Goal: Task Accomplishment & Management: Use online tool/utility

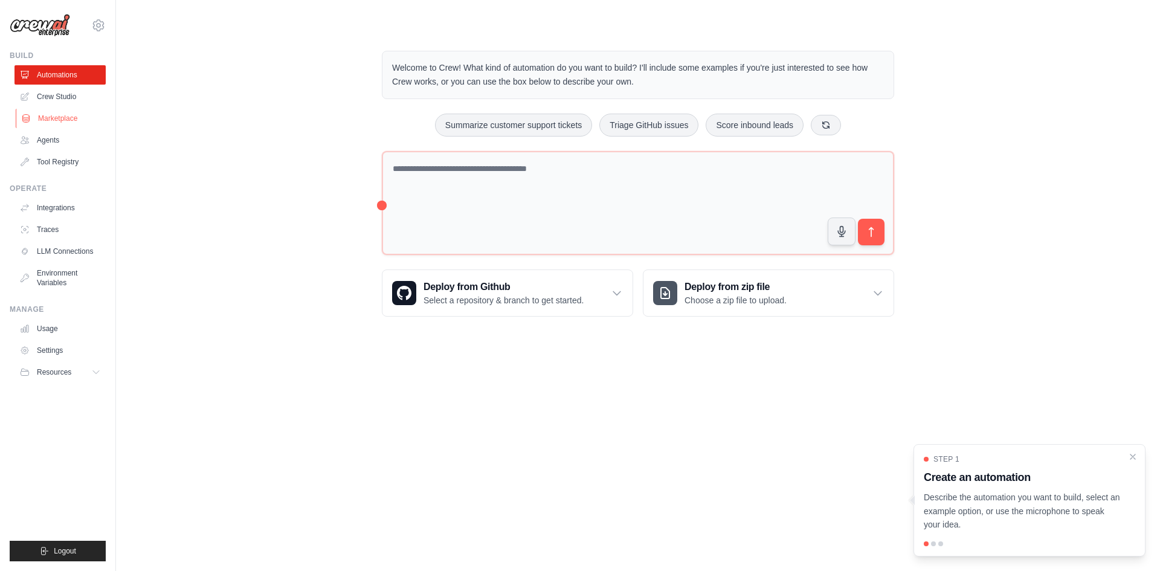
click at [69, 118] on link "Marketplace" at bounding box center [61, 118] width 91 height 19
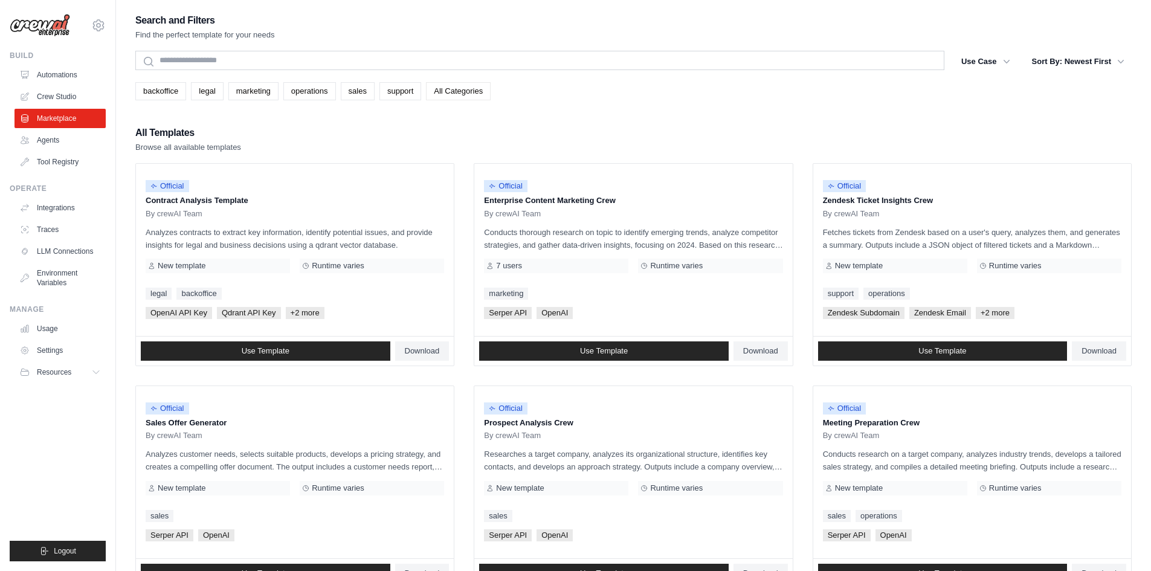
click at [456, 85] on link "All Categories" at bounding box center [458, 91] width 65 height 18
click at [459, 89] on link "All Categories" at bounding box center [458, 91] width 65 height 18
click at [77, 143] on link "Agents" at bounding box center [61, 139] width 91 height 19
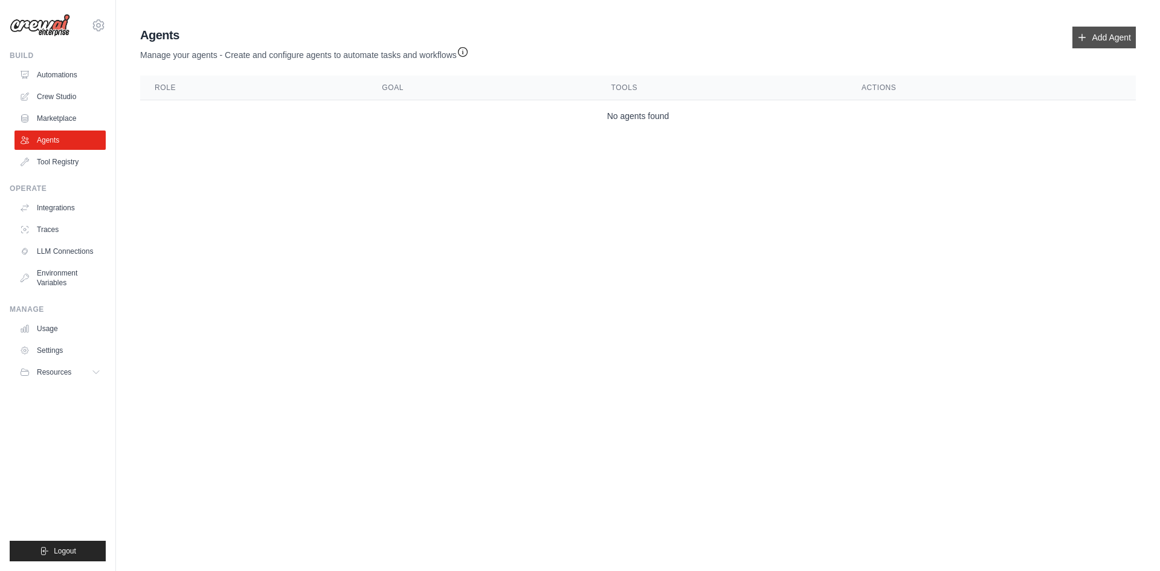
click at [1083, 42] on icon at bounding box center [1082, 38] width 10 height 10
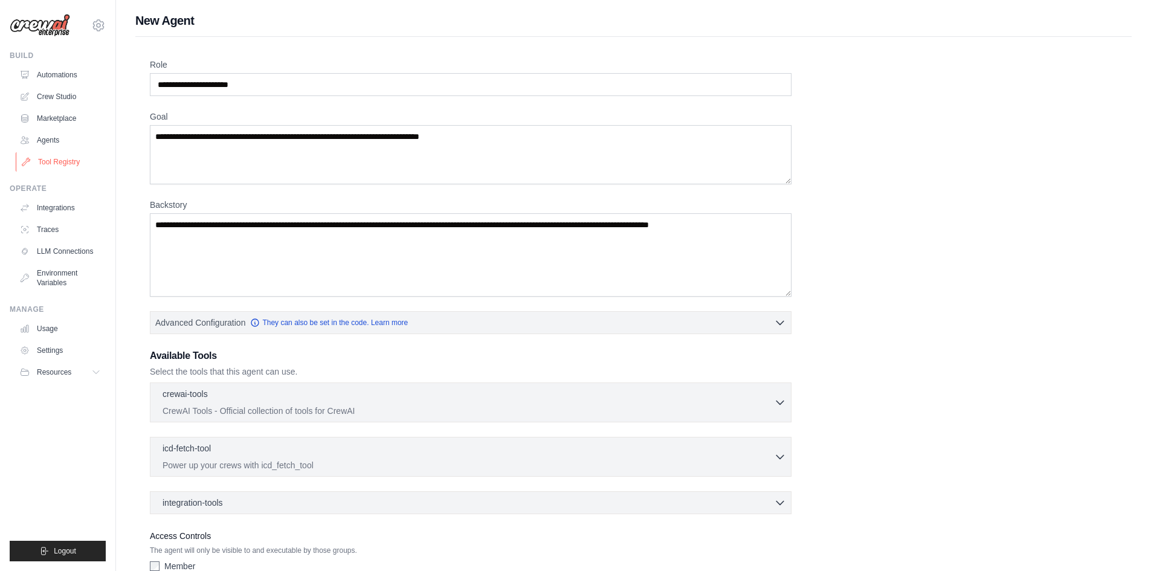
click at [60, 162] on link "Tool Registry" at bounding box center [61, 161] width 91 height 19
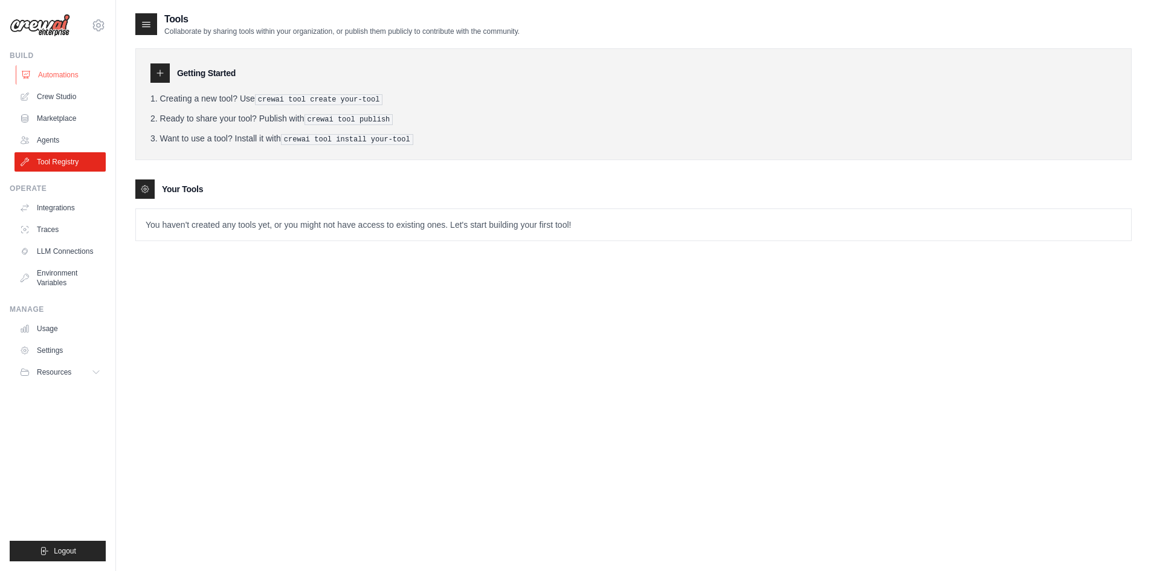
click at [77, 75] on link "Automations" at bounding box center [61, 74] width 91 height 19
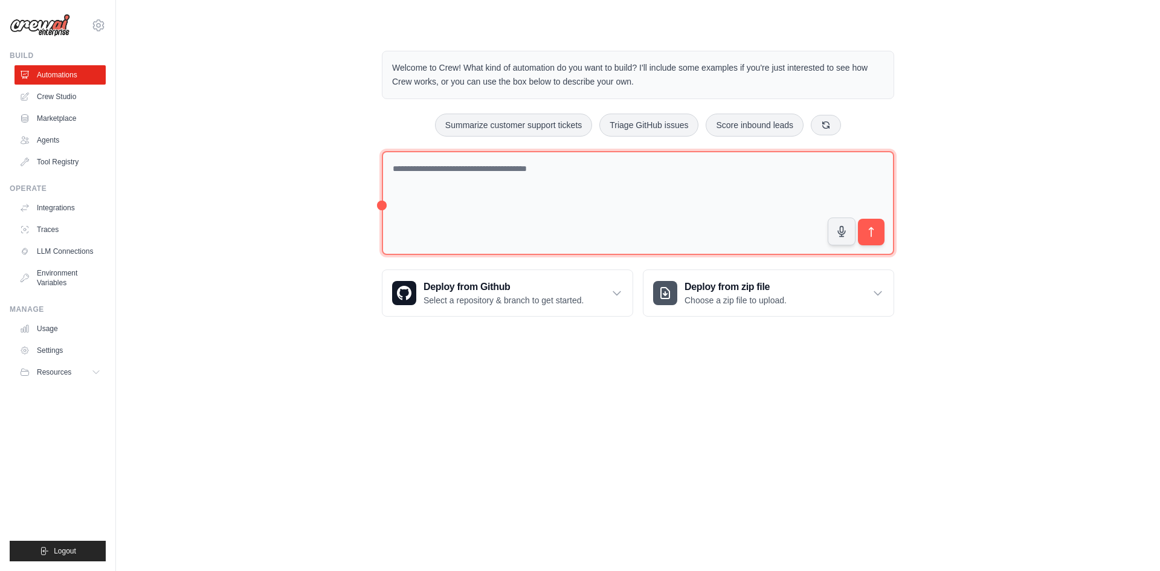
click at [585, 178] on textarea at bounding box center [638, 203] width 512 height 105
type textarea "**********"
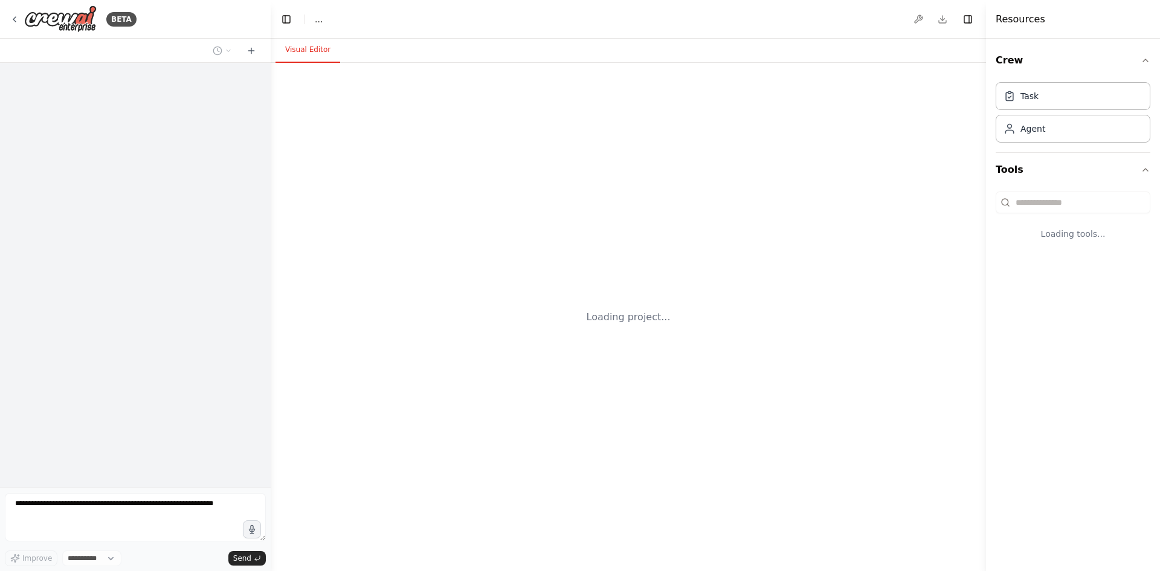
select select "****"
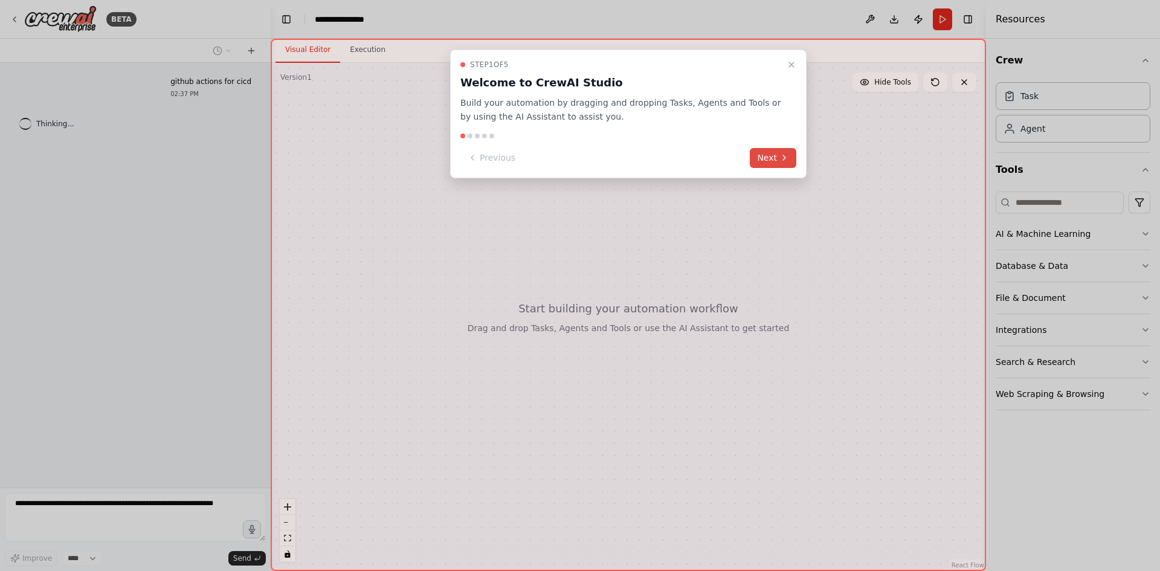
click at [762, 155] on button "Next" at bounding box center [773, 158] width 47 height 20
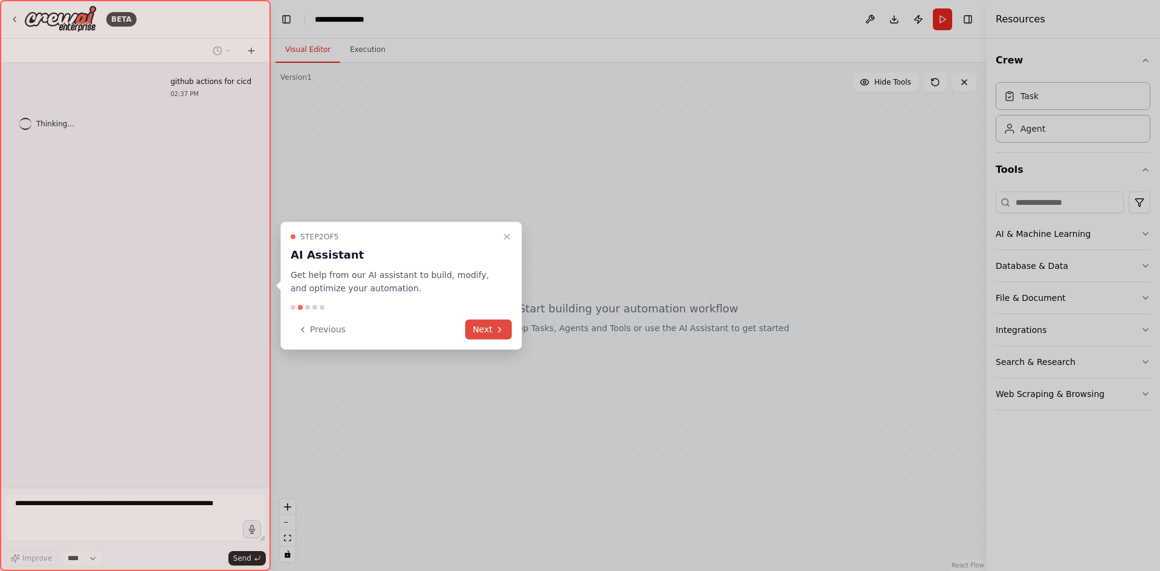
click at [494, 325] on button "Next" at bounding box center [488, 330] width 47 height 20
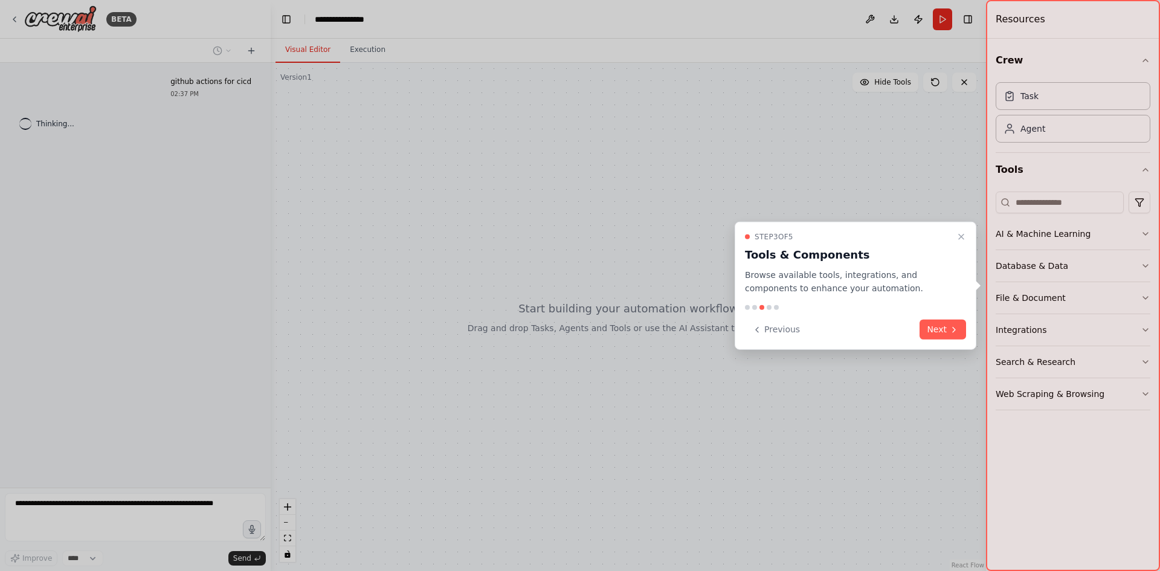
click at [947, 323] on button "Next" at bounding box center [942, 330] width 47 height 20
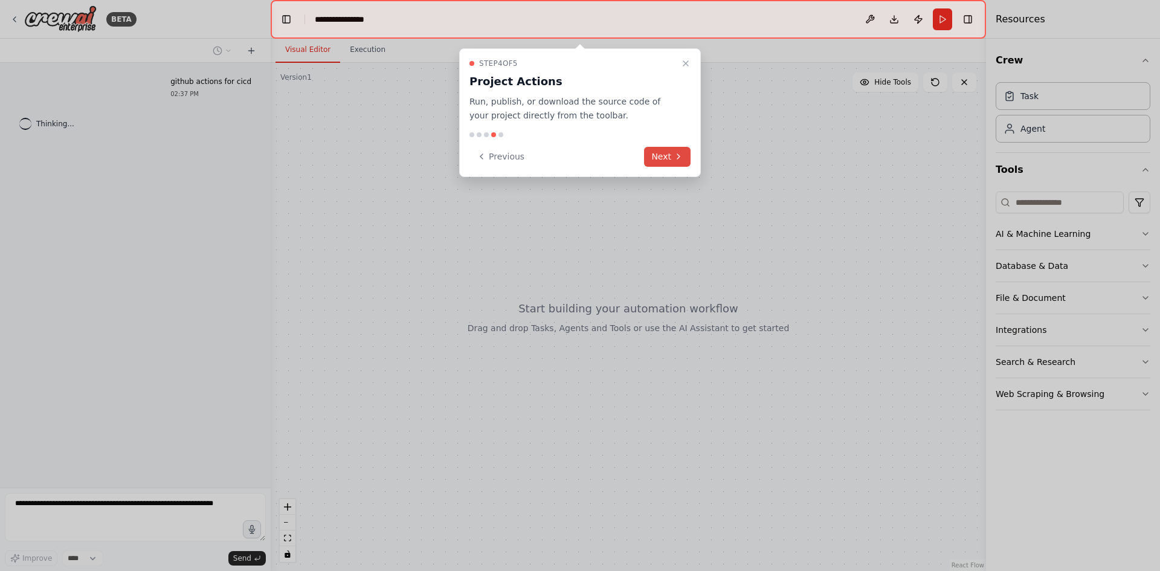
click at [664, 159] on button "Next" at bounding box center [667, 157] width 47 height 20
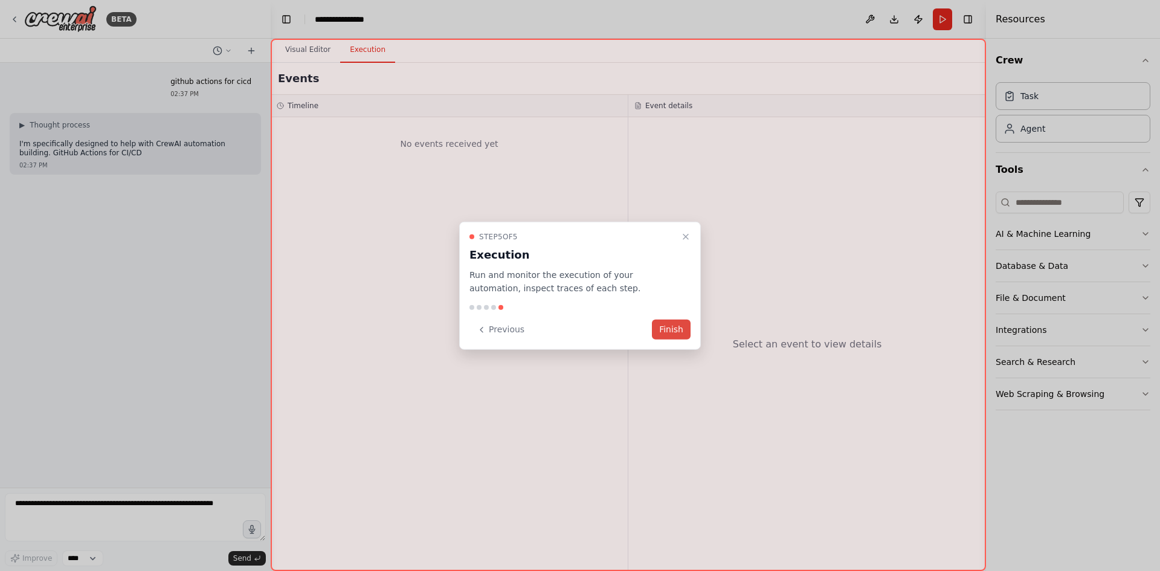
click at [672, 329] on button "Finish" at bounding box center [671, 330] width 39 height 20
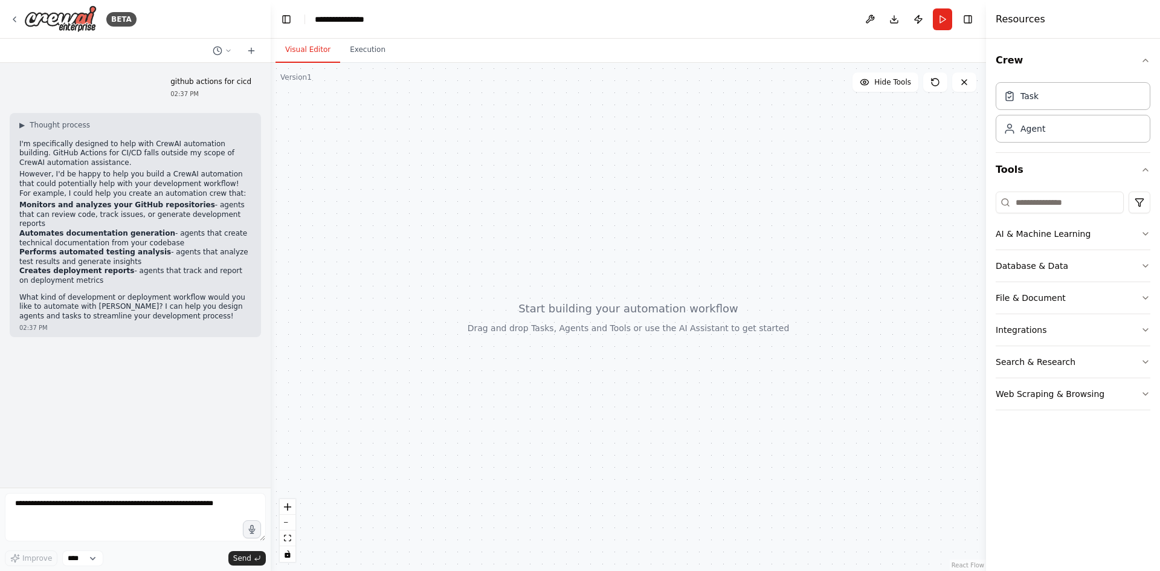
click at [140, 207] on strong "Monitors and analyzes your GitHub repositories" at bounding box center [117, 205] width 196 height 8
click at [127, 229] on strong "Automates documentation generation" at bounding box center [97, 233] width 156 height 8
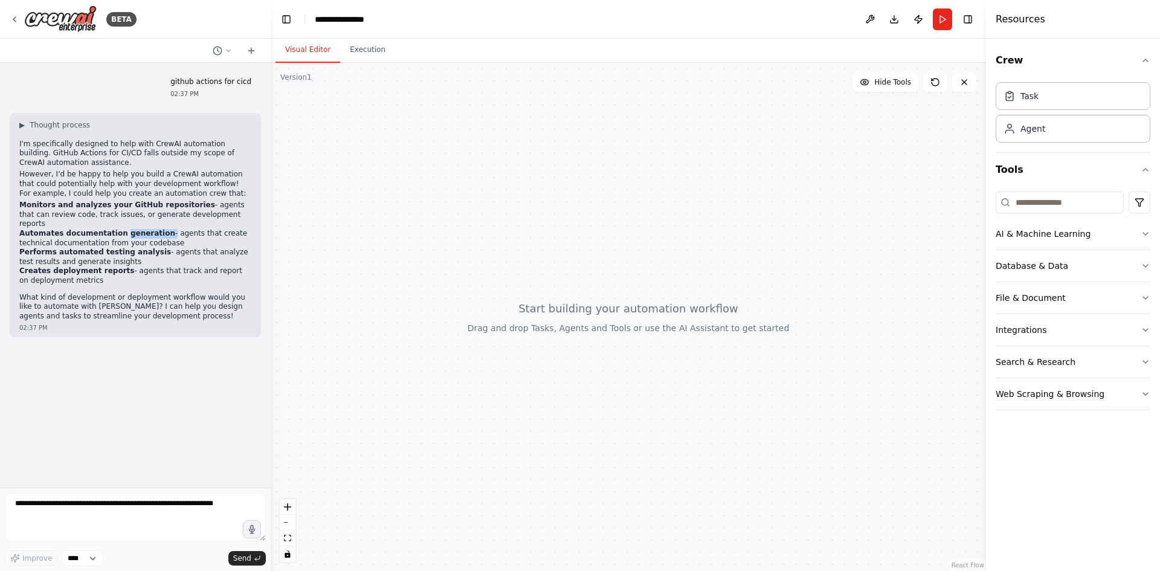
click at [1146, 390] on icon "button" at bounding box center [1146, 394] width 10 height 10
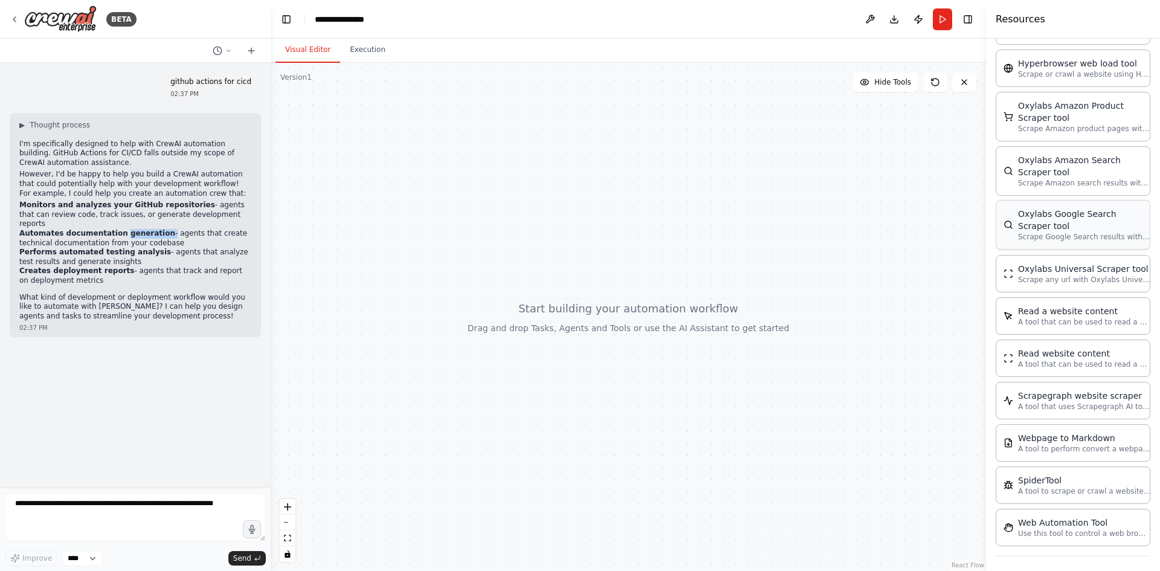
scroll to position [539, 0]
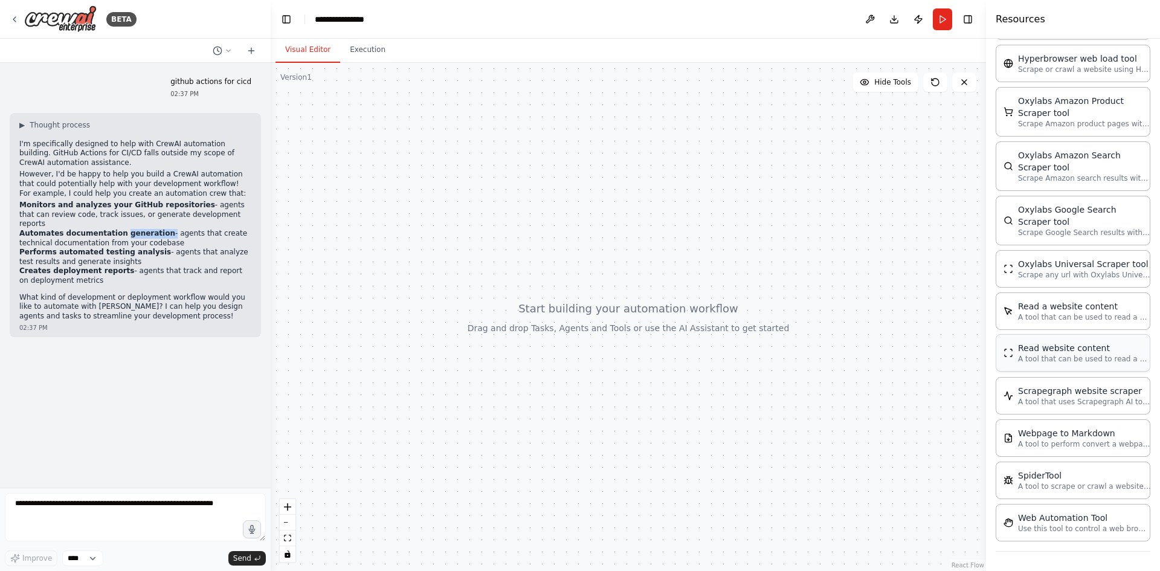
click at [1063, 356] on p "A tool that can be used to read a website content." at bounding box center [1084, 359] width 133 height 10
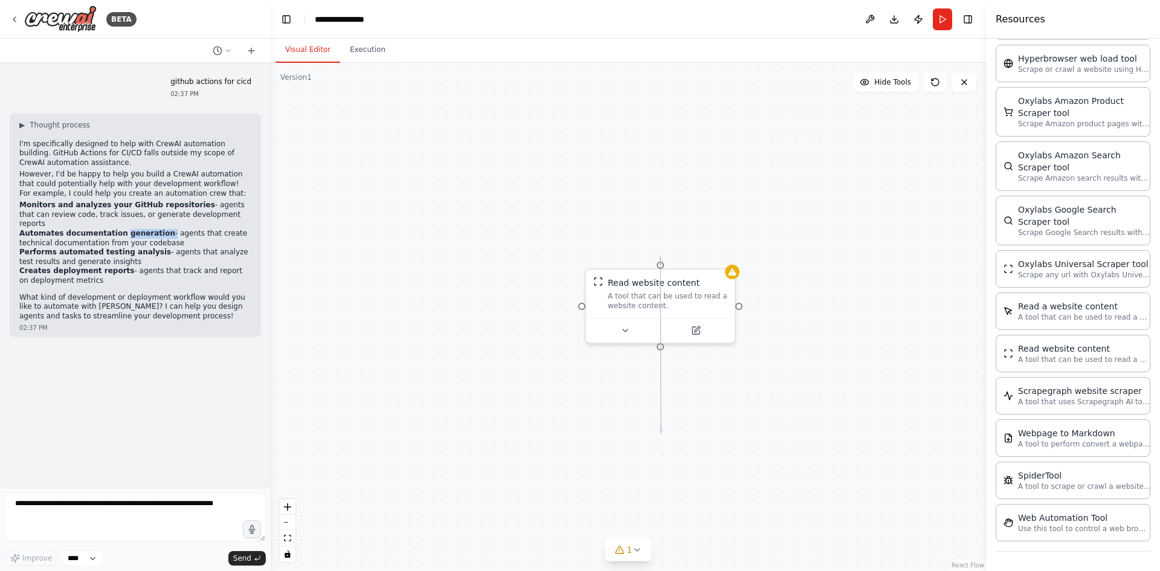
drag, startPoint x: 662, startPoint y: 344, endPoint x: 659, endPoint y: 420, distance: 76.8
click at [660, 423] on div "Read website content A tool that can be used to read a website content." at bounding box center [628, 317] width 715 height 508
drag, startPoint x: 661, startPoint y: 262, endPoint x: 666, endPoint y: 206, distance: 56.4
click at [666, 206] on div "Read website content A tool that can be used to read a website content." at bounding box center [628, 317] width 715 height 508
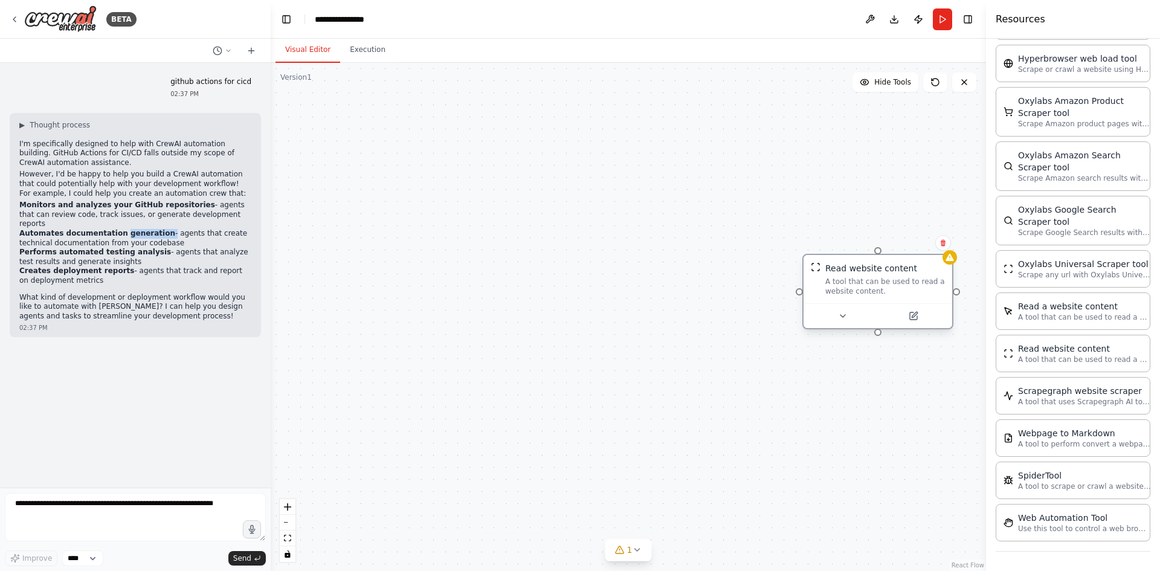
drag, startPoint x: 687, startPoint y: 299, endPoint x: 901, endPoint y: 289, distance: 213.5
click at [902, 290] on div "A tool that can be used to read a website content." at bounding box center [885, 286] width 120 height 19
click at [943, 241] on icon at bounding box center [942, 243] width 7 height 7
click at [939, 240] on button at bounding box center [943, 244] width 16 height 16
click at [942, 243] on icon at bounding box center [941, 245] width 5 height 7
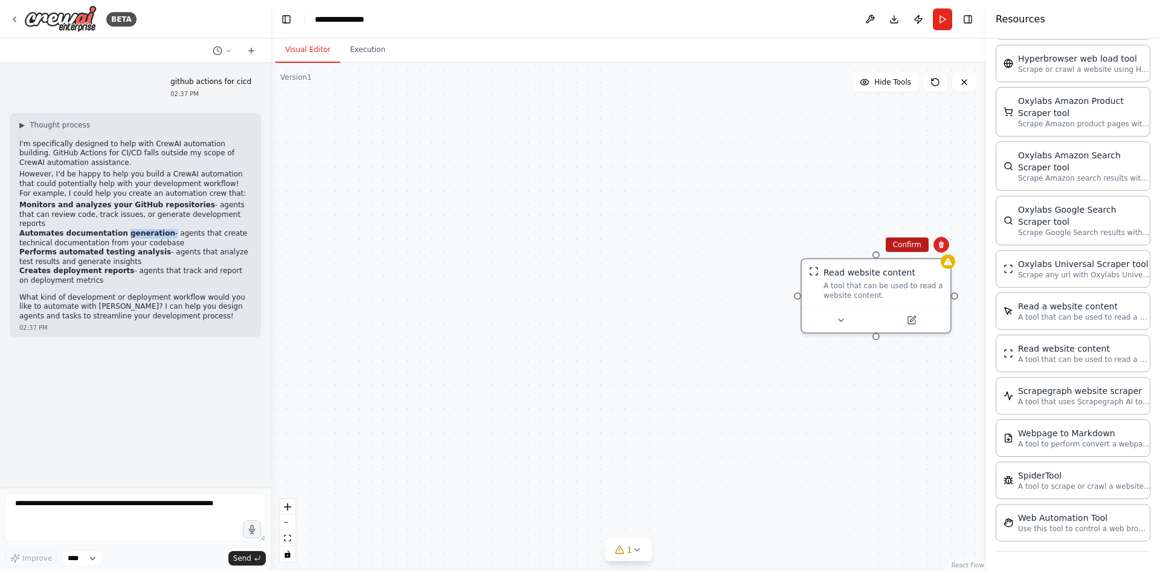
click at [912, 241] on button "Confirm" at bounding box center [907, 244] width 43 height 14
click at [904, 245] on button "Confirm" at bounding box center [907, 246] width 43 height 14
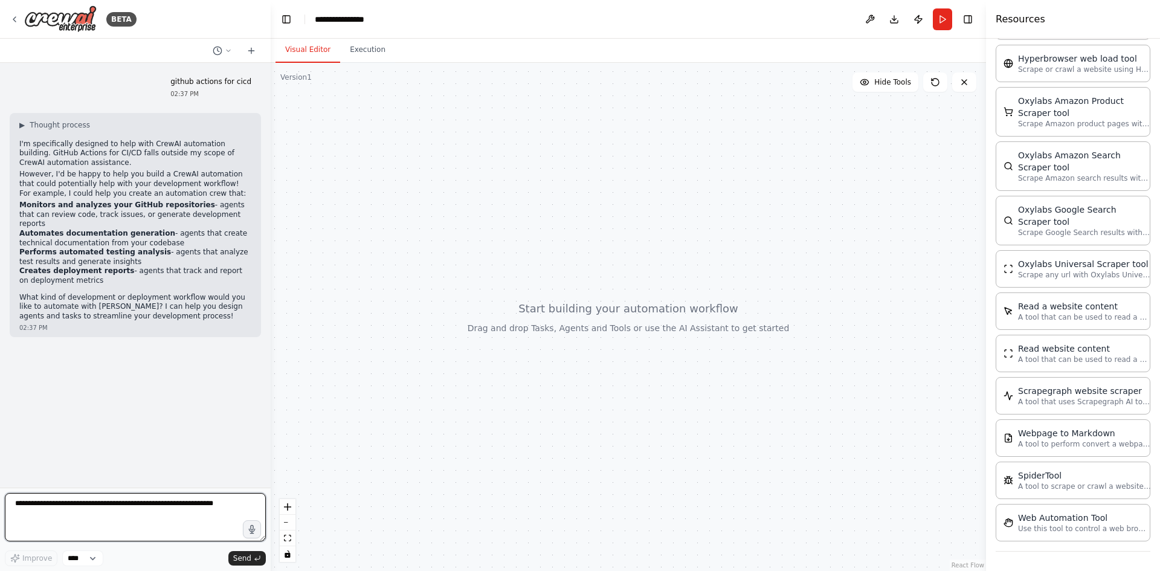
click at [188, 506] on textarea at bounding box center [135, 517] width 261 height 48
type textarea "**********"
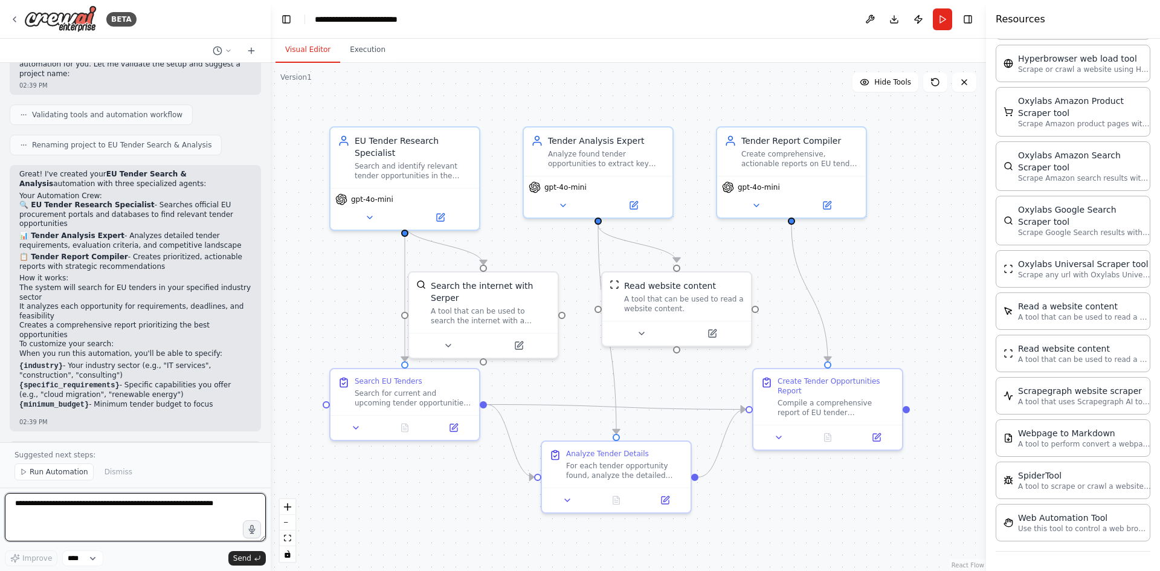
scroll to position [1005, 0]
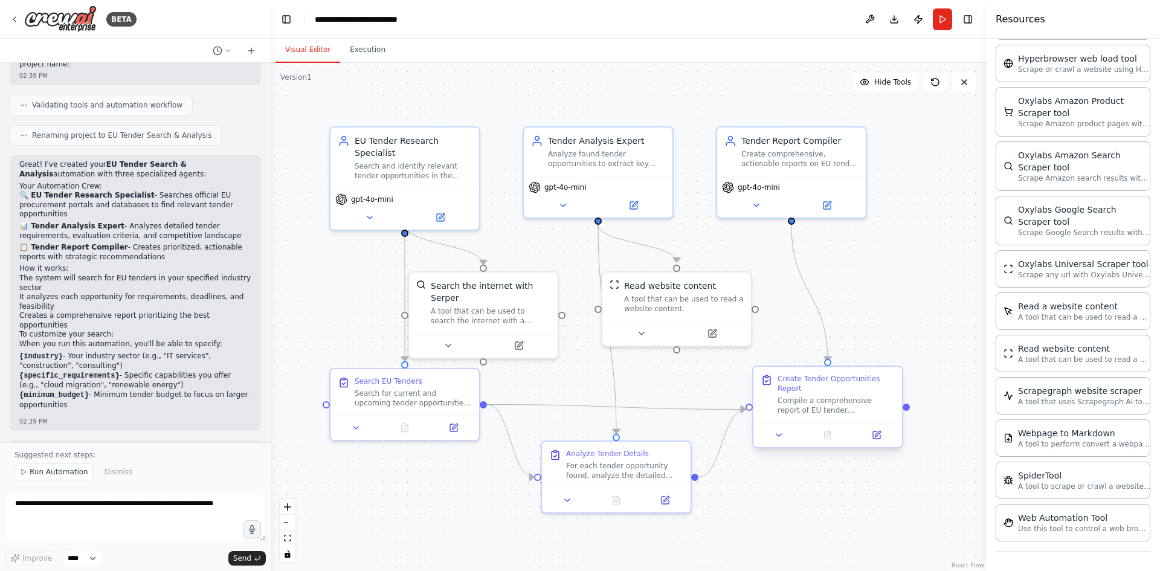
click at [815, 385] on div "Create Tender Opportunities Report" at bounding box center [835, 383] width 117 height 19
click at [781, 432] on icon at bounding box center [779, 435] width 10 height 10
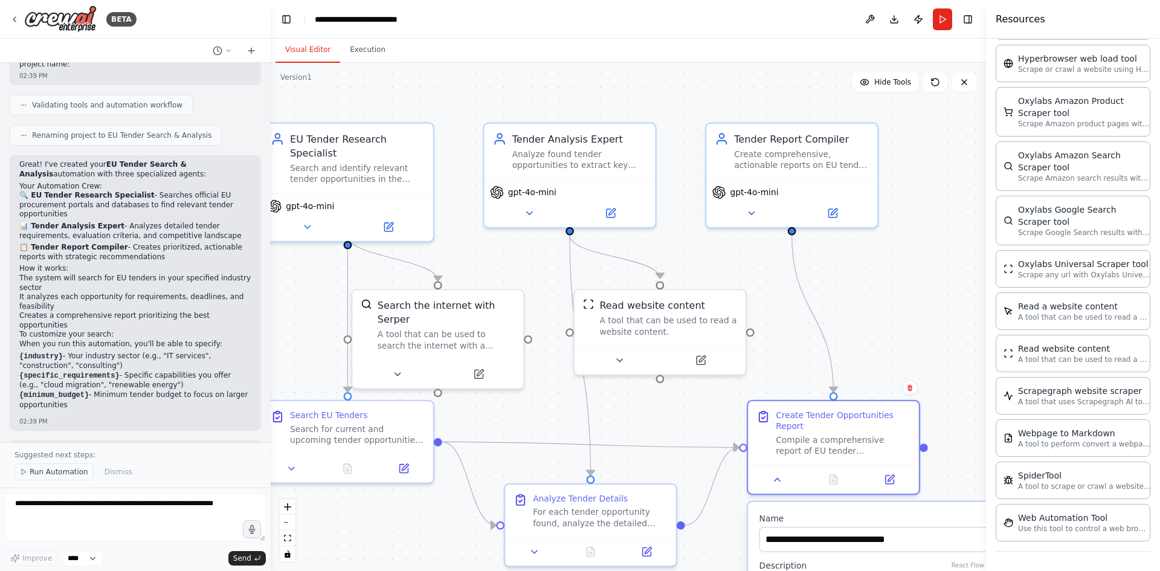
click at [55, 473] on span "Run Automation" at bounding box center [59, 472] width 59 height 10
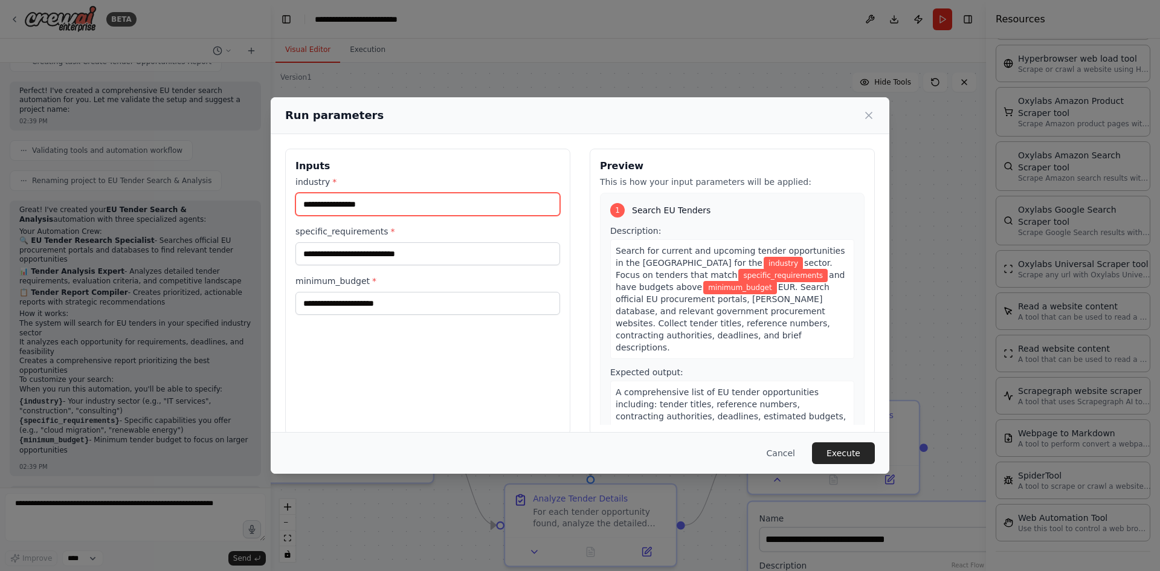
click at [367, 208] on input "industry *" at bounding box center [427, 204] width 265 height 23
type input "**********"
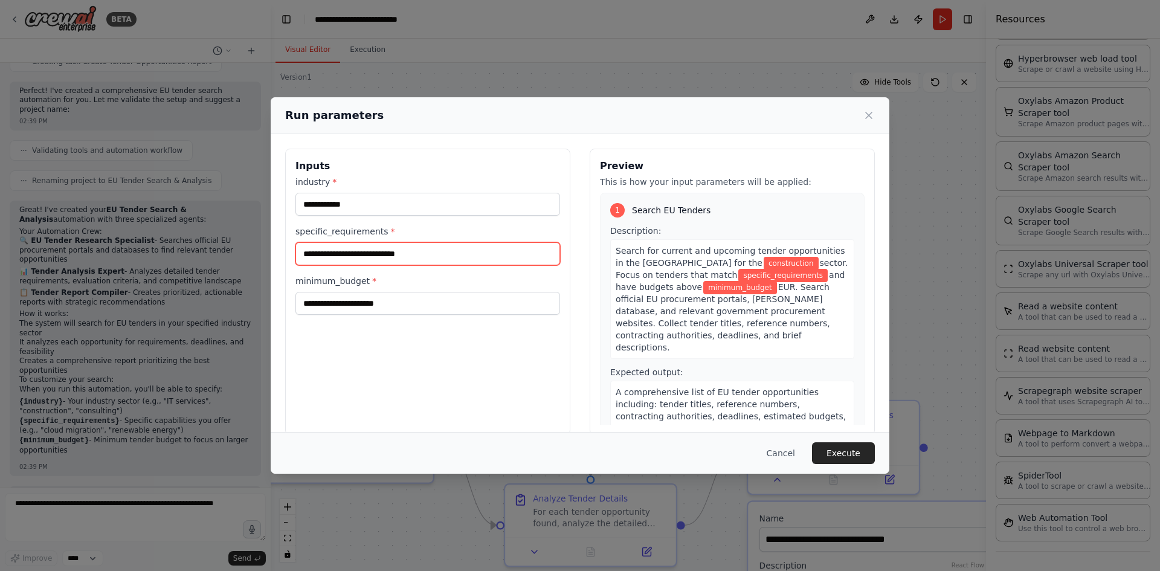
click at [408, 258] on input "specific_requirements *" at bounding box center [427, 253] width 265 height 23
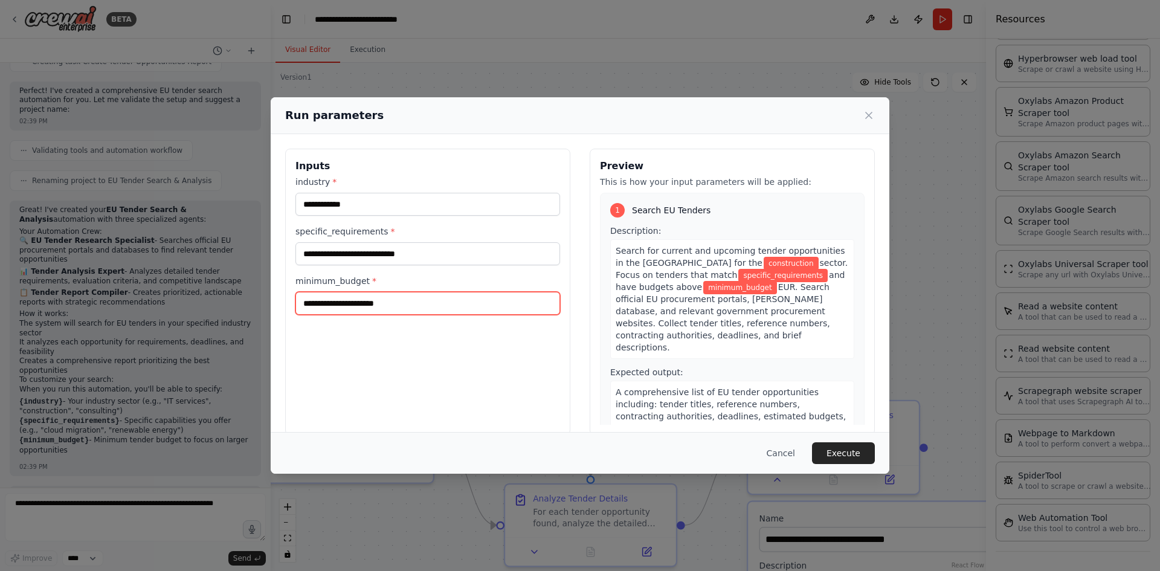
click at [380, 299] on input "minimum_budget *" at bounding box center [427, 303] width 265 height 23
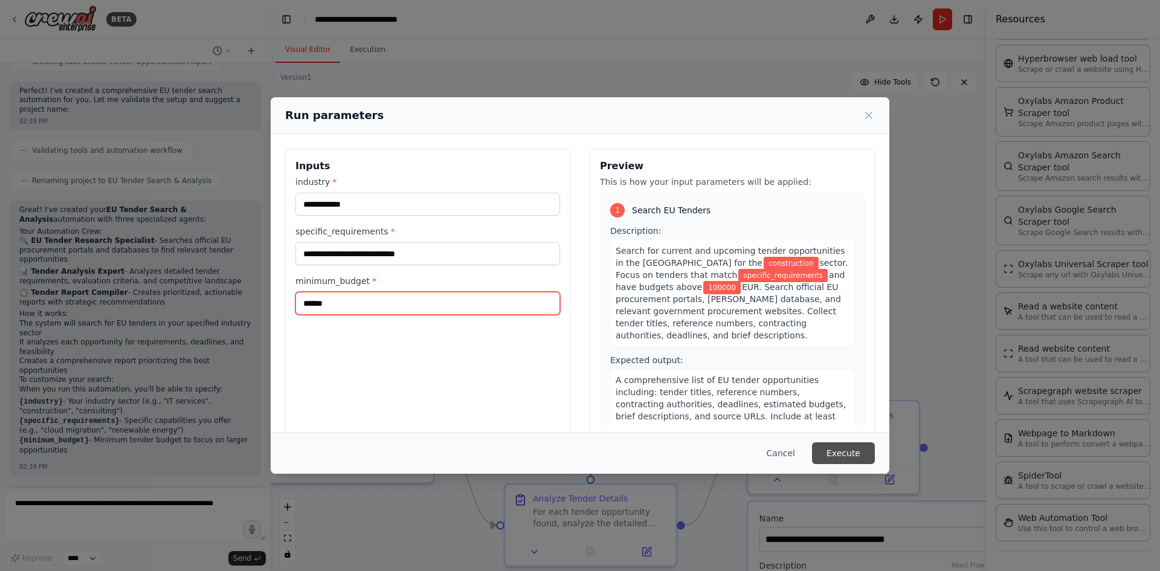
type input "******"
click at [848, 449] on button "Execute" at bounding box center [843, 453] width 63 height 22
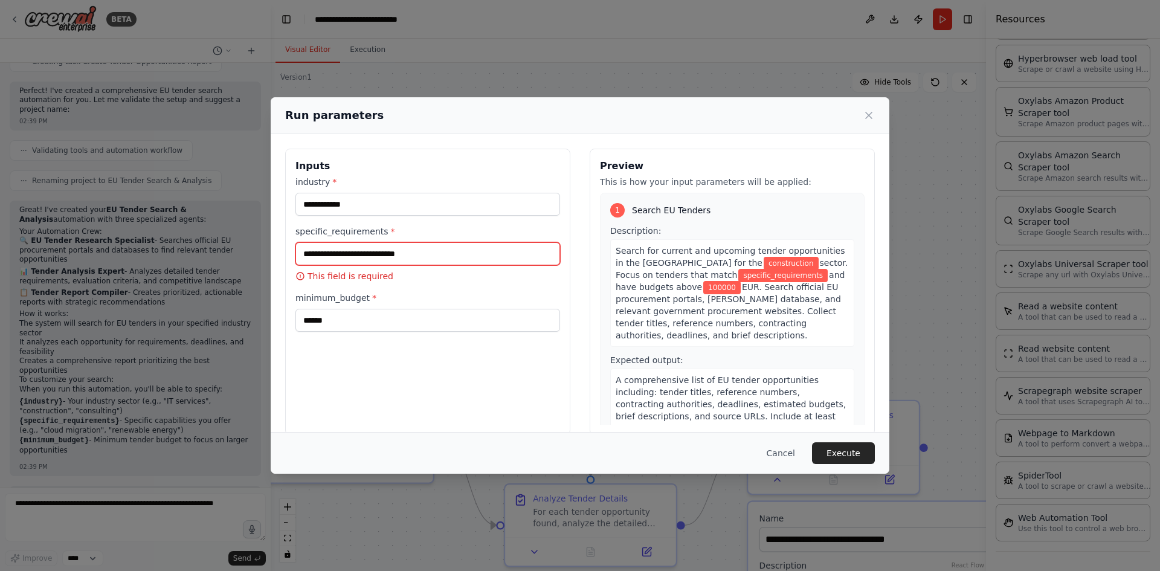
click at [377, 249] on input "specific_requirements *" at bounding box center [427, 253] width 265 height 23
click at [738, 274] on span "specific_requirements" at bounding box center [782, 275] width 89 height 13
click at [425, 254] on input "specific_requirements *" at bounding box center [427, 253] width 265 height 23
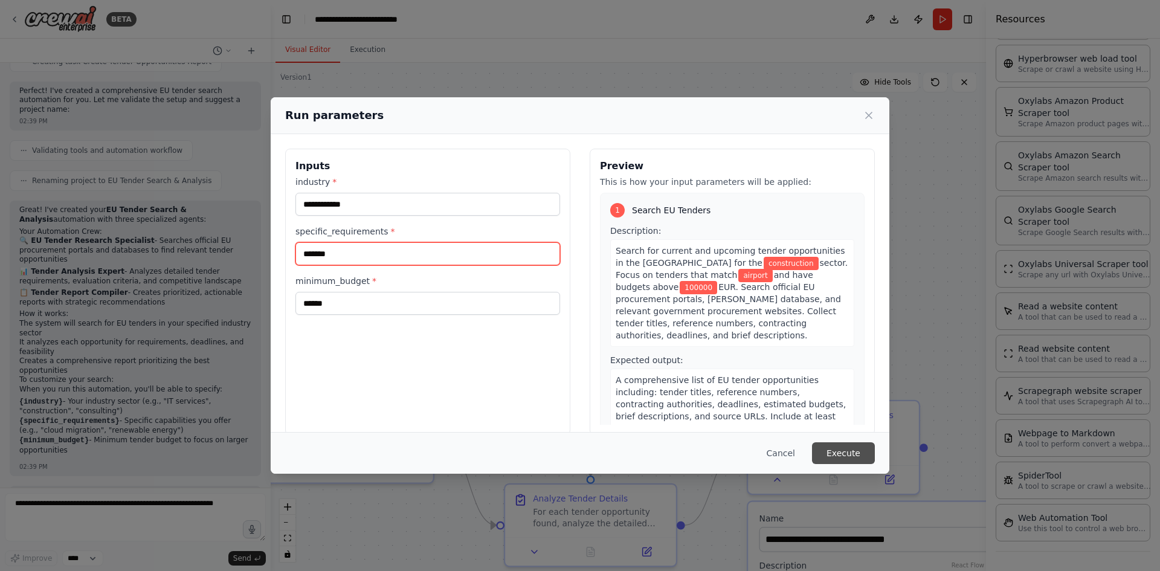
type input "*******"
click at [843, 453] on button "Execute" at bounding box center [843, 453] width 63 height 22
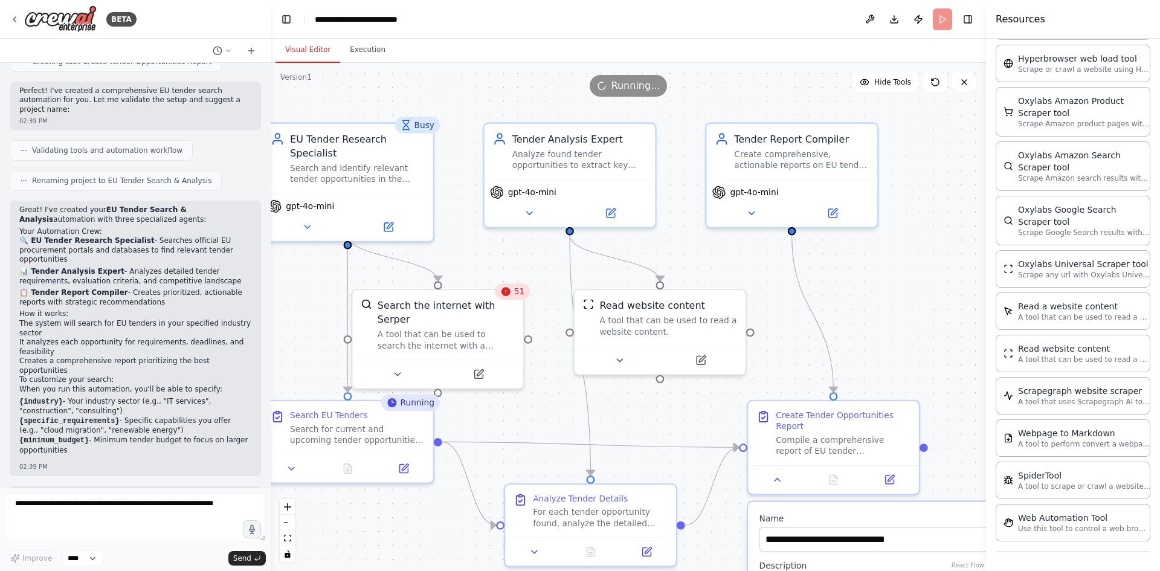
click at [518, 297] on div "51" at bounding box center [513, 291] width 36 height 17
click at [127, 507] on textarea at bounding box center [135, 517] width 261 height 48
click at [359, 50] on button "Execution" at bounding box center [367, 49] width 55 height 25
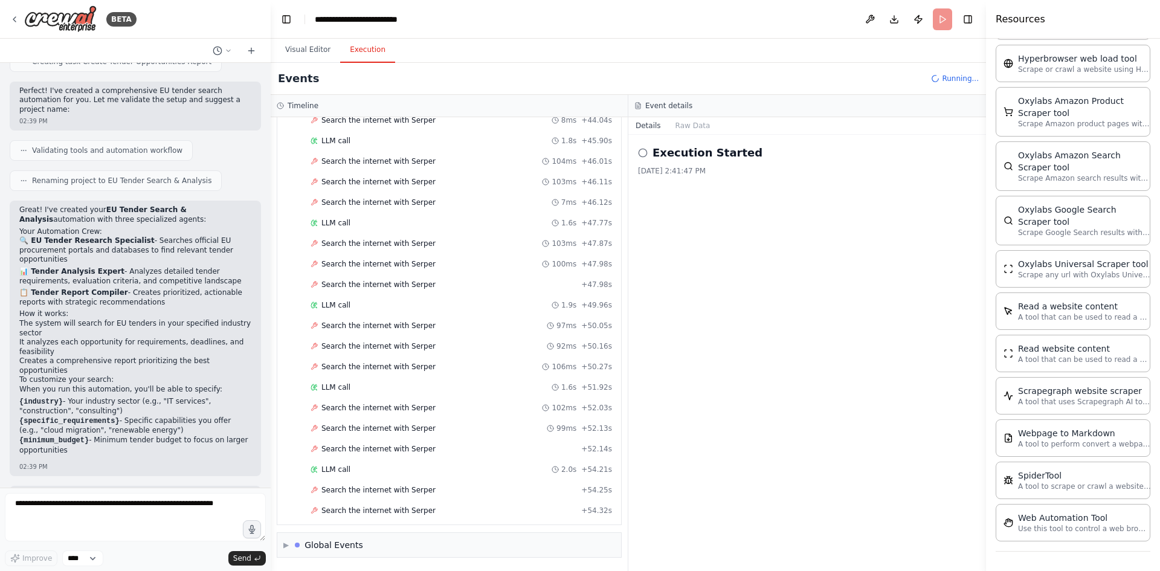
scroll to position [1591, 0]
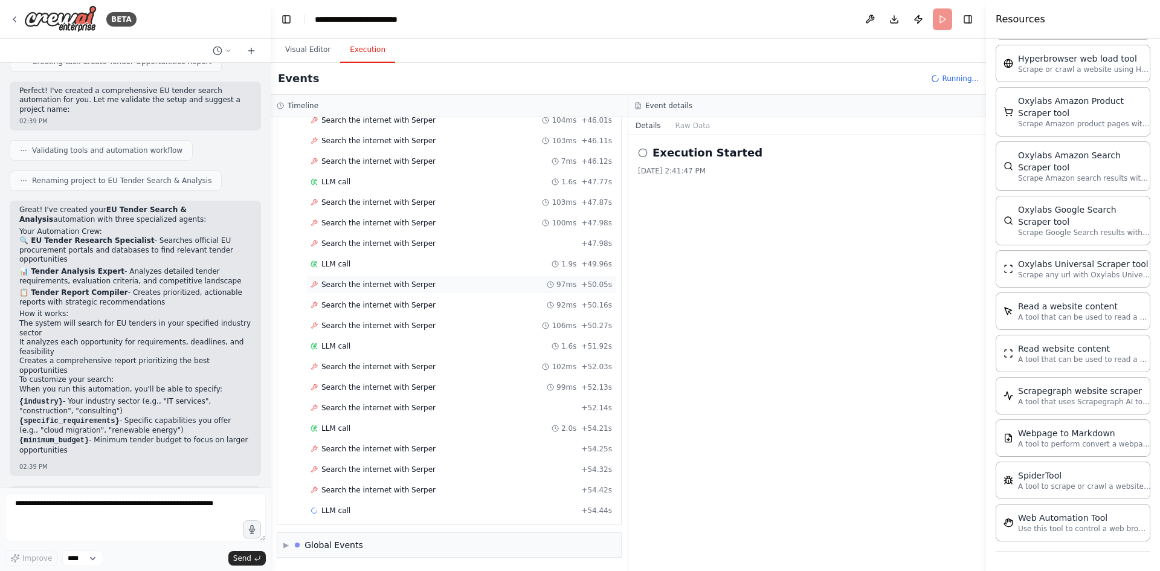
click at [407, 284] on span "Search the internet with Serper" at bounding box center [378, 285] width 114 height 10
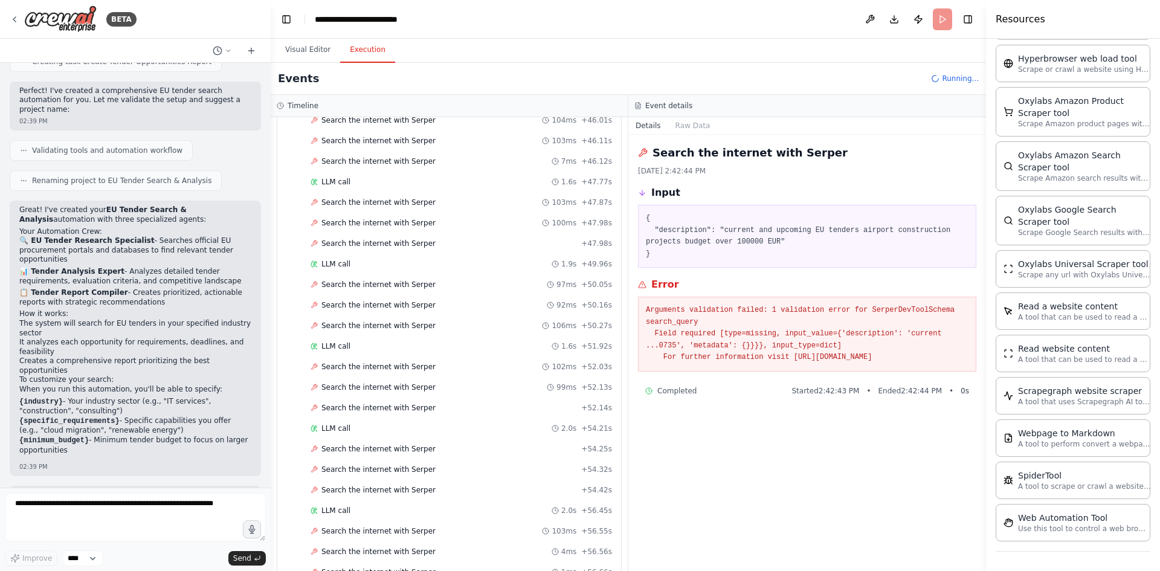
click at [691, 331] on pre "Arguments validation failed: 1 validation error for SerperDevToolSchema search_…" at bounding box center [807, 333] width 323 height 59
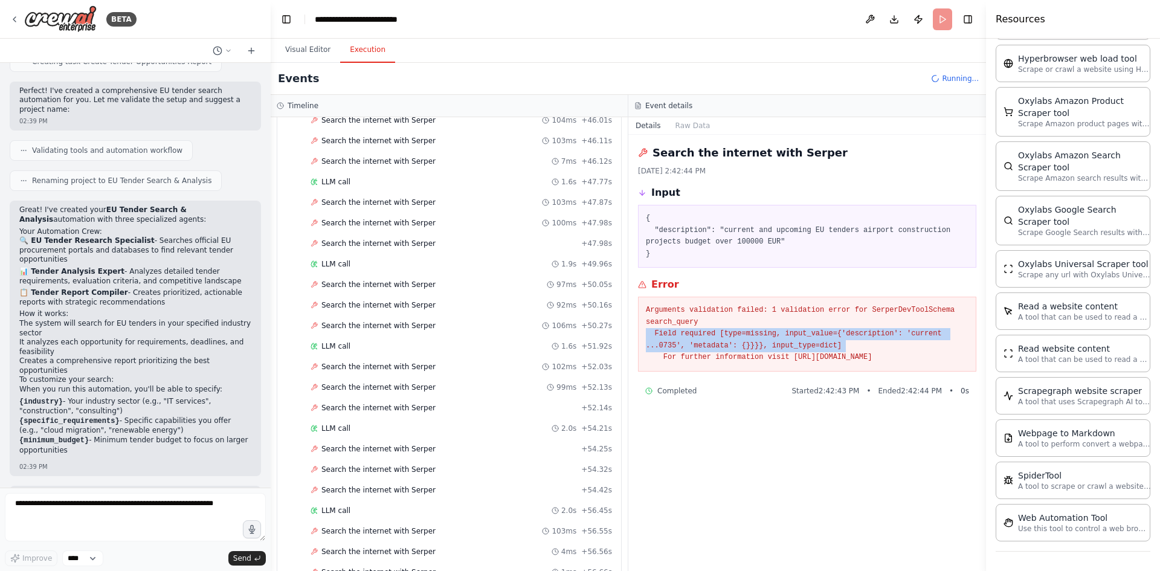
click at [691, 331] on pre "Arguments validation failed: 1 validation error for SerperDevToolSchema search_…" at bounding box center [807, 333] width 323 height 59
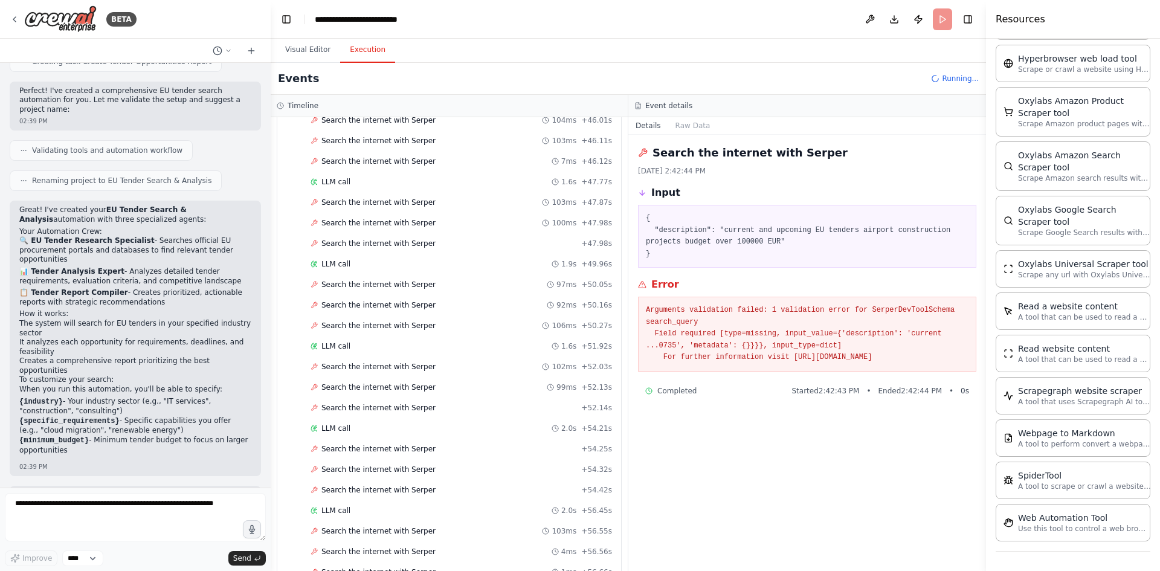
click at [874, 354] on pre "Arguments validation failed: 1 validation error for SerperDevToolSchema search_…" at bounding box center [807, 333] width 323 height 59
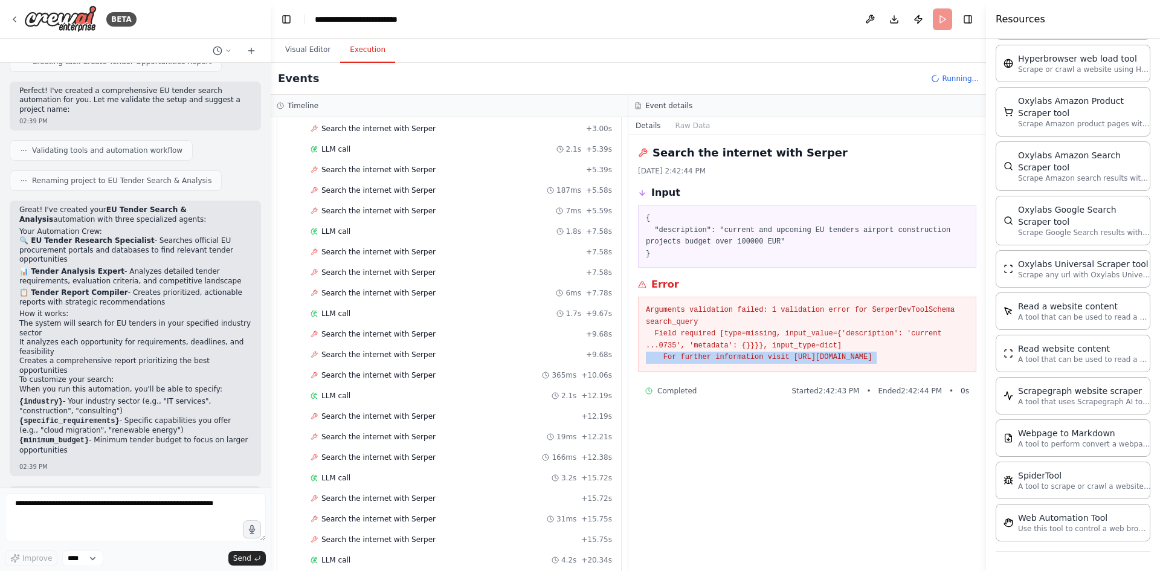
scroll to position [0, 0]
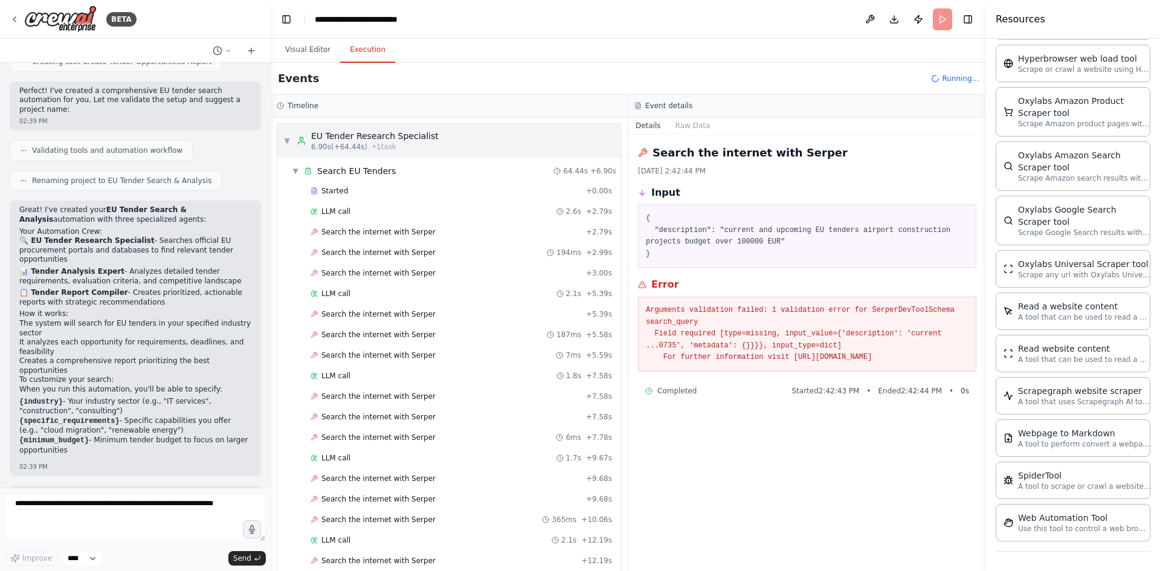
click at [353, 146] on span "6.90s (+64.44s)" at bounding box center [339, 147] width 56 height 10
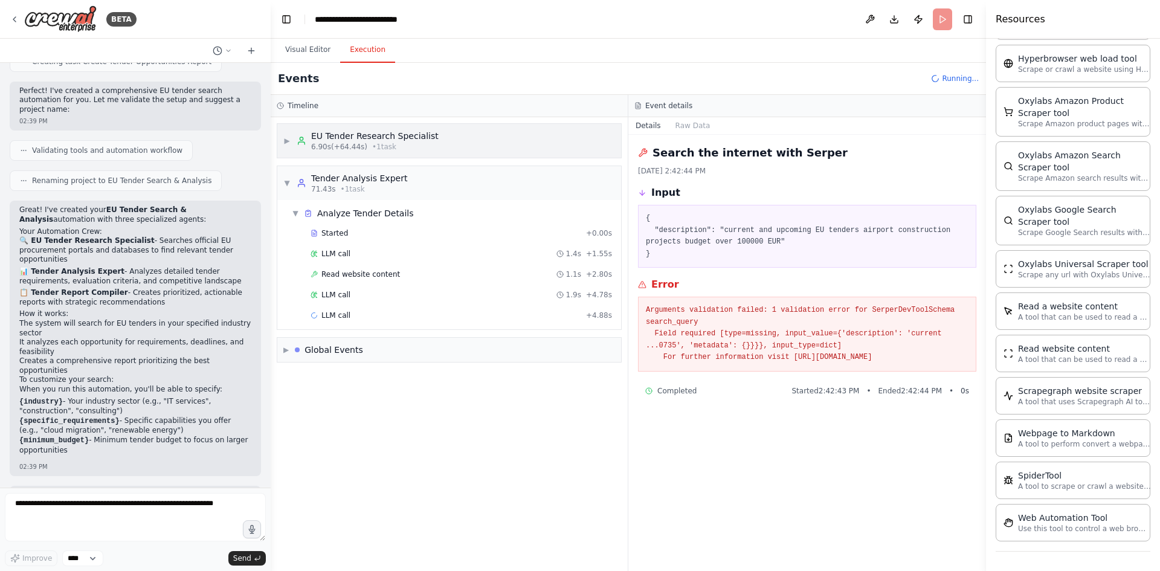
click at [353, 146] on span "6.90s (+64.44s)" at bounding box center [339, 147] width 56 height 10
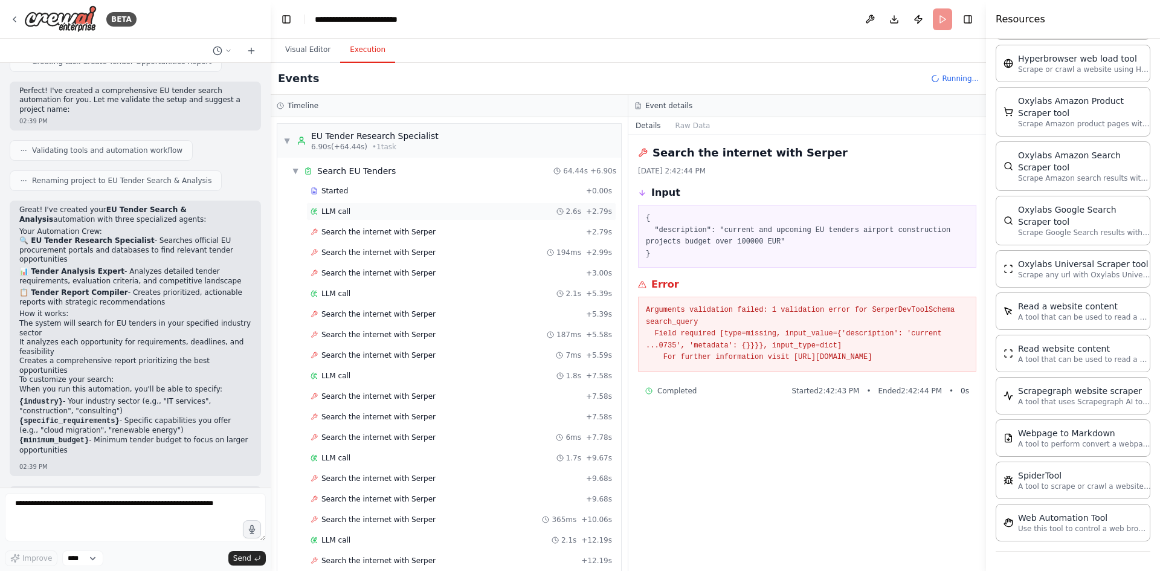
click at [440, 213] on div "LLM call 2.6s + 2.79s" at bounding box center [461, 212] width 301 height 10
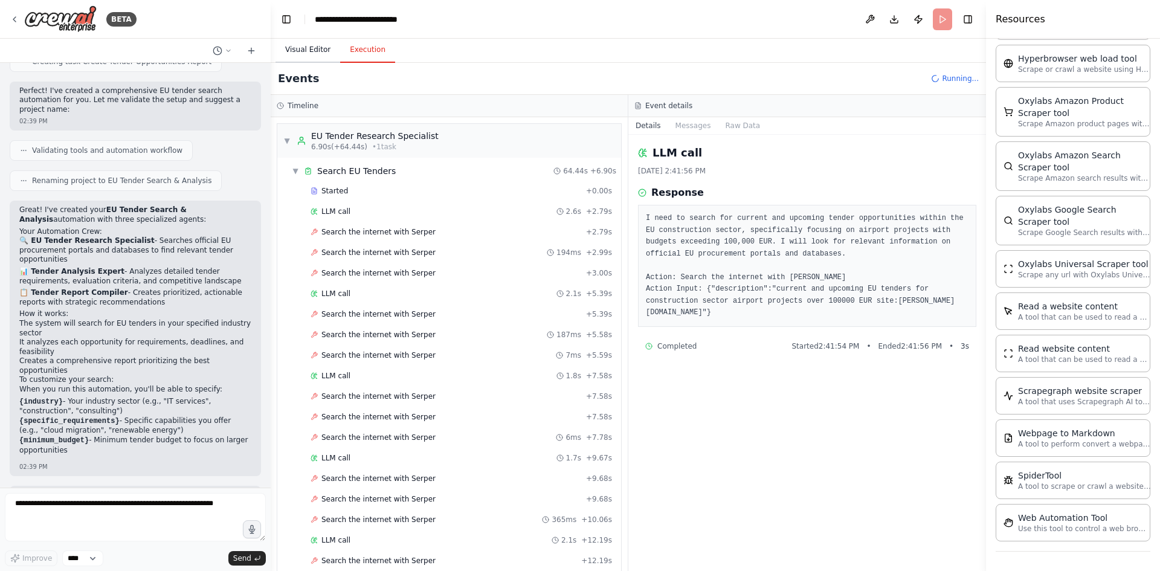
click at [304, 43] on button "Visual Editor" at bounding box center [307, 49] width 65 height 25
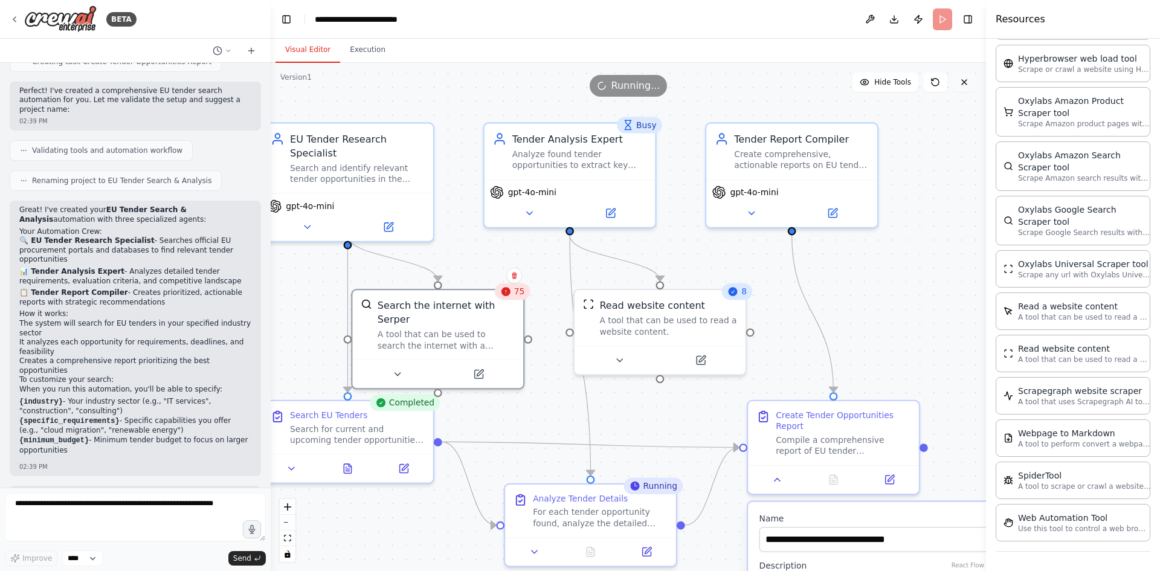
click at [962, 79] on icon at bounding box center [964, 82] width 10 height 10
click at [964, 84] on icon at bounding box center [964, 82] width 10 height 10
click at [962, 85] on icon at bounding box center [964, 82] width 10 height 10
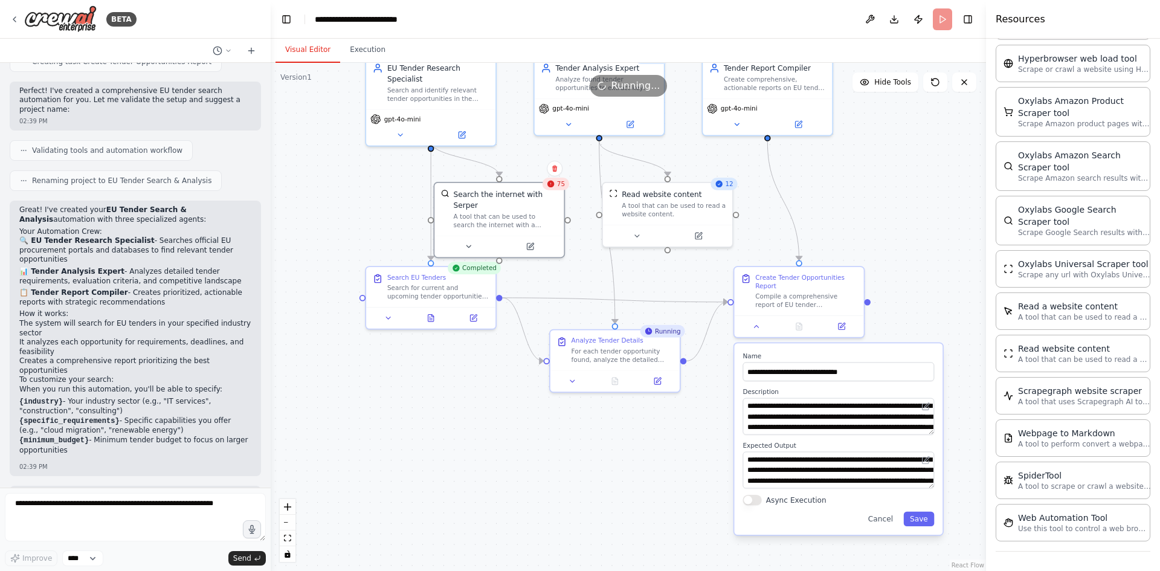
drag, startPoint x: 927, startPoint y: 320, endPoint x: 882, endPoint y: 228, distance: 101.9
click at [882, 228] on div ".deletable-edge-delete-btn { width: 20px; height: 20px; border: 0px solid #ffff…" at bounding box center [628, 317] width 715 height 508
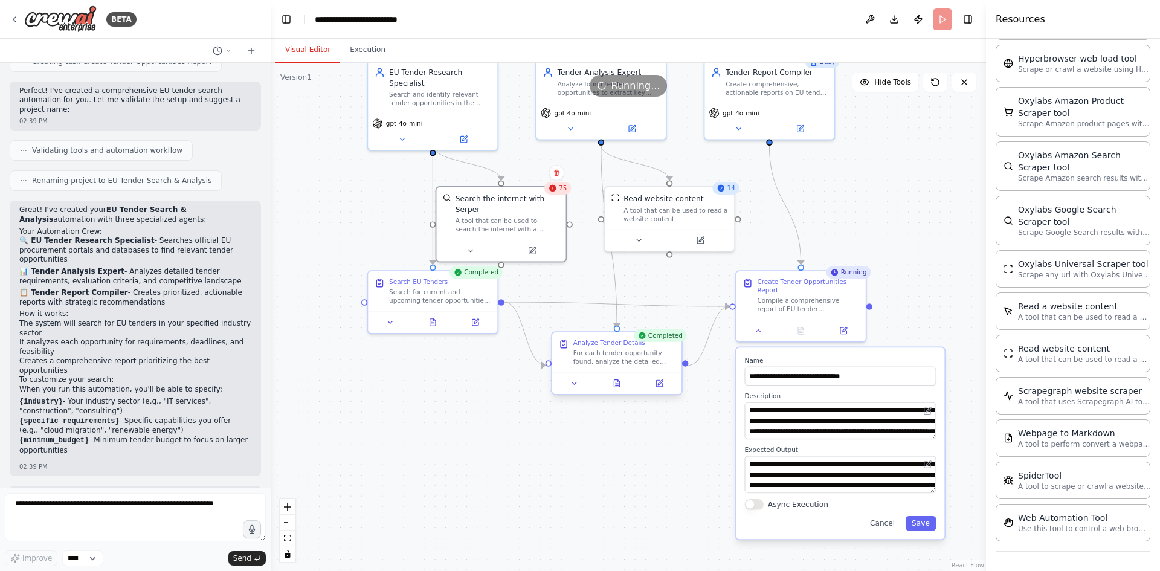
click at [622, 356] on div "For each tender opportunity found, analyze the detailed requirements by accessi…" at bounding box center [624, 357] width 102 height 17
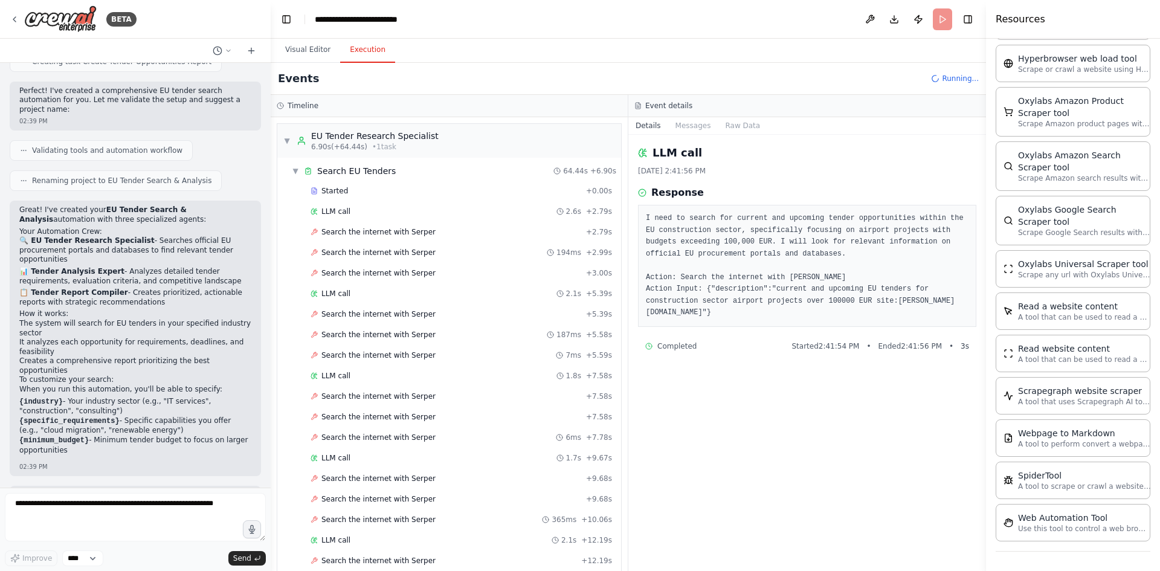
click at [364, 48] on button "Execution" at bounding box center [367, 49] width 55 height 25
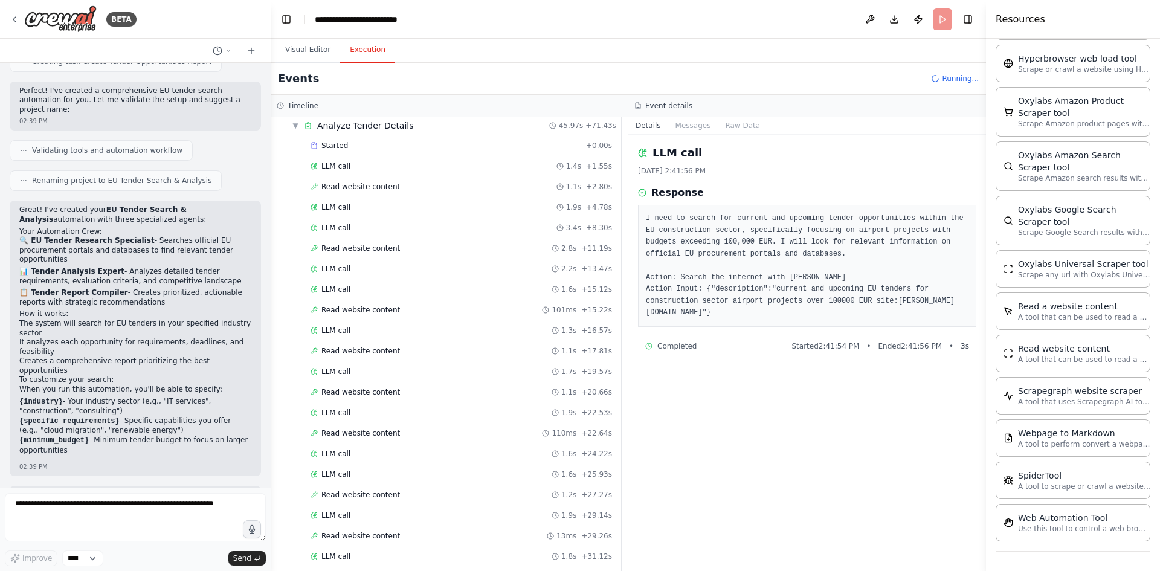
scroll to position [1928, 0]
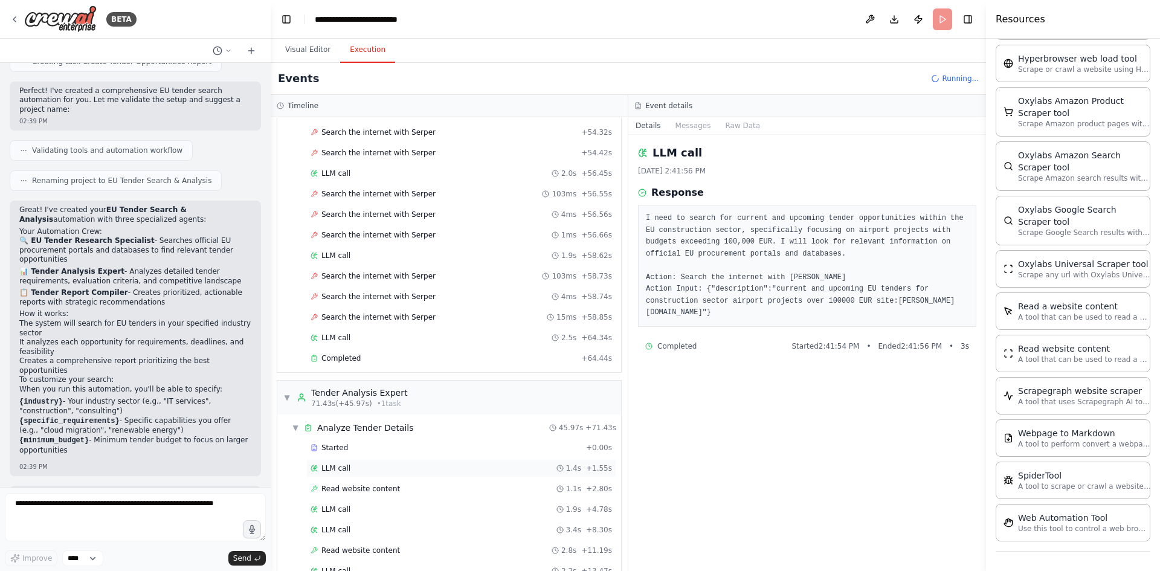
click at [354, 462] on div "LLM call 1.4s + 1.55s" at bounding box center [461, 468] width 310 height 18
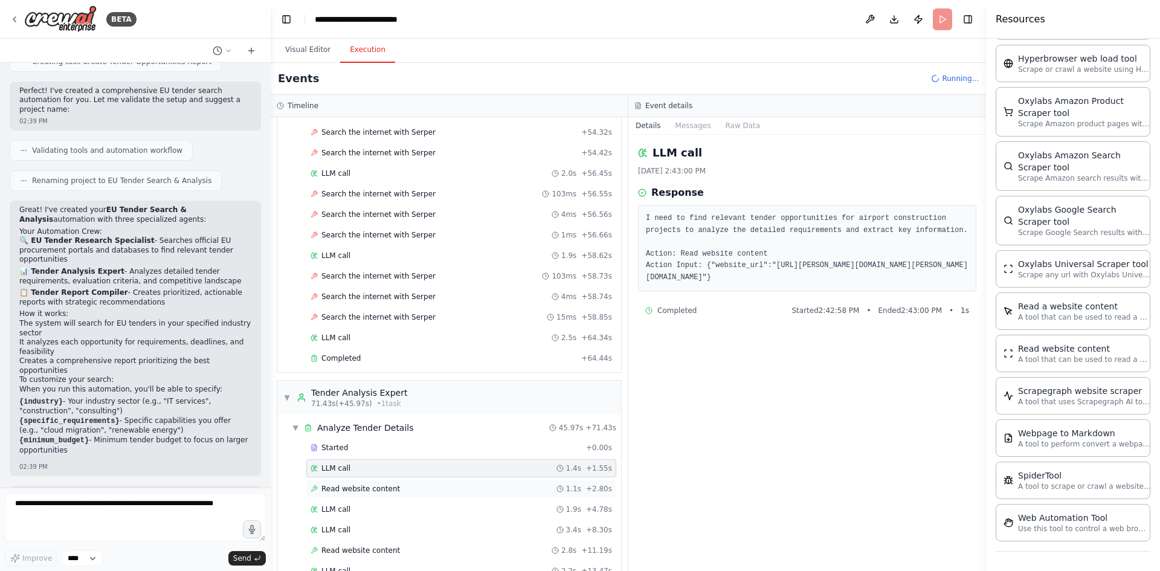
click at [350, 483] on div "Read website content 1.1s + 2.80s" at bounding box center [461, 489] width 310 height 18
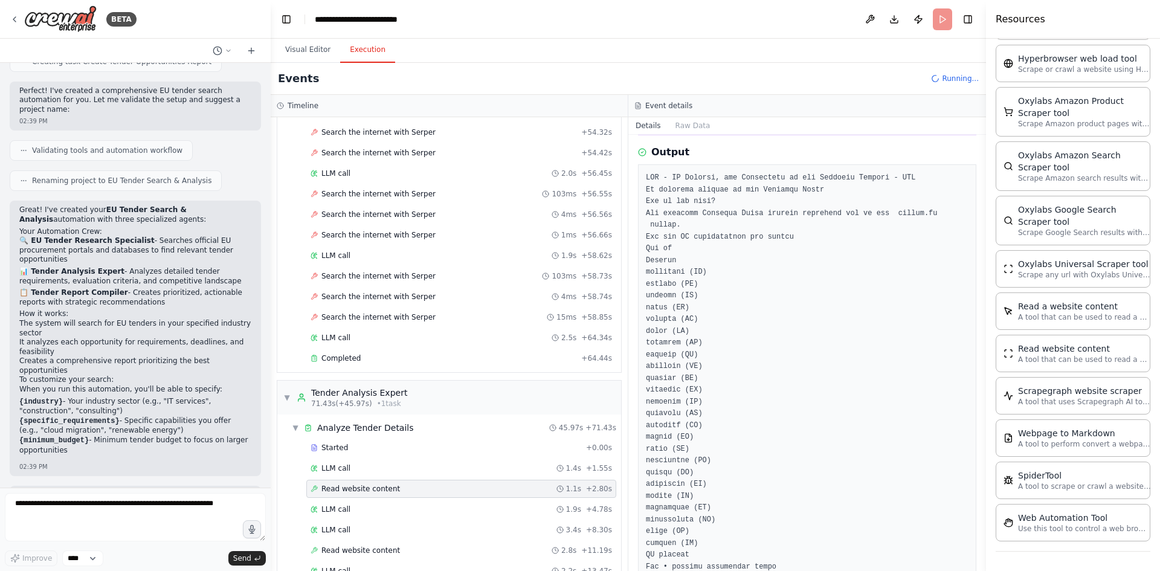
scroll to position [0, 0]
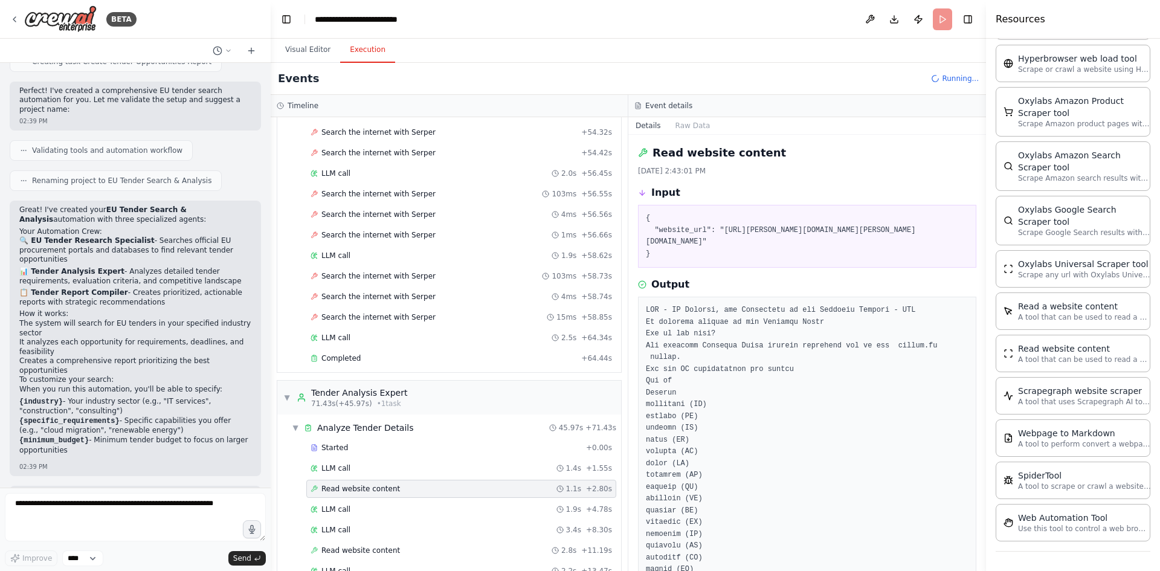
click at [736, 148] on h2 "Read website content" at bounding box center [719, 152] width 134 height 17
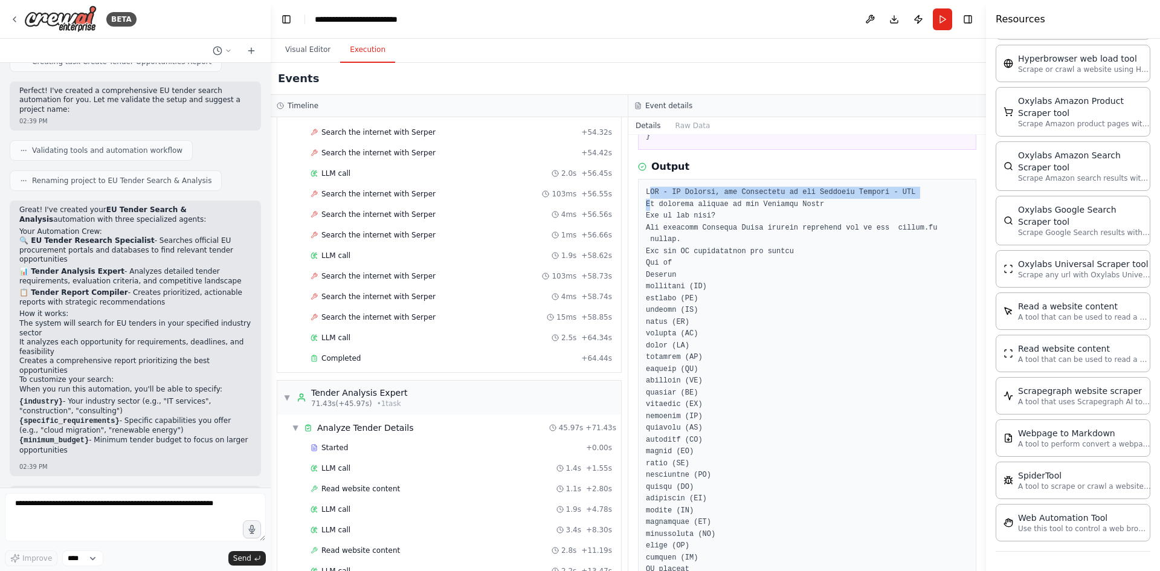
scroll to position [121, 0]
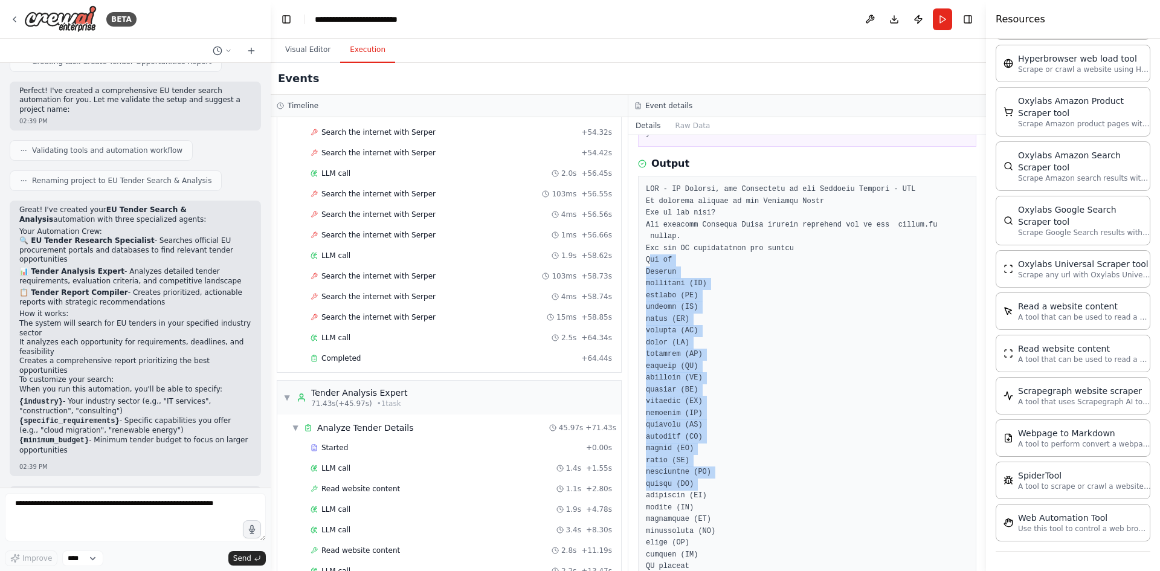
drag, startPoint x: 648, startPoint y: 246, endPoint x: 731, endPoint y: 454, distance: 223.4
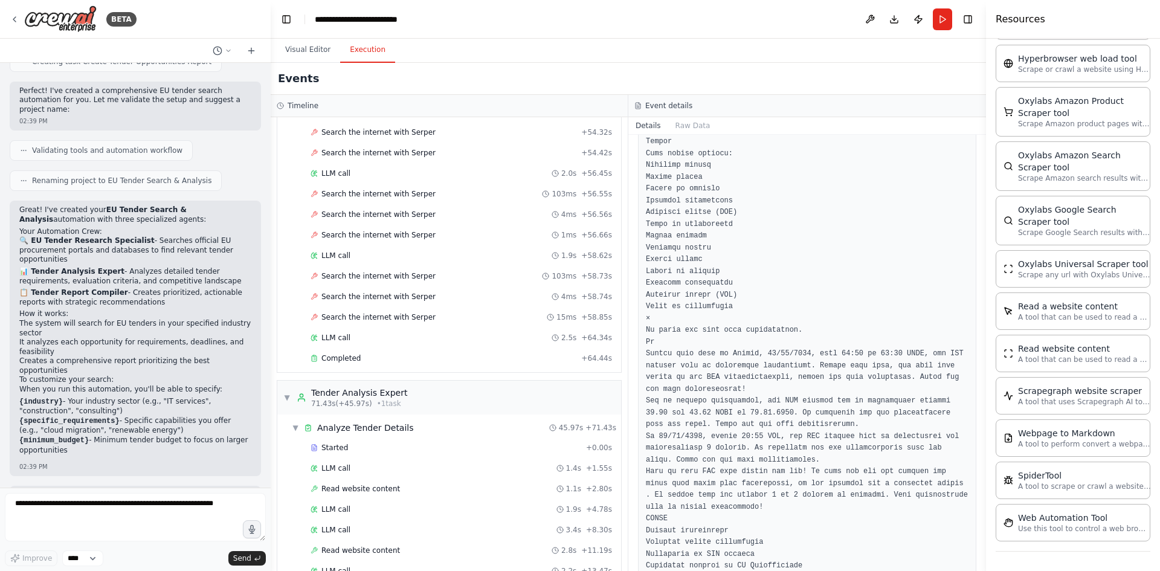
scroll to position [1208, 0]
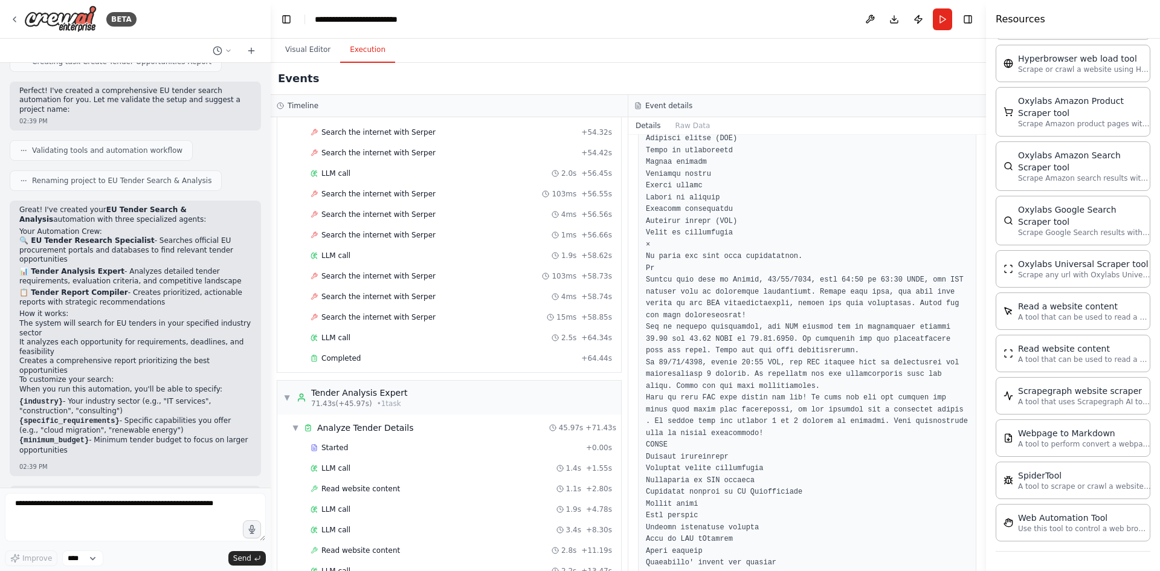
click at [768, 266] on pre at bounding box center [807, 191] width 323 height 2191
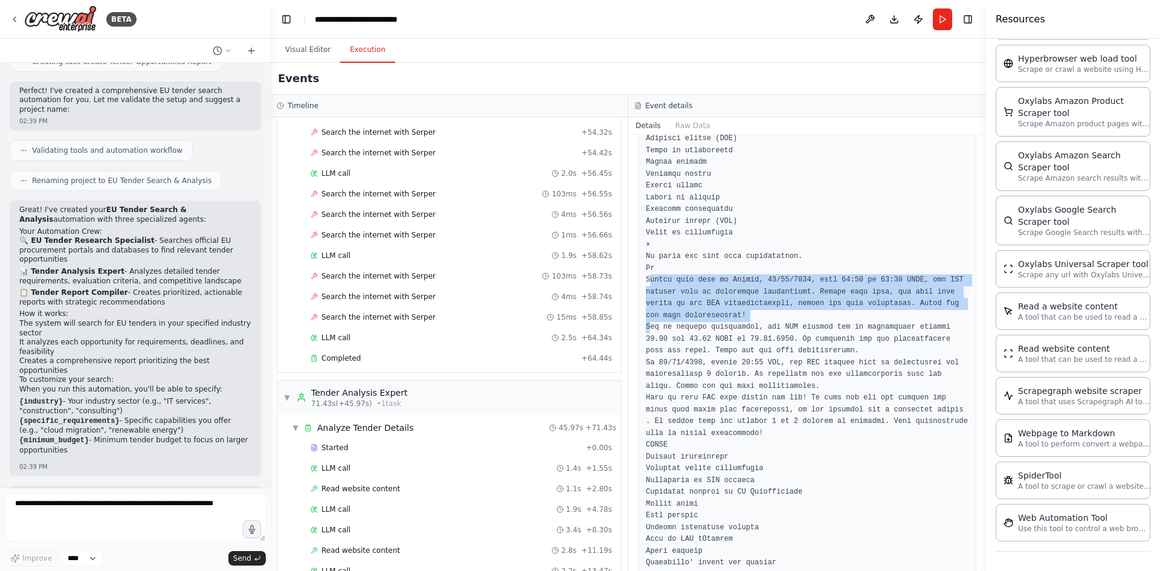
click at [768, 266] on pre at bounding box center [807, 191] width 323 height 2191
click at [737, 282] on pre at bounding box center [807, 191] width 323 height 2191
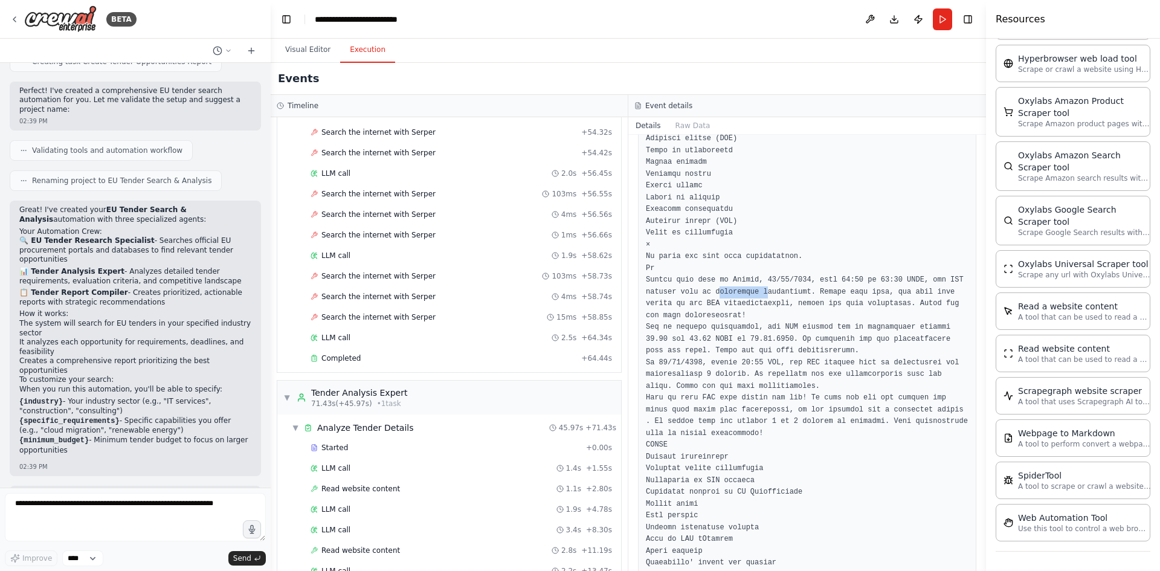
click at [737, 282] on pre at bounding box center [807, 191] width 323 height 2191
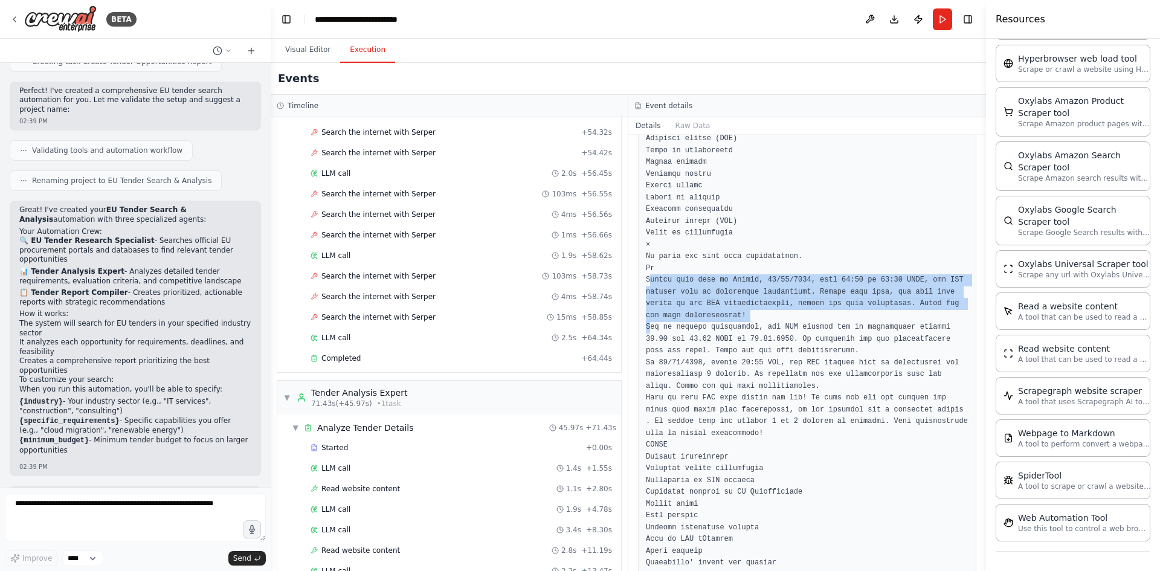
click at [737, 282] on pre at bounding box center [807, 191] width 323 height 2191
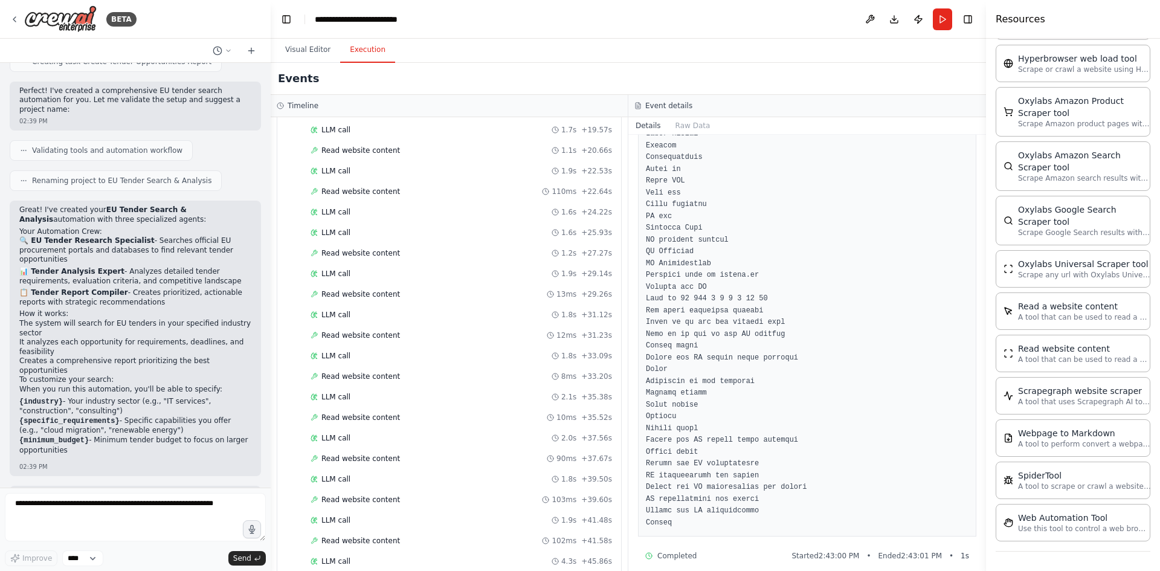
scroll to position [2673, 0]
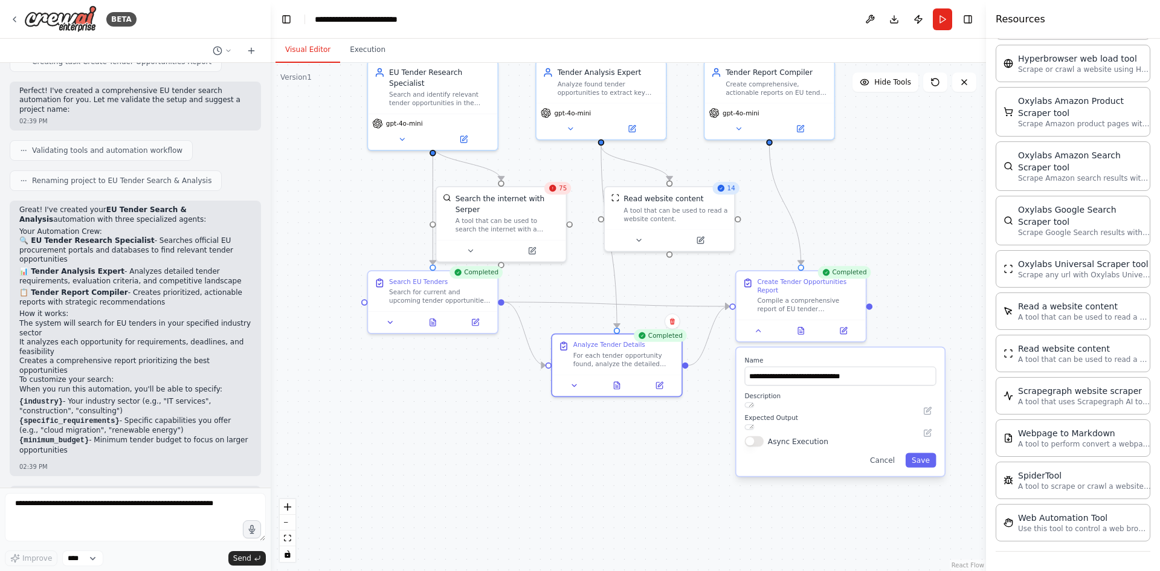
click at [304, 50] on button "Visual Editor" at bounding box center [307, 49] width 65 height 25
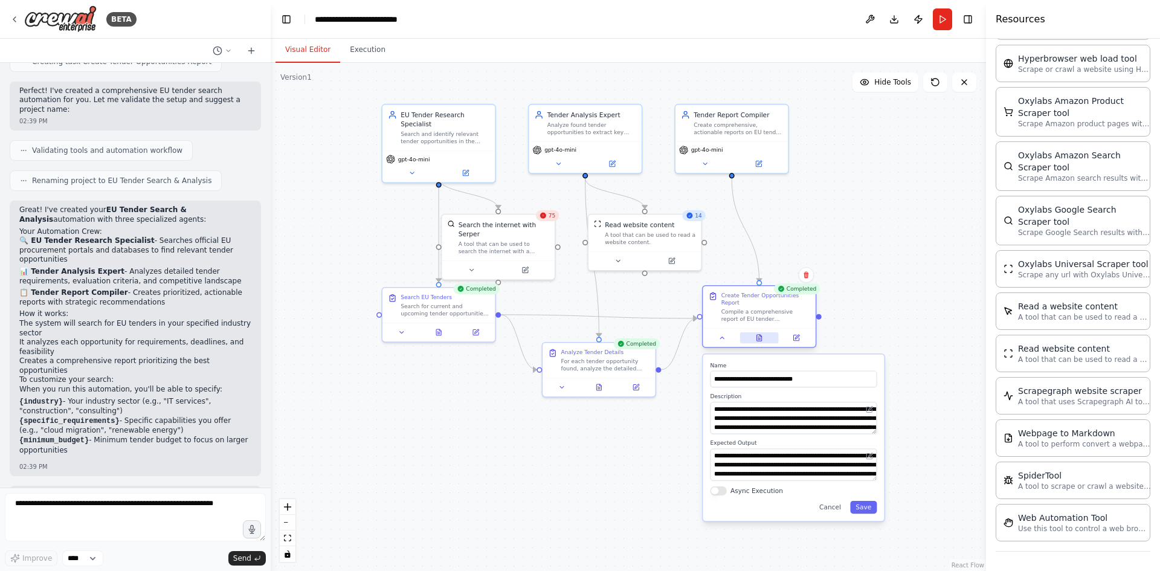
click at [761, 338] on icon at bounding box center [759, 338] width 2 height 0
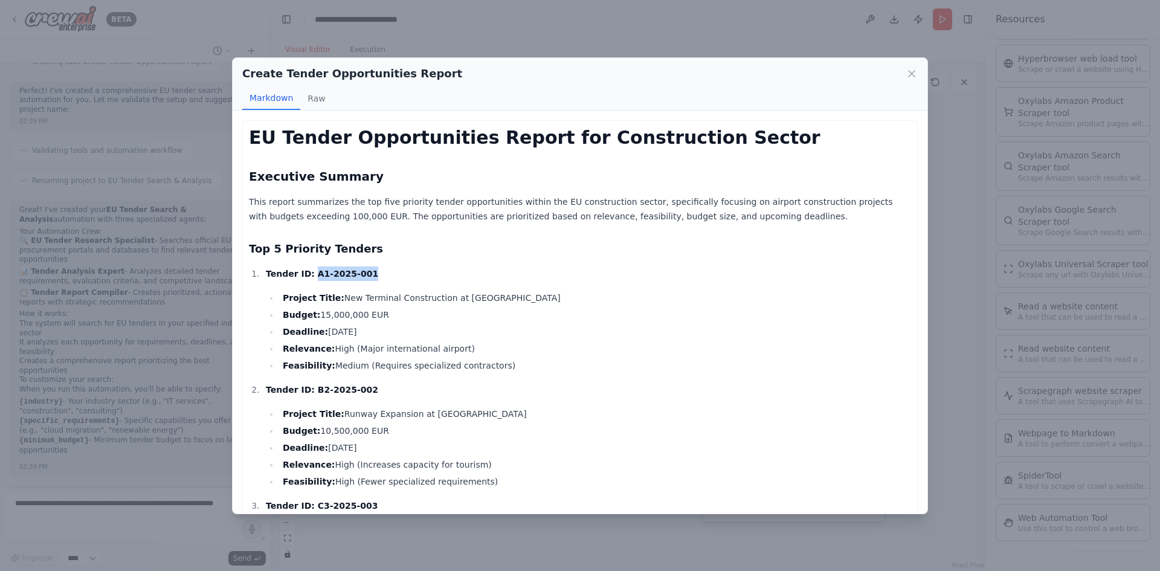
drag, startPoint x: 307, startPoint y: 271, endPoint x: 363, endPoint y: 270, distance: 56.2
click at [363, 270] on p "Tender ID: A1-2025-001" at bounding box center [588, 273] width 645 height 14
copy strong "A1-2025-001"
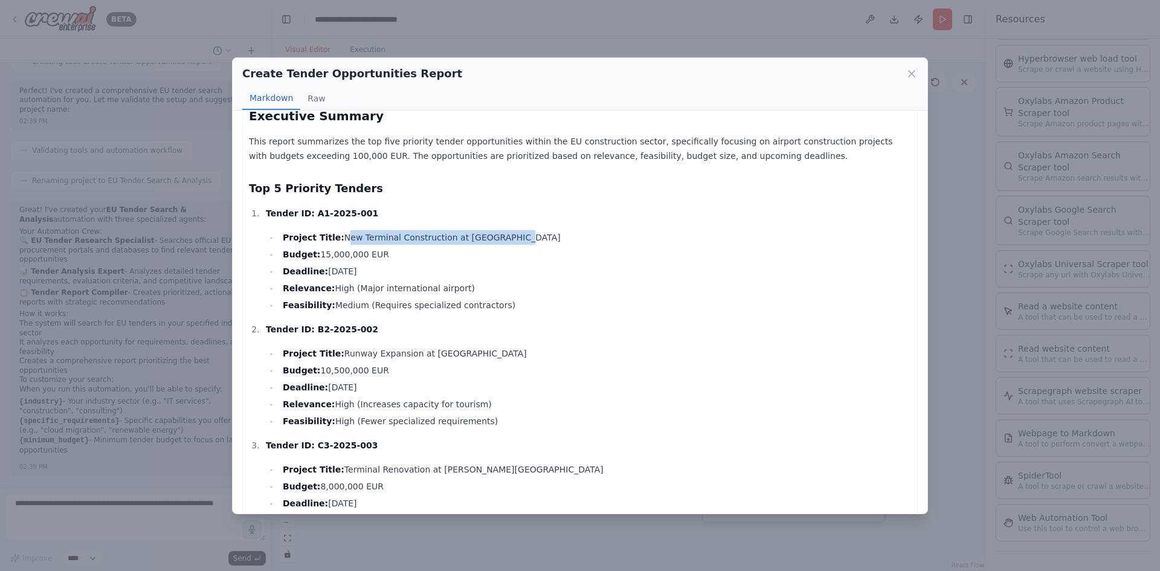
drag, startPoint x: 332, startPoint y: 235, endPoint x: 501, endPoint y: 235, distance: 169.8
click at [501, 235] on li "Project Title: New Terminal Construction at EuroAirport" at bounding box center [595, 237] width 632 height 14
copy li "New Terminal Construction at EuroAirport"
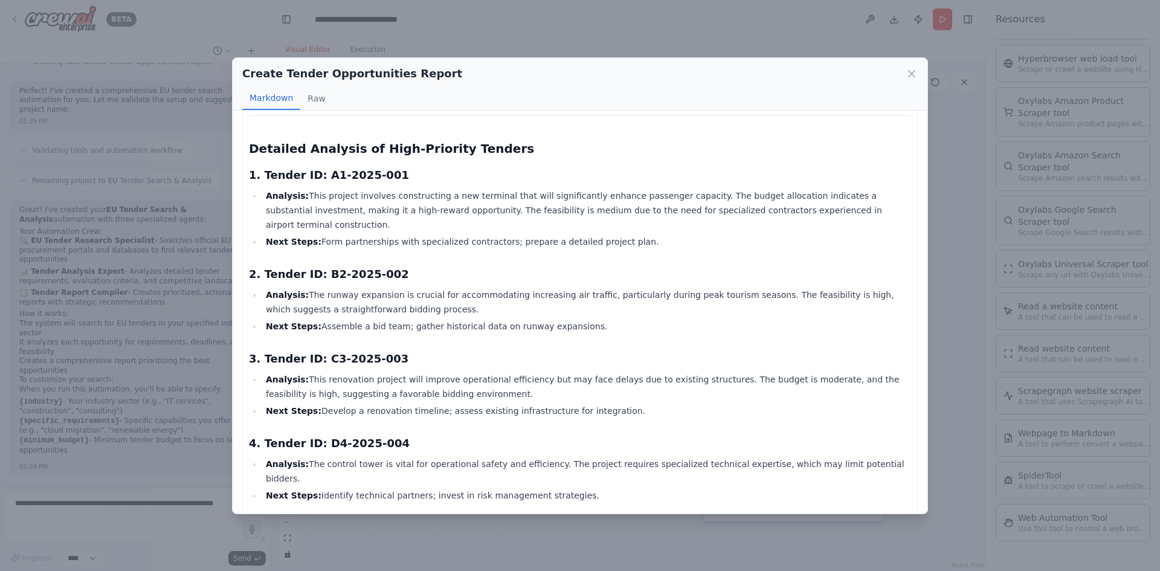
scroll to position [906, 0]
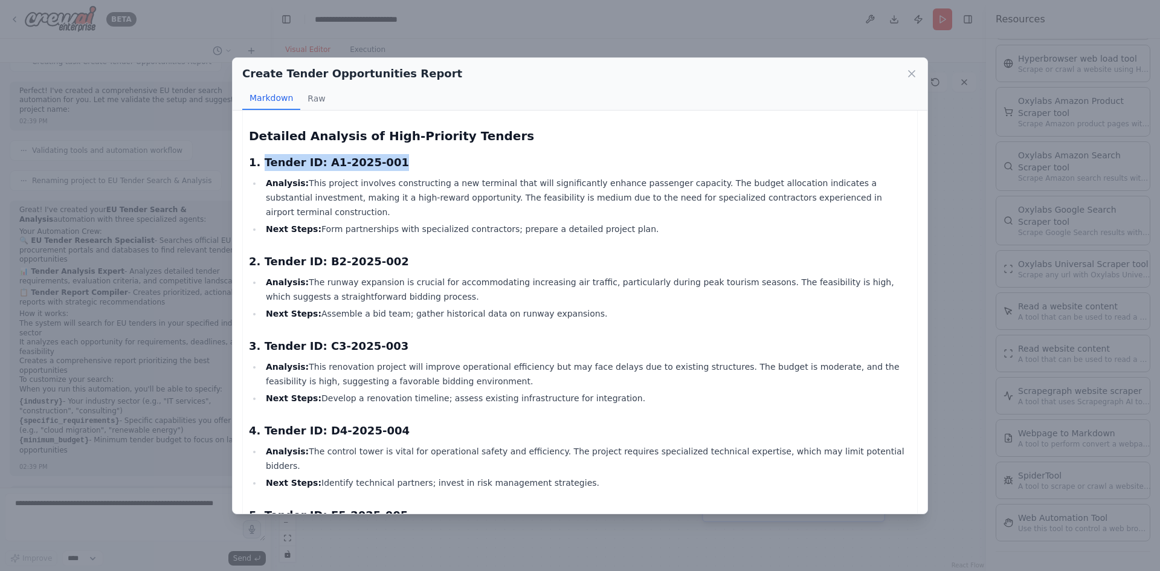
drag, startPoint x: 259, startPoint y: 162, endPoint x: 439, endPoint y: 156, distance: 180.7
click at [439, 156] on h3 "1. Tender ID: A1-2025-001" at bounding box center [580, 162] width 662 height 17
copy h3 "Tender ID: A1-2025-001"
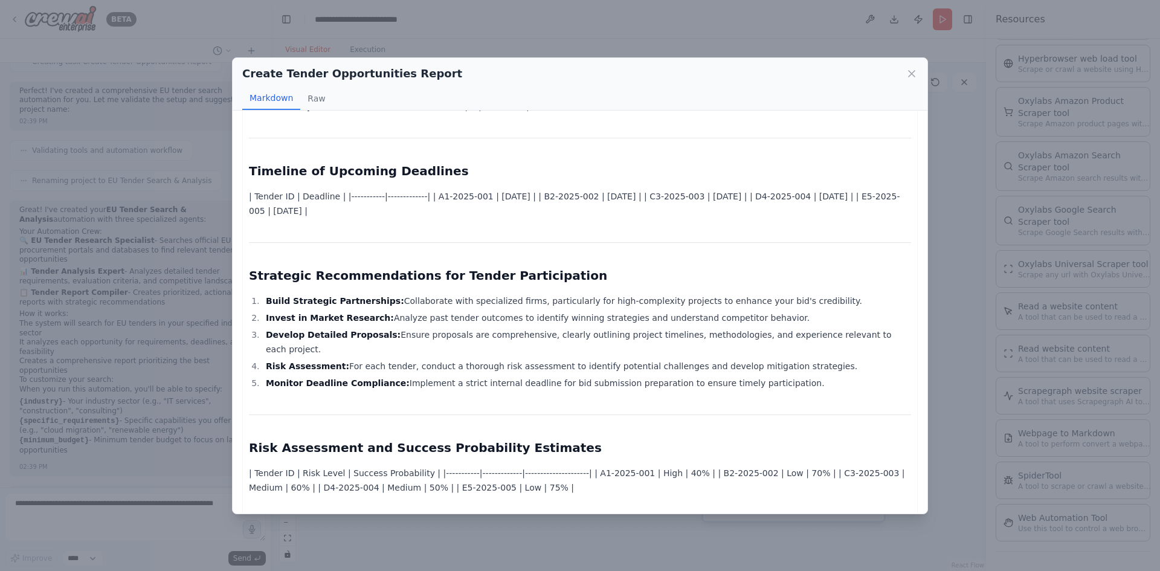
scroll to position [1385, 0]
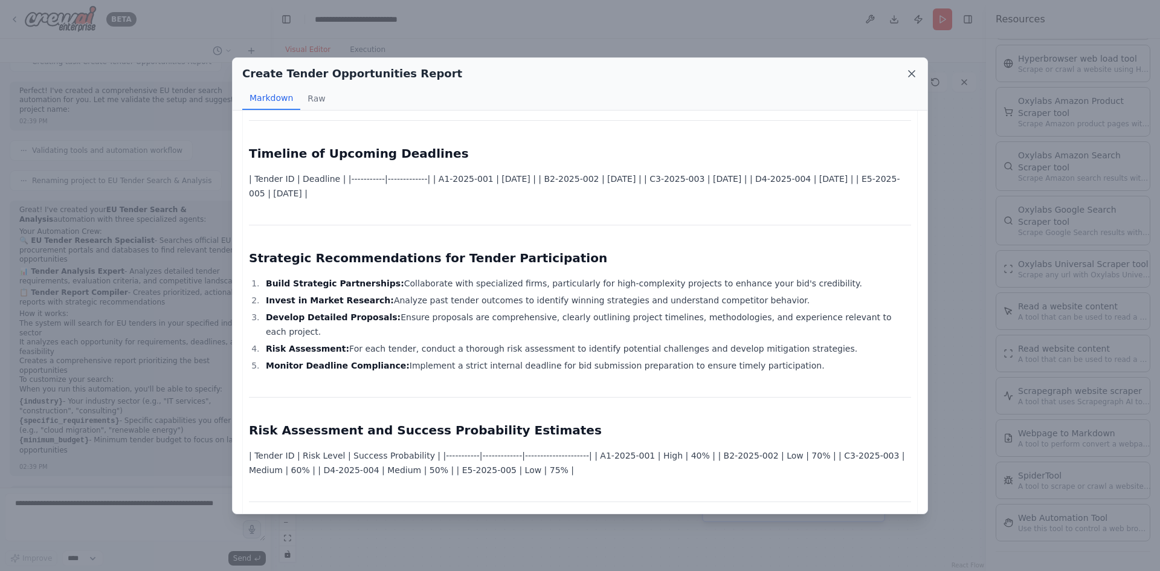
click at [912, 71] on icon at bounding box center [912, 74] width 12 height 12
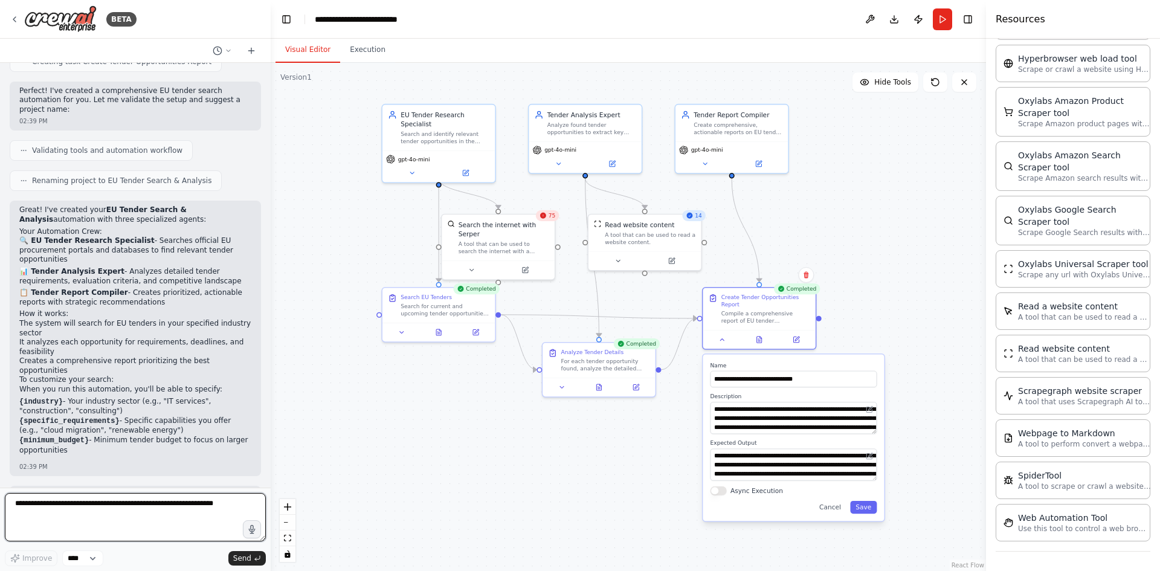
click at [199, 503] on textarea at bounding box center [135, 517] width 261 height 48
type textarea "**********"
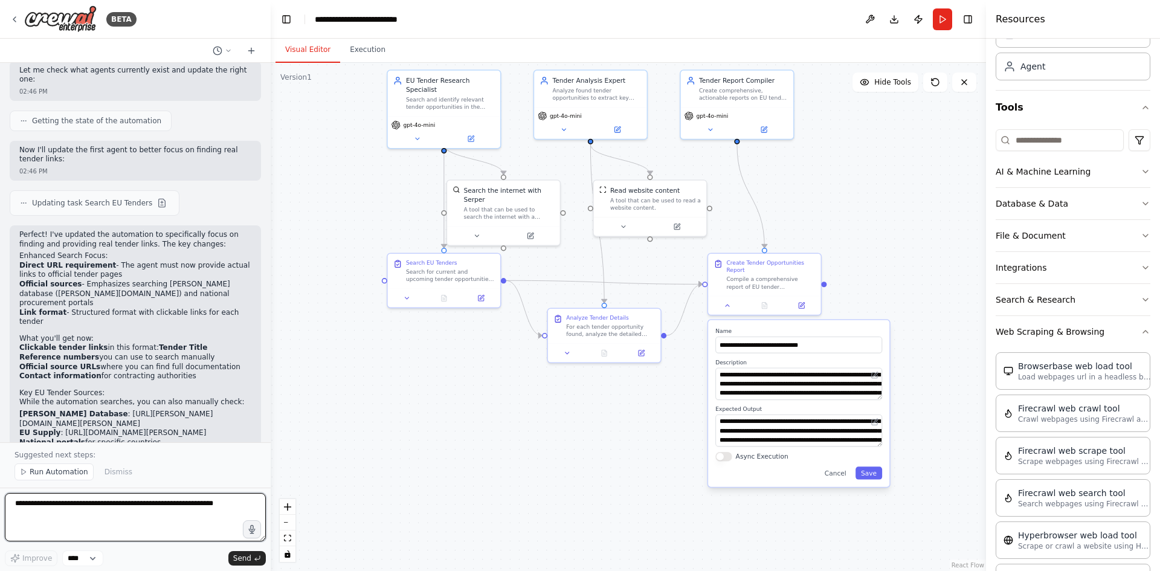
scroll to position [0, 0]
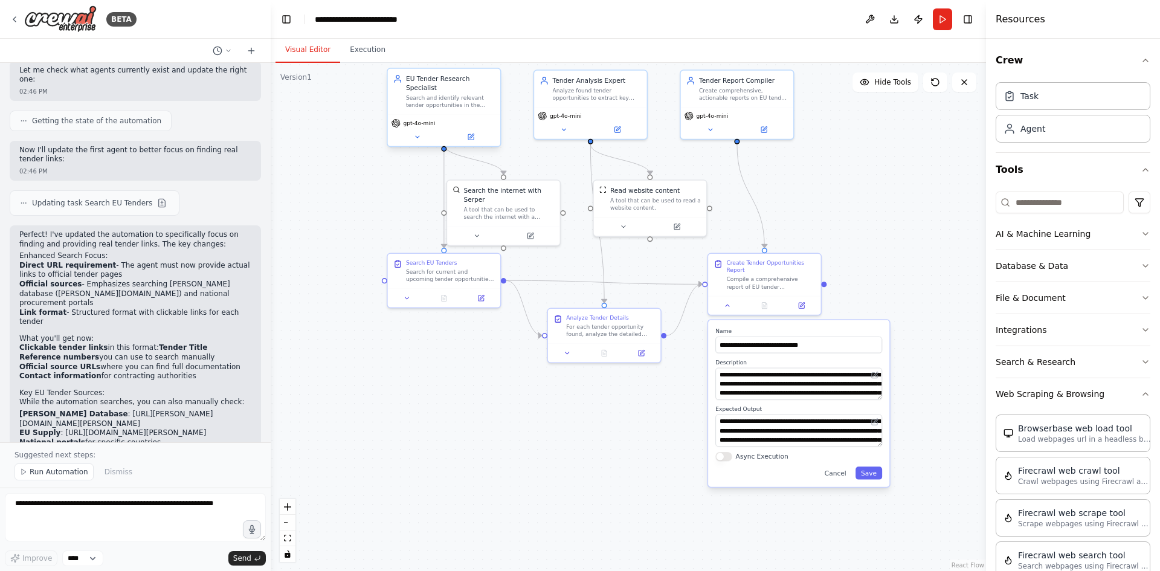
click at [414, 118] on div "gpt-4o-mini" at bounding box center [413, 122] width 44 height 9
click at [416, 134] on icon at bounding box center [416, 137] width 7 height 7
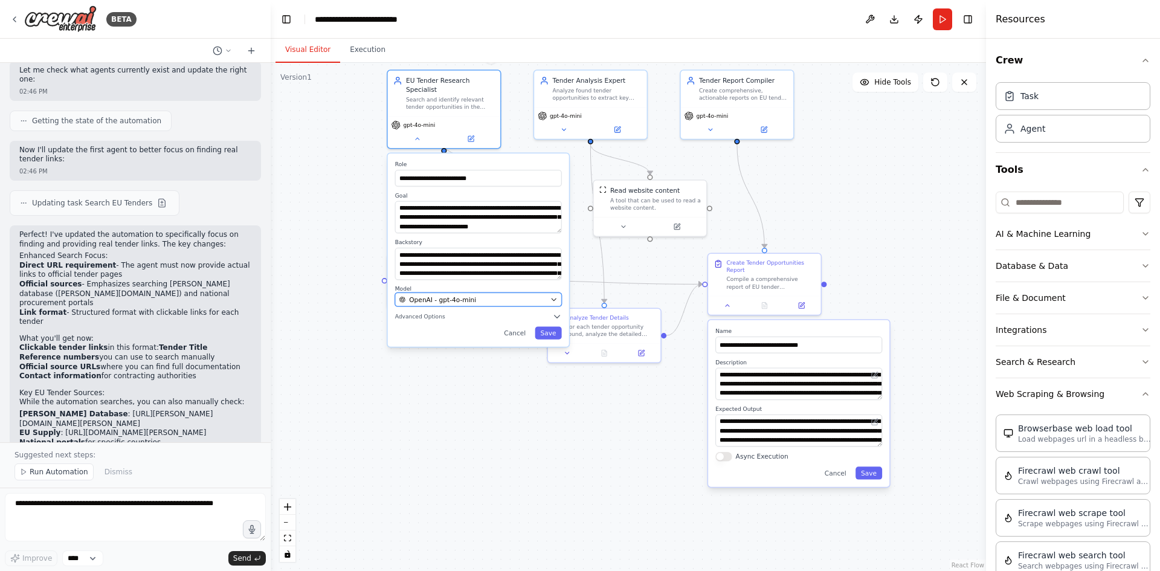
click at [461, 295] on span "OpenAI - gpt-4o-mini" at bounding box center [442, 299] width 67 height 9
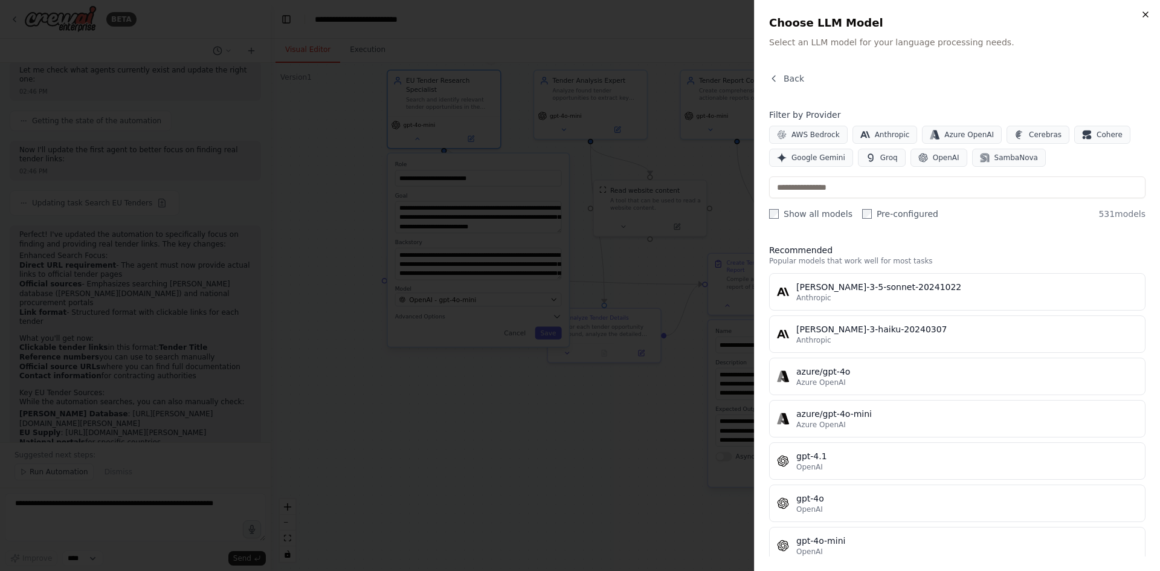
click at [1147, 16] on icon "button" at bounding box center [1145, 14] width 5 height 5
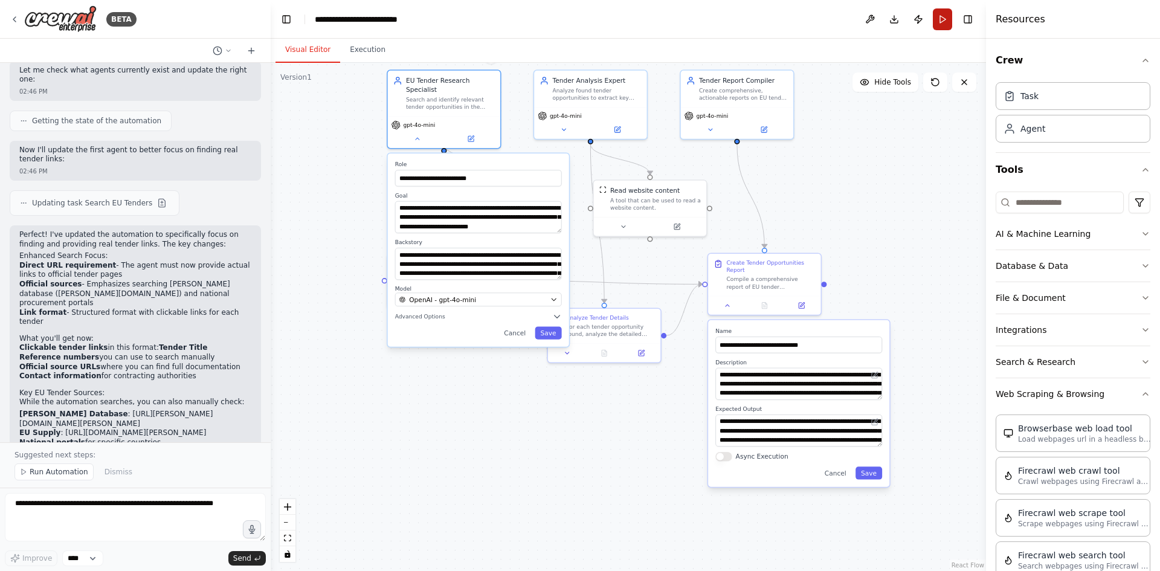
click at [941, 19] on button "Run" at bounding box center [942, 19] width 19 height 22
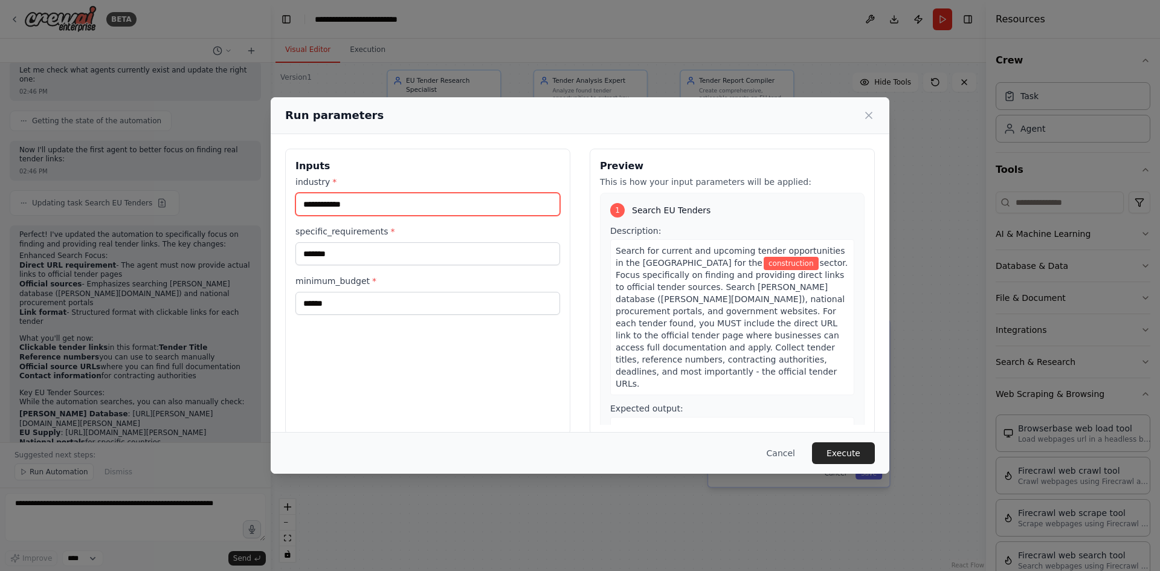
drag, startPoint x: 355, startPoint y: 204, endPoint x: 278, endPoint y: 205, distance: 76.7
click at [278, 205] on div "**********" at bounding box center [580, 291] width 619 height 315
type input "******"
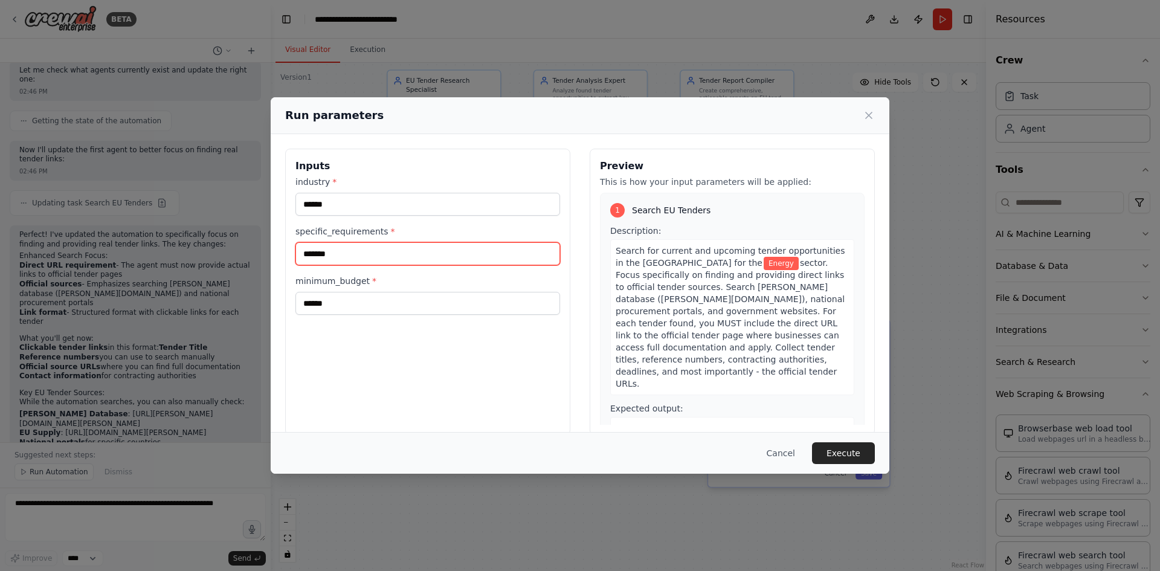
click at [346, 246] on input "*******" at bounding box center [427, 253] width 265 height 23
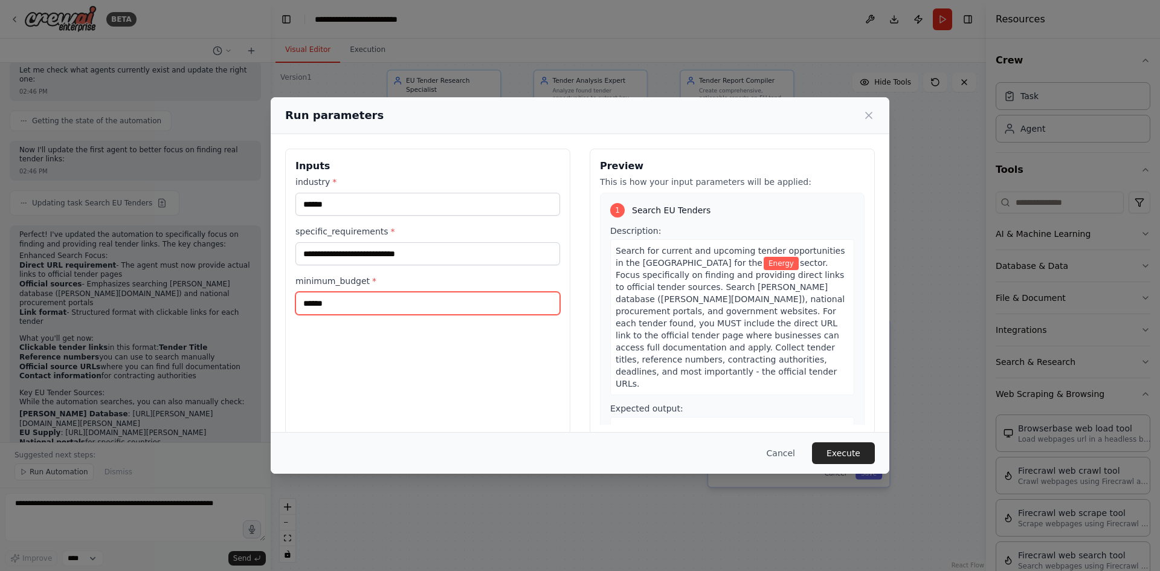
click at [353, 301] on input "******" at bounding box center [427, 303] width 265 height 23
drag, startPoint x: 753, startPoint y: 287, endPoint x: 804, endPoint y: 285, distance: 50.8
click at [804, 285] on span "sector. Focus specifically on finding and providing direct links to official te…" at bounding box center [730, 323] width 229 height 130
copy span "ted.europa.eu"
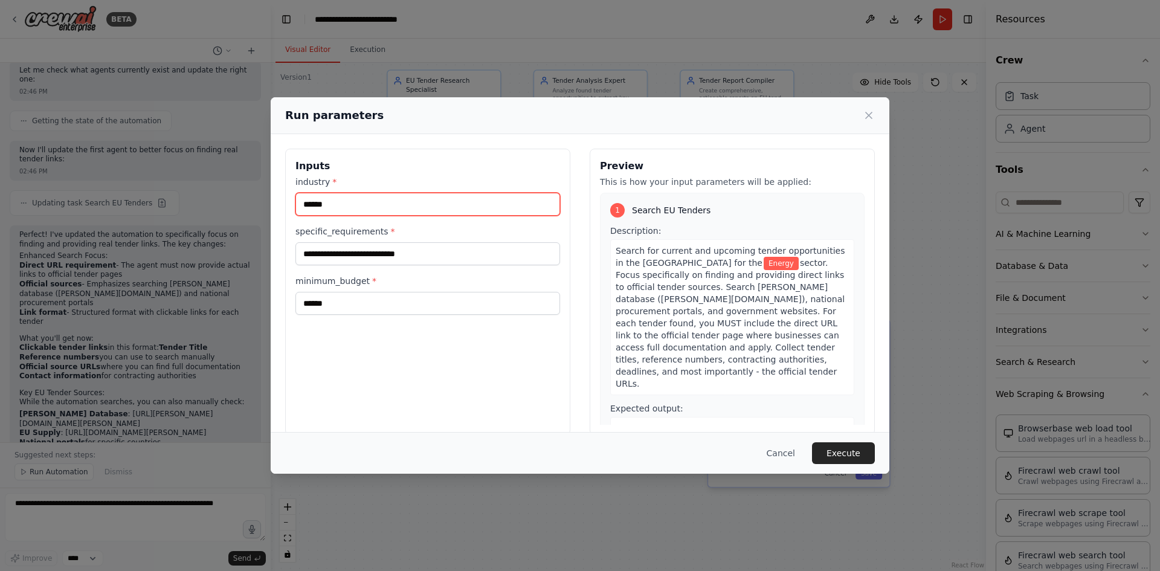
click at [465, 203] on input "******" at bounding box center [427, 204] width 265 height 23
type input "**********"
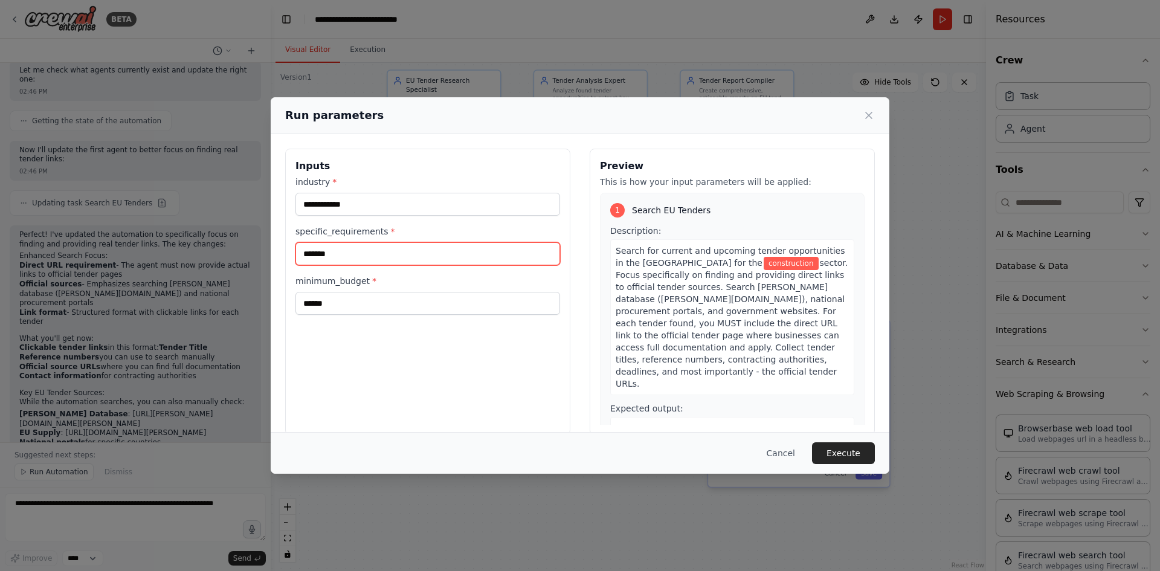
type input "*******"
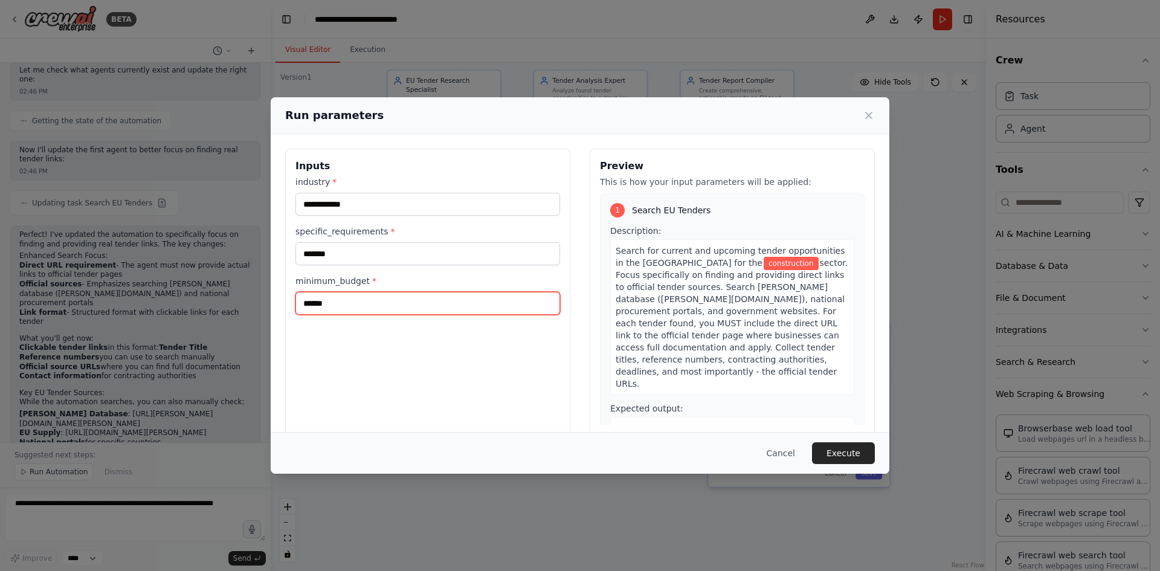
click at [431, 301] on input "******" at bounding box center [427, 303] width 265 height 23
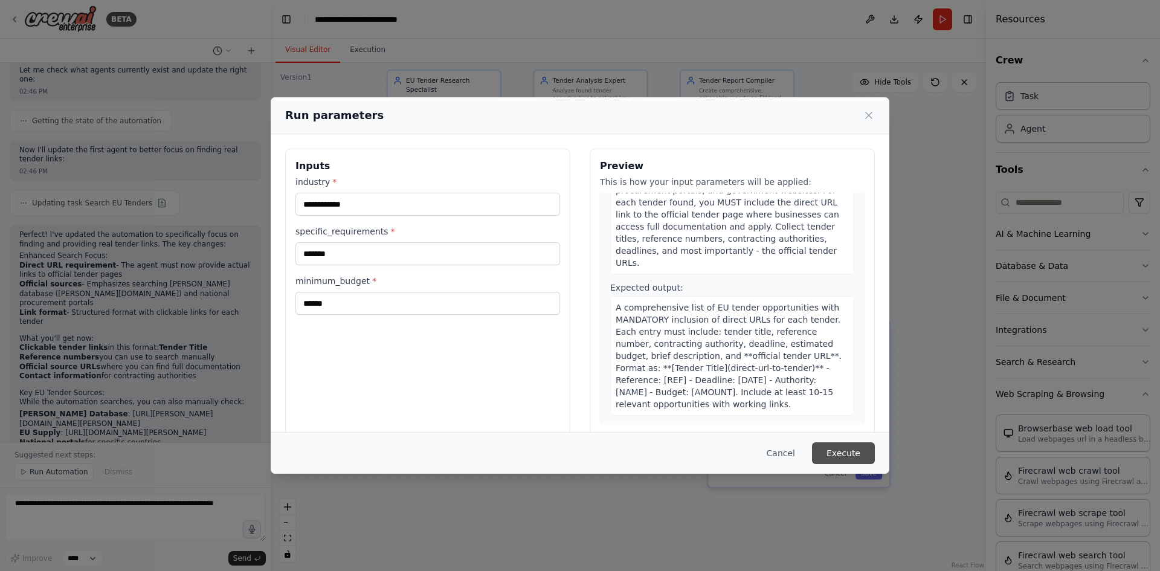
click at [843, 449] on button "Execute" at bounding box center [843, 453] width 63 height 22
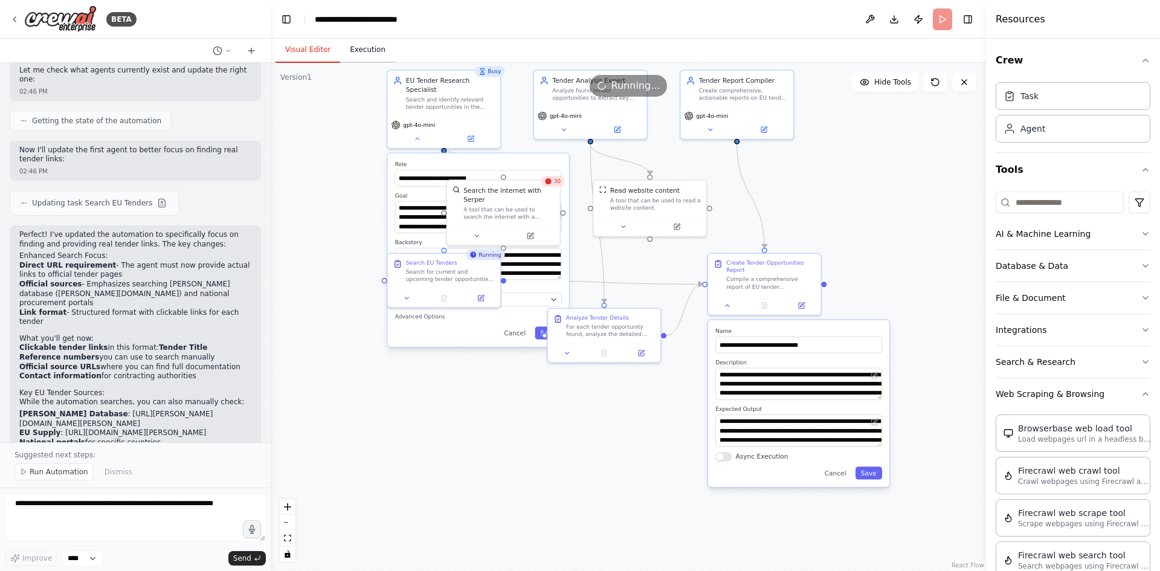
click at [354, 48] on button "Execution" at bounding box center [367, 49] width 55 height 25
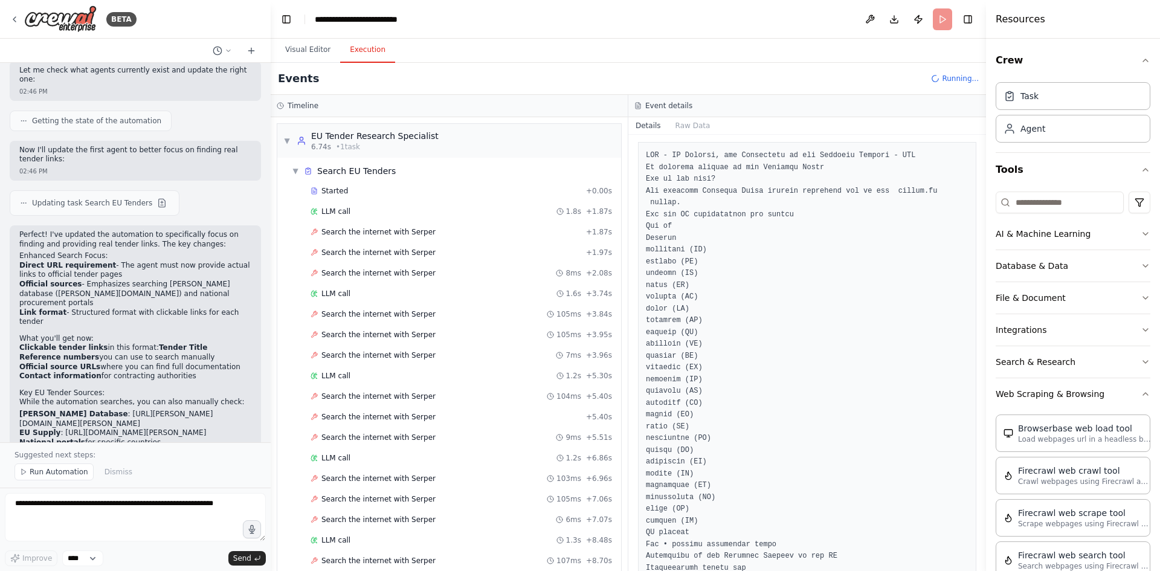
scroll to position [0, 0]
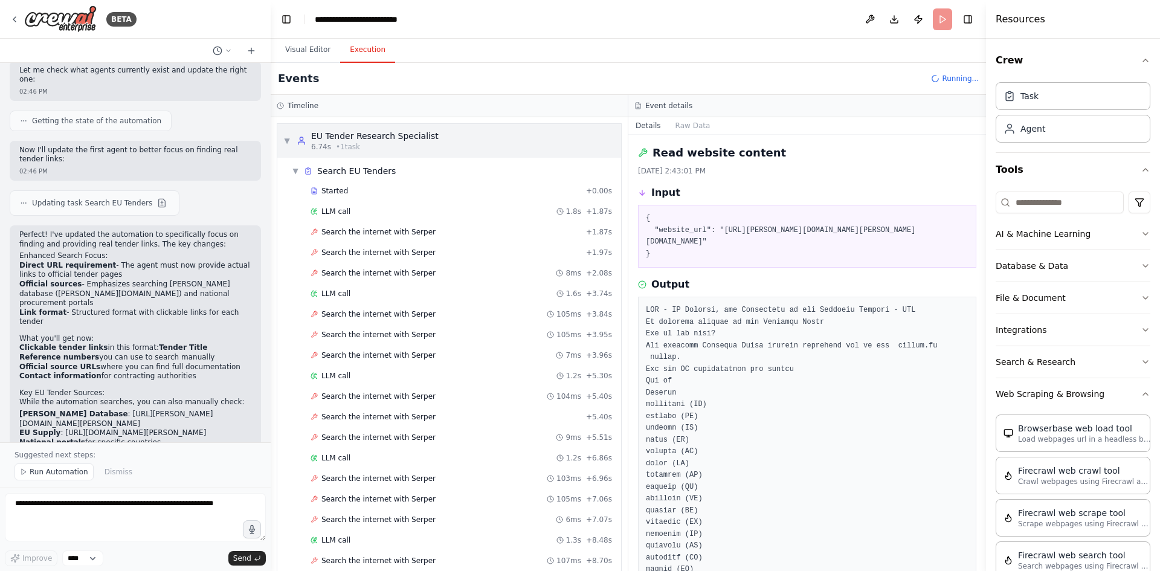
click at [289, 139] on span "▼" at bounding box center [286, 141] width 7 height 10
click at [350, 212] on div "LLM call 1.8s + 1.87s" at bounding box center [461, 212] width 301 height 10
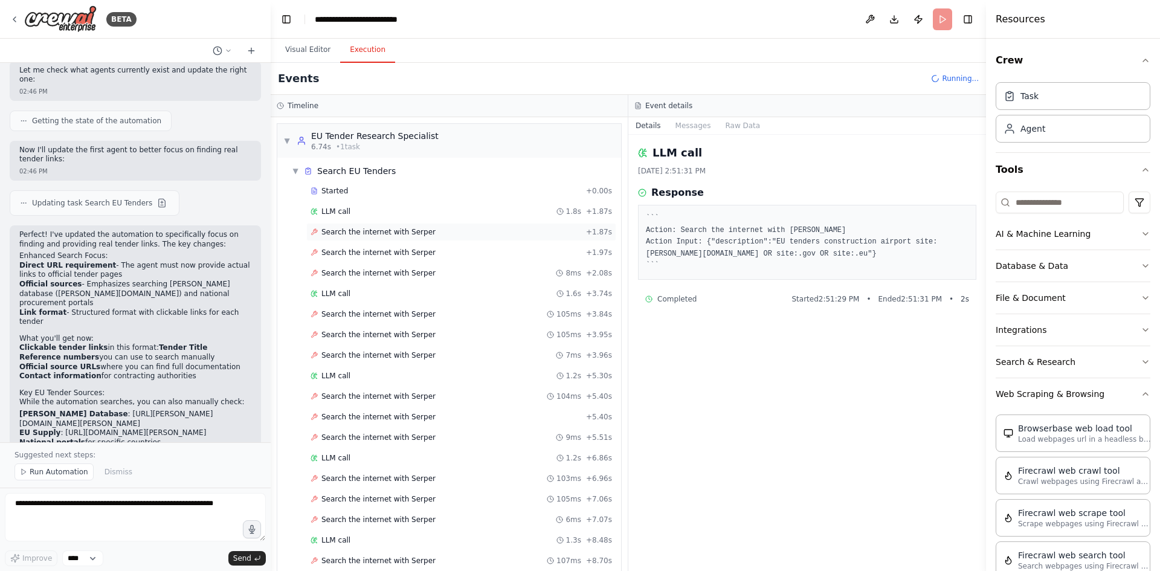
click at [362, 234] on span "Search the internet with Serper" at bounding box center [378, 232] width 114 height 10
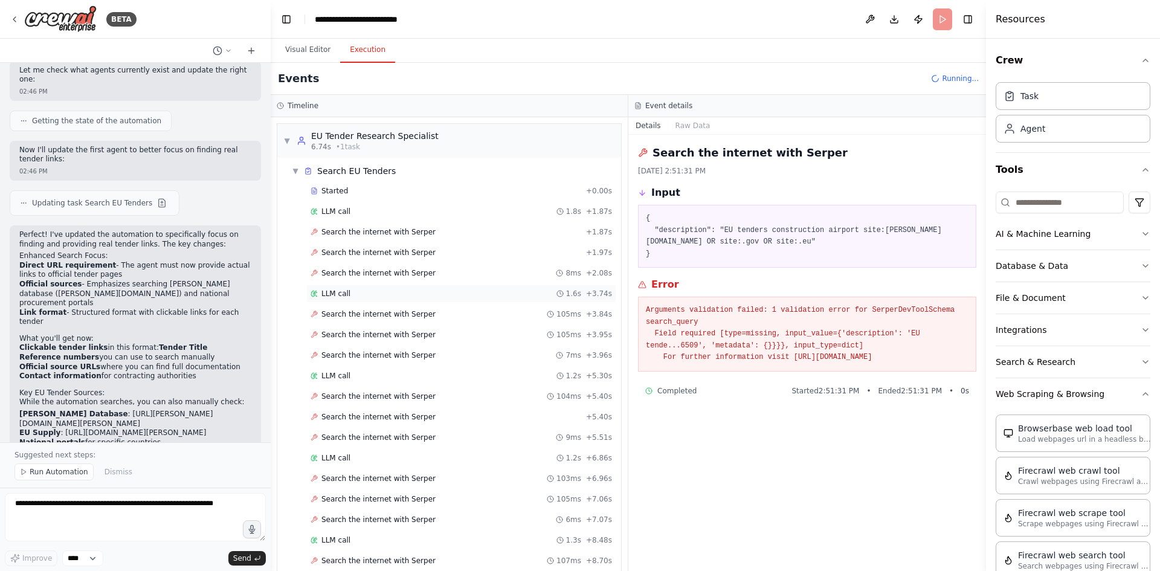
click at [356, 289] on div "LLM call 1.6s + 3.74s" at bounding box center [461, 294] width 301 height 10
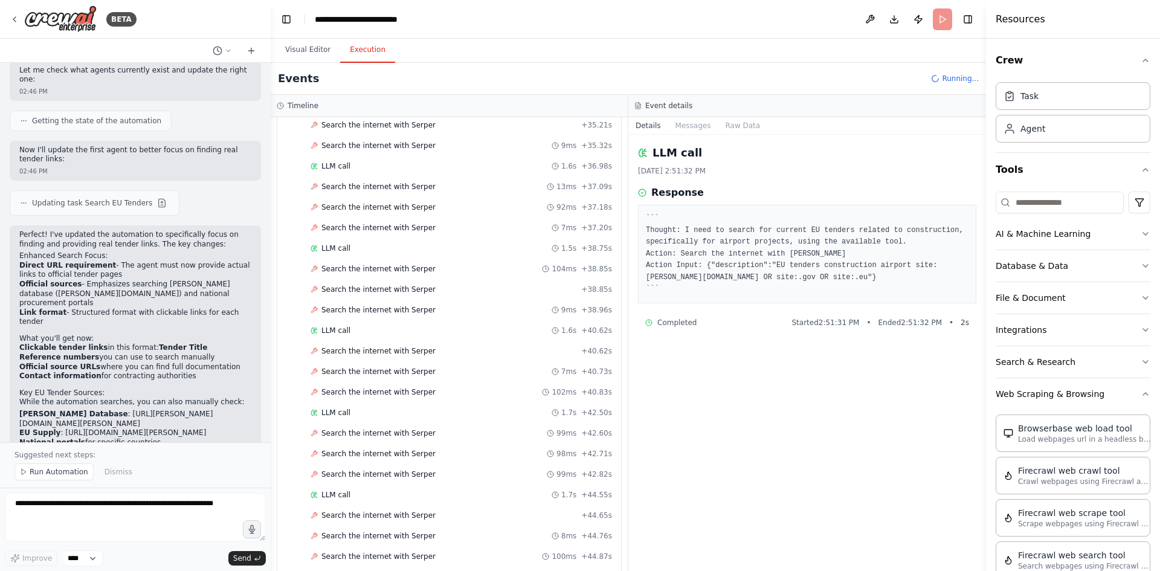
scroll to position [1755, 0]
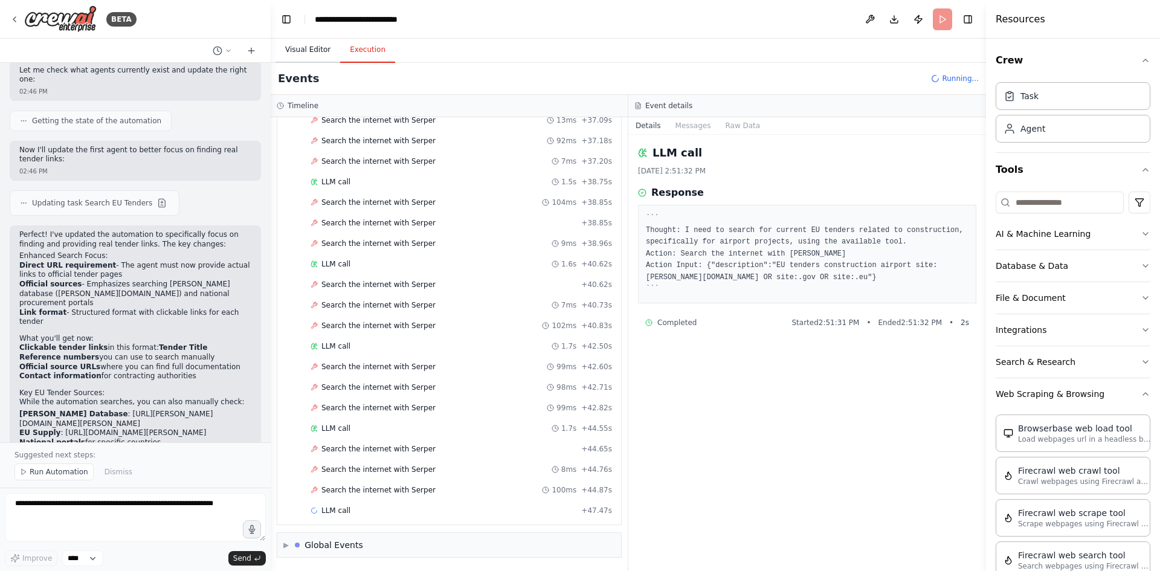
click at [306, 48] on button "Visual Editor" at bounding box center [307, 49] width 65 height 25
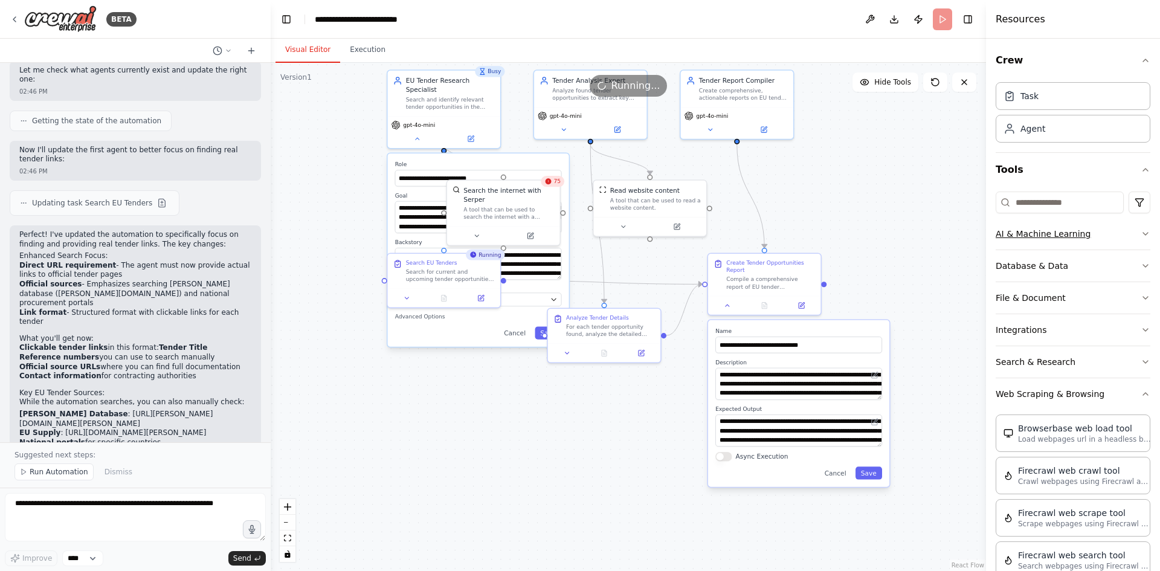
click at [1141, 230] on icon "button" at bounding box center [1146, 234] width 10 height 10
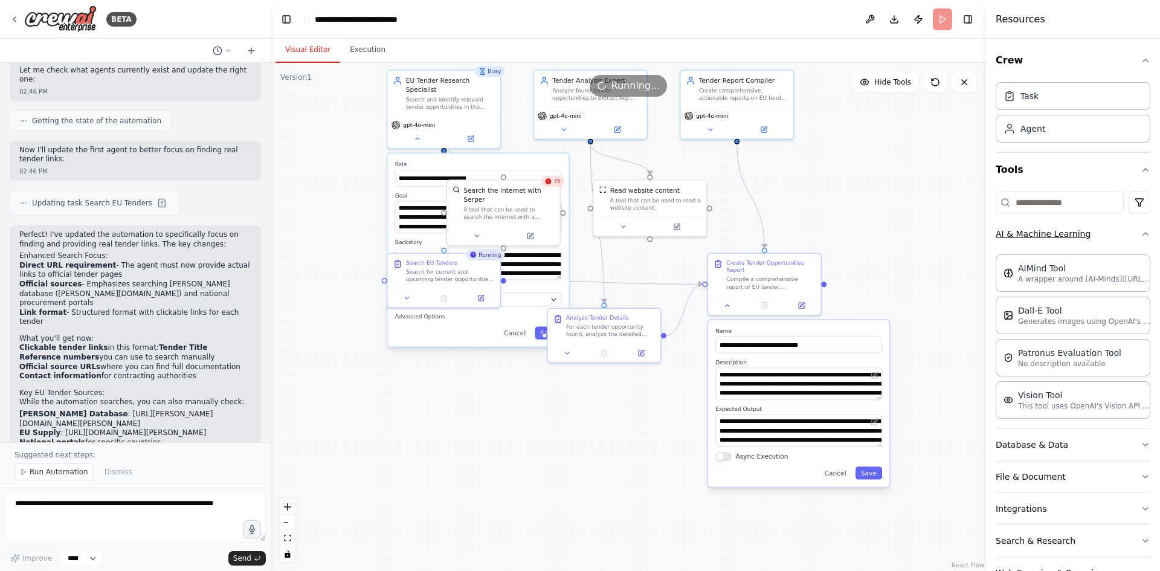
click at [1141, 234] on icon "button" at bounding box center [1146, 234] width 10 height 10
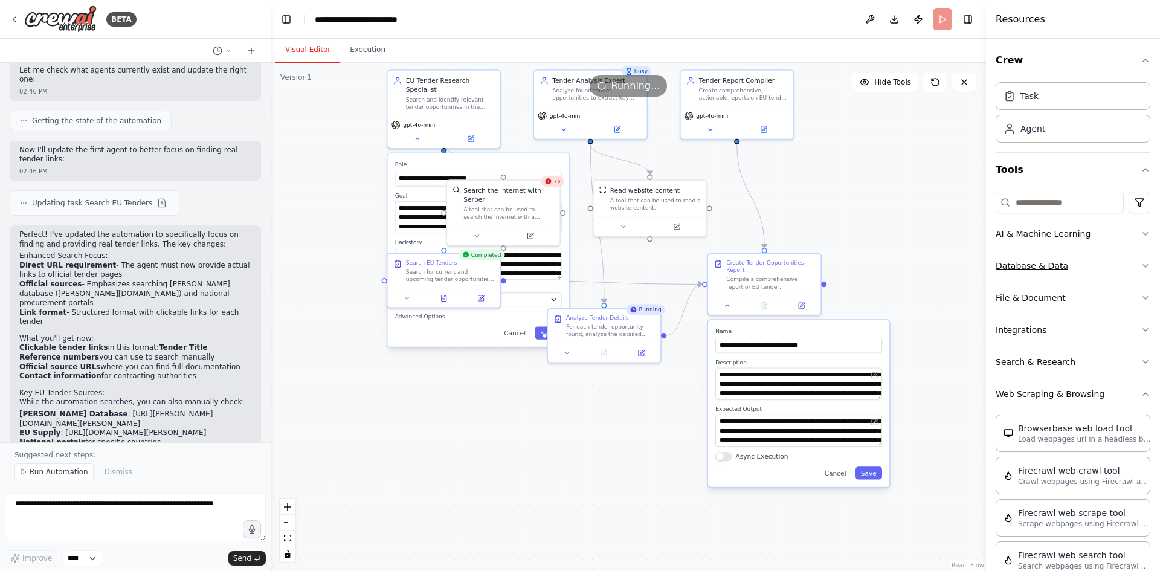
click at [1128, 261] on button "Database & Data" at bounding box center [1073, 265] width 155 height 31
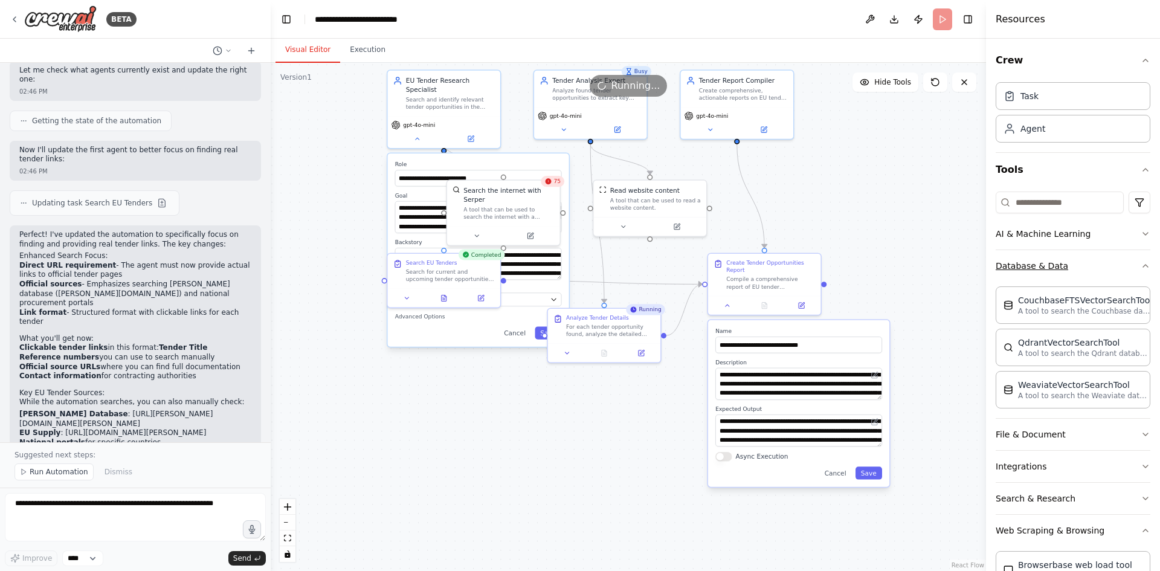
click at [1128, 261] on button "Database & Data" at bounding box center [1073, 265] width 155 height 31
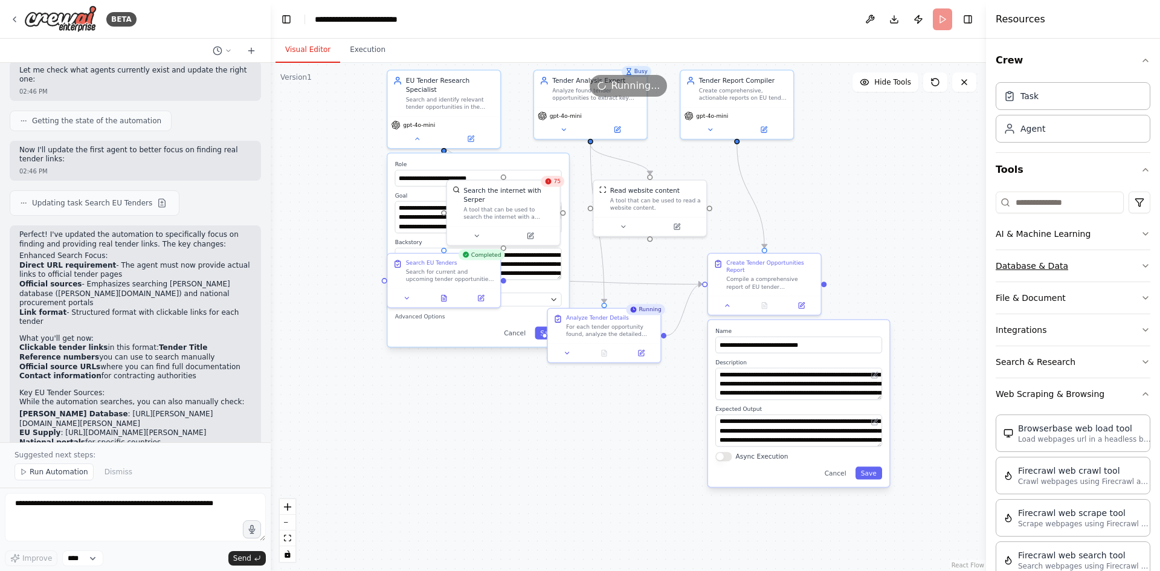
click at [1128, 261] on button "Database & Data" at bounding box center [1073, 265] width 155 height 31
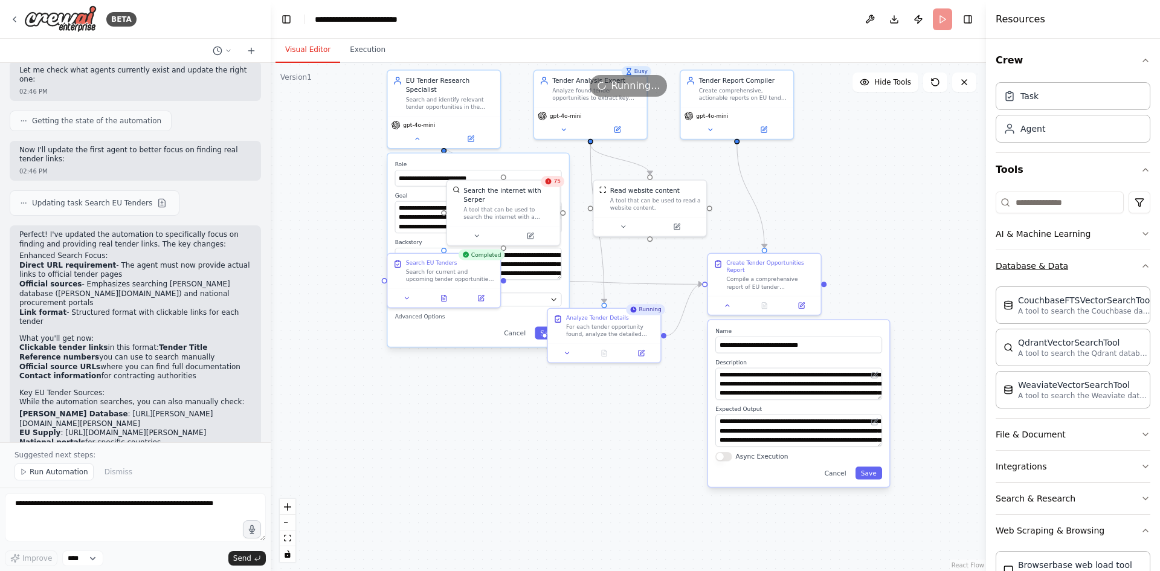
click at [1128, 261] on button "Database & Data" at bounding box center [1073, 265] width 155 height 31
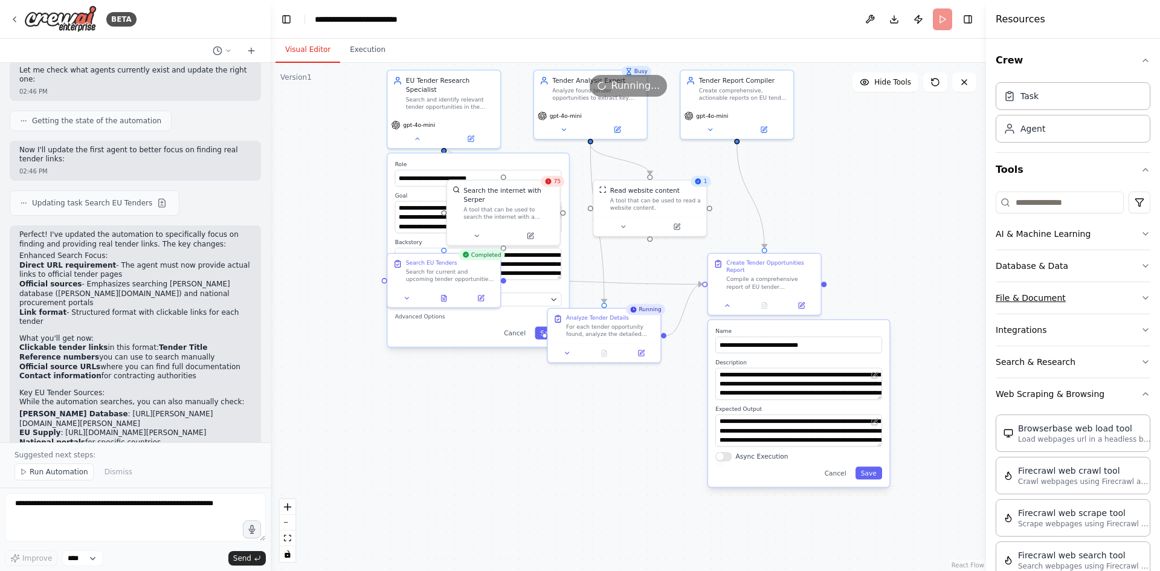
click at [1128, 288] on button "File & Document" at bounding box center [1073, 297] width 155 height 31
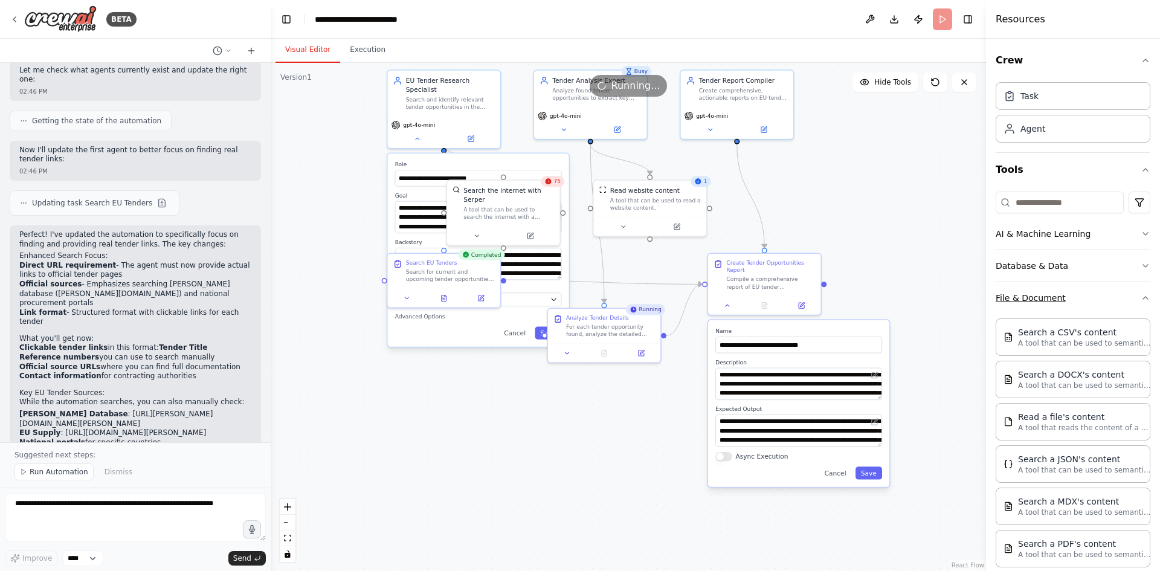
click at [1128, 289] on button "File & Document" at bounding box center [1073, 297] width 155 height 31
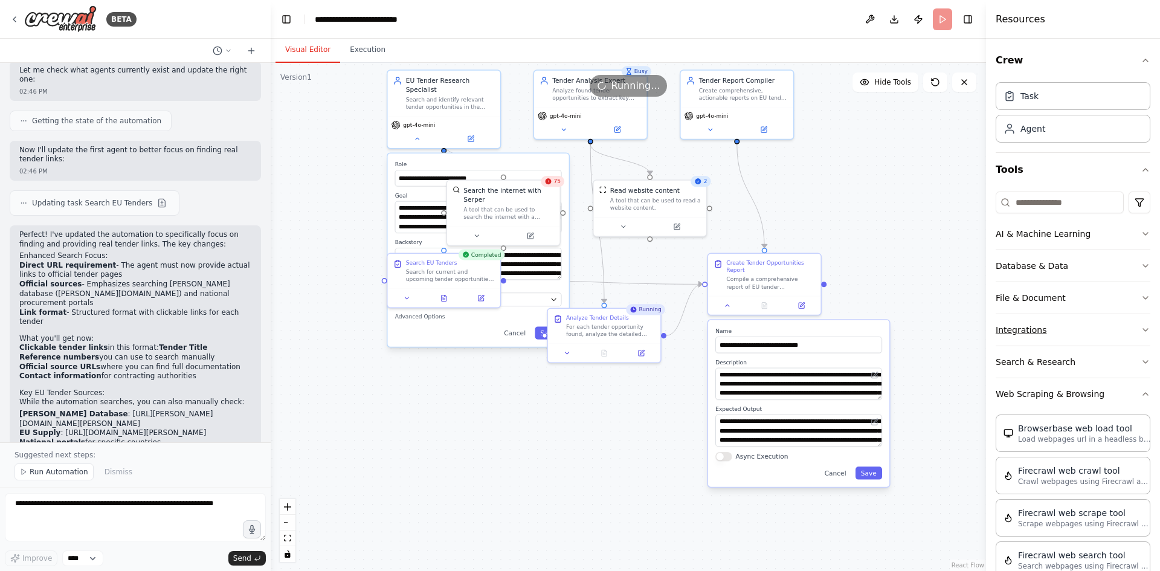
click at [1127, 323] on button "Integrations" at bounding box center [1073, 329] width 155 height 31
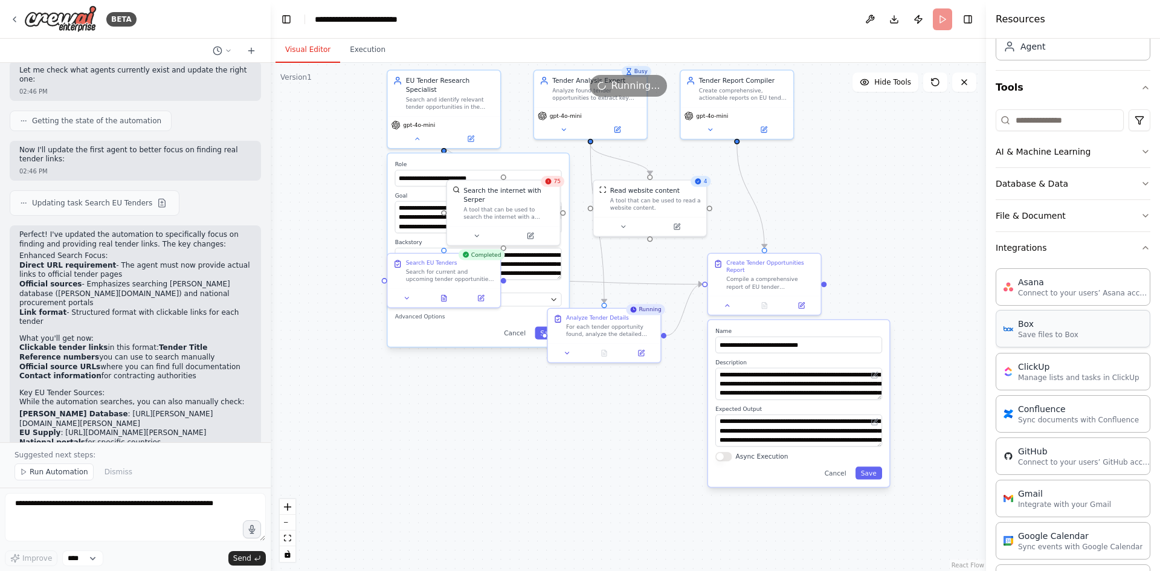
scroll to position [60, 0]
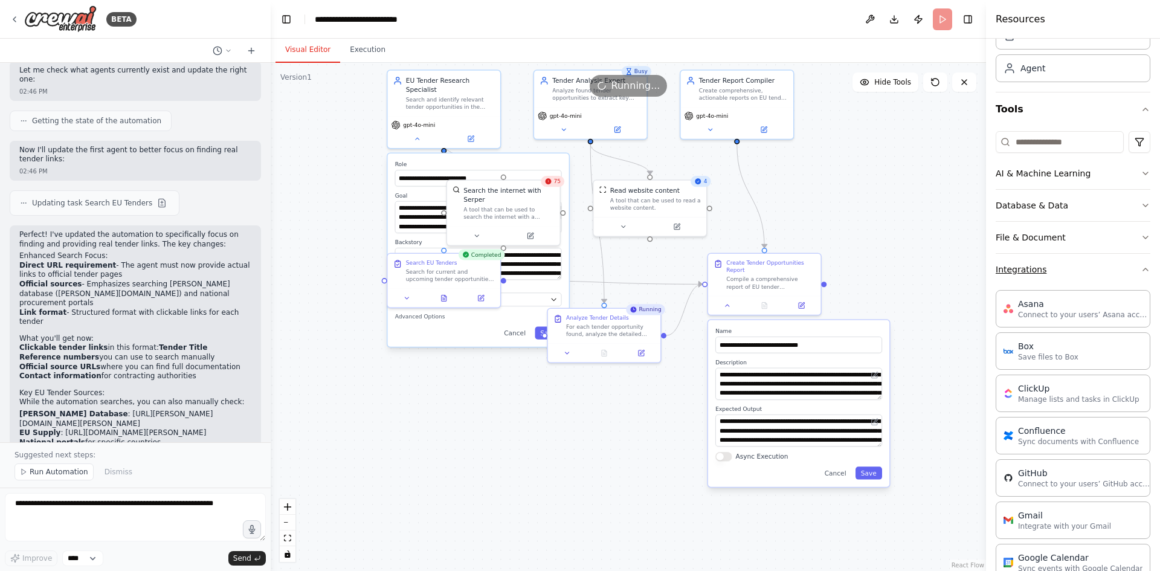
click at [1141, 274] on icon "button" at bounding box center [1146, 270] width 10 height 10
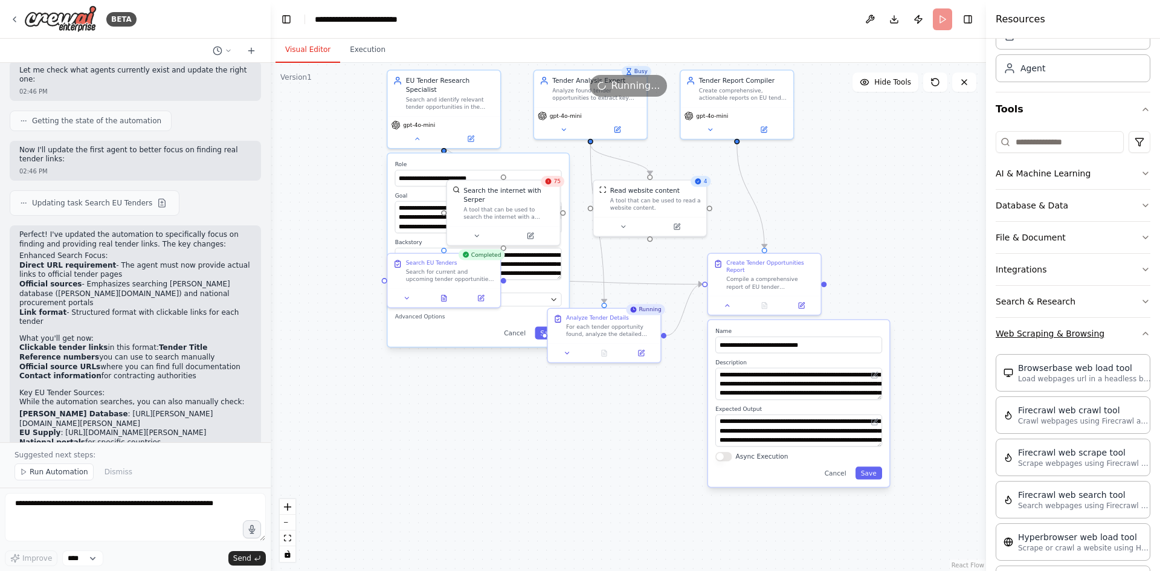
click at [1141, 329] on icon "button" at bounding box center [1146, 334] width 10 height 10
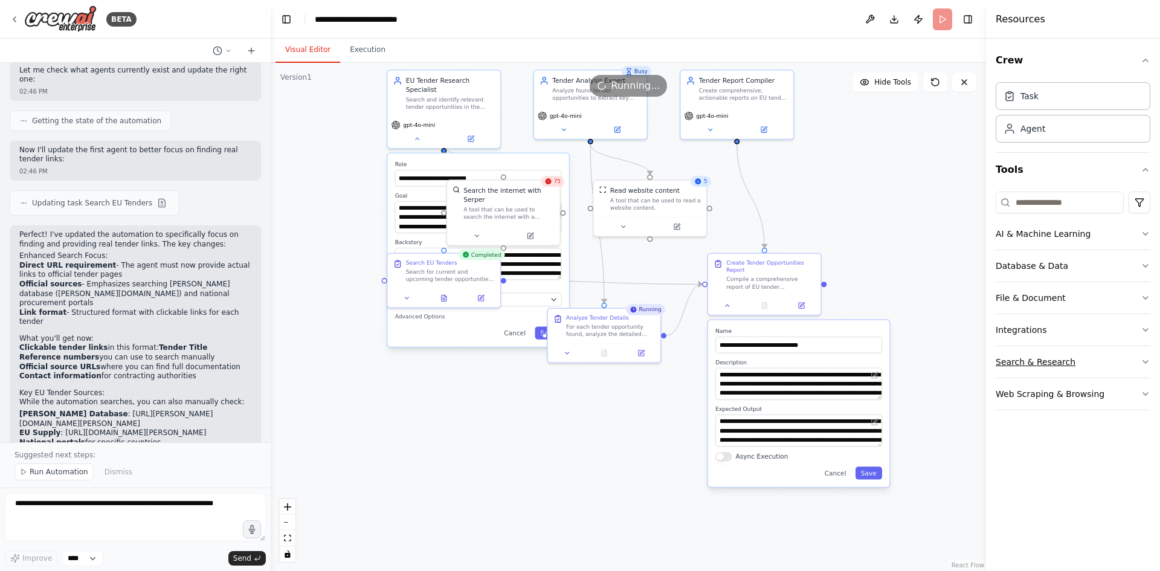
click at [1138, 358] on button "Search & Research" at bounding box center [1073, 361] width 155 height 31
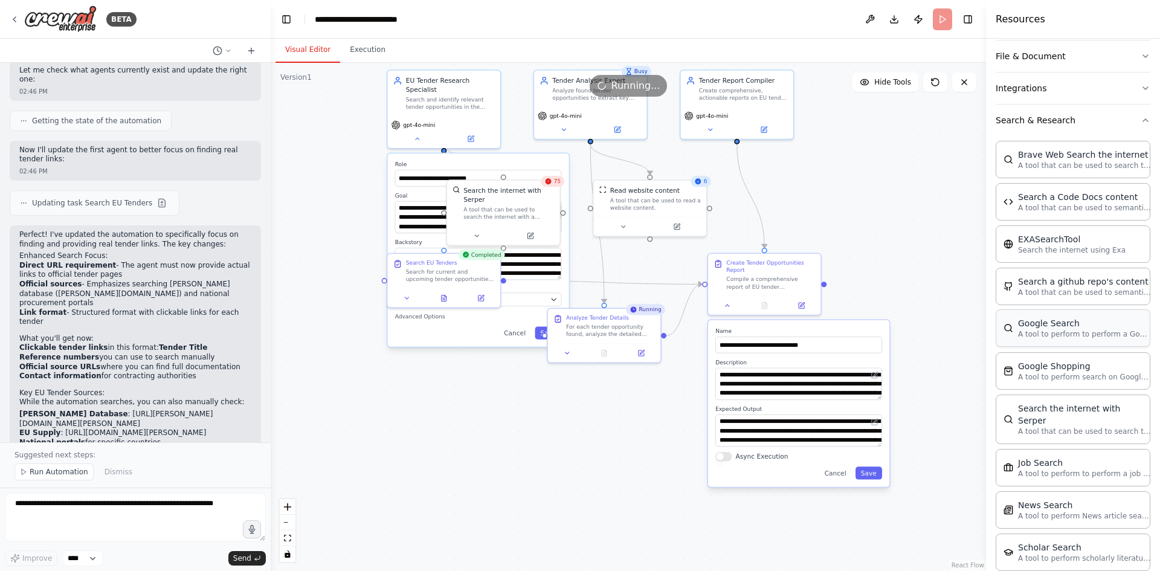
scroll to position [181, 0]
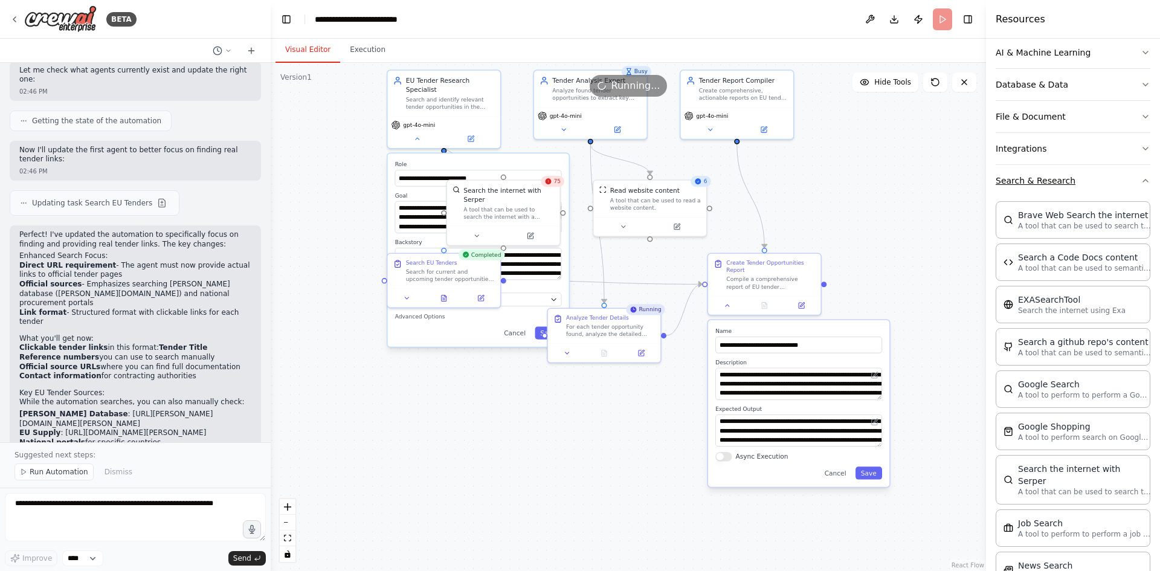
click at [1141, 178] on icon "button" at bounding box center [1146, 181] width 10 height 10
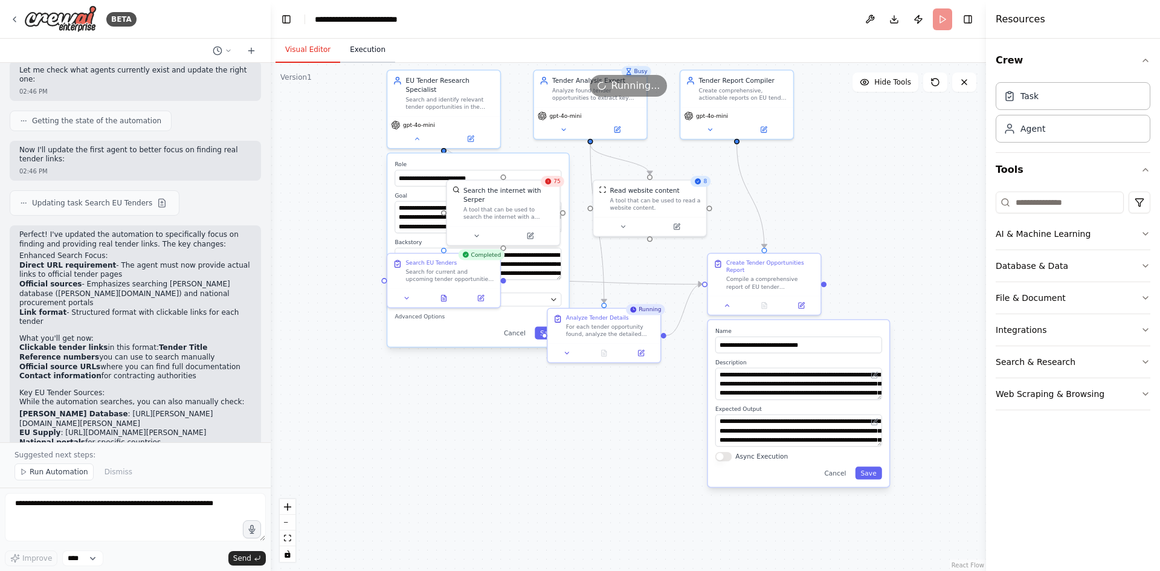
click at [369, 49] on button "Execution" at bounding box center [367, 49] width 55 height 25
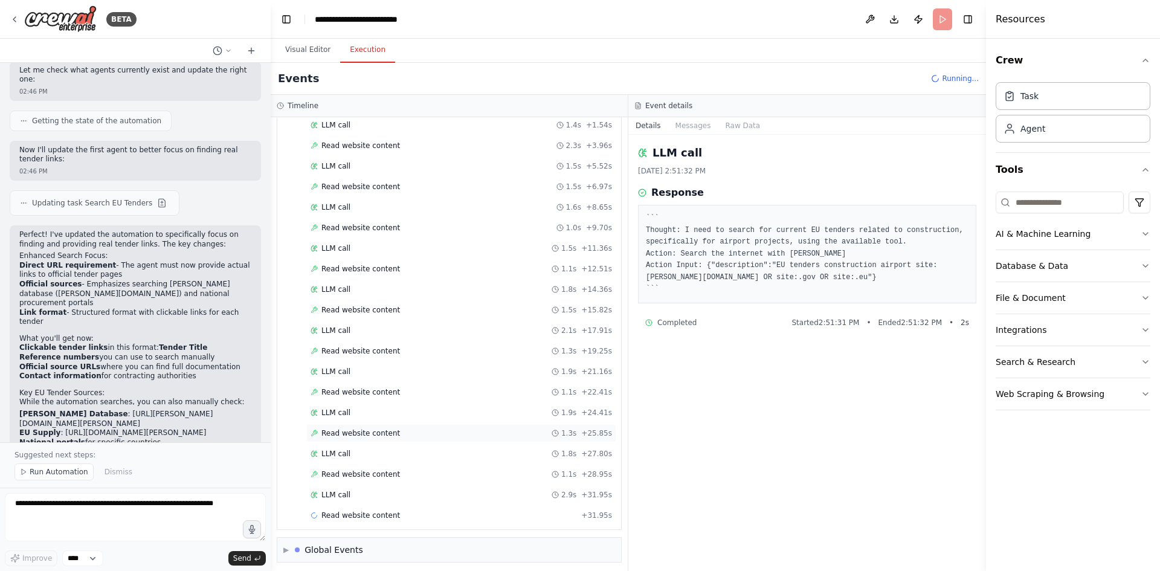
scroll to position [2276, 0]
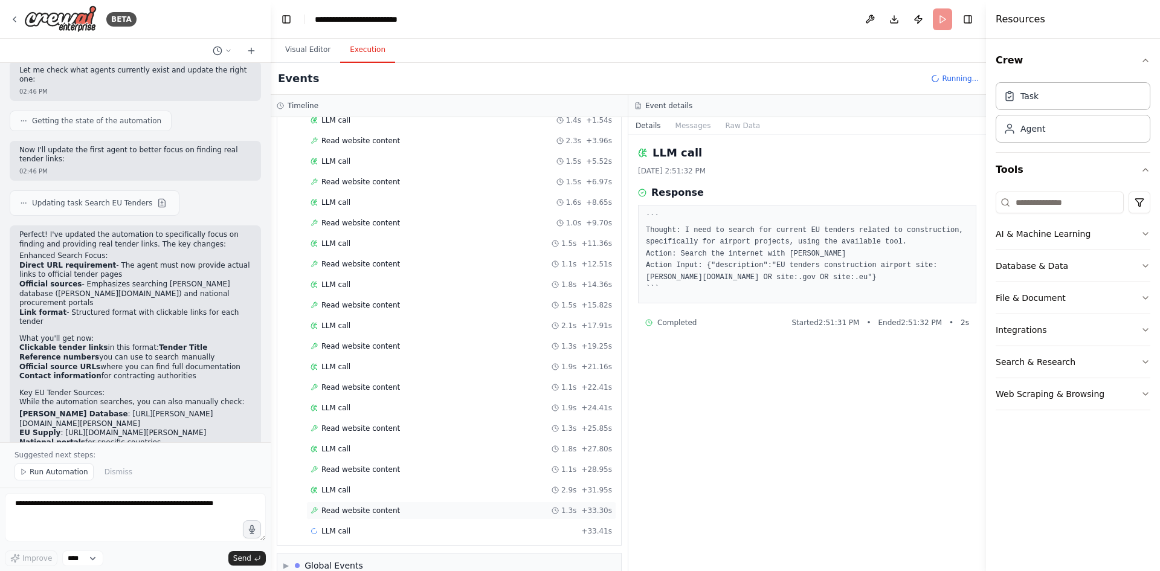
click at [373, 512] on span "Read website content" at bounding box center [360, 511] width 79 height 10
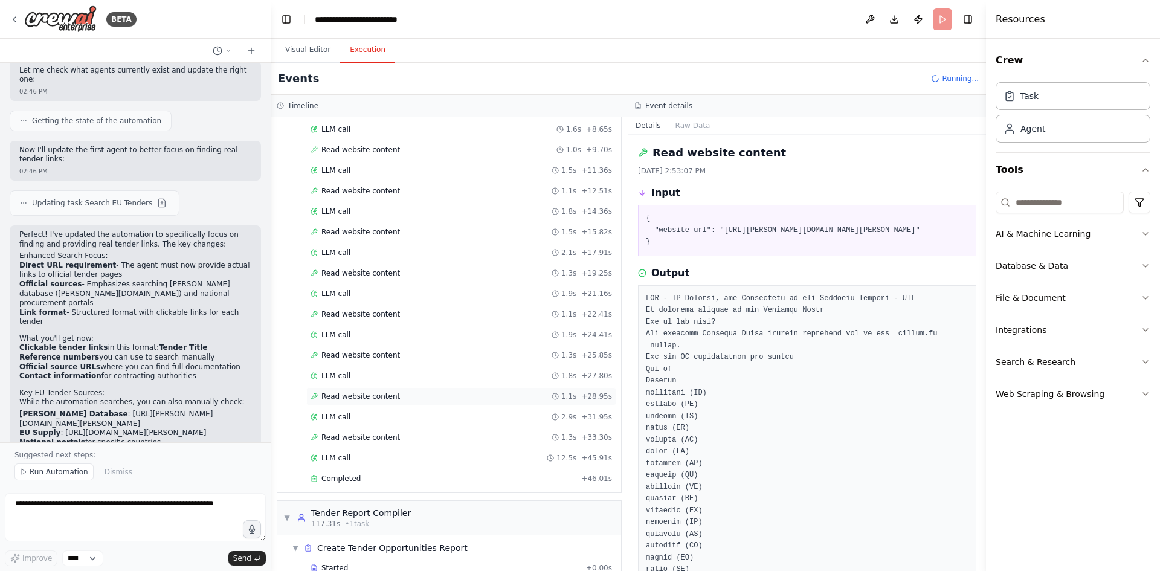
scroll to position [2427, 0]
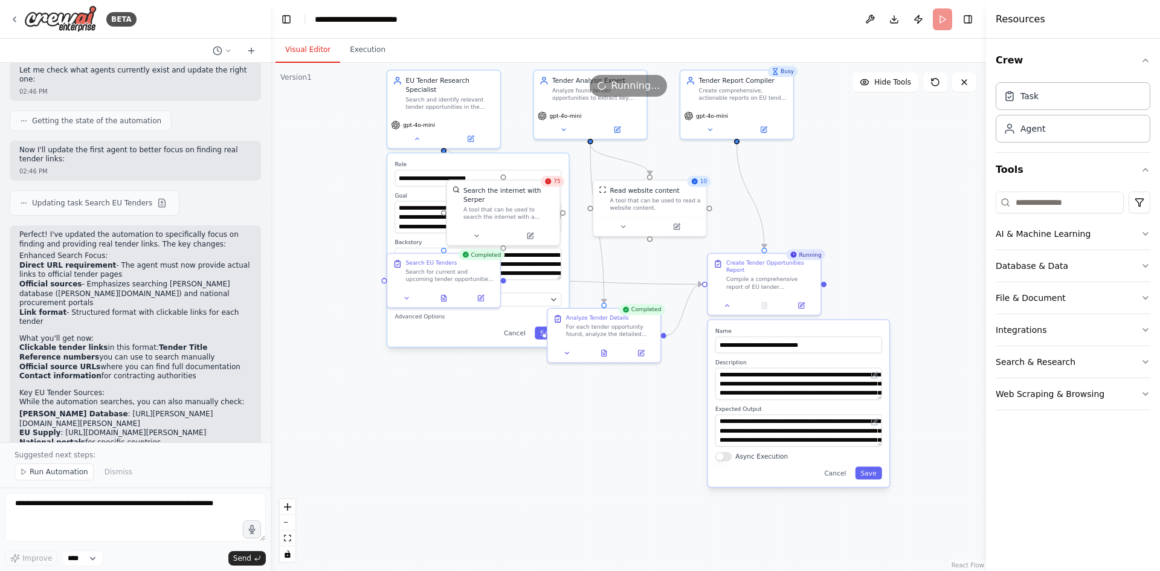
click at [314, 46] on button "Visual Editor" at bounding box center [307, 49] width 65 height 25
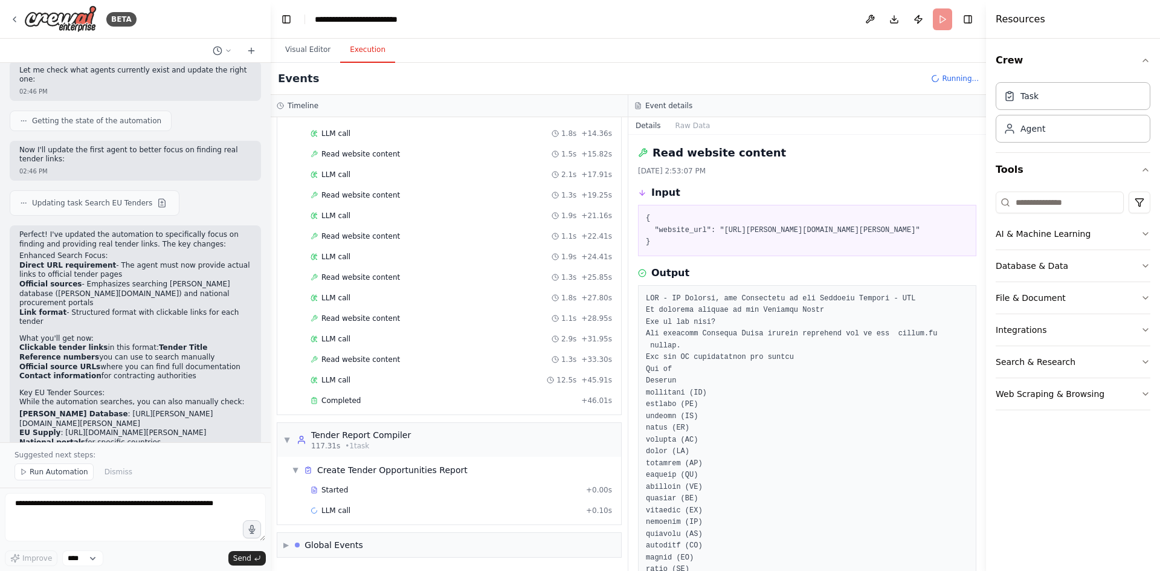
click at [370, 48] on button "Execution" at bounding box center [367, 49] width 55 height 25
click at [398, 493] on div "Started" at bounding box center [446, 490] width 271 height 10
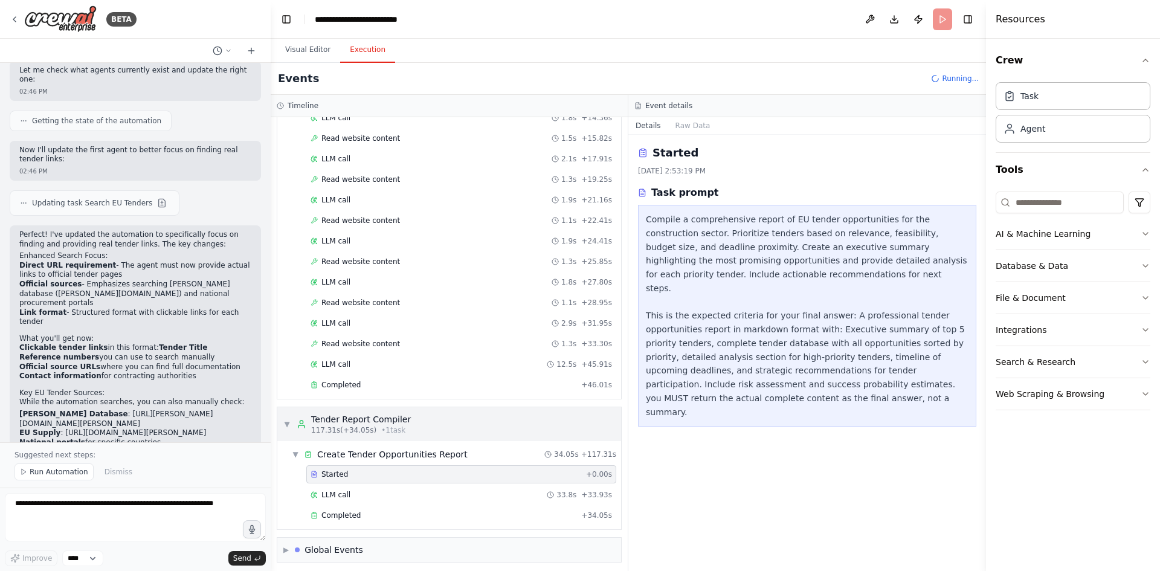
scroll to position [2447, 0]
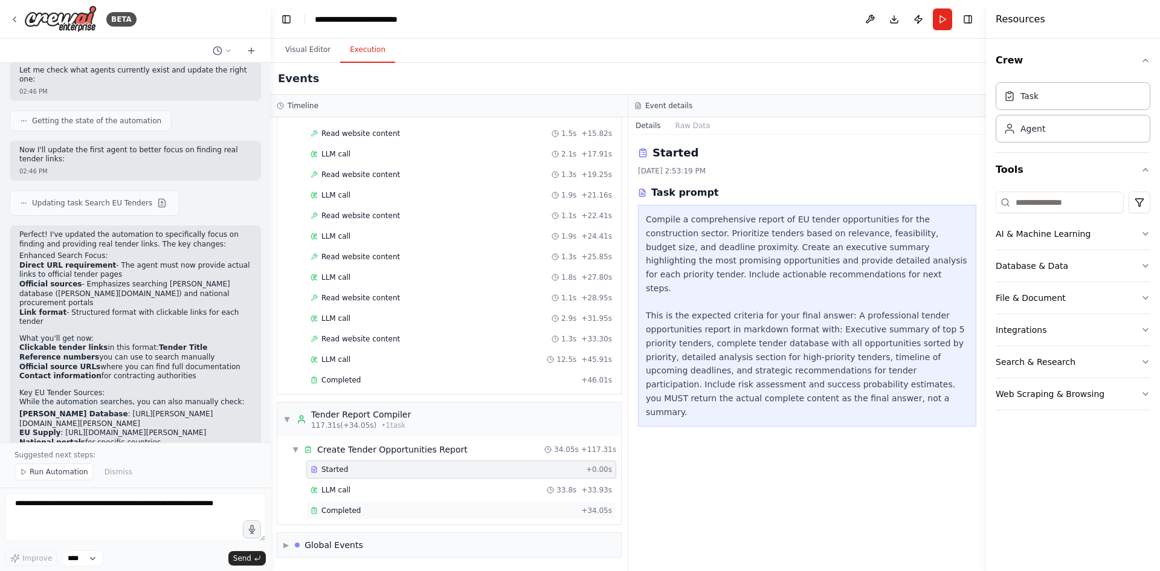
click at [415, 507] on div "Completed" at bounding box center [444, 511] width 266 height 10
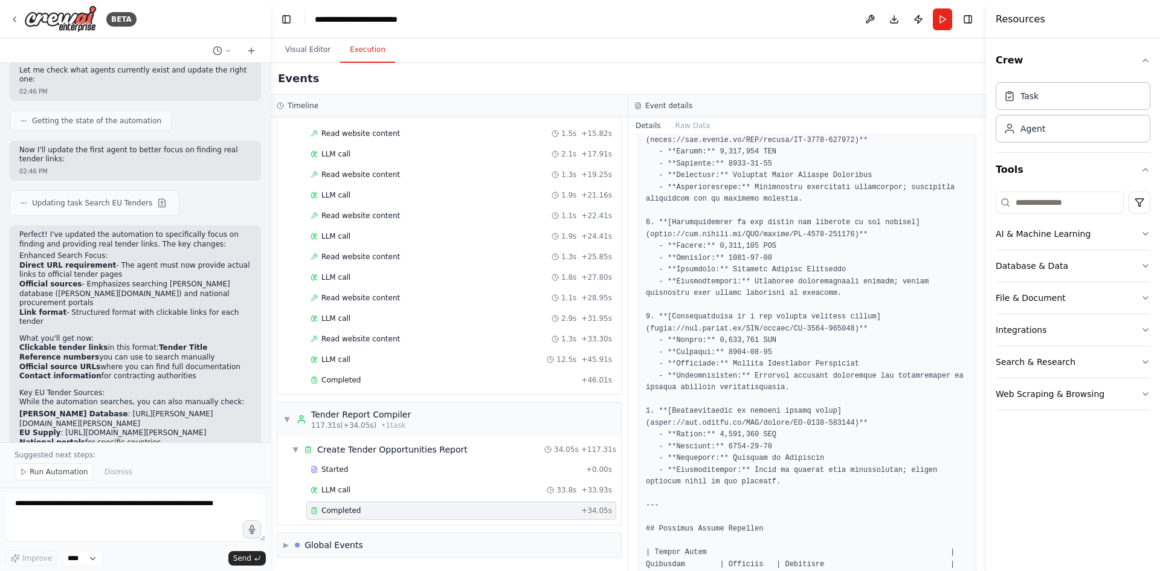
scroll to position [604, 0]
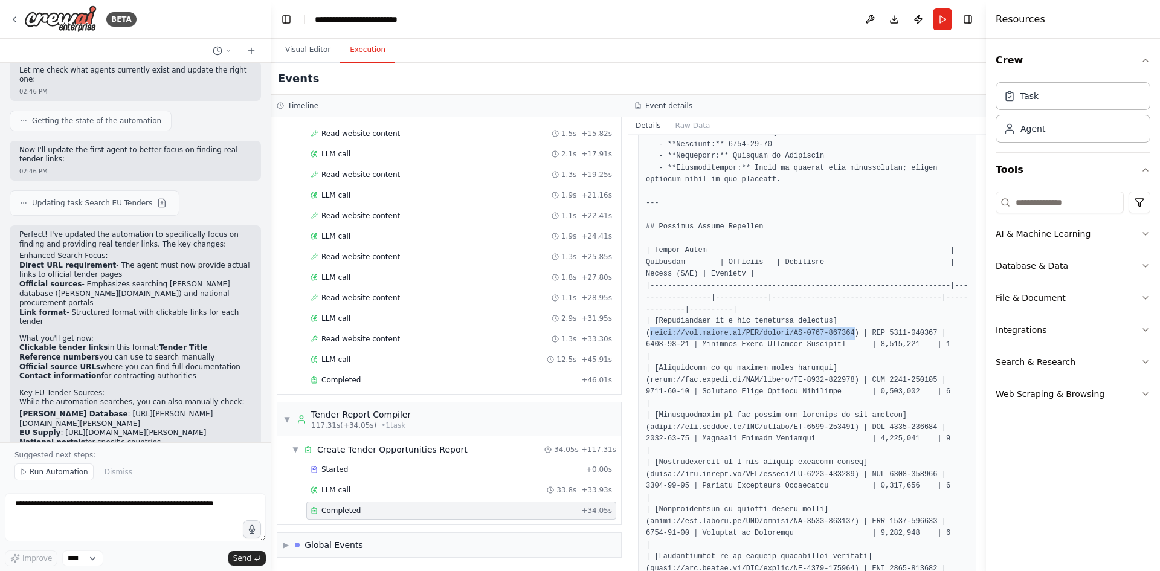
drag, startPoint x: 838, startPoint y: 322, endPoint x: 649, endPoint y: 325, distance: 188.5
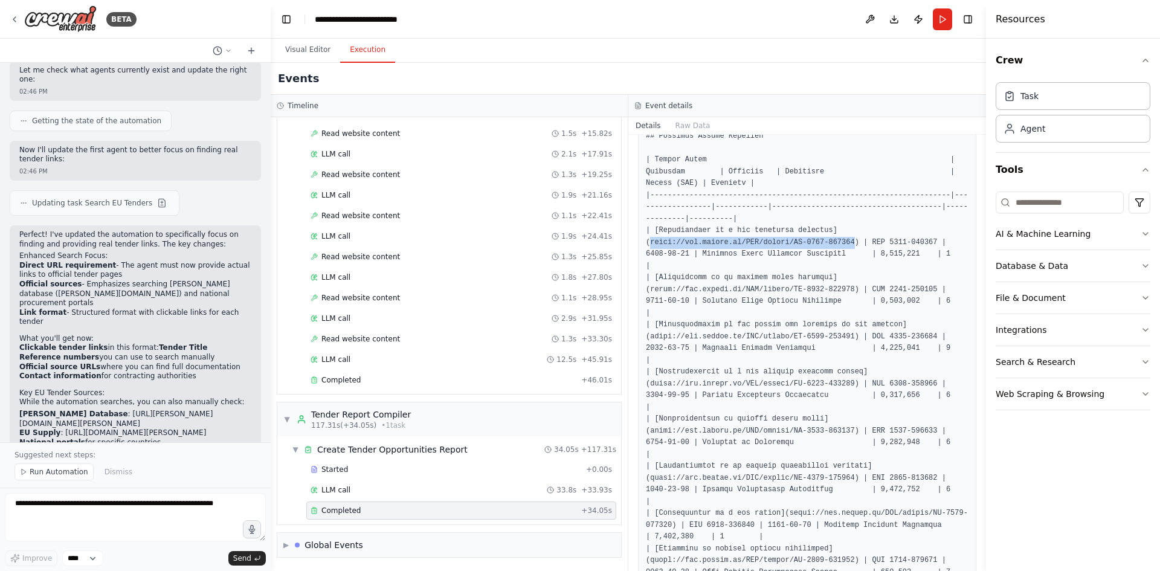
scroll to position [725, 0]
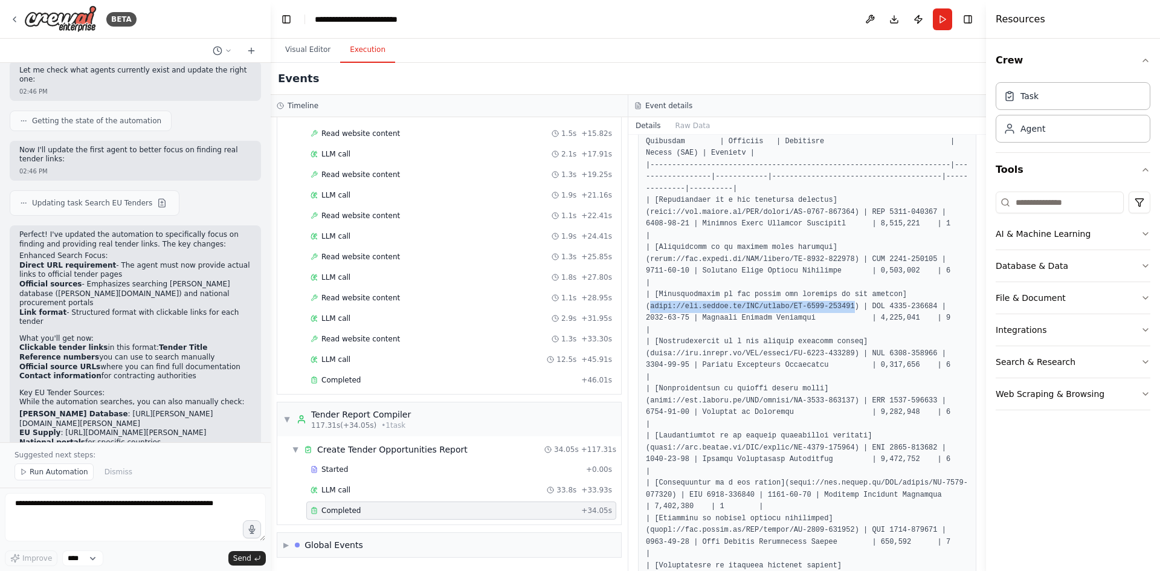
drag, startPoint x: 649, startPoint y: 271, endPoint x: 837, endPoint y: 269, distance: 187.9
drag, startPoint x: 782, startPoint y: 271, endPoint x: 838, endPoint y: 271, distance: 56.2
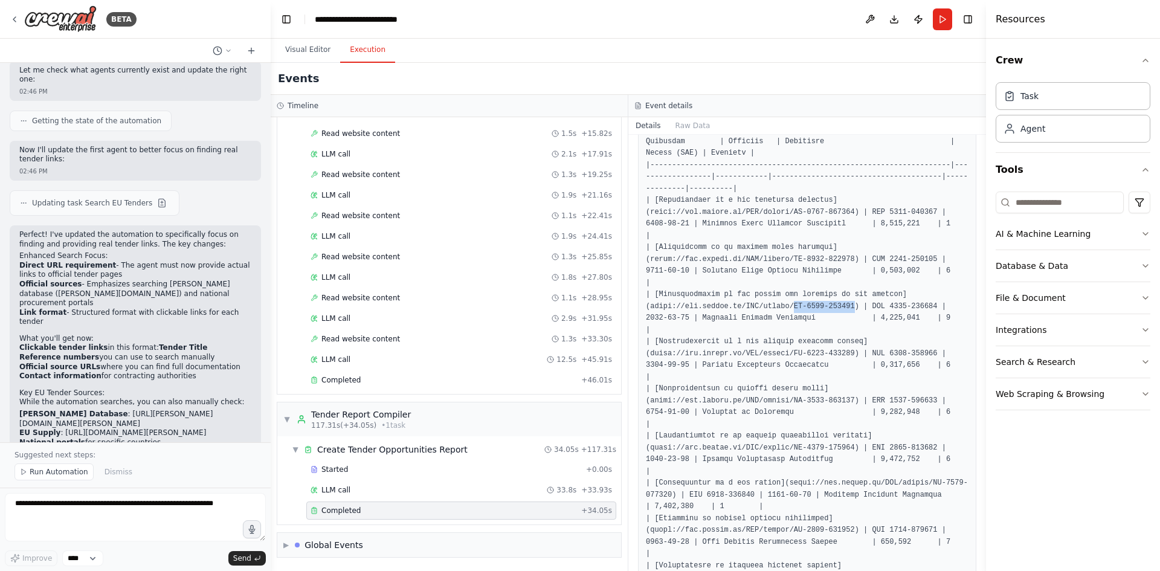
copy pre "EN-2025-001234"
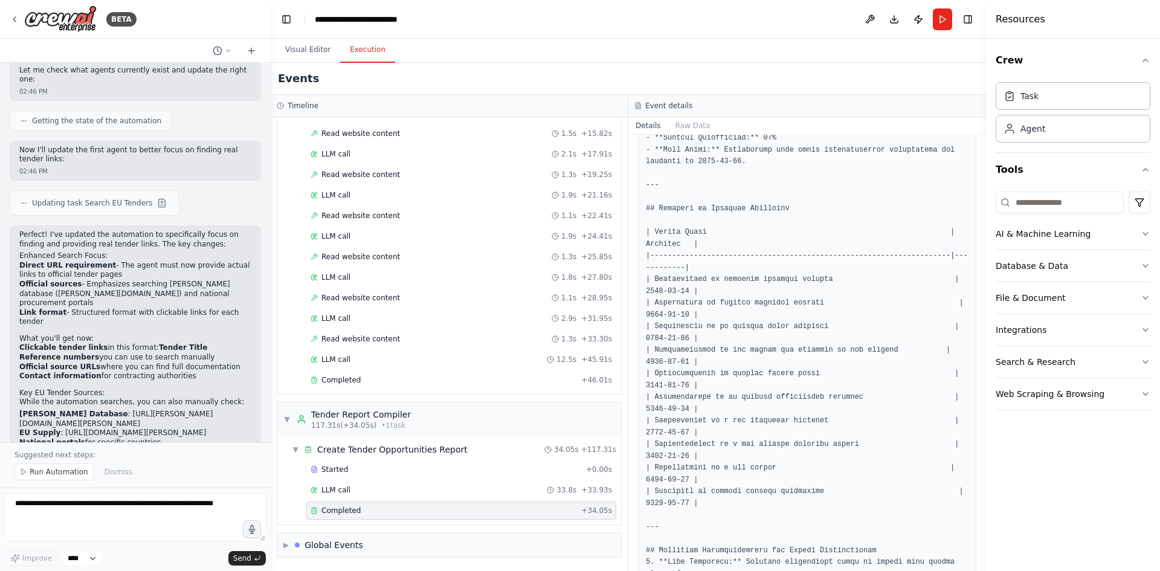
scroll to position [1754, 0]
click at [83, 510] on textarea at bounding box center [135, 517] width 261 height 48
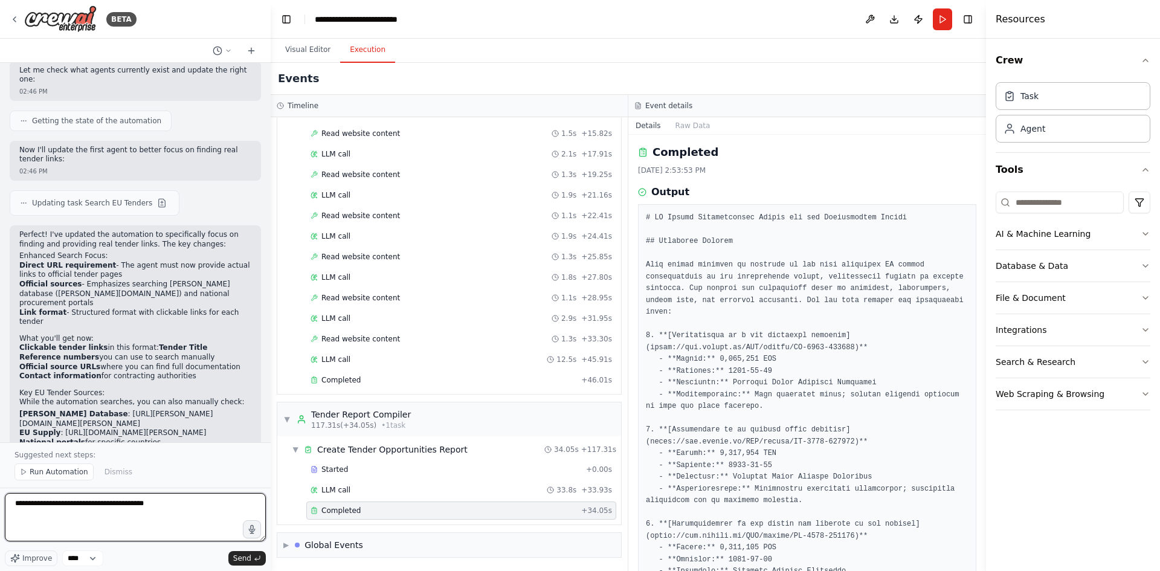
scroll to position [0, 0]
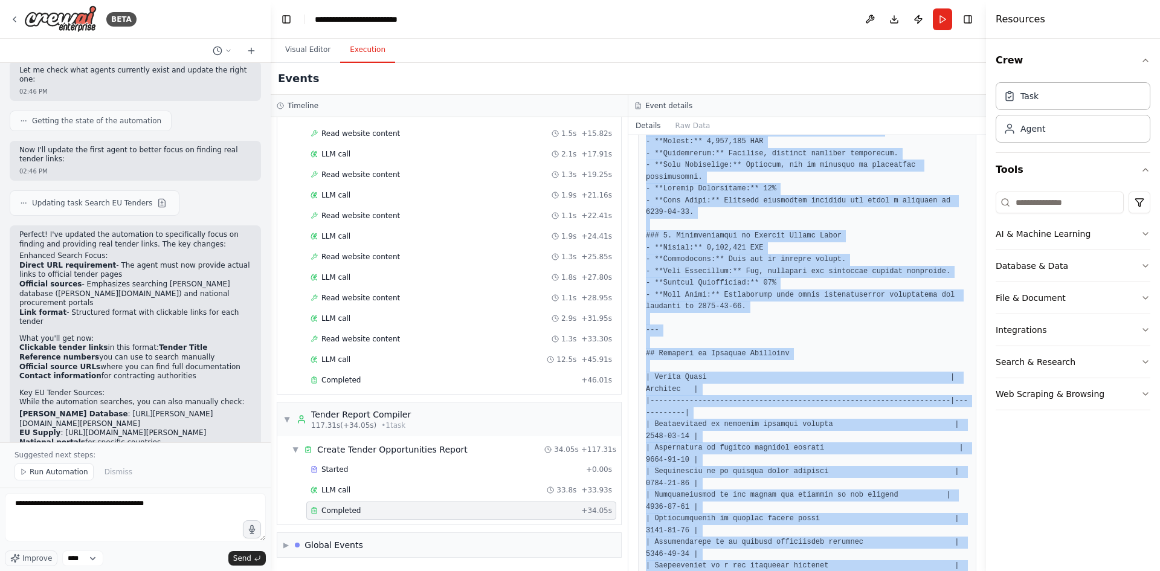
scroll to position [1754, 0]
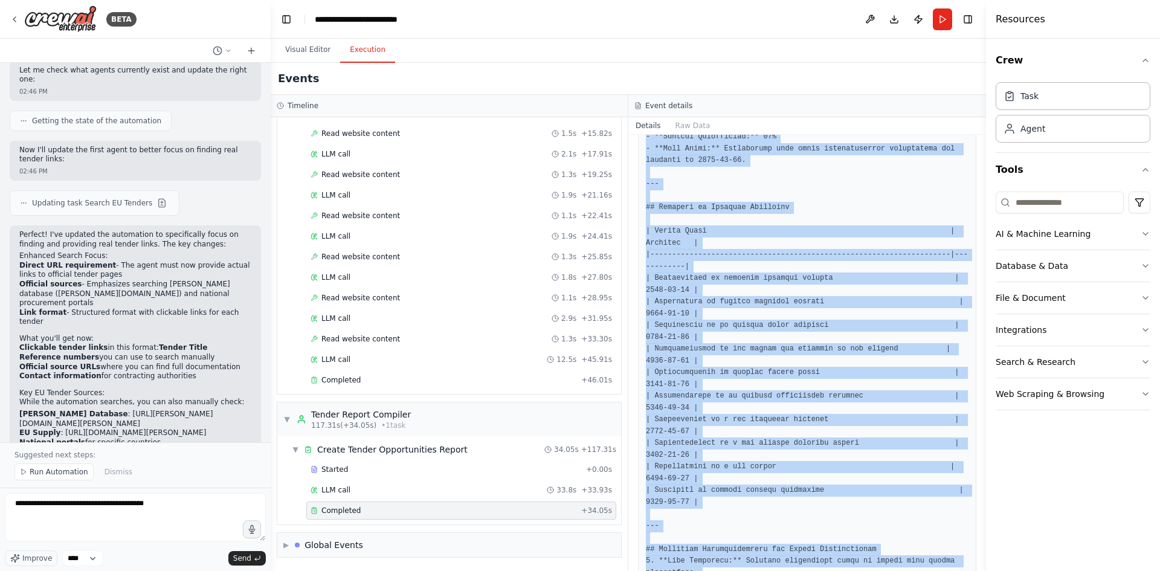
drag, startPoint x: 646, startPoint y: 217, endPoint x: 796, endPoint y: 599, distance: 410.1
click at [796, 570] on html "BETA github actions for cicd 02:37 PM ▶ Thought process I'm specifically design…" at bounding box center [580, 285] width 1160 height 571
copy pre "# EU Tender Opportunities Report for the Construction Sector ## Executive Summa…"
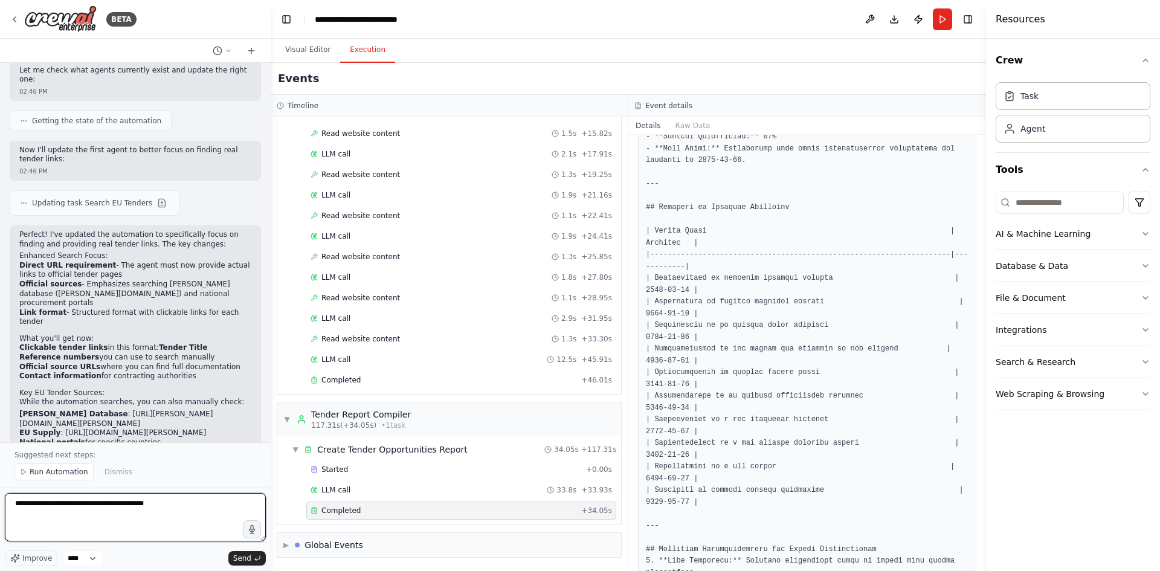
click at [118, 527] on textarea "**********" at bounding box center [135, 517] width 261 height 48
click at [158, 508] on textarea "**********" at bounding box center [135, 517] width 261 height 48
paste textarea "**********"
type textarea "**********"
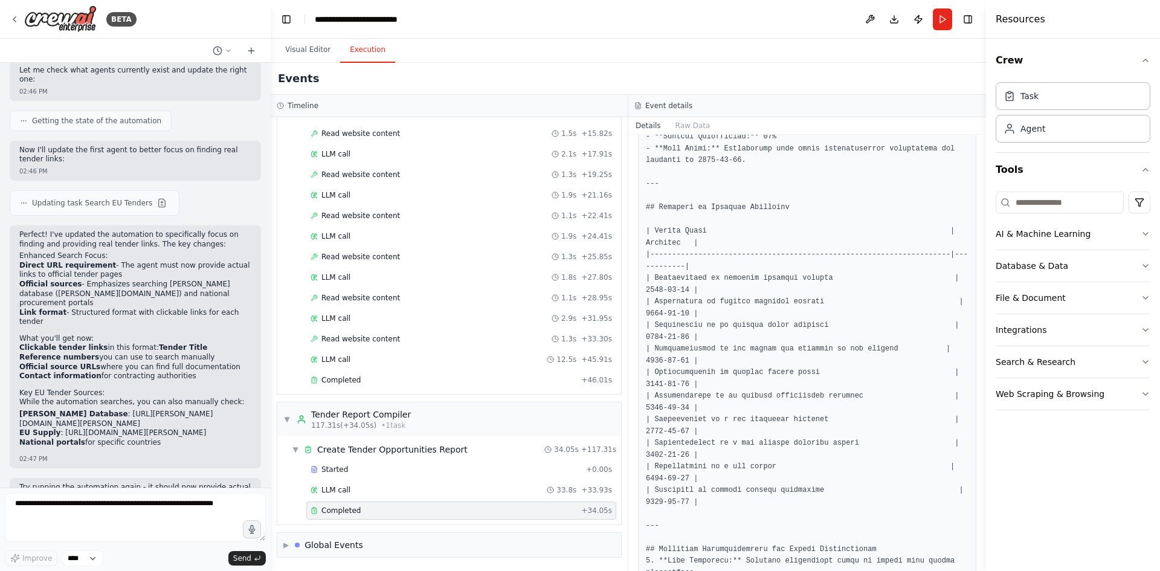
scroll to position [2910, 0]
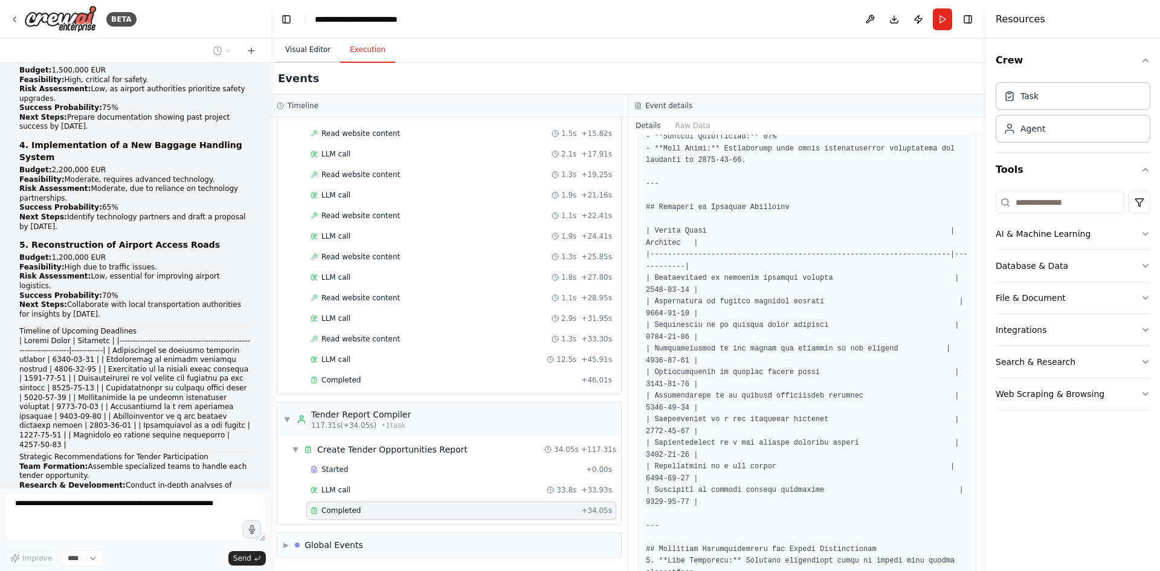
click at [310, 50] on button "Visual Editor" at bounding box center [307, 49] width 65 height 25
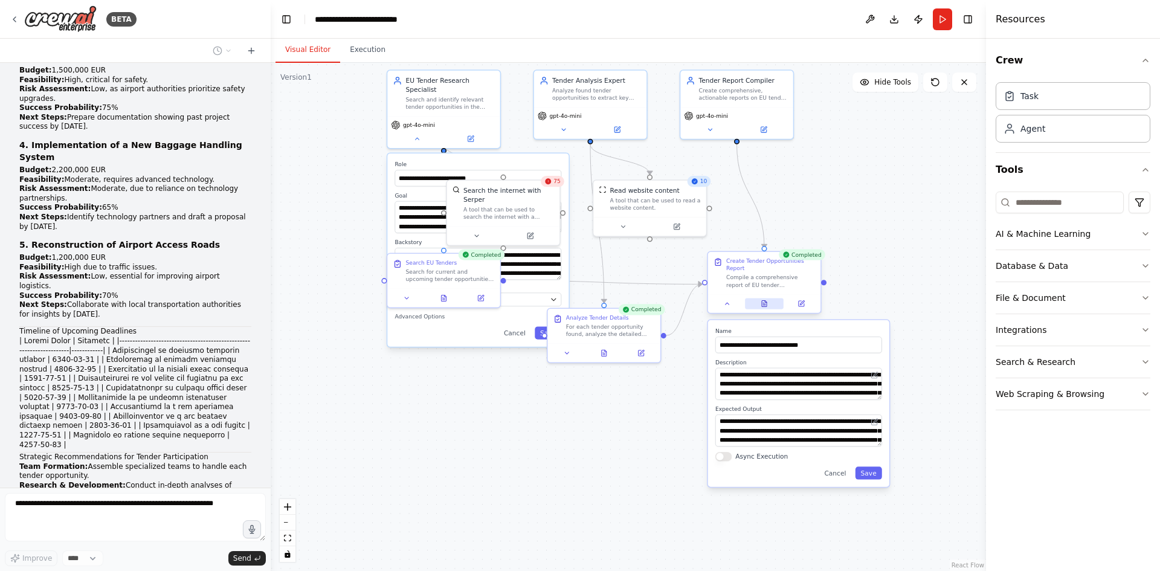
click at [762, 301] on icon at bounding box center [764, 304] width 5 height 6
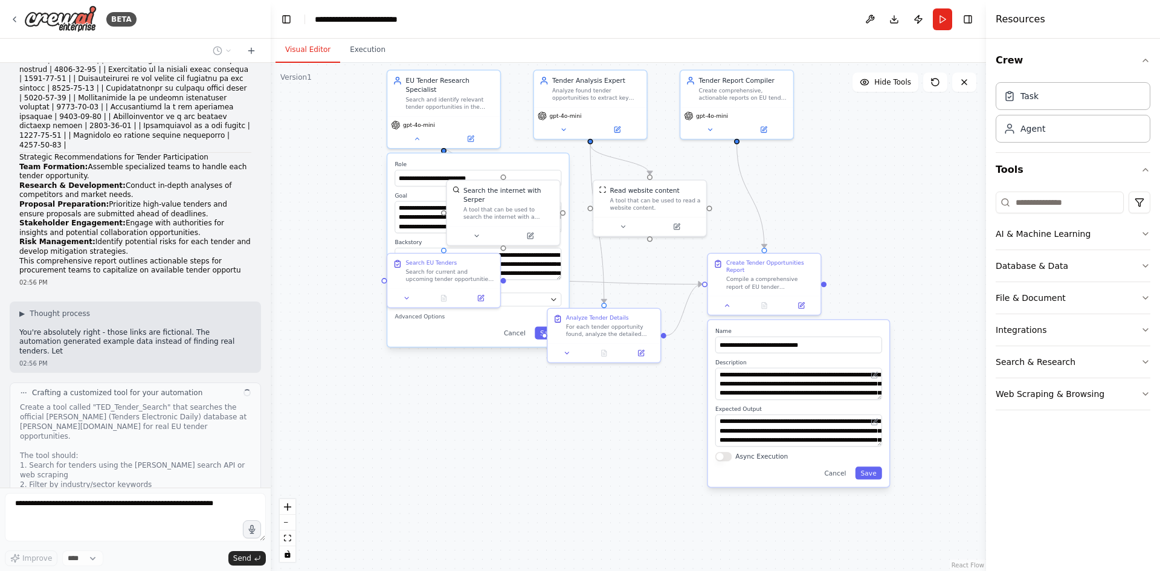
click at [362, 240] on div ".deletable-edge-delete-btn { width: 20px; height: 20px; border: 0px solid #ffff…" at bounding box center [628, 317] width 715 height 508
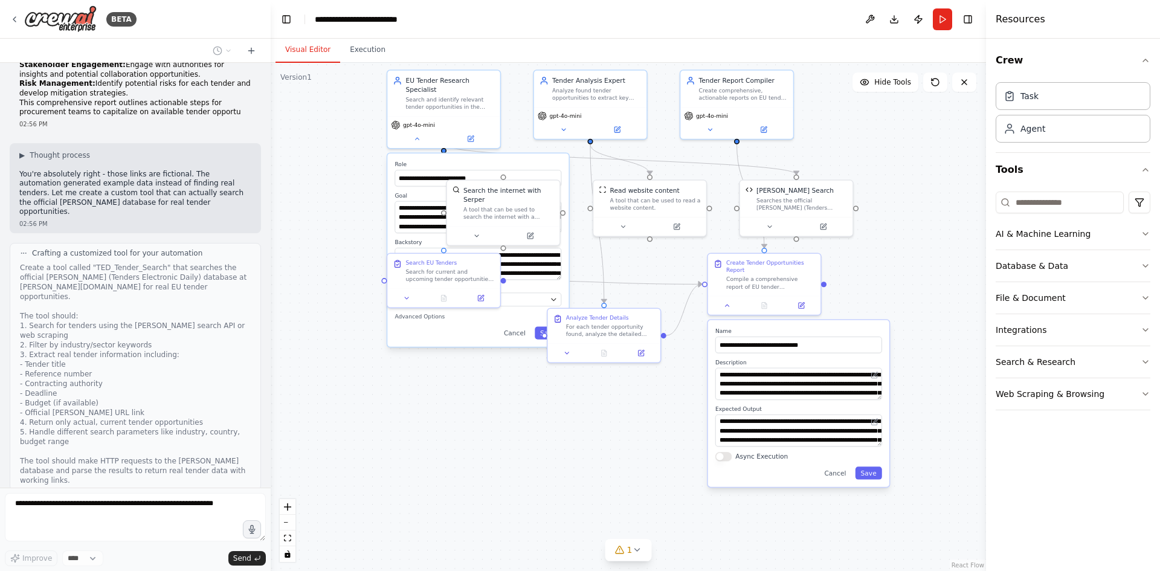
scroll to position [3378, 0]
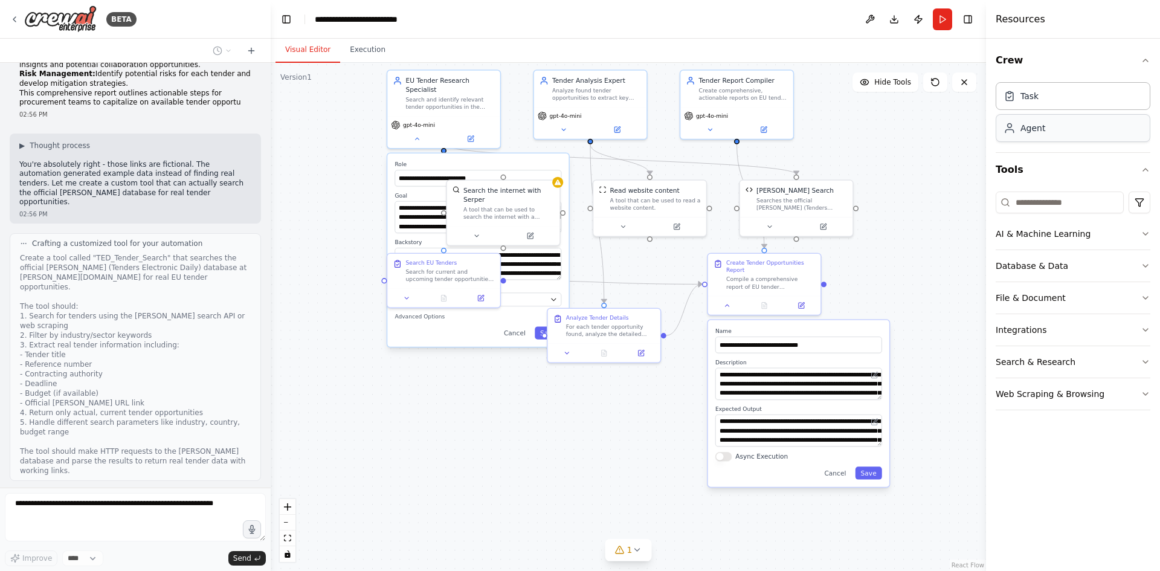
click at [1052, 133] on div "Agent" at bounding box center [1073, 128] width 155 height 28
click at [1054, 106] on div "Task" at bounding box center [1073, 96] width 155 height 28
click at [1142, 199] on html "BETA github actions for cicd 02:37 PM ▶ Thought process I'm specifically design…" at bounding box center [580, 285] width 1160 height 571
click at [1138, 230] on button "AI & Machine Learning" at bounding box center [1073, 233] width 155 height 31
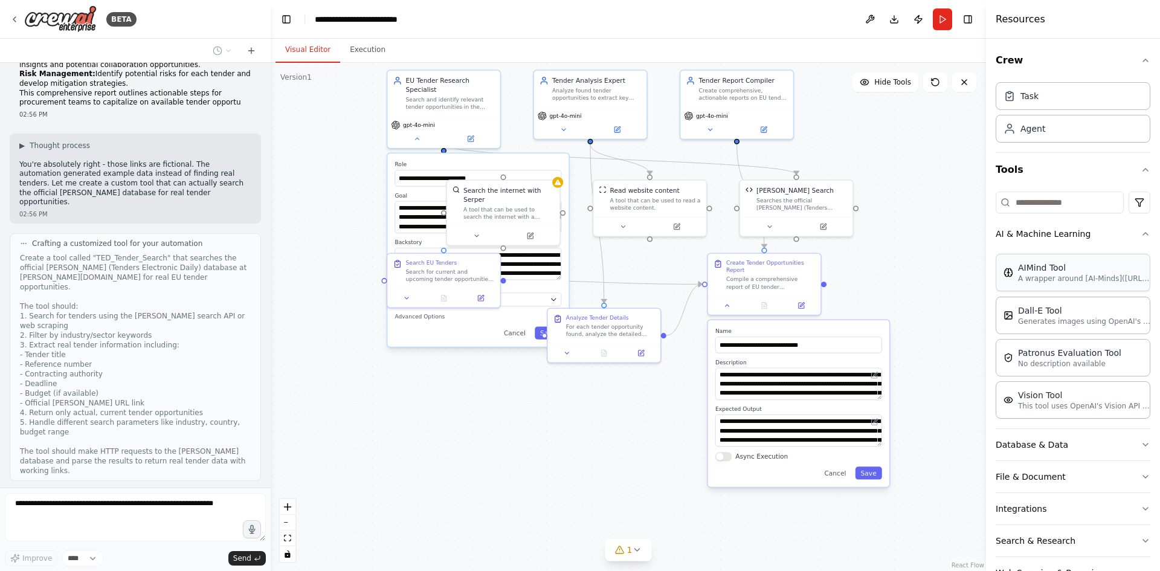
scroll to position [3408, 0]
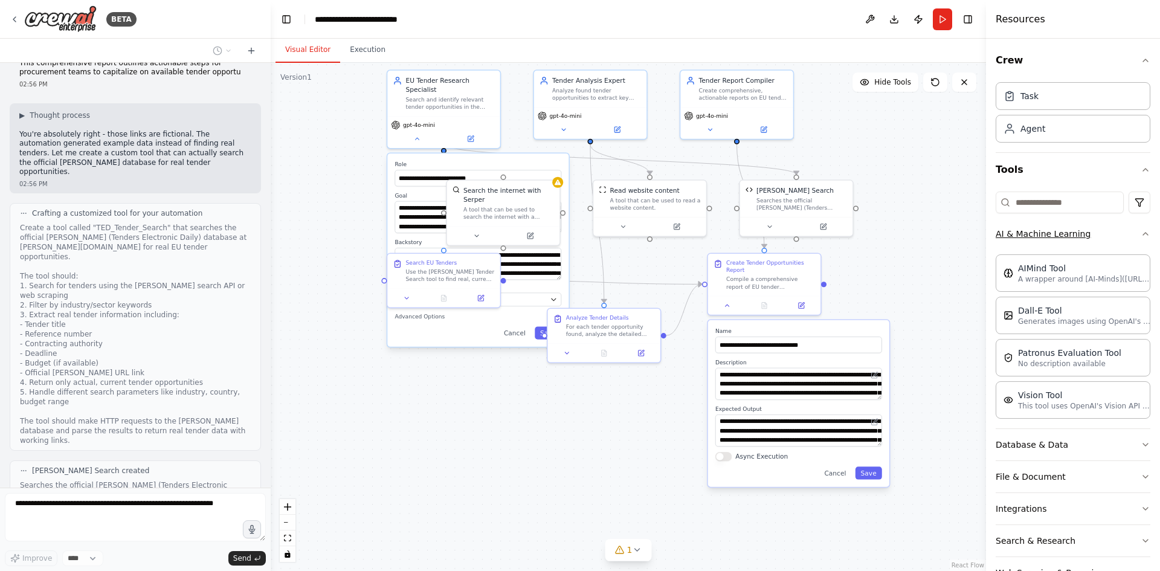
click at [1141, 231] on icon "button" at bounding box center [1146, 234] width 10 height 10
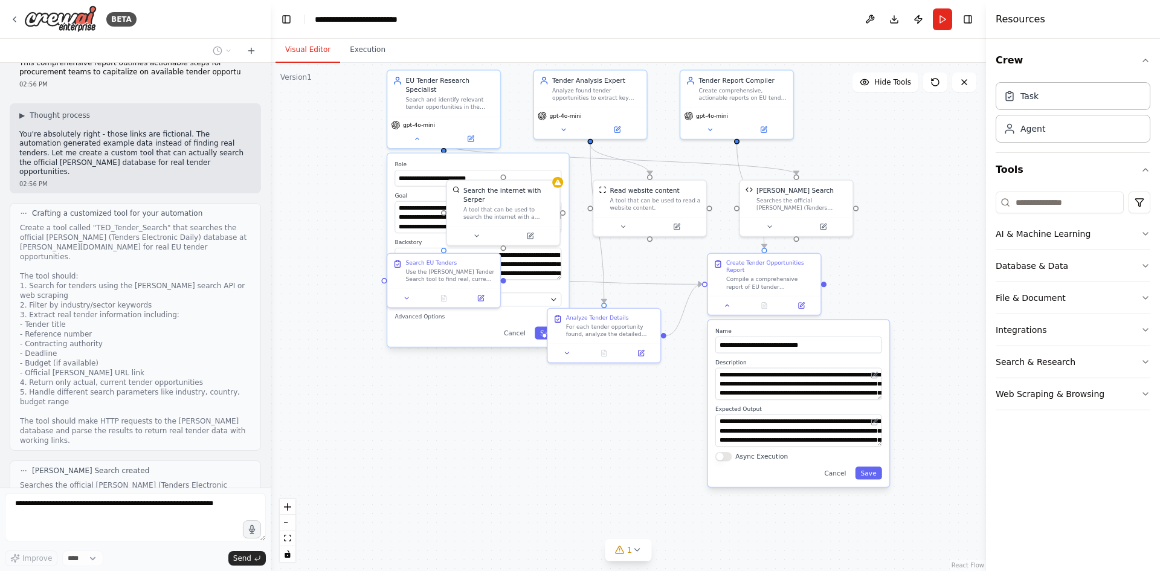
click at [1151, 329] on div "Crew Task Agent Tools AI & Machine Learning Database & Data File & Document Int…" at bounding box center [1073, 305] width 174 height 532
click at [1147, 329] on icon "button" at bounding box center [1146, 330] width 10 height 10
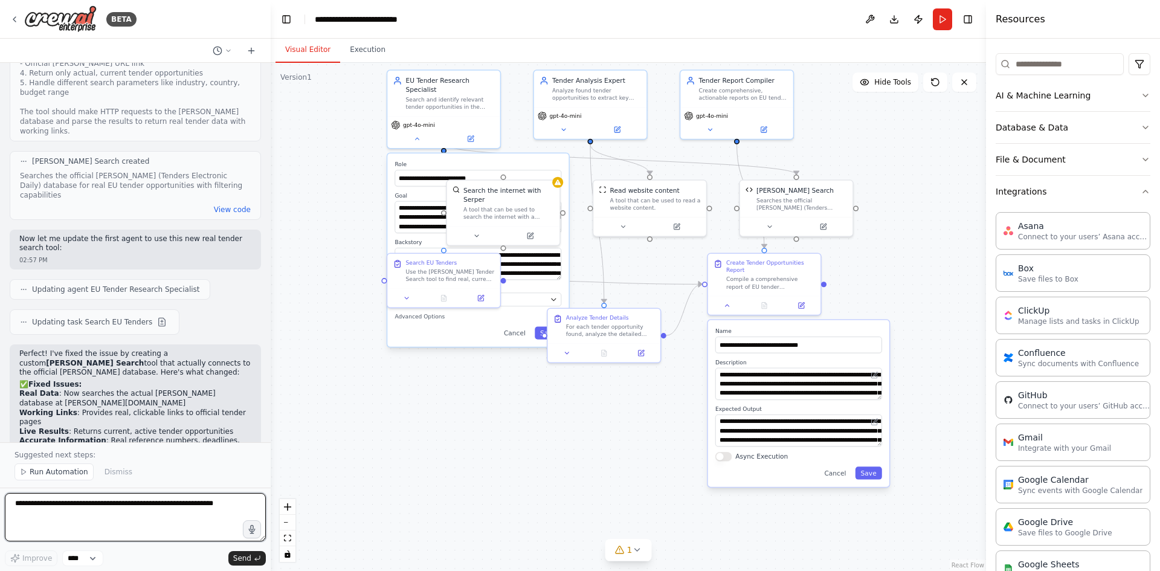
scroll to position [0, 0]
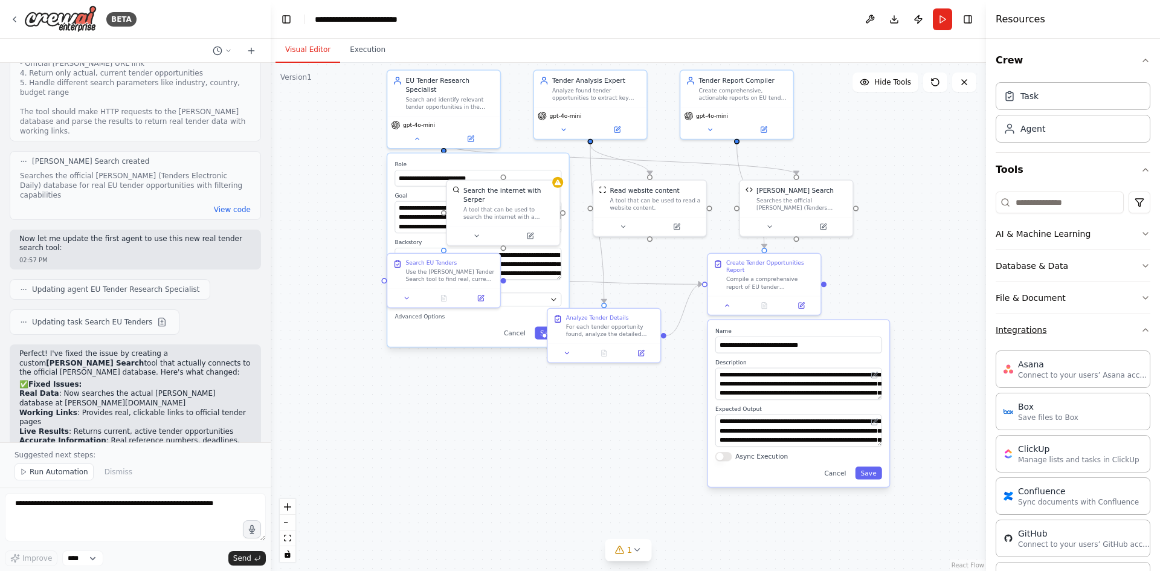
click at [1141, 329] on icon "button" at bounding box center [1146, 330] width 10 height 10
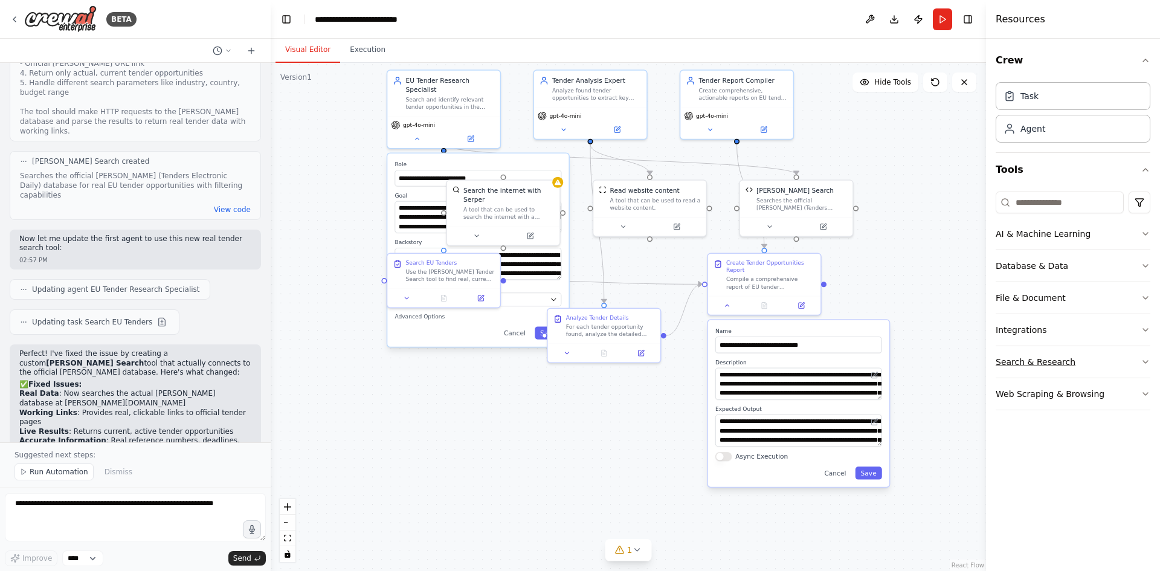
click at [1136, 360] on button "Search & Research" at bounding box center [1073, 361] width 155 height 31
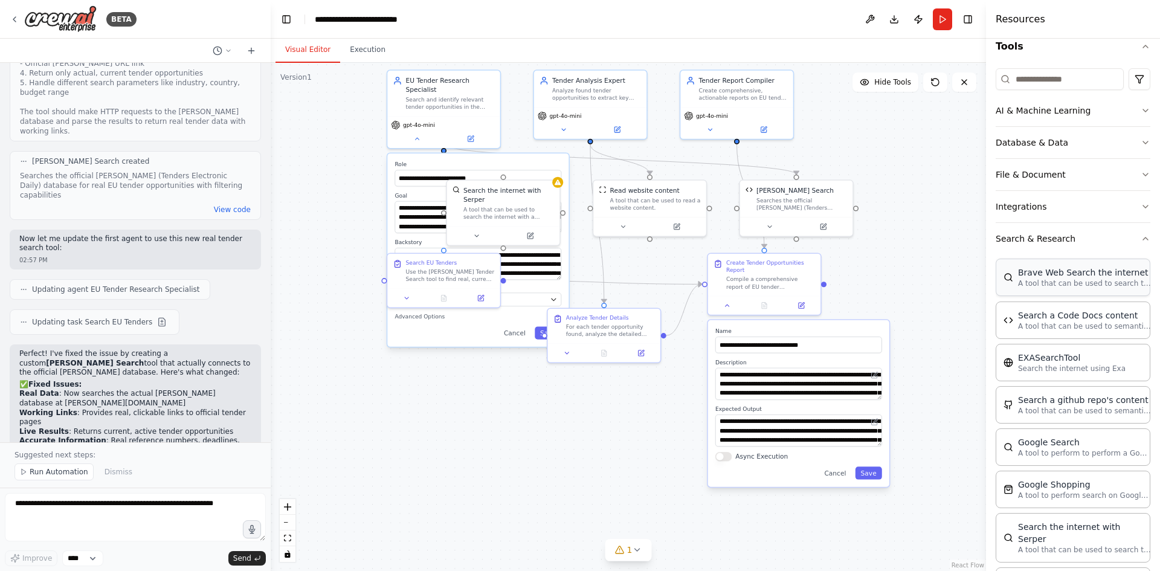
scroll to position [181, 0]
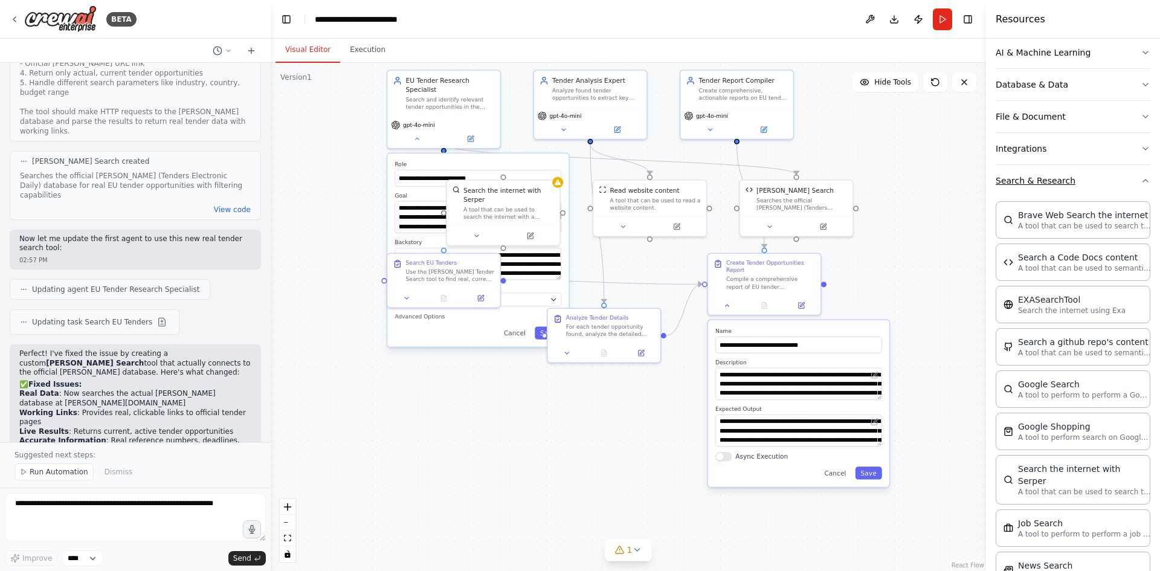
click at [1129, 176] on button "Search & Research" at bounding box center [1073, 180] width 155 height 31
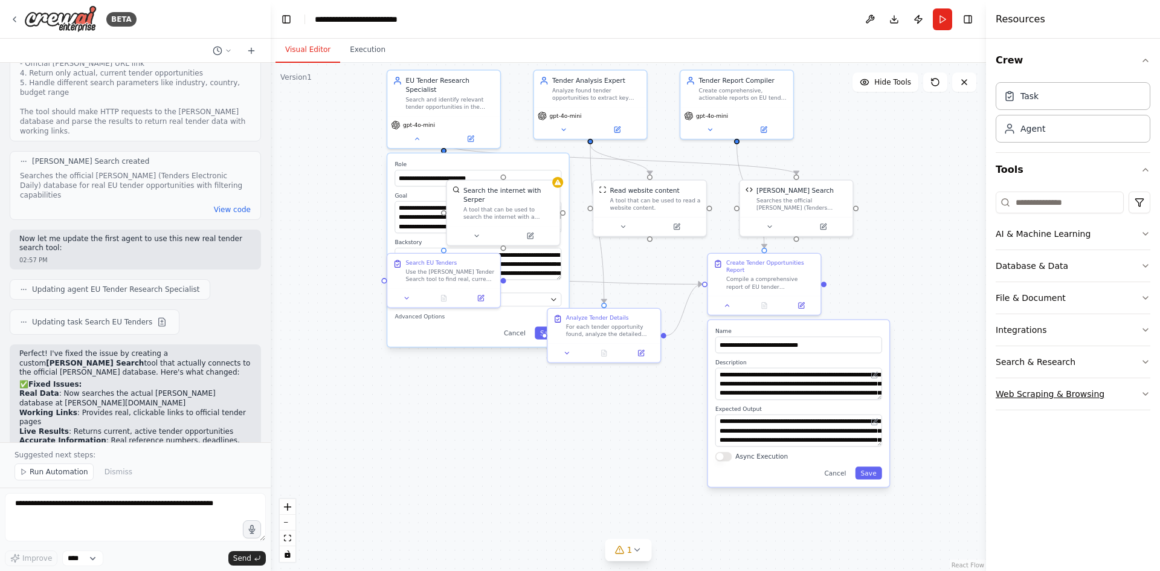
click at [1084, 394] on button "Web Scraping & Browsing" at bounding box center [1073, 393] width 155 height 31
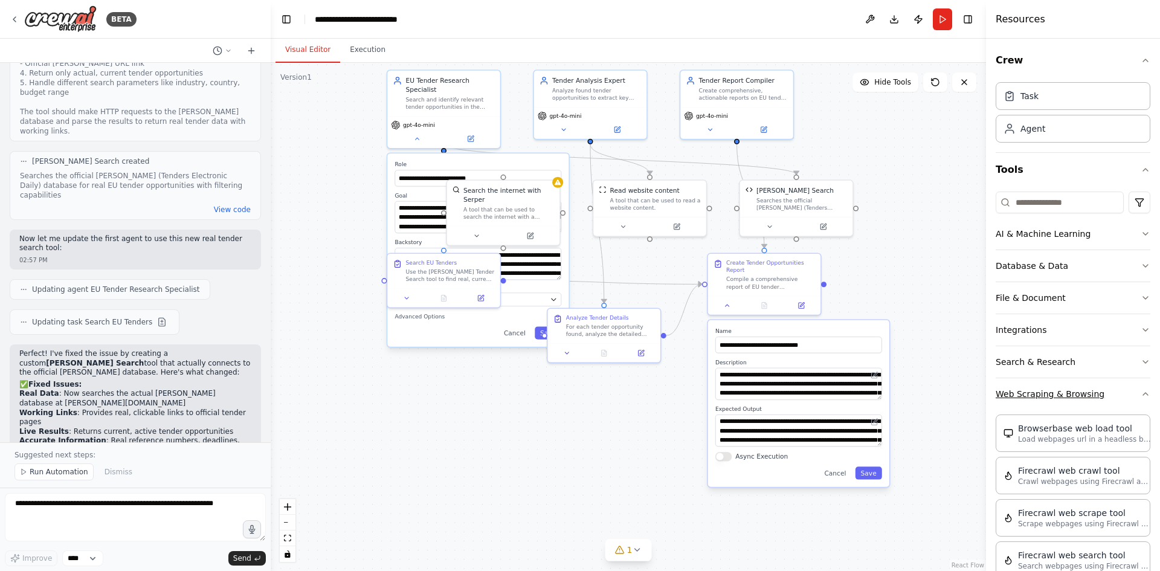
click at [1141, 390] on icon "button" at bounding box center [1146, 394] width 10 height 10
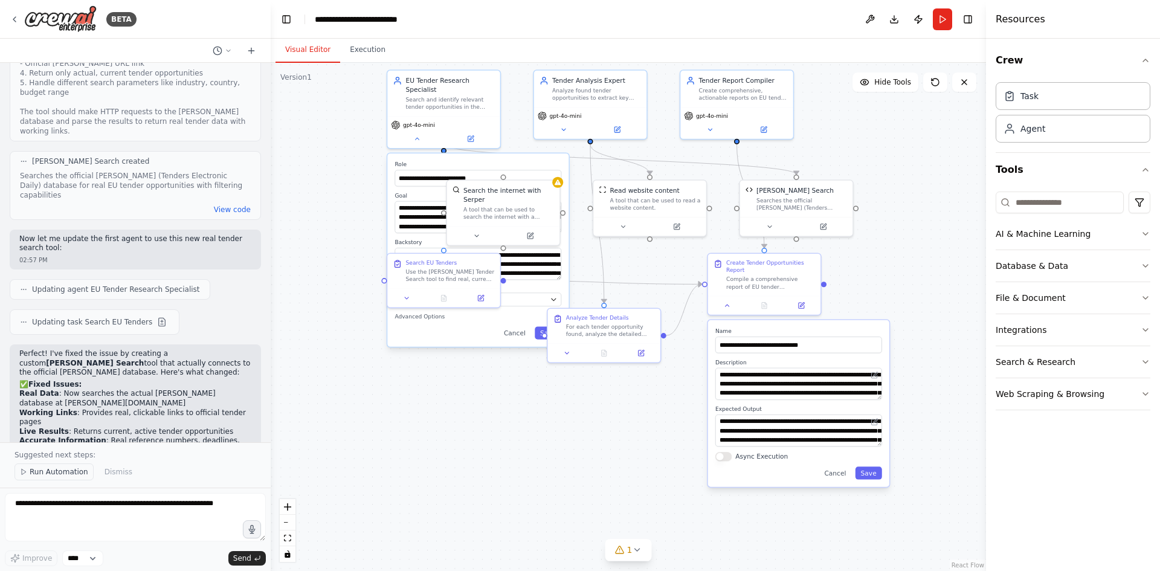
click at [64, 471] on span "Run Automation" at bounding box center [59, 472] width 59 height 10
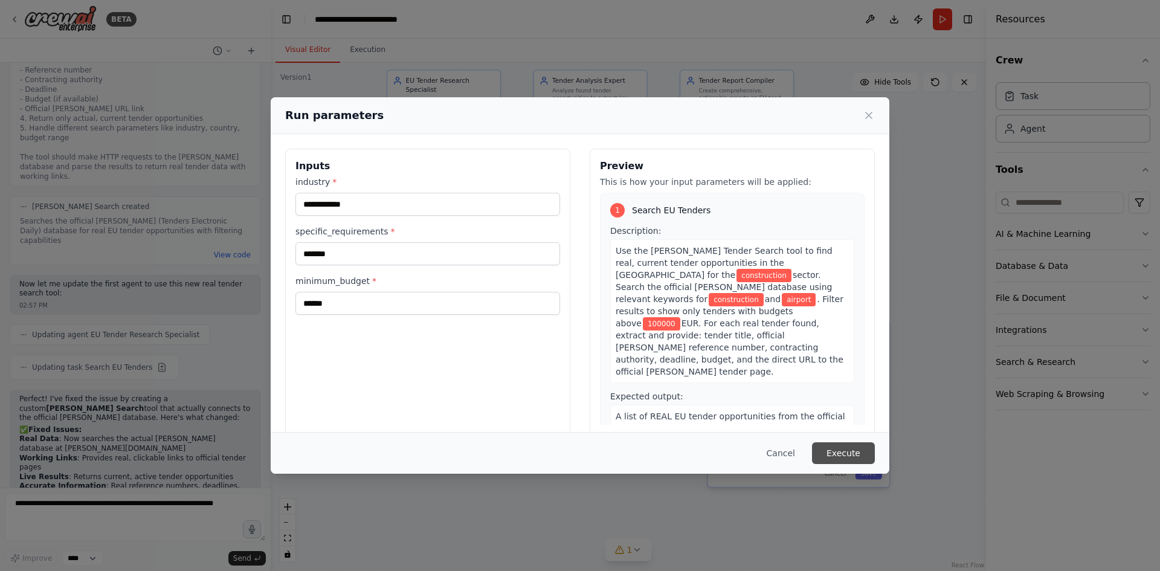
click at [858, 454] on button "Execute" at bounding box center [843, 453] width 63 height 22
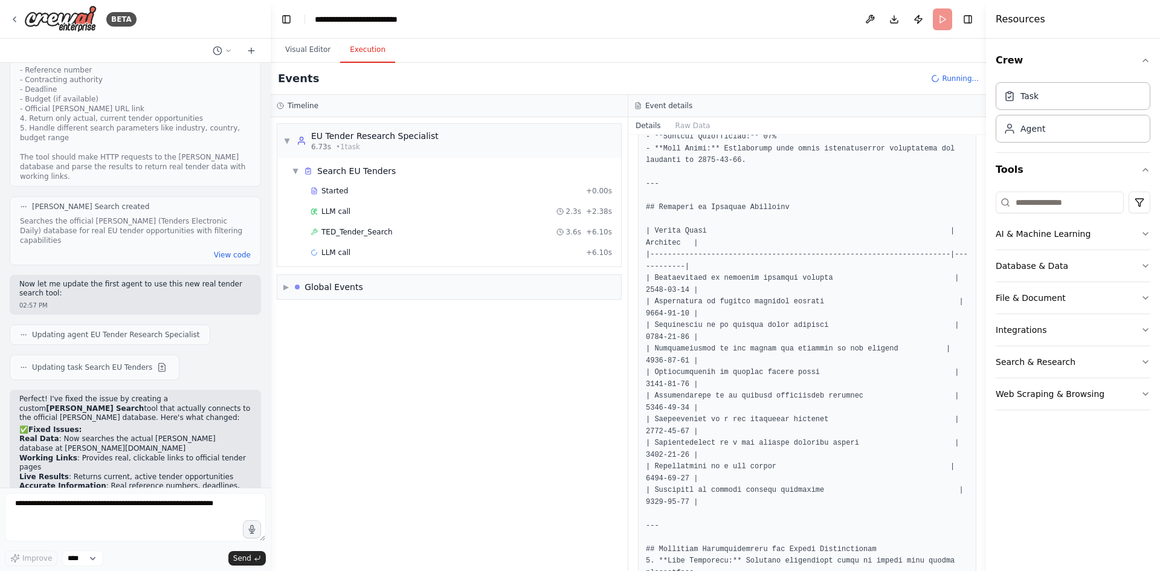
click at [372, 50] on button "Execution" at bounding box center [367, 49] width 55 height 25
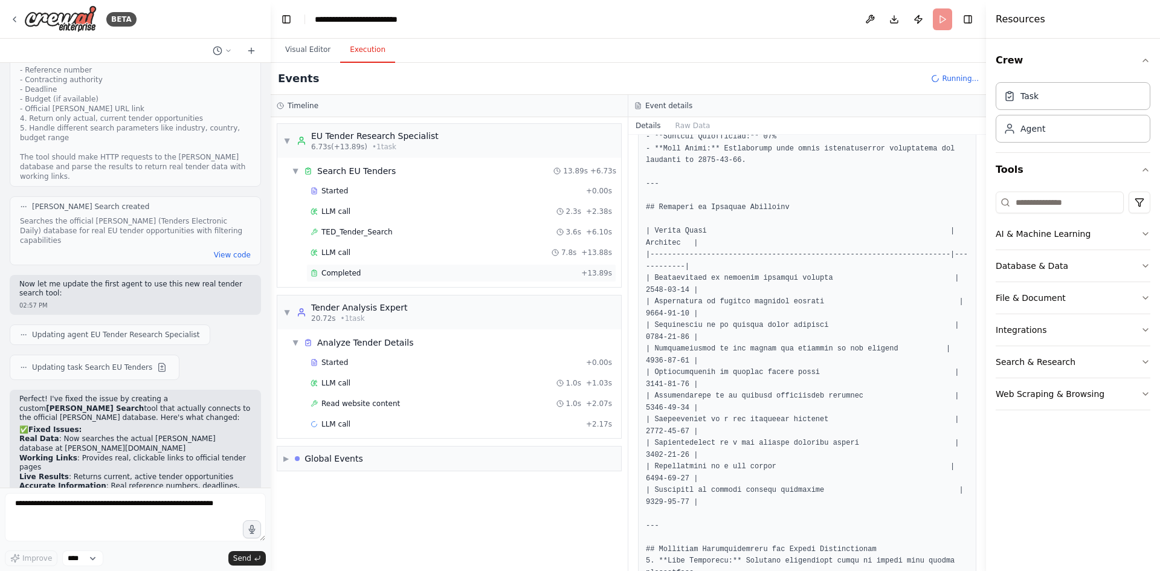
click at [416, 272] on div "Completed" at bounding box center [444, 273] width 266 height 10
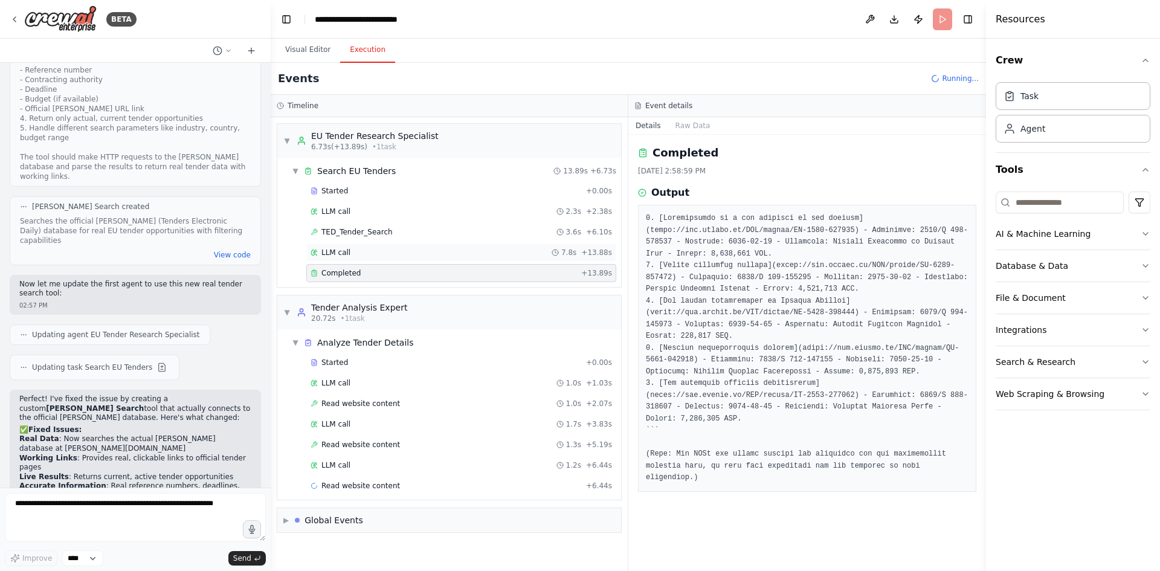
click at [337, 249] on span "LLM call" at bounding box center [335, 253] width 29 height 10
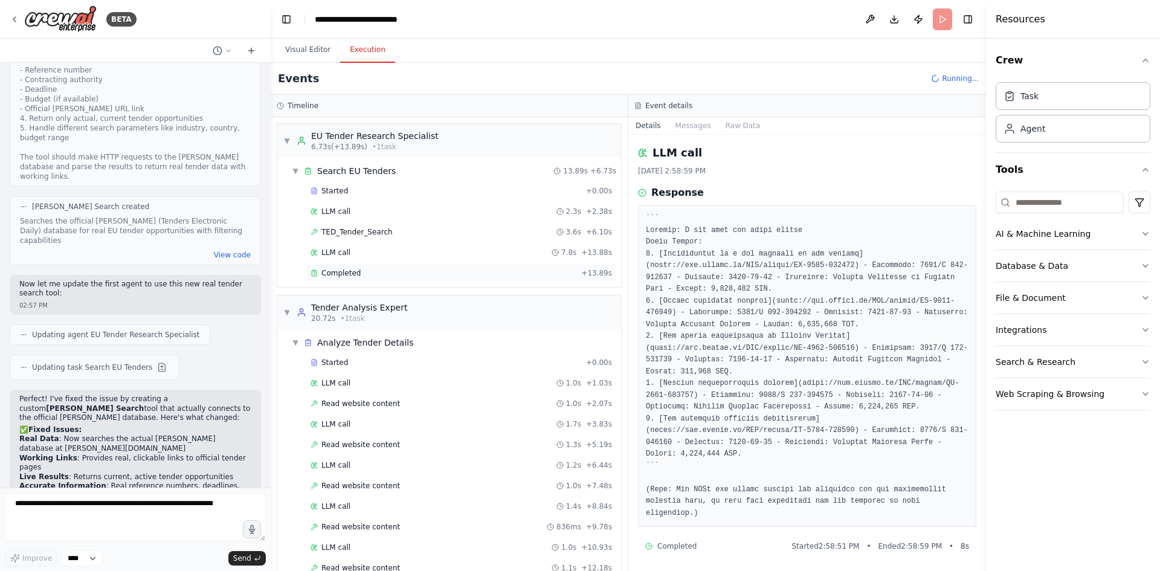
click at [343, 268] on span "Completed" at bounding box center [340, 273] width 39 height 10
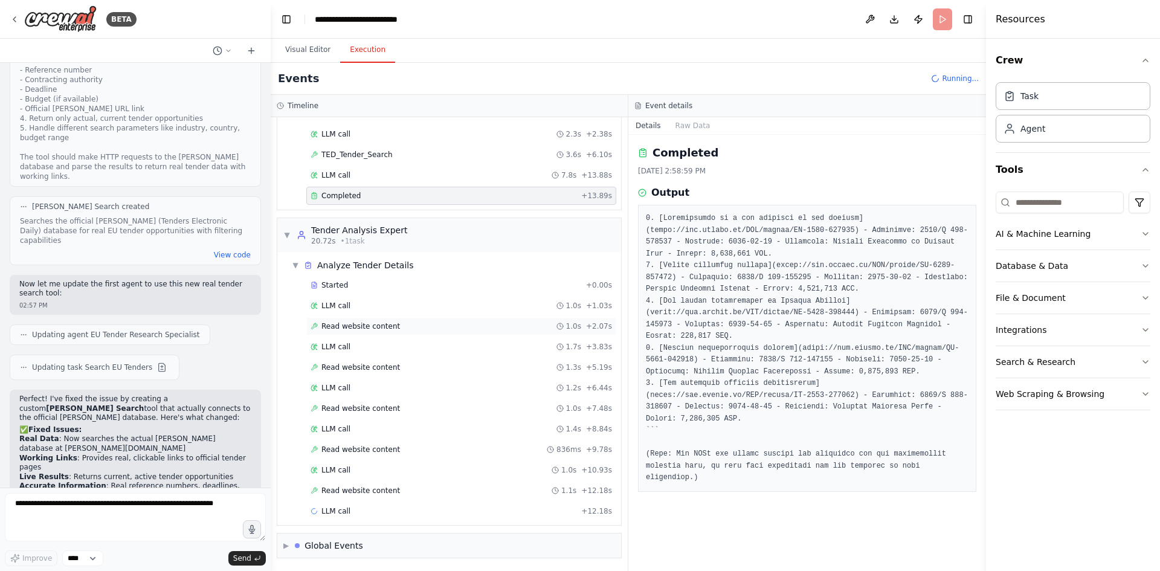
scroll to position [78, 0]
click at [312, 49] on button "Visual Editor" at bounding box center [307, 49] width 65 height 25
click at [361, 53] on button "Execution" at bounding box center [367, 49] width 55 height 25
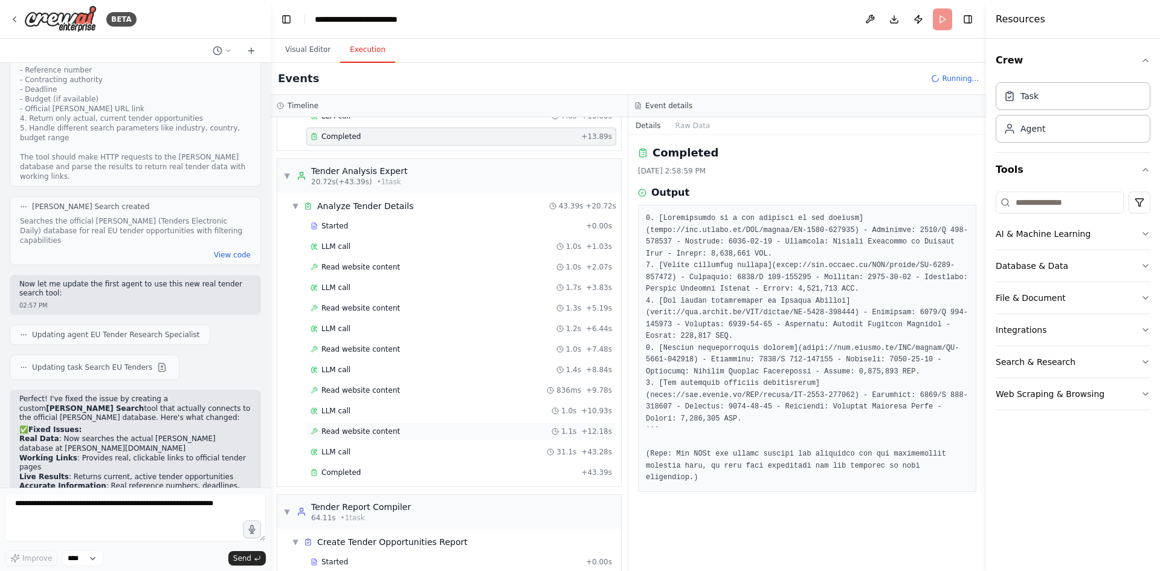
scroll to position [208, 0]
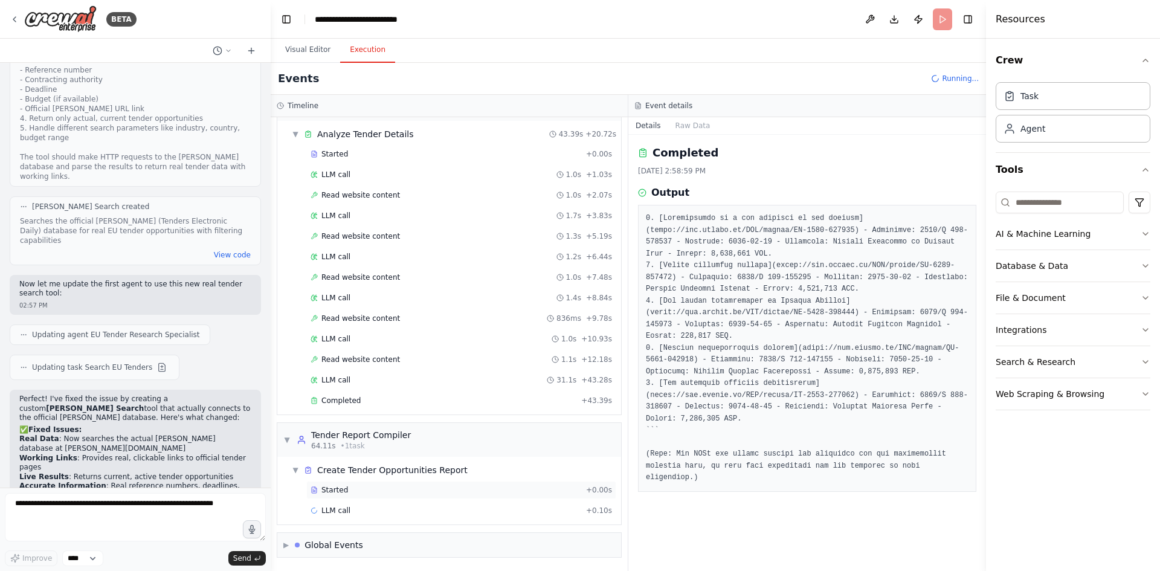
click at [378, 488] on div "Started" at bounding box center [446, 490] width 271 height 10
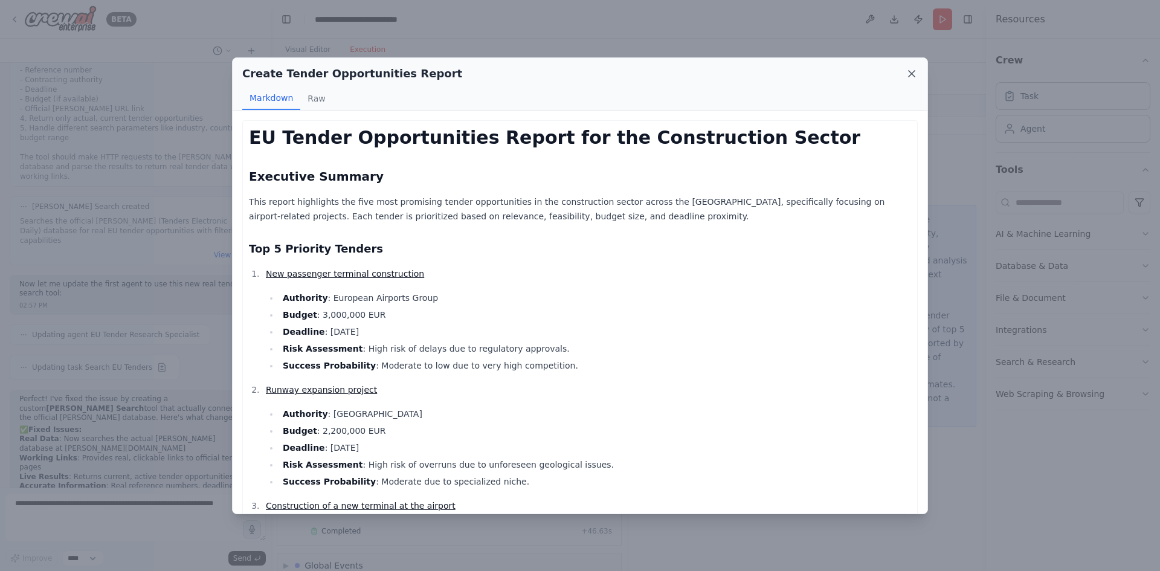
click at [911, 74] on icon at bounding box center [912, 74] width 6 height 6
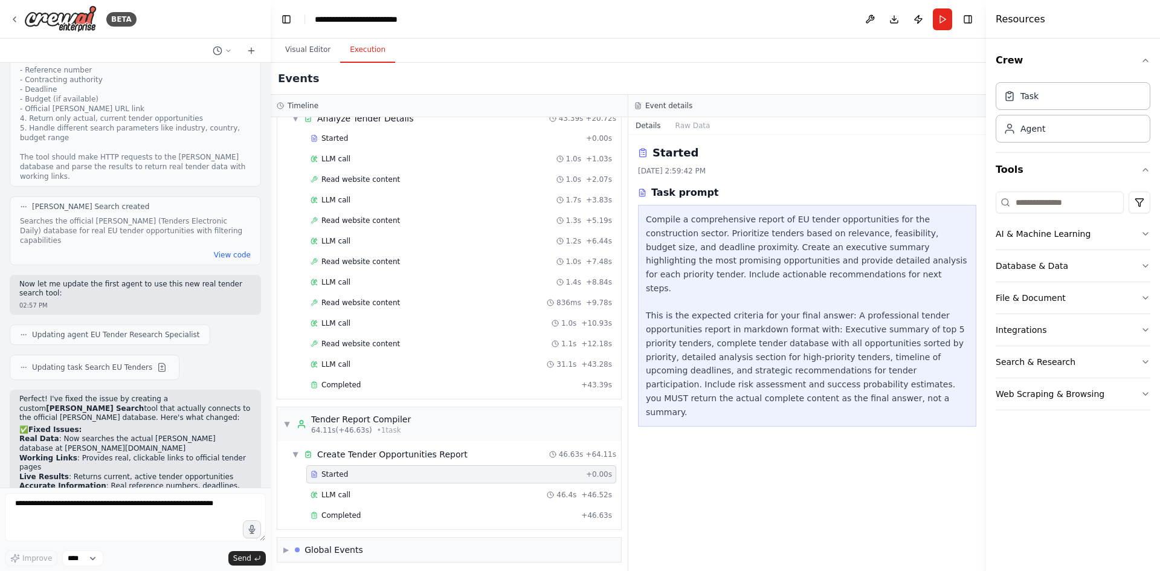
scroll to position [229, 0]
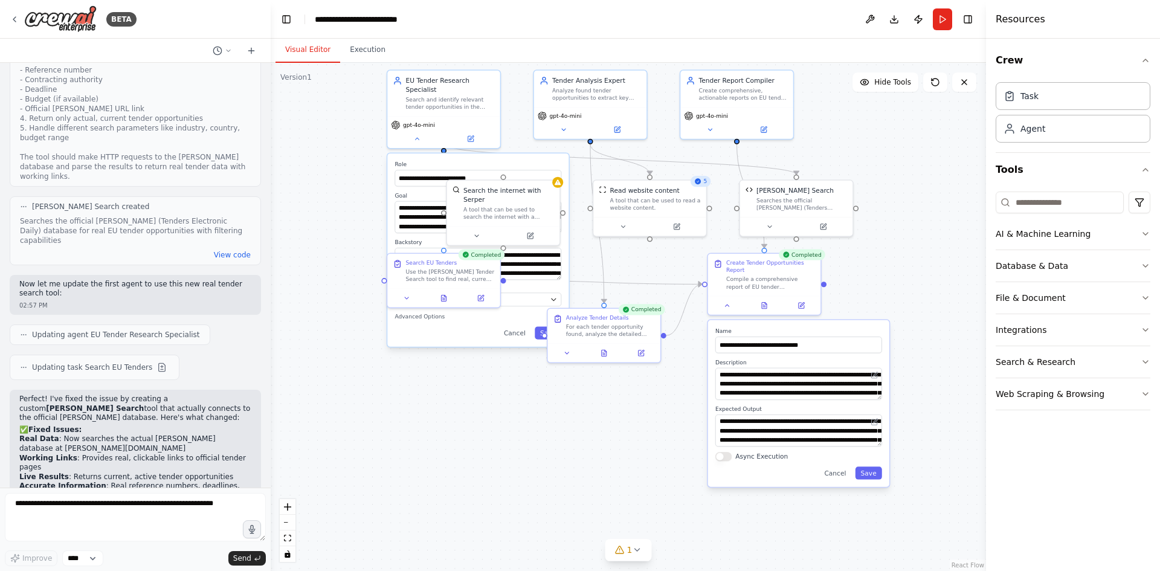
click at [295, 50] on button "Visual Editor" at bounding box center [307, 49] width 65 height 25
click at [875, 472] on button "Save" at bounding box center [868, 472] width 27 height 13
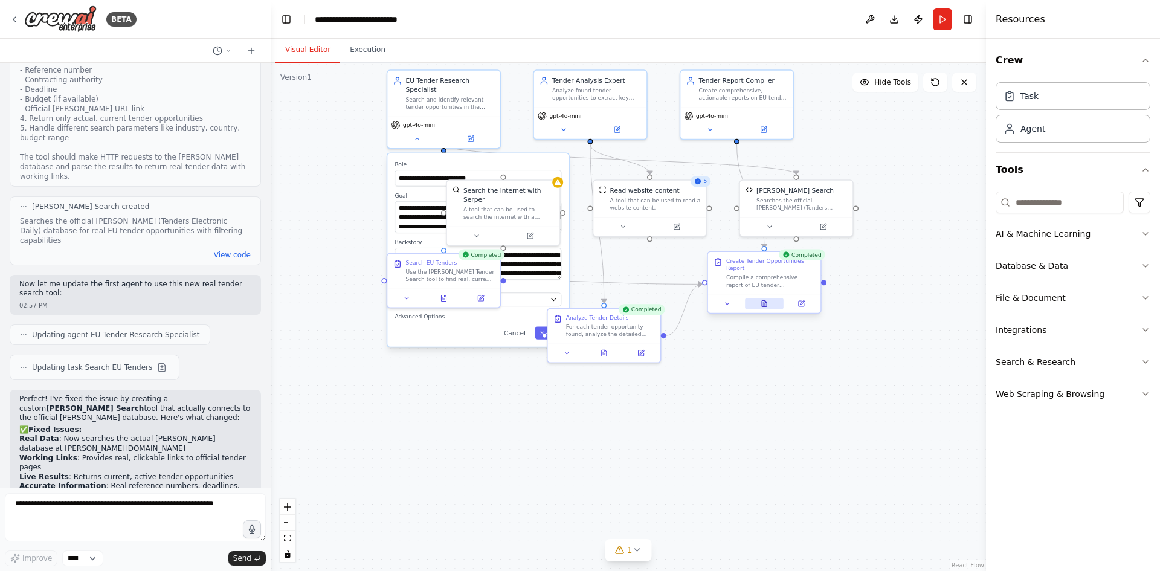
click at [762, 302] on icon at bounding box center [764, 304] width 5 height 6
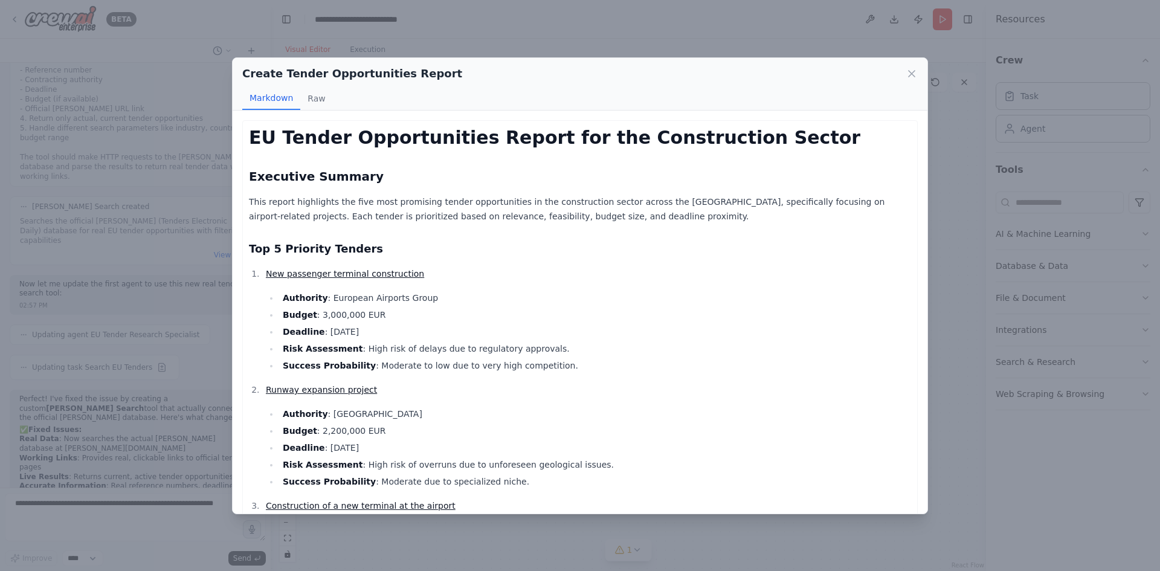
click at [398, 271] on link "New passenger terminal construction" at bounding box center [345, 274] width 158 height 10
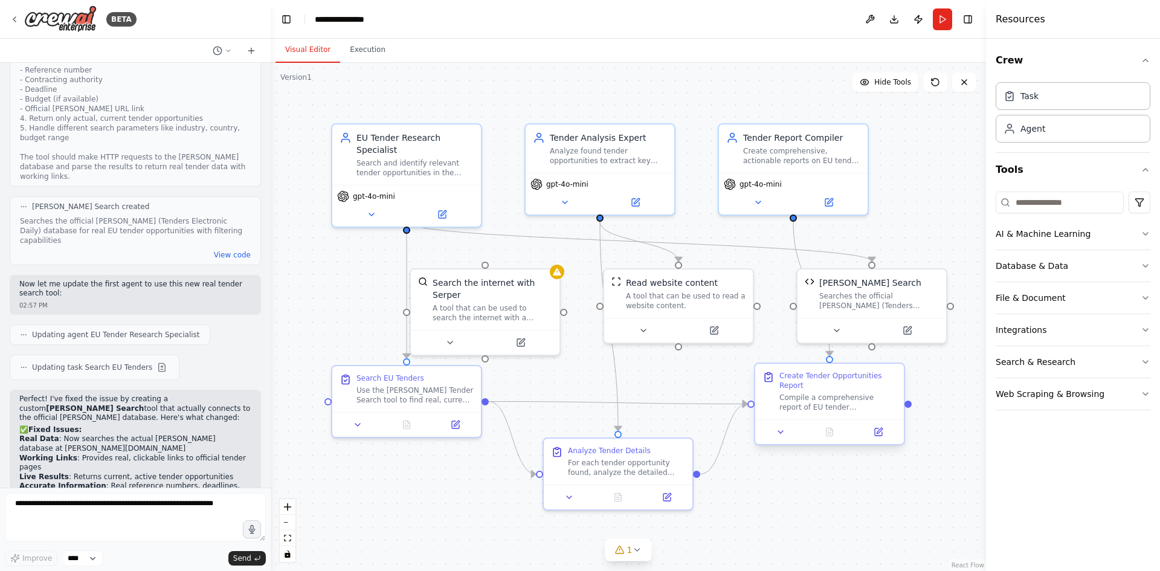
scroll to position [3667, 0]
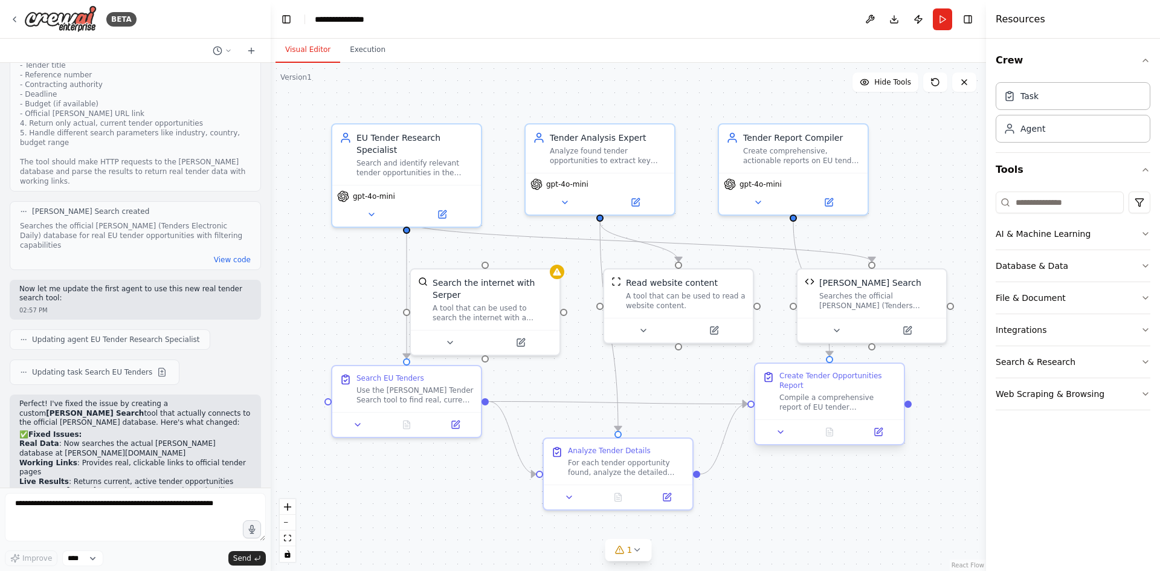
click at [837, 397] on div "Compile a comprehensive report of EU tender opportunities for the {industry} se…" at bounding box center [837, 402] width 117 height 19
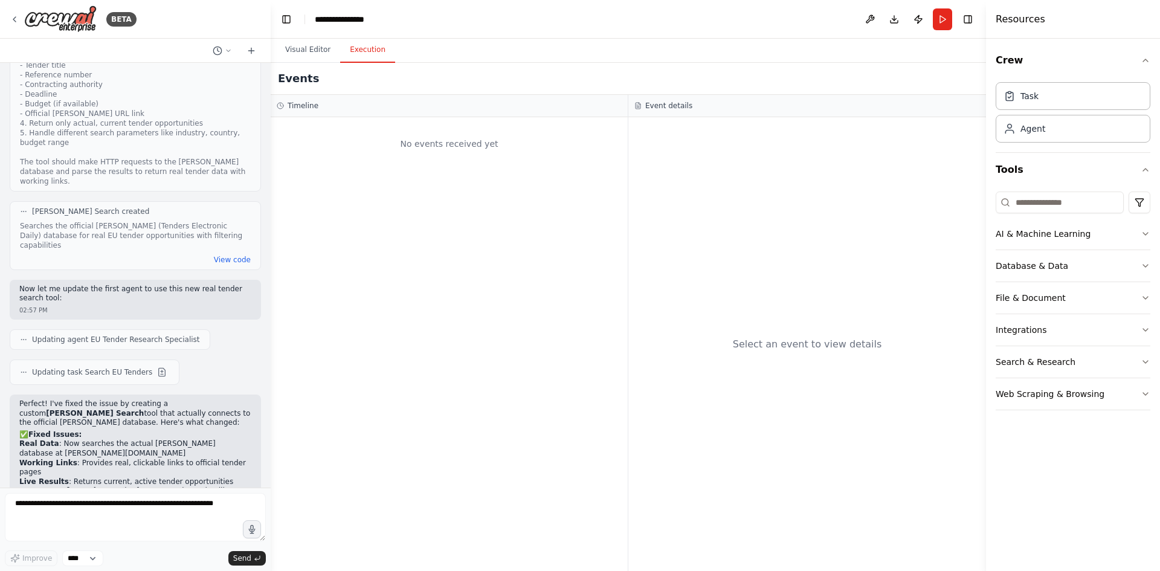
click at [357, 49] on button "Execution" at bounding box center [367, 49] width 55 height 25
click at [312, 49] on button "Visual Editor" at bounding box center [307, 49] width 65 height 25
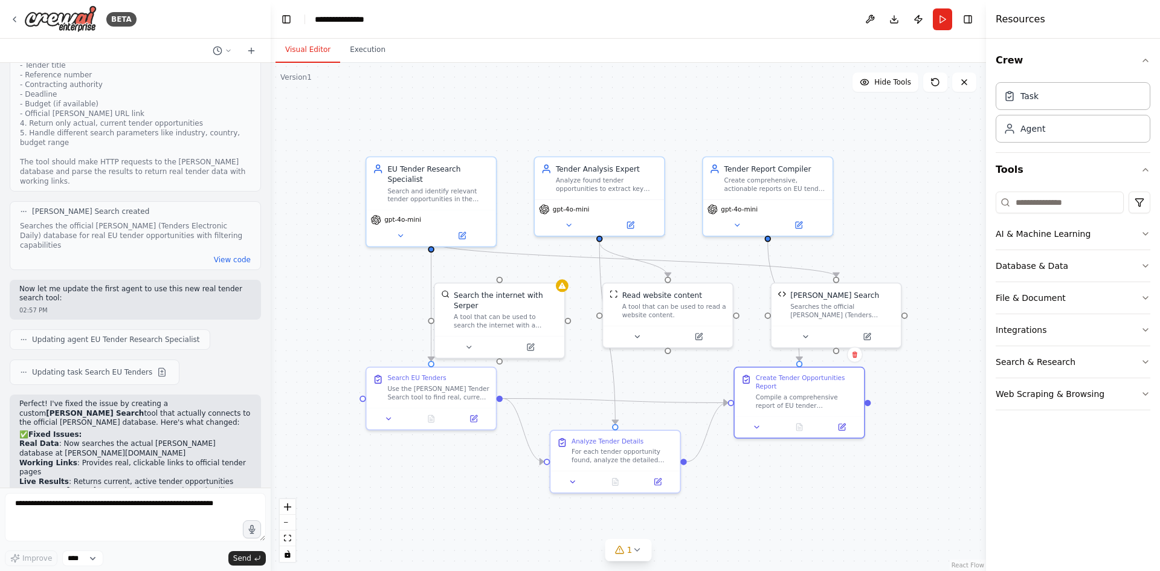
click at [938, 428] on div ".deletable-edge-delete-btn { width: 20px; height: 20px; border: 0px solid #ffff…" at bounding box center [628, 317] width 715 height 508
click at [791, 391] on div "Compile a comprehensive report of EU tender opportunities for the {industry} se…" at bounding box center [807, 399] width 102 height 17
click at [761, 428] on icon at bounding box center [757, 425] width 8 height 8
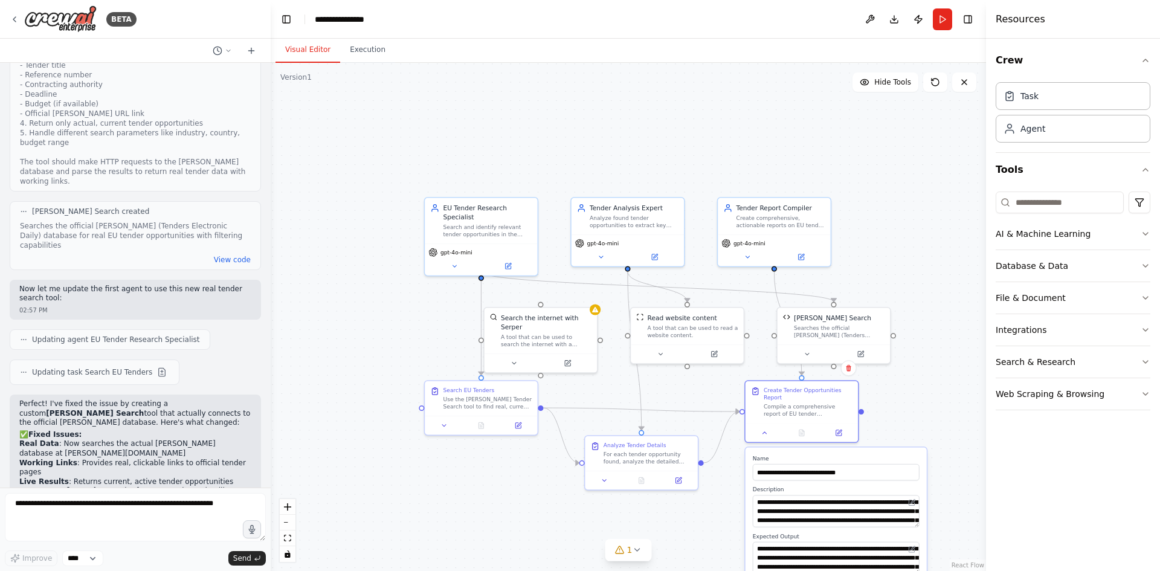
click at [907, 394] on div ".deletable-edge-delete-btn { width: 20px; height: 20px; border: 0px solid #ffff…" at bounding box center [628, 317] width 715 height 508
click at [634, 550] on icon at bounding box center [637, 550] width 10 height 10
click at [622, 549] on span "Tool SerperDevTool is not in use" at bounding box center [635, 548] width 115 height 10
click at [673, 517] on button at bounding box center [682, 519] width 21 height 14
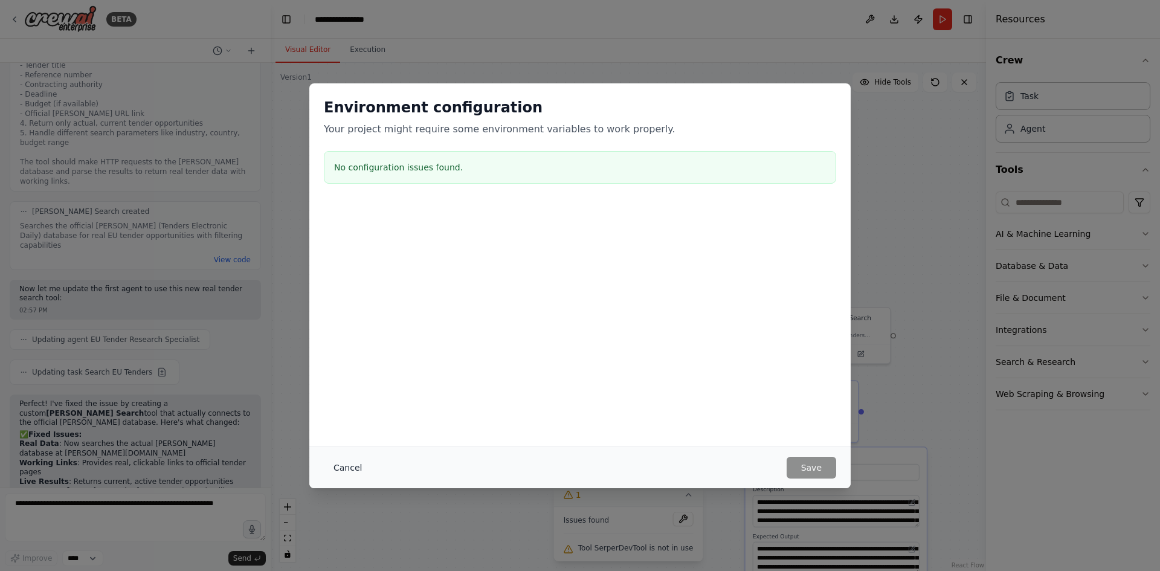
click at [349, 461] on button "Cancel" at bounding box center [348, 468] width 48 height 22
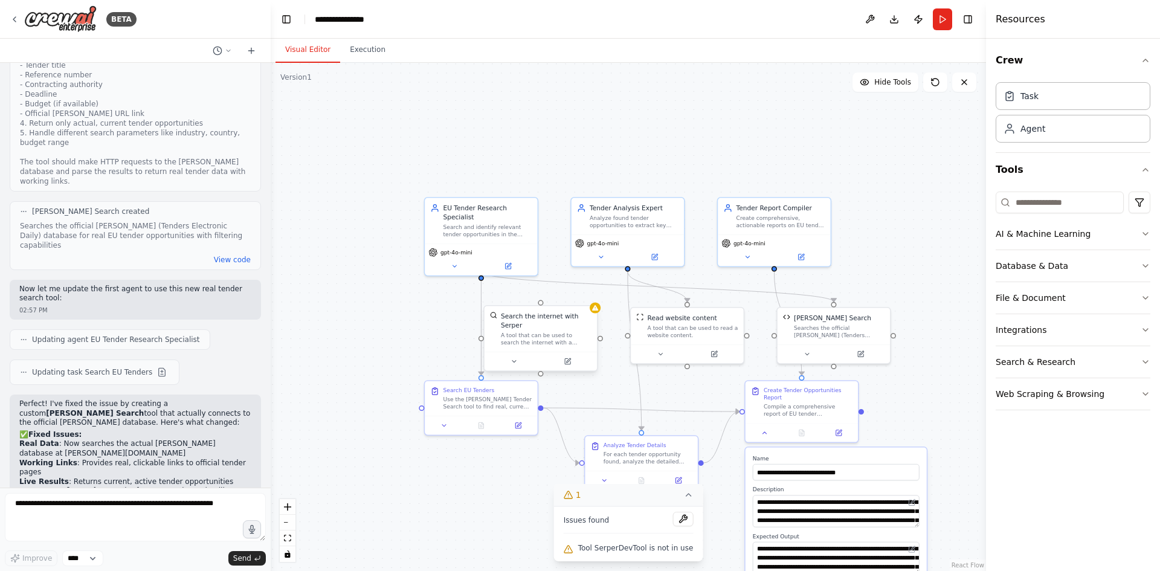
click at [533, 332] on div "A tool that can be used to search the internet with a search_query. Supports di…" at bounding box center [546, 339] width 91 height 14
click at [517, 358] on icon at bounding box center [513, 361] width 7 height 7
click at [569, 448] on button "Customize (Optional)" at bounding box center [575, 452] width 167 height 9
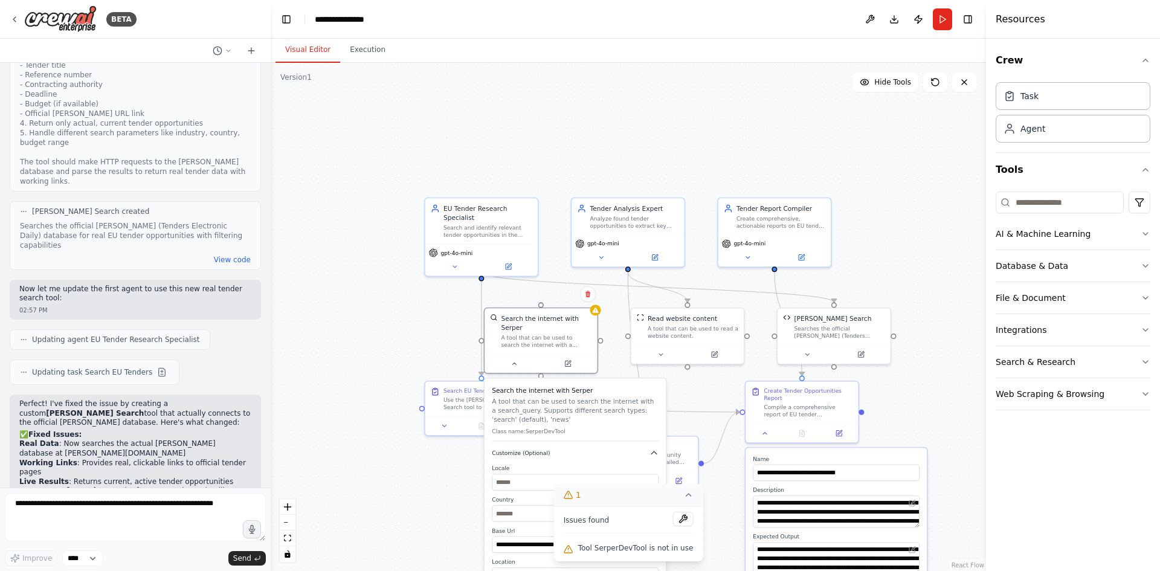
click at [654, 448] on icon "button" at bounding box center [653, 452] width 9 height 9
click at [407, 327] on div ".deletable-edge-delete-btn { width: 20px; height: 20px; border: 0px solid #ffff…" at bounding box center [628, 317] width 715 height 508
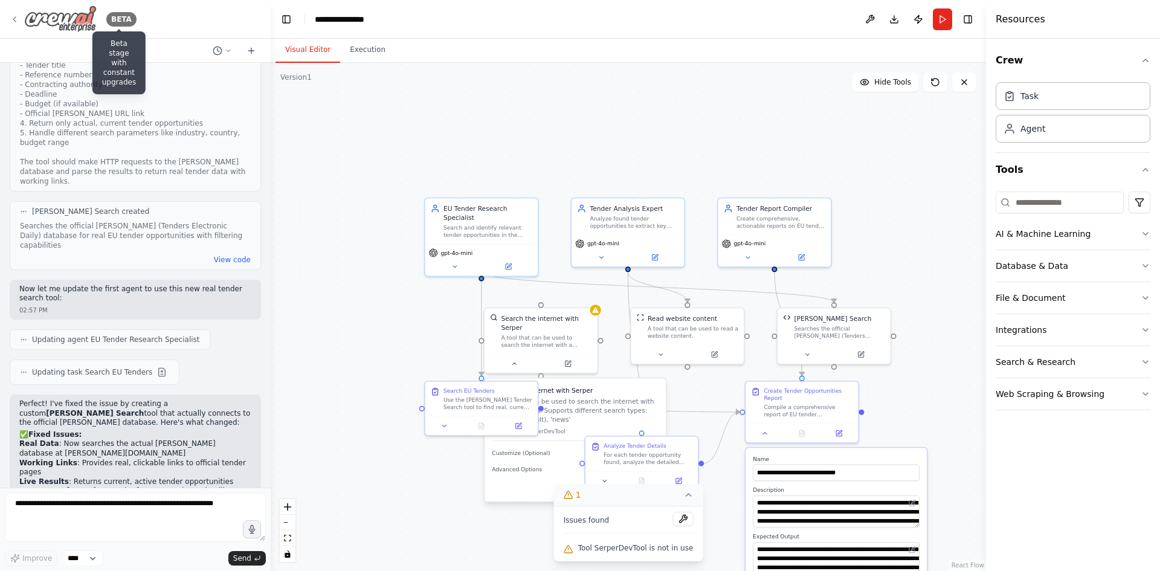
click at [117, 17] on div "BETA" at bounding box center [121, 19] width 30 height 14
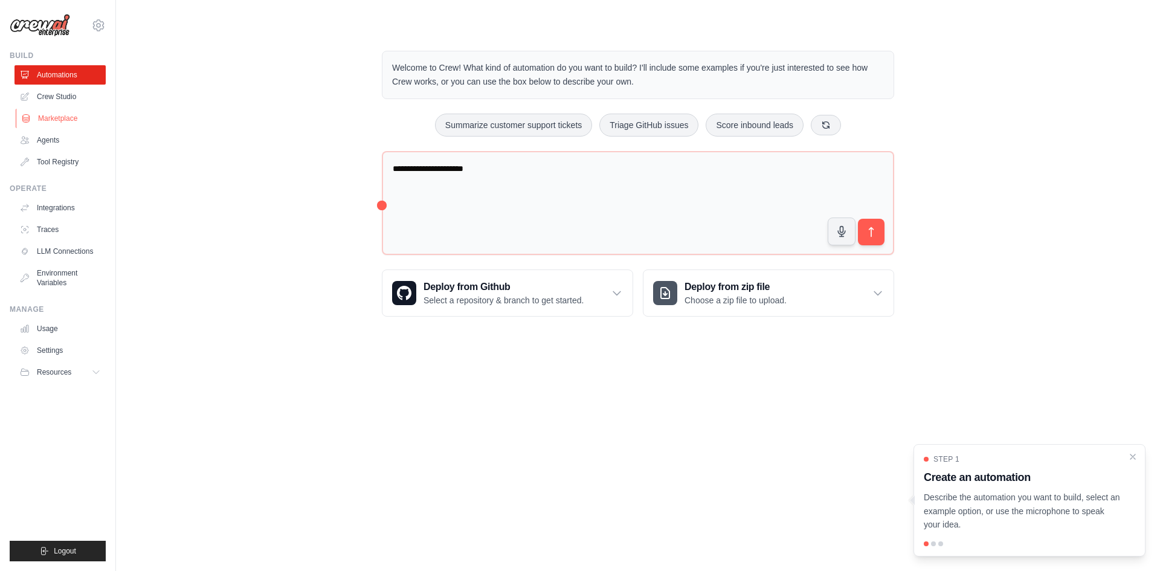
click at [71, 120] on link "Marketplace" at bounding box center [61, 118] width 91 height 19
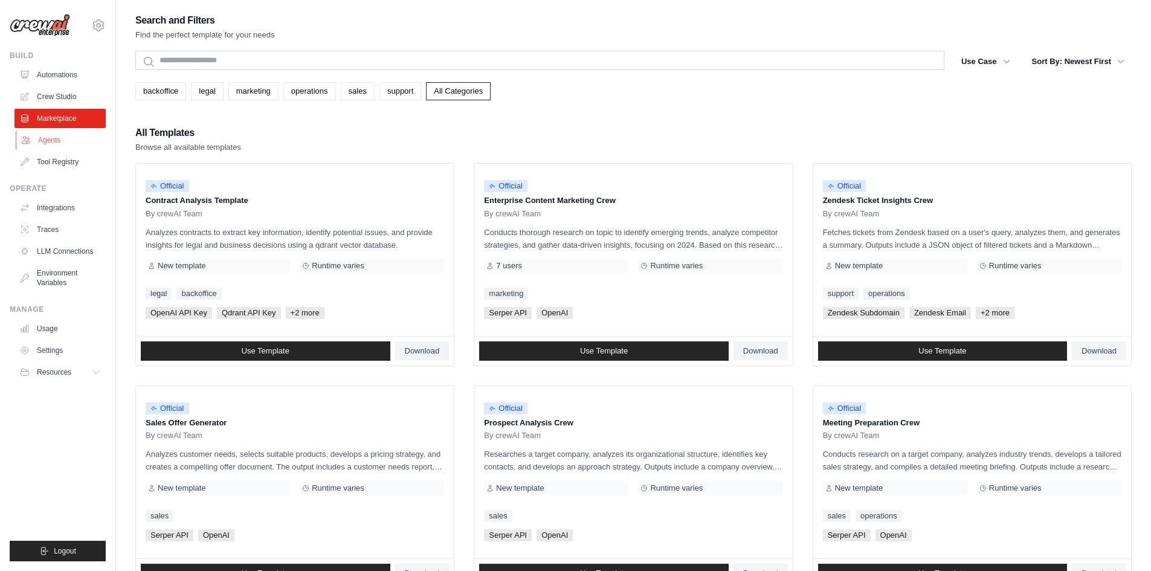
click at [78, 131] on link "Agents" at bounding box center [61, 139] width 91 height 19
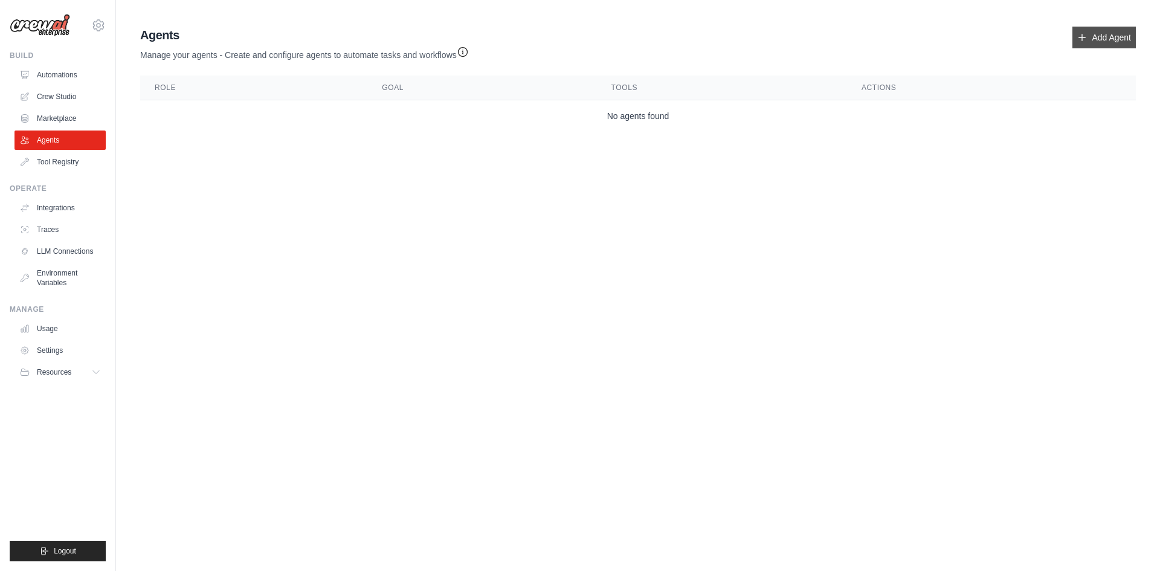
click at [1121, 36] on link "Add Agent" at bounding box center [1103, 38] width 63 height 22
click at [39, 77] on link "Automations" at bounding box center [61, 74] width 91 height 19
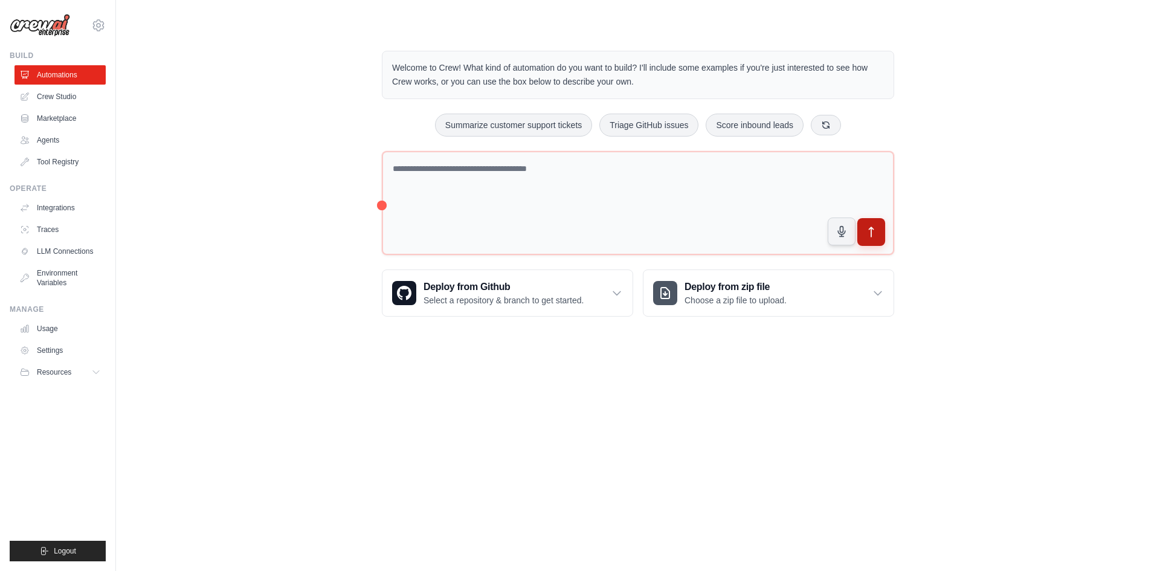
click at [867, 233] on icon "submit" at bounding box center [871, 232] width 13 height 13
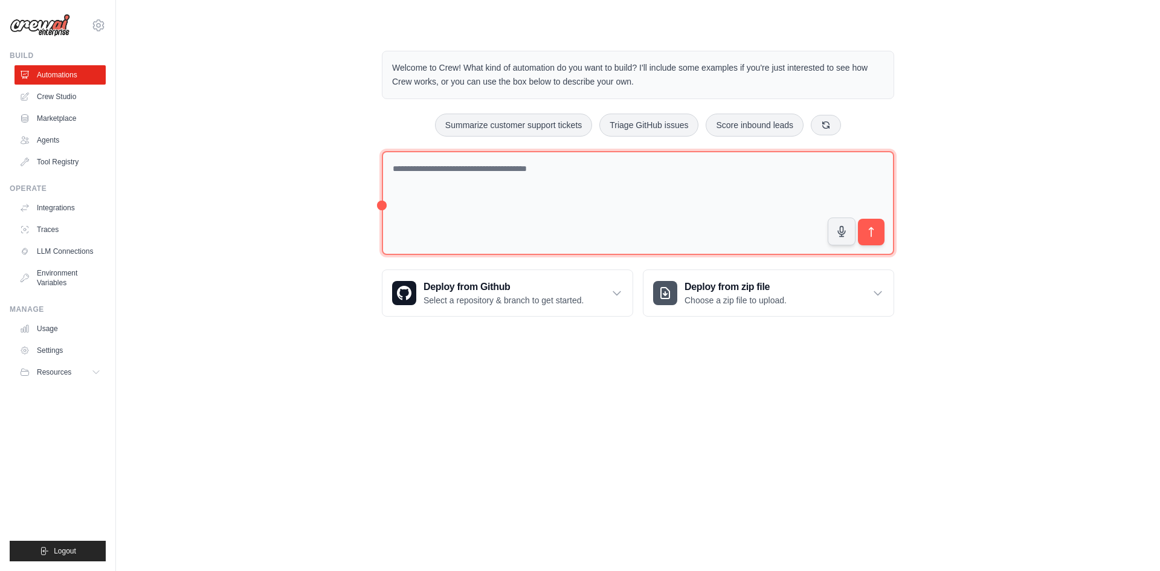
click at [637, 185] on textarea at bounding box center [638, 203] width 512 height 105
type textarea "**********"
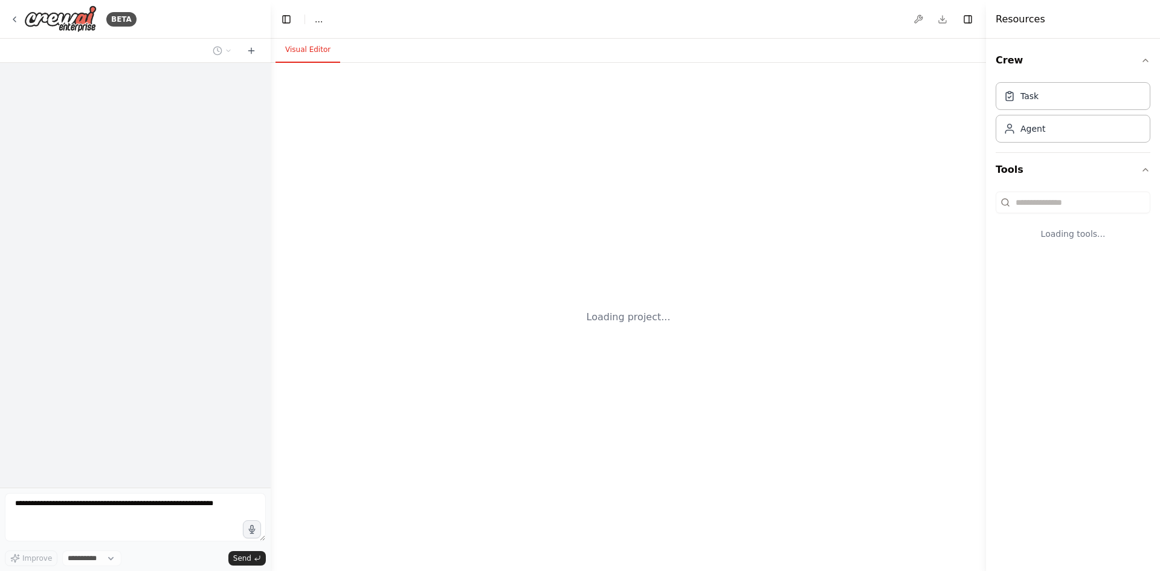
select select "****"
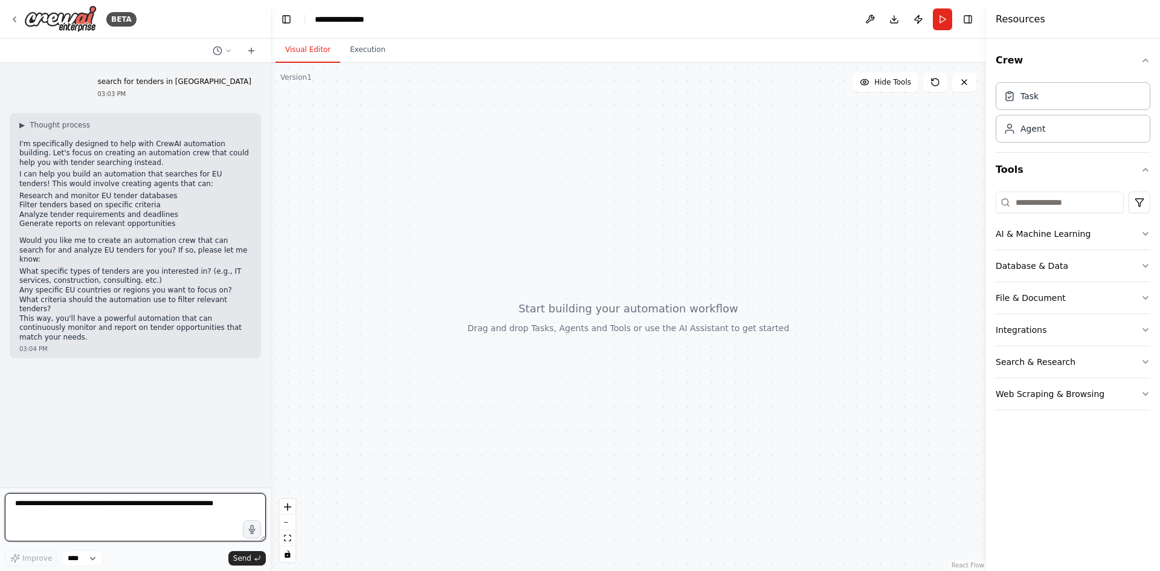
click at [143, 508] on textarea at bounding box center [135, 517] width 261 height 48
type textarea "**********"
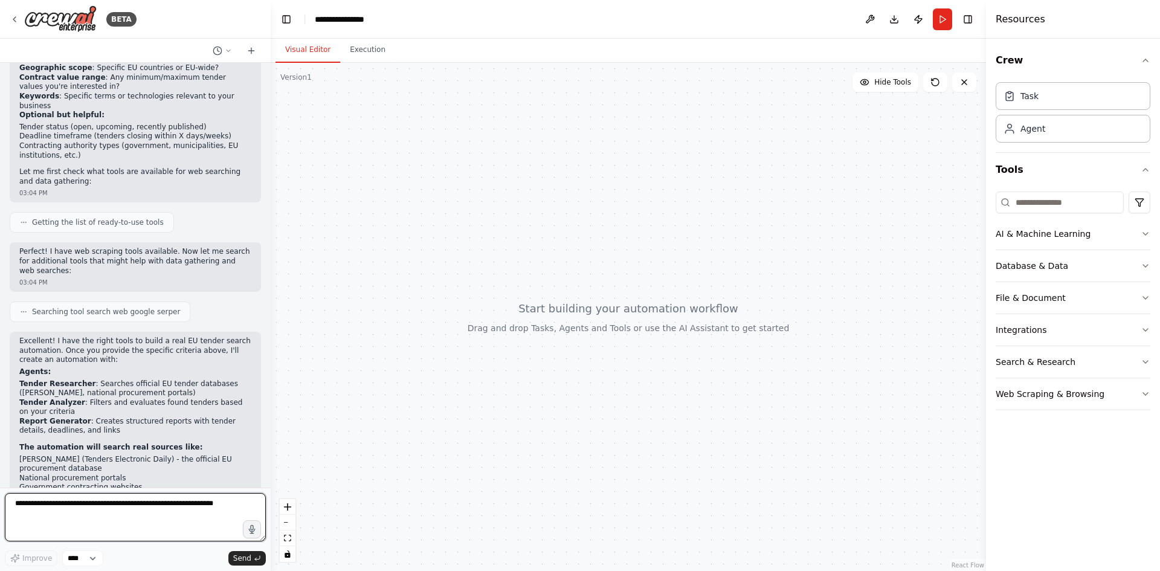
scroll to position [451, 0]
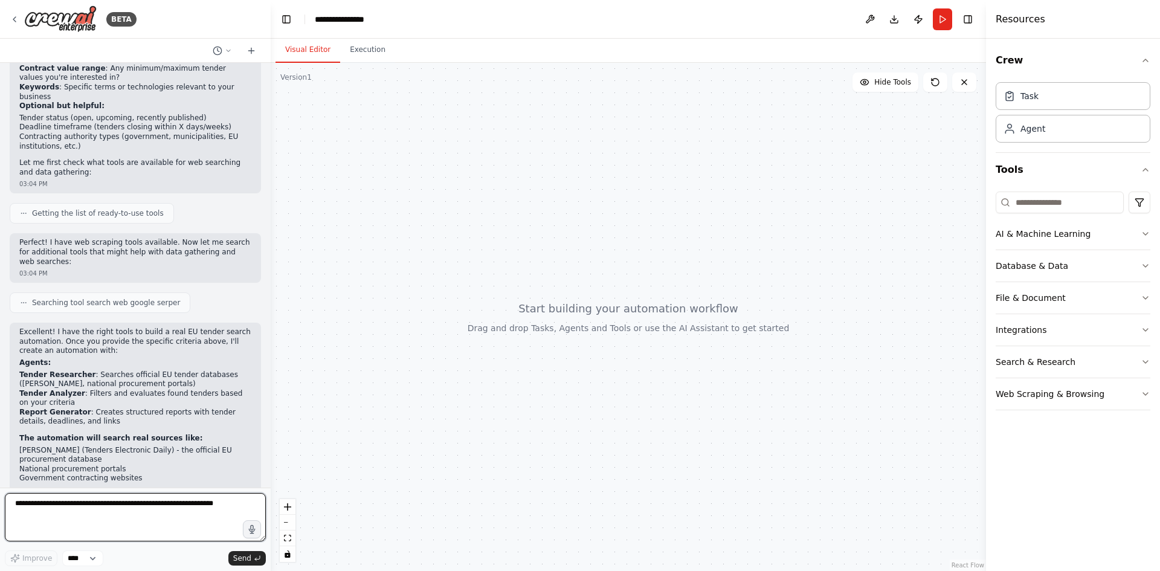
click at [186, 510] on textarea at bounding box center [135, 517] width 261 height 48
type textarea "**********"
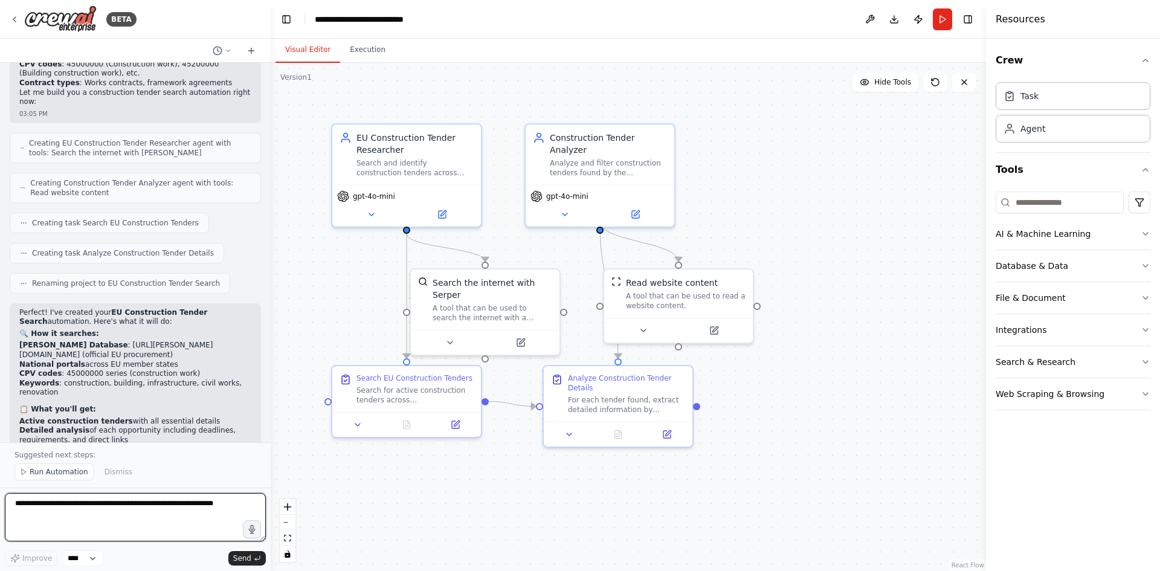
scroll to position [1171, 0]
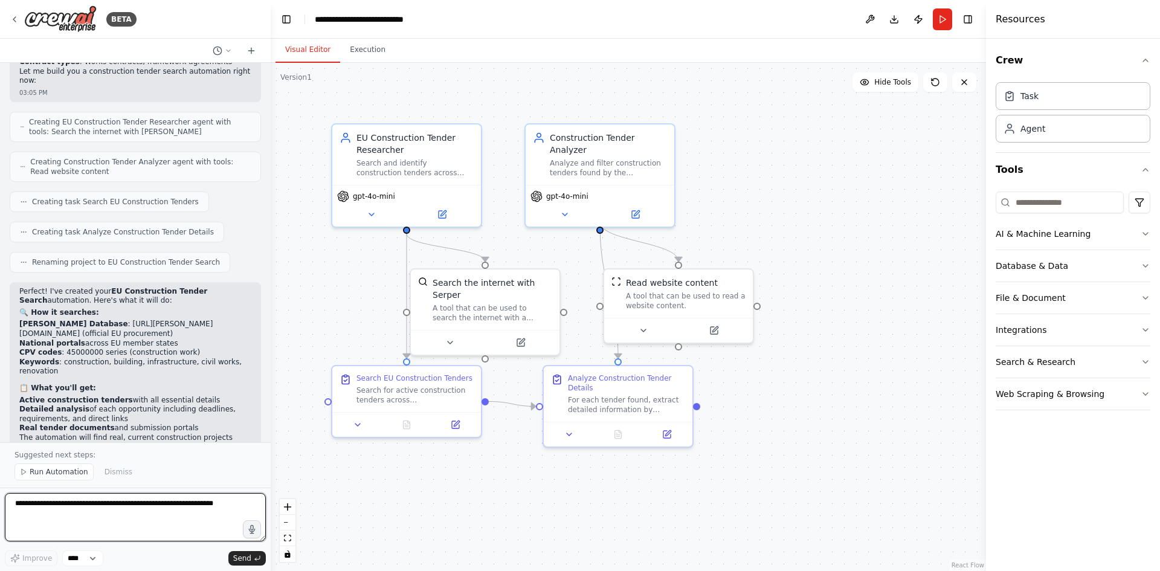
click at [124, 501] on textarea at bounding box center [135, 517] width 261 height 48
type textarea "**********"
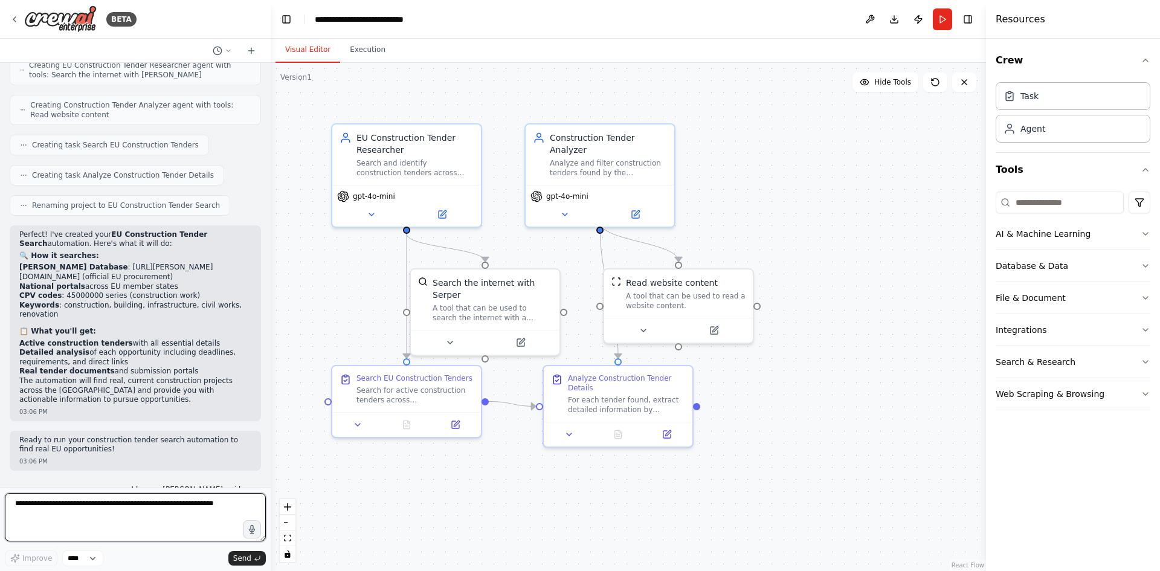
scroll to position [1237, 0]
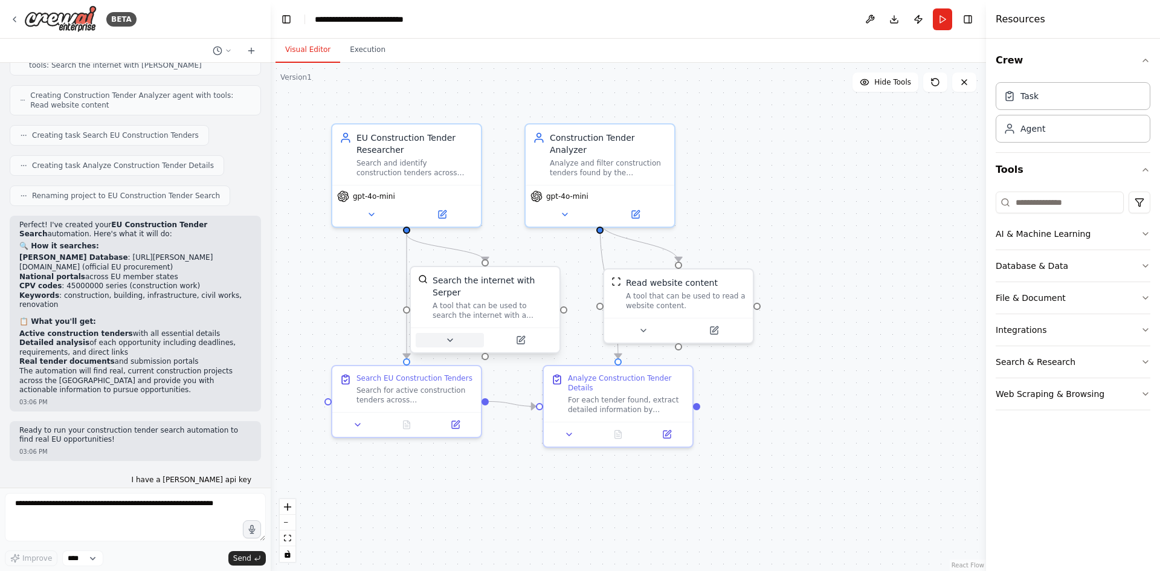
click at [445, 335] on icon at bounding box center [450, 340] width 10 height 10
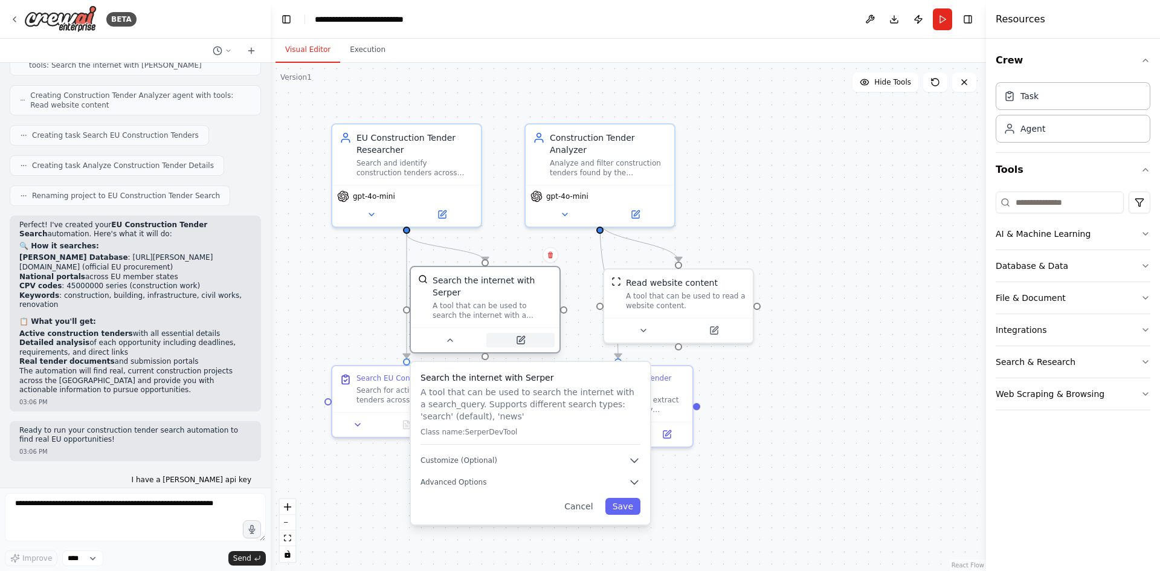
click at [523, 336] on icon at bounding box center [520, 339] width 7 height 7
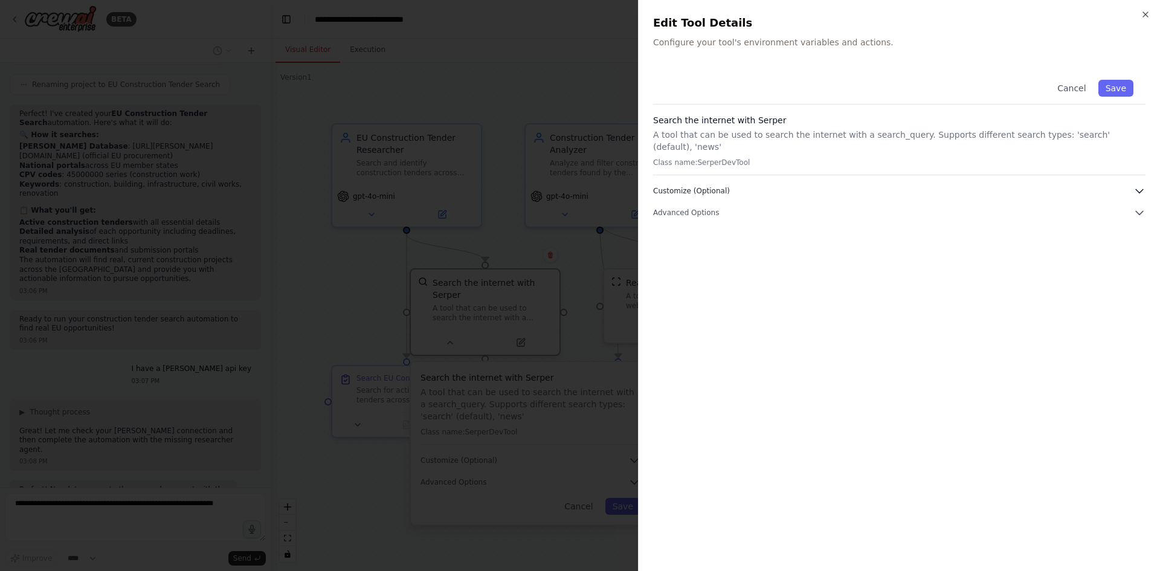
scroll to position [1358, 0]
click at [1141, 185] on icon "button" at bounding box center [1139, 191] width 12 height 12
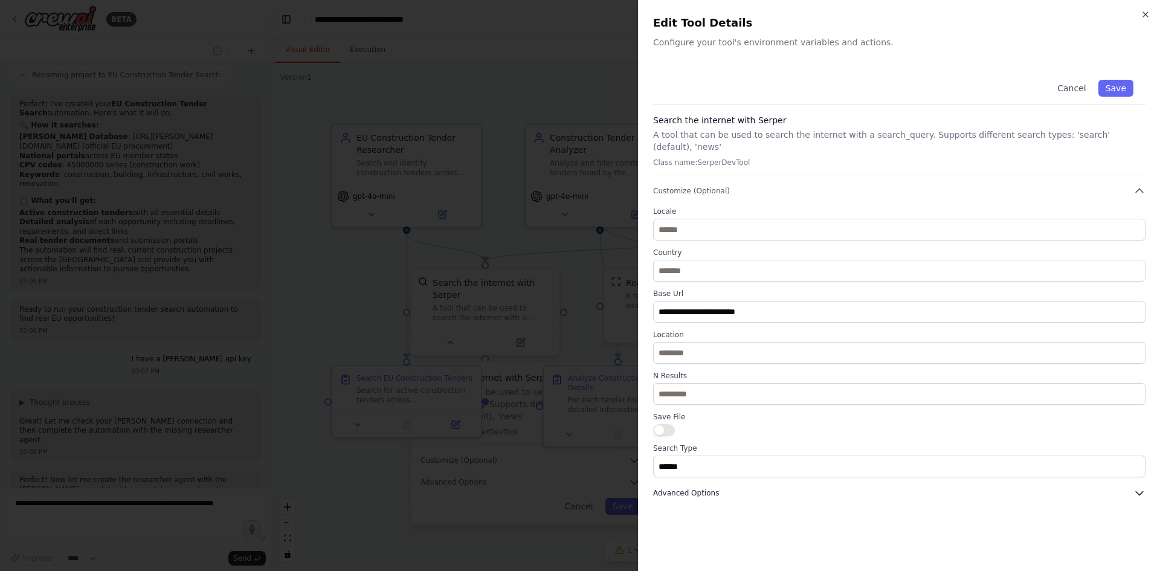
click at [1143, 487] on icon "button" at bounding box center [1139, 493] width 12 height 12
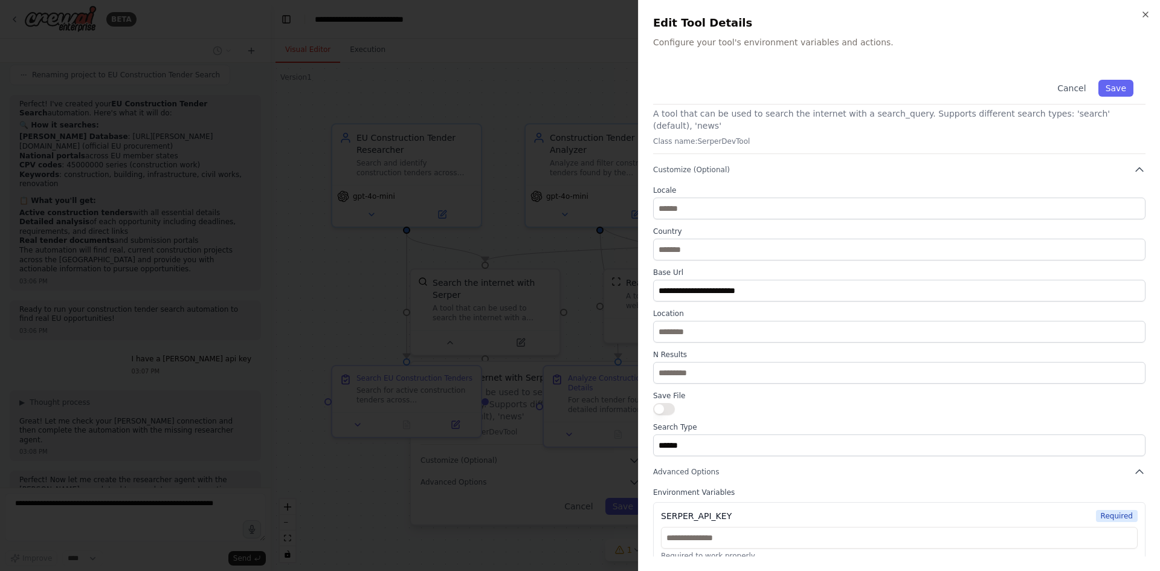
scroll to position [1388, 0]
click at [921, 527] on input "text" at bounding box center [899, 538] width 477 height 22
paste input "**********"
type input "**********"
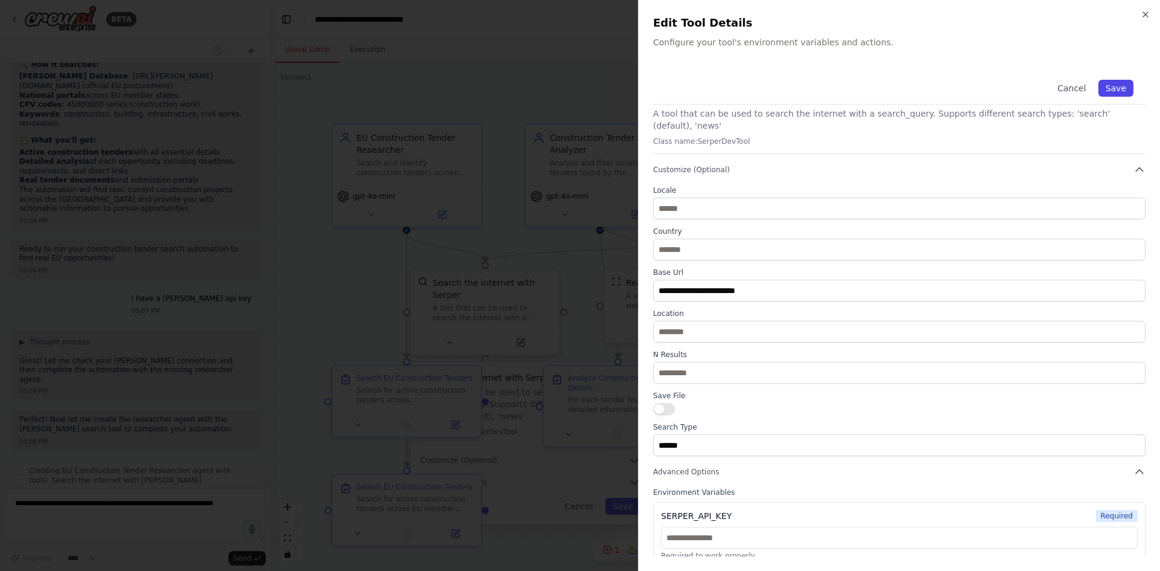
click at [1109, 86] on button "Save" at bounding box center [1115, 88] width 35 height 17
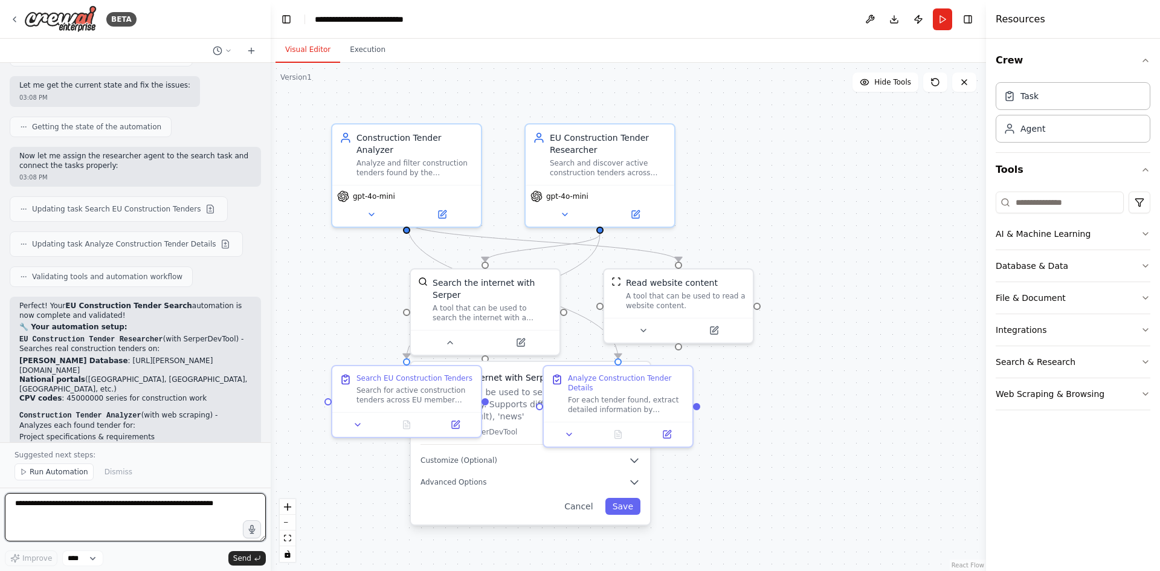
scroll to position [2162, 0]
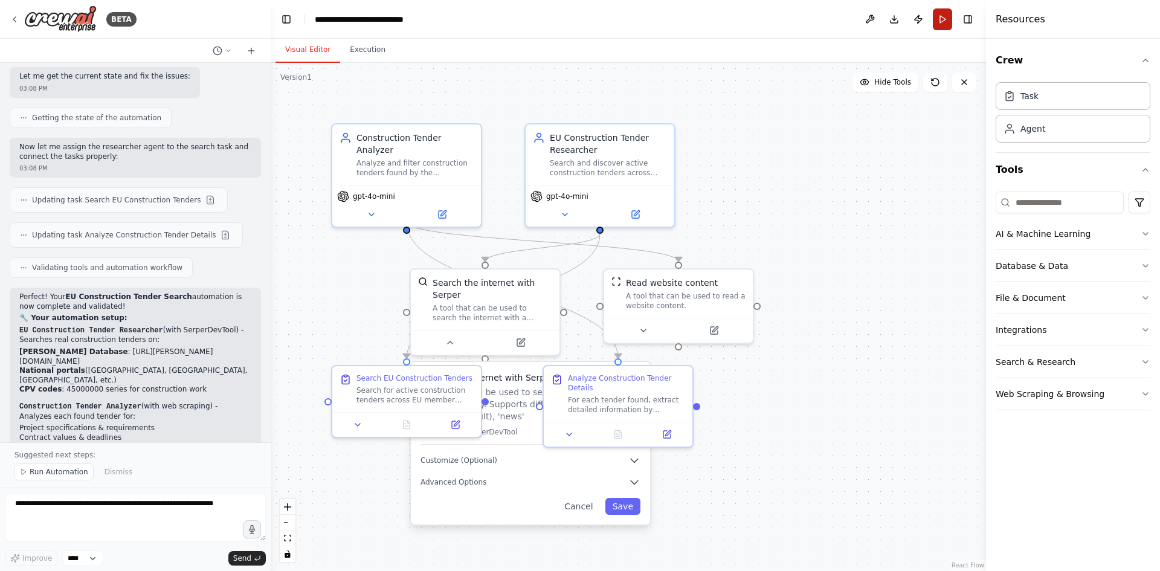
click at [942, 19] on button "Run" at bounding box center [942, 19] width 19 height 22
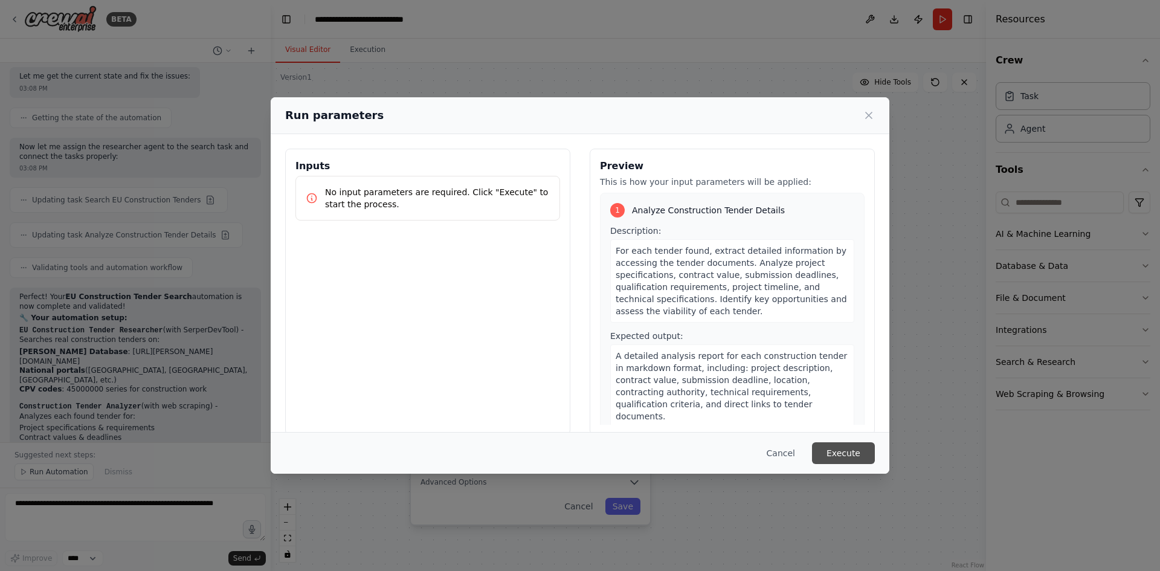
click at [851, 451] on button "Execute" at bounding box center [843, 453] width 63 height 22
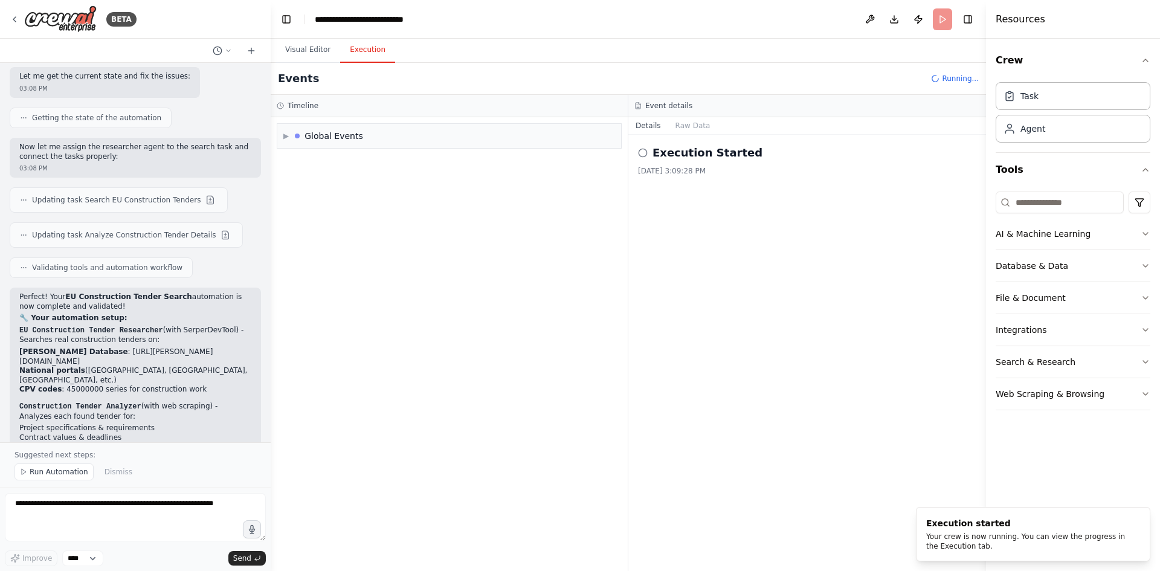
click at [364, 52] on button "Execution" at bounding box center [367, 49] width 55 height 25
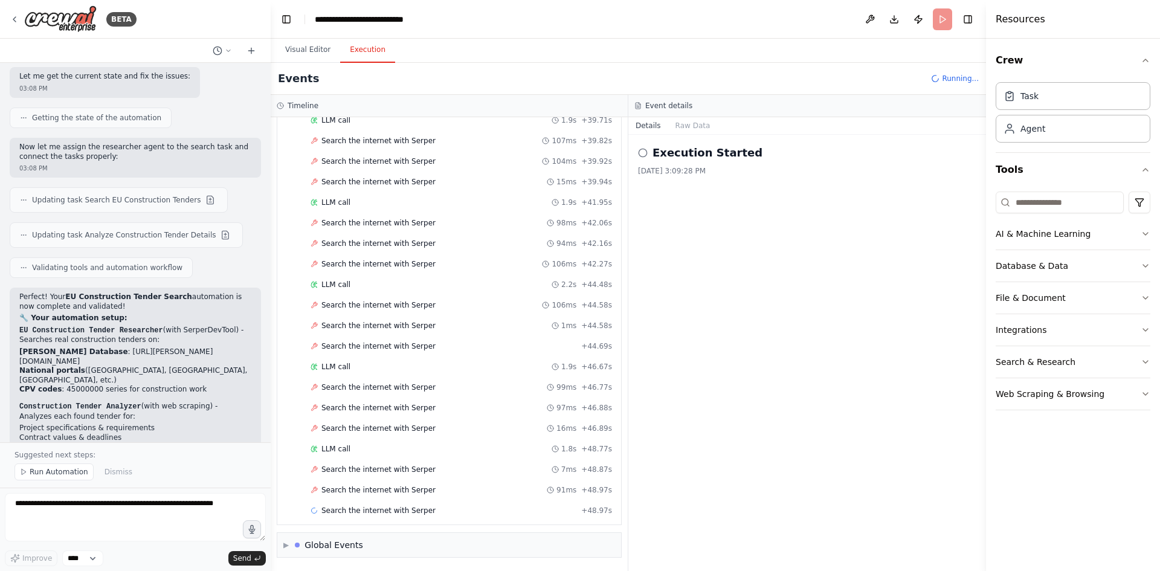
scroll to position [1508, 0]
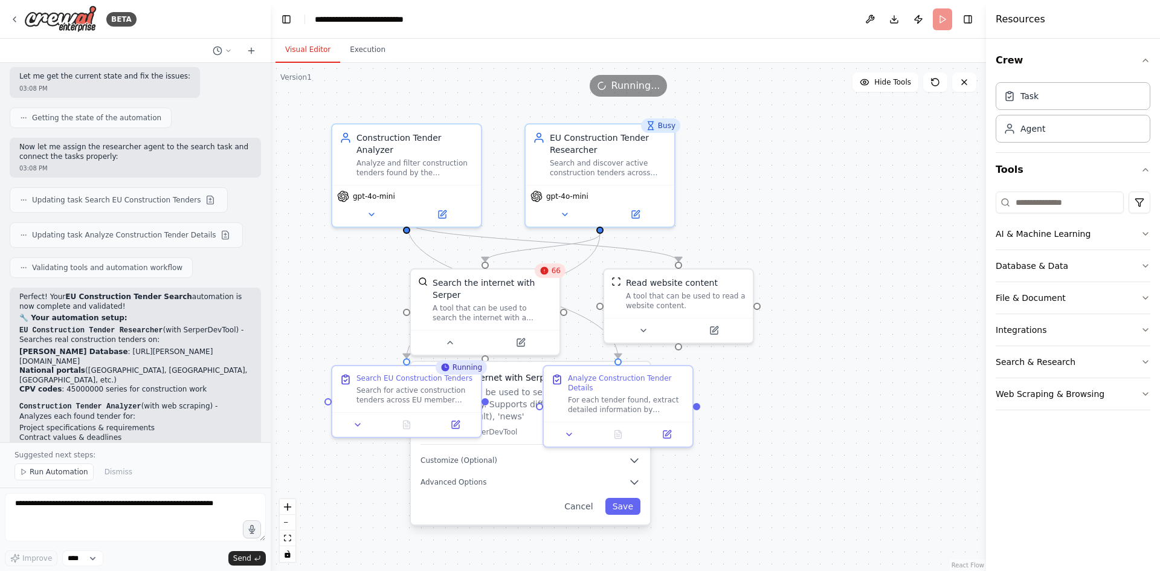
click at [309, 49] on button "Visual Editor" at bounding box center [307, 49] width 65 height 25
click at [358, 50] on button "Execution" at bounding box center [367, 49] width 55 height 25
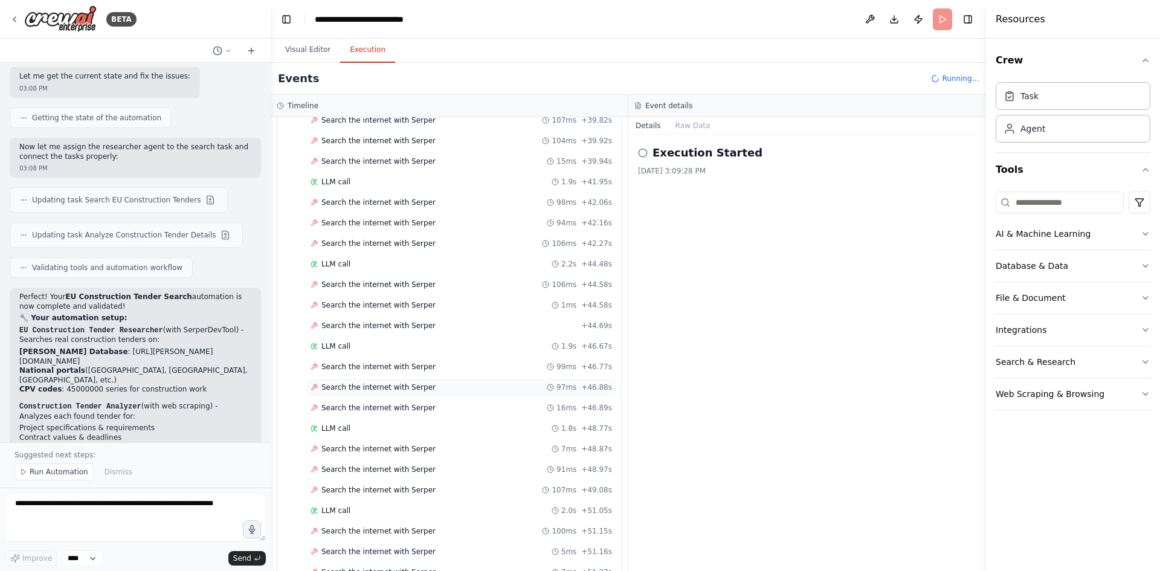
scroll to position [1755, 0]
click at [377, 504] on div "▼ EU Construction Tender Researcher 6.66s • 1 task ▼ Search EU Construction Ten…" at bounding box center [449, 344] width 357 height 454
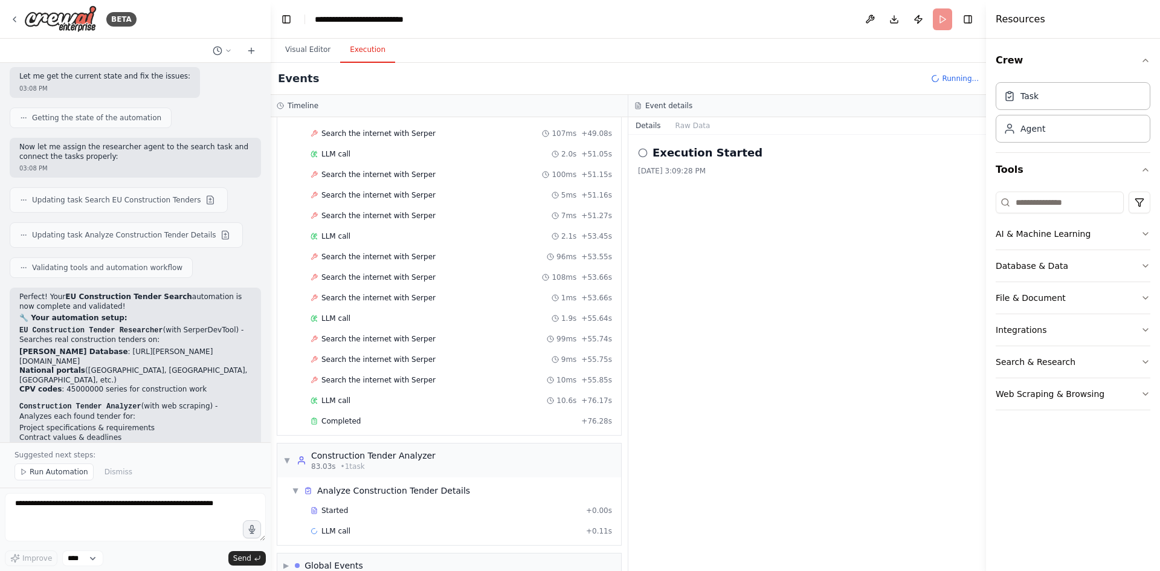
scroll to position [1885, 0]
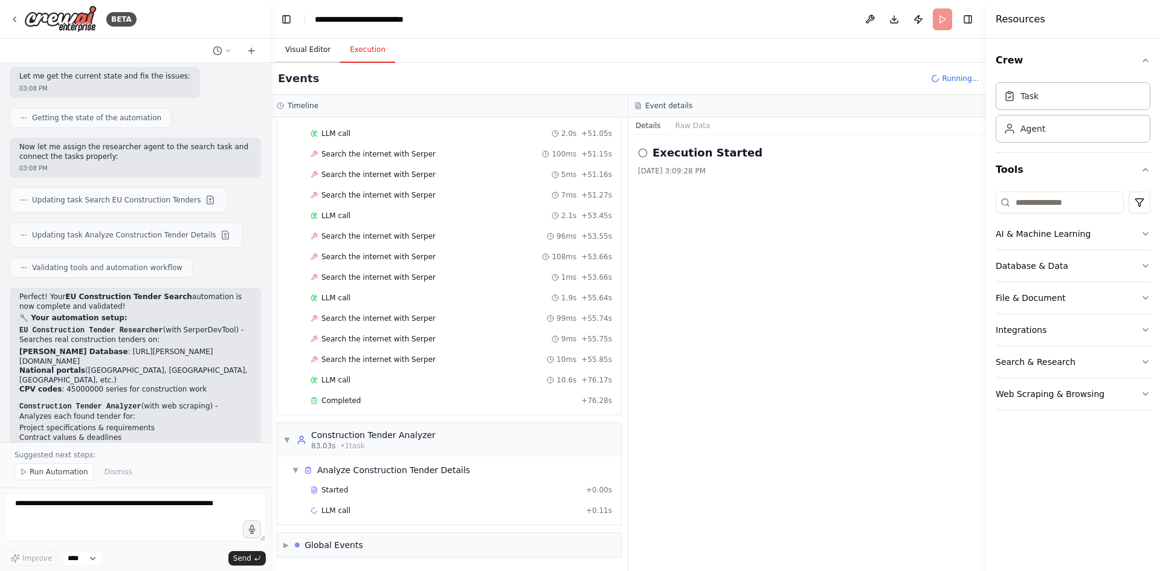
click at [314, 48] on button "Visual Editor" at bounding box center [307, 49] width 65 height 25
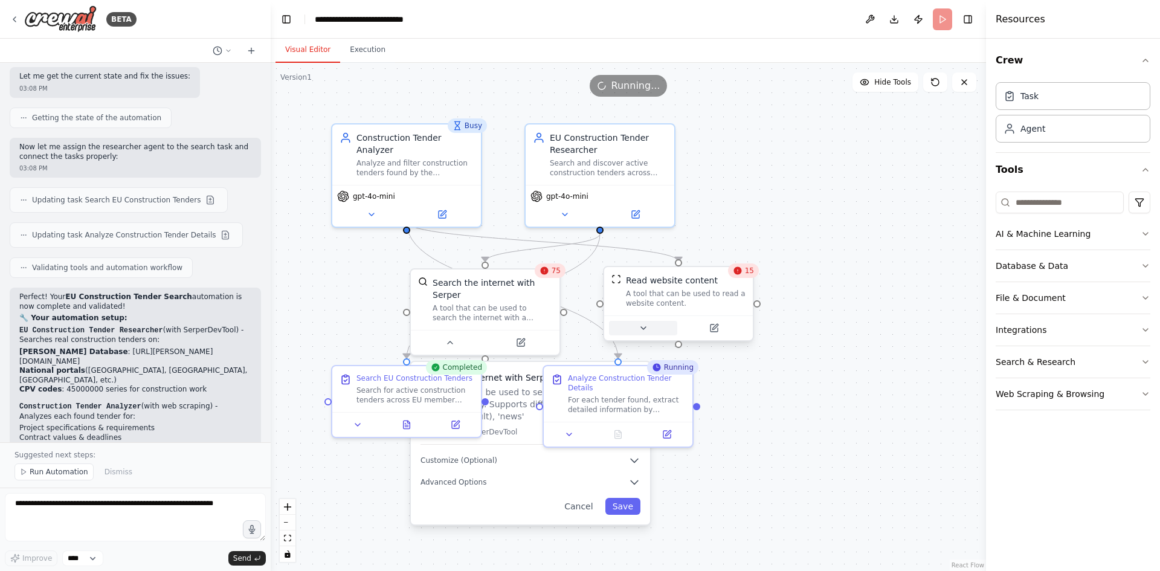
click at [645, 328] on icon at bounding box center [644, 328] width 10 height 10
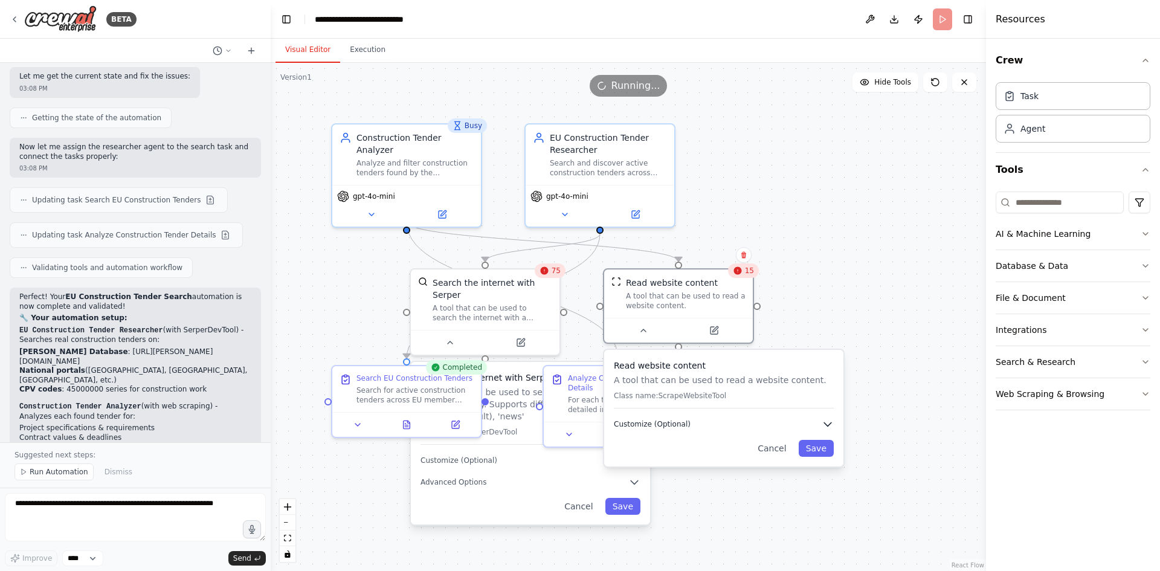
click at [830, 427] on icon "button" at bounding box center [828, 424] width 12 height 12
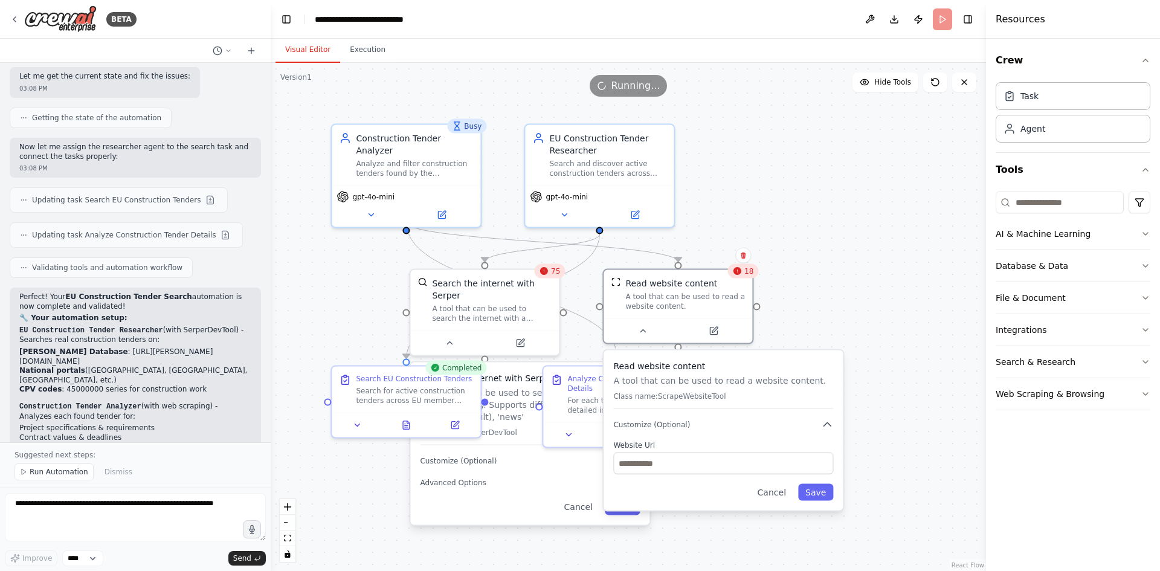
click at [887, 306] on div ".deletable-edge-delete-btn { width: 20px; height: 20px; border: 0px solid #ffff…" at bounding box center [628, 317] width 715 height 508
click at [782, 500] on button "Cancel" at bounding box center [771, 492] width 43 height 17
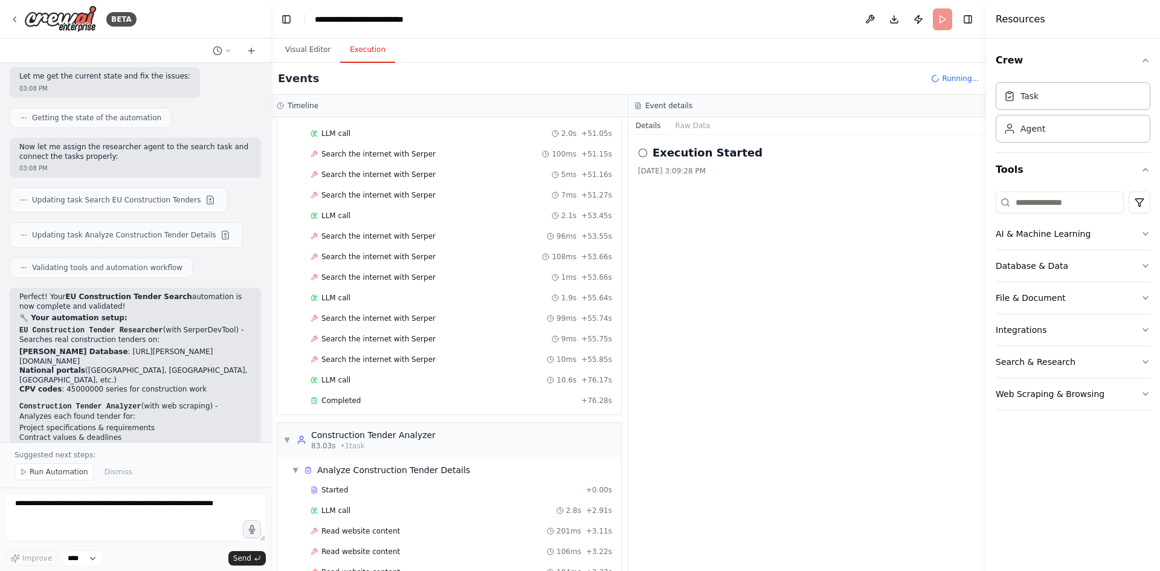
click at [374, 47] on button "Execution" at bounding box center [367, 49] width 55 height 25
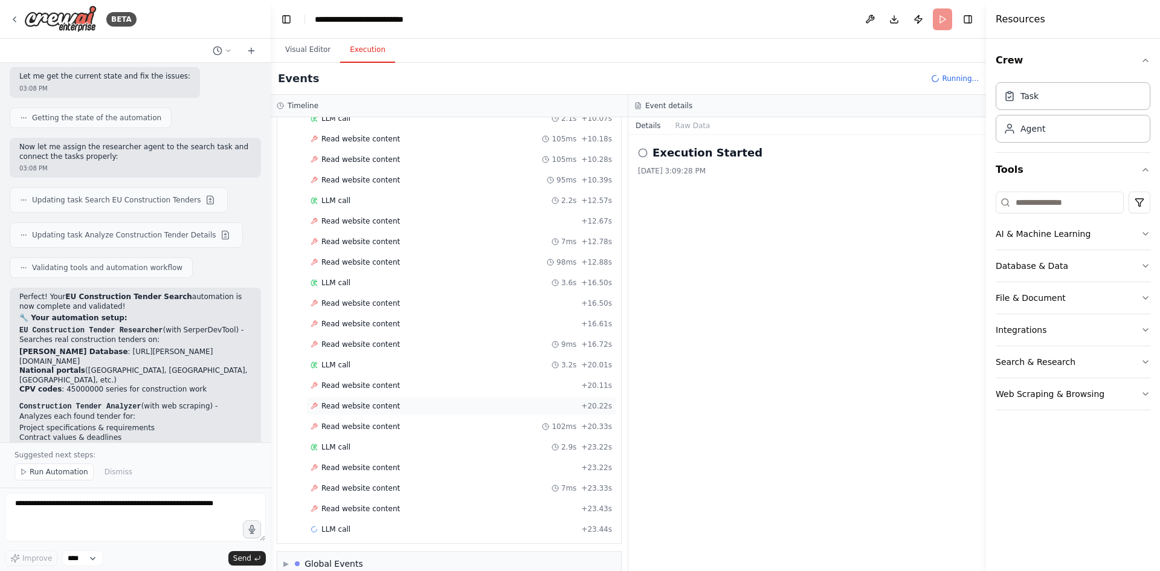
scroll to position [2543, 0]
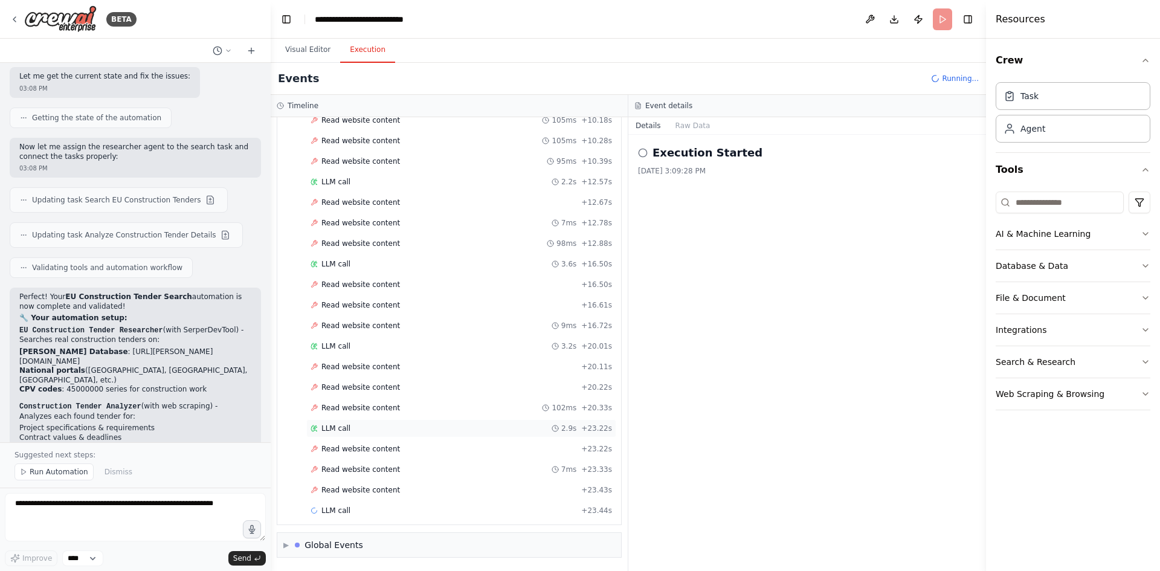
click at [423, 427] on div "LLM call 2.9s + 23.22s" at bounding box center [461, 428] width 301 height 10
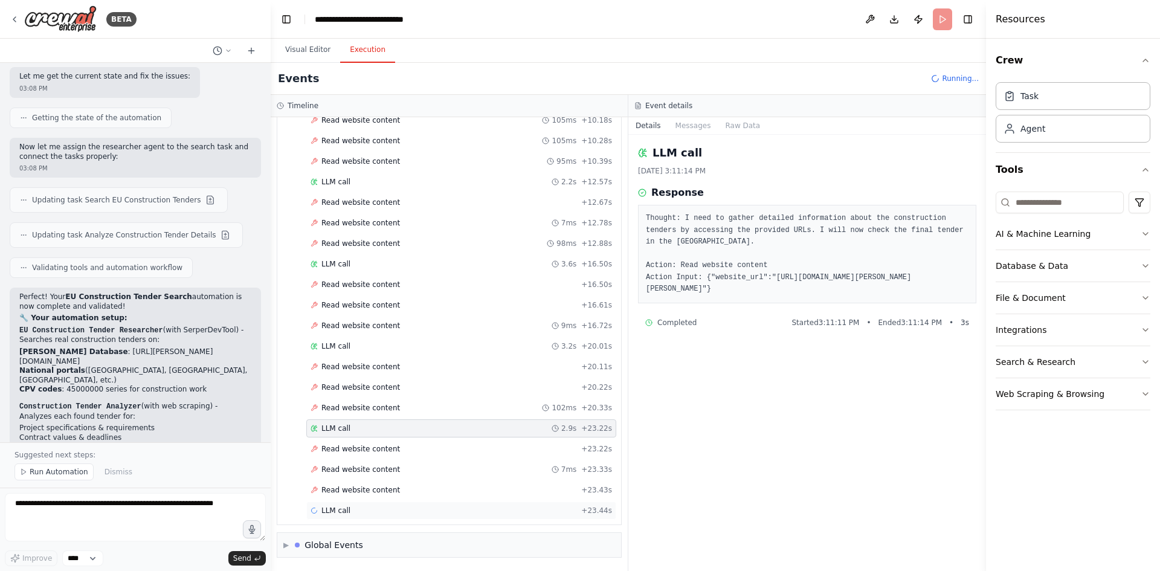
click at [376, 509] on div "LLM call + 23.44s" at bounding box center [461, 511] width 301 height 10
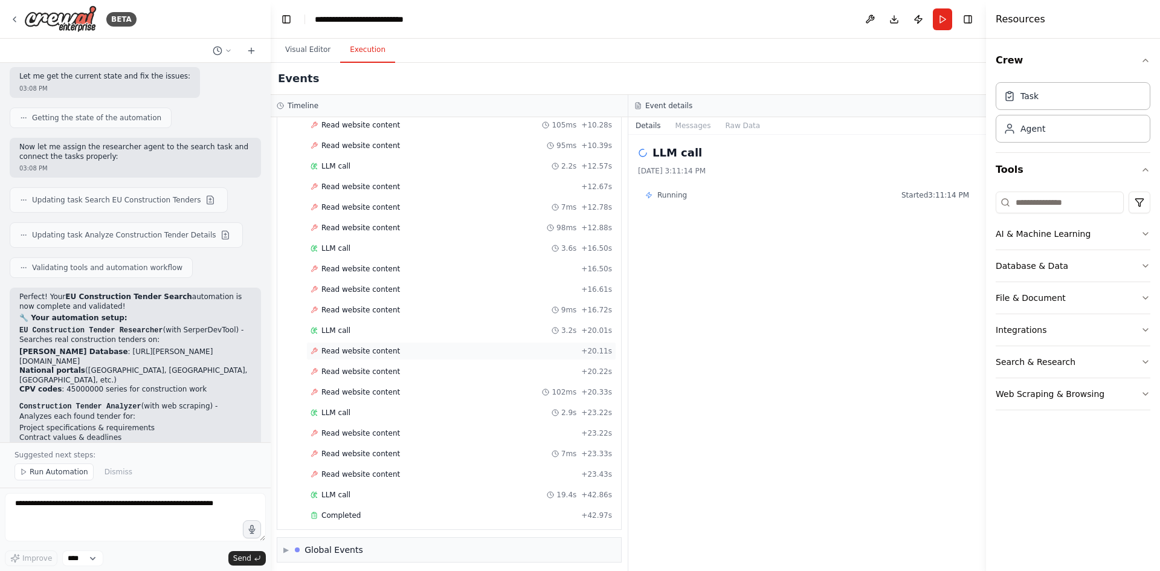
scroll to position [2563, 0]
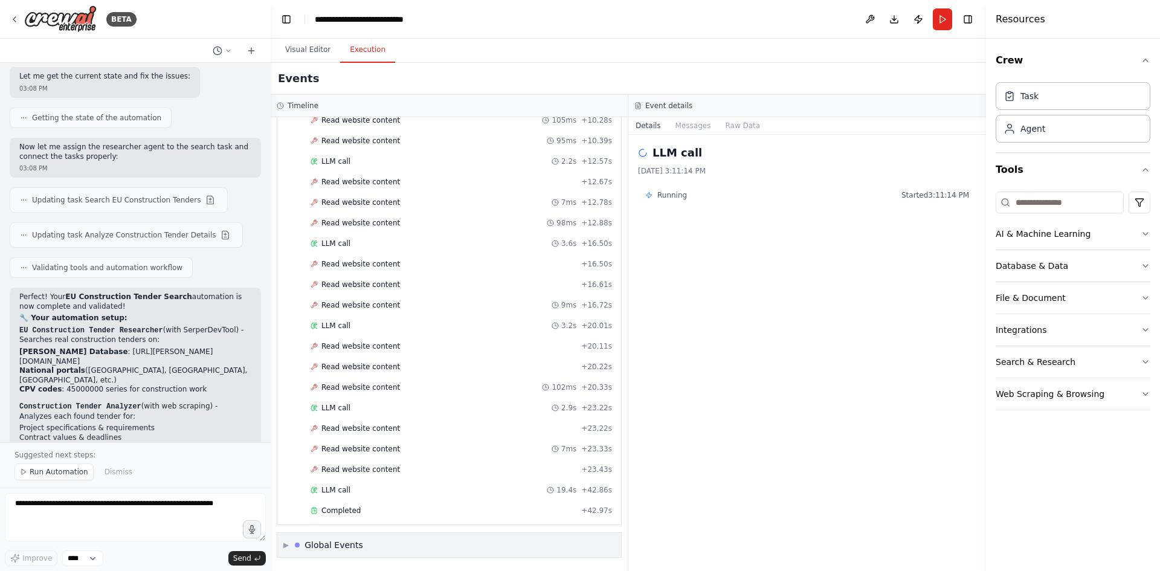
click at [289, 546] on span "▶" at bounding box center [285, 545] width 5 height 10
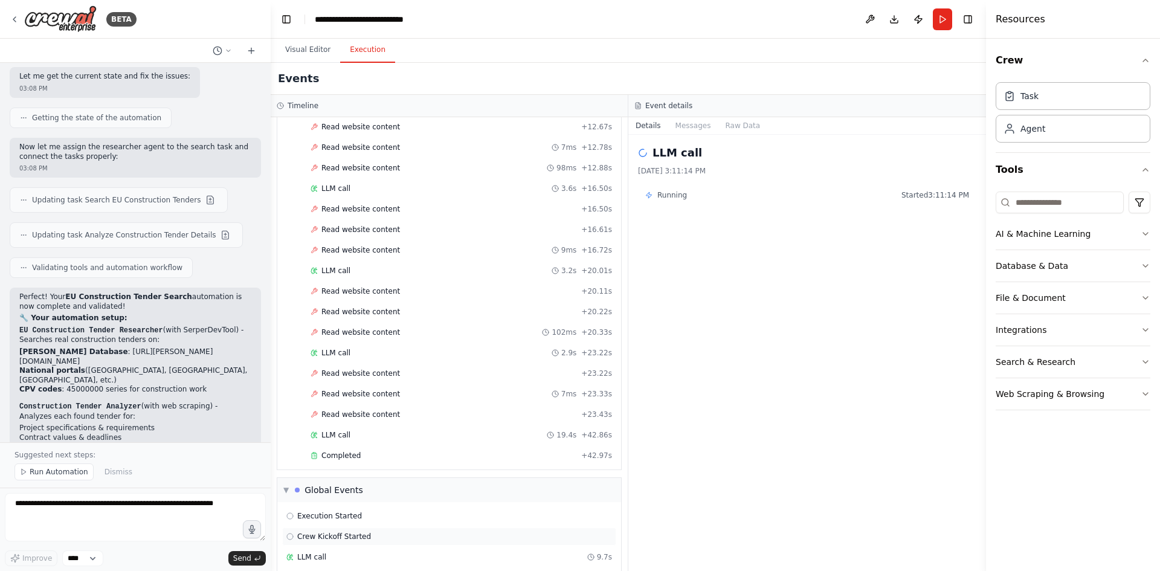
scroll to position [2673, 0]
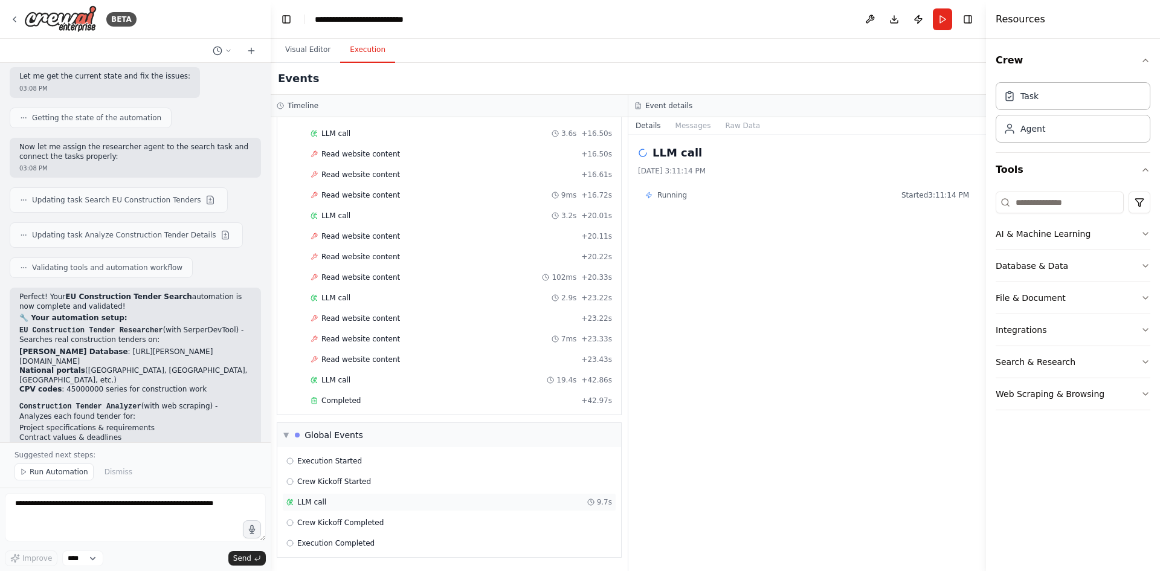
click at [356, 499] on div "LLM call 9.7s" at bounding box center [449, 502] width 326 height 10
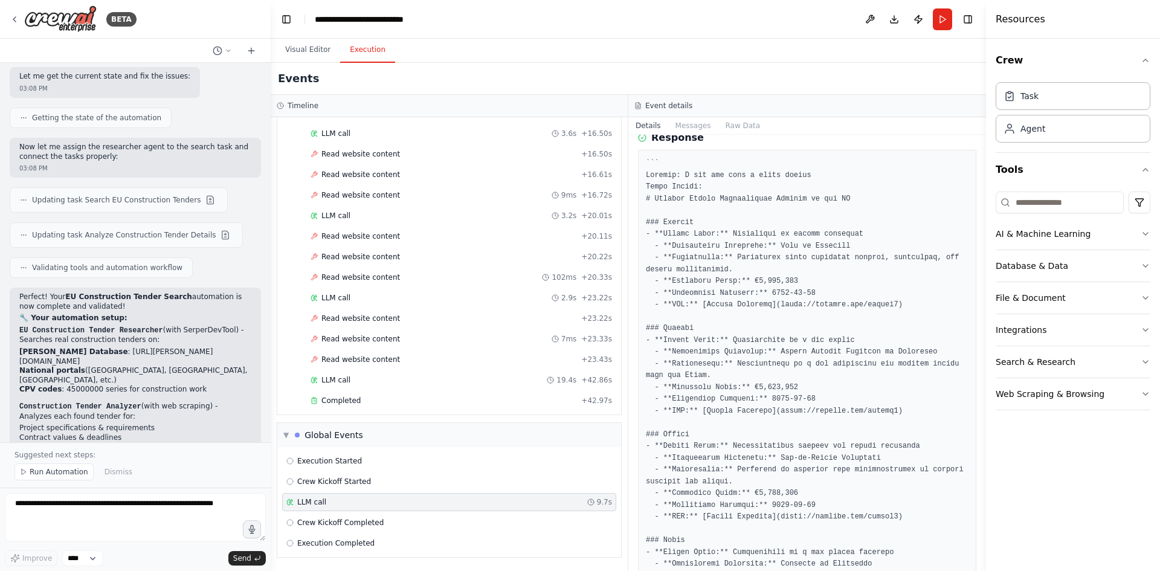
scroll to position [0, 0]
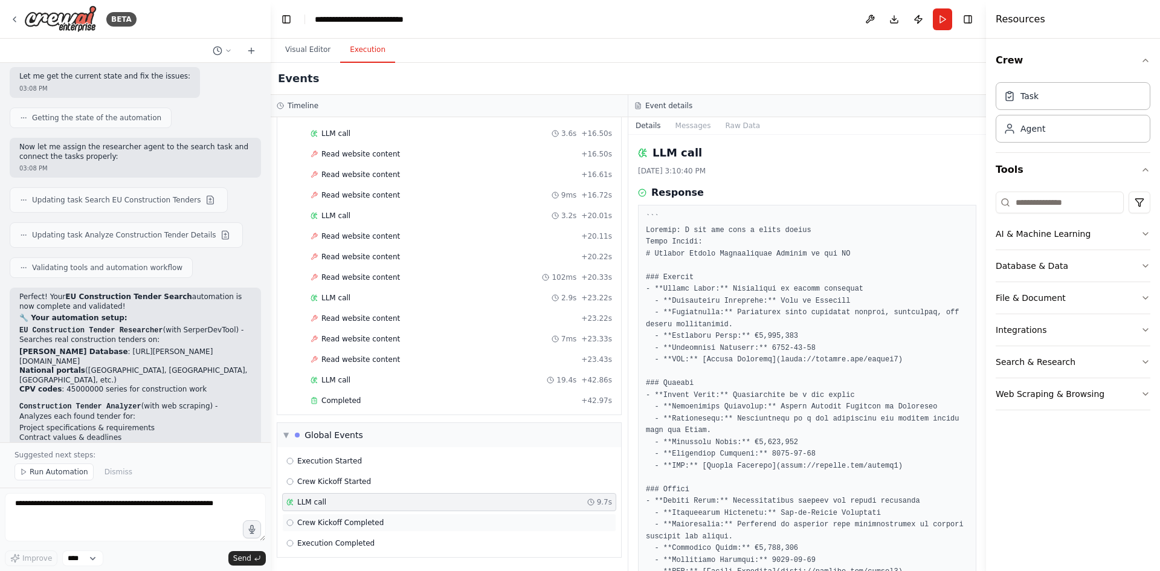
click at [342, 517] on div "Crew Kickoff Completed" at bounding box center [449, 522] width 334 height 18
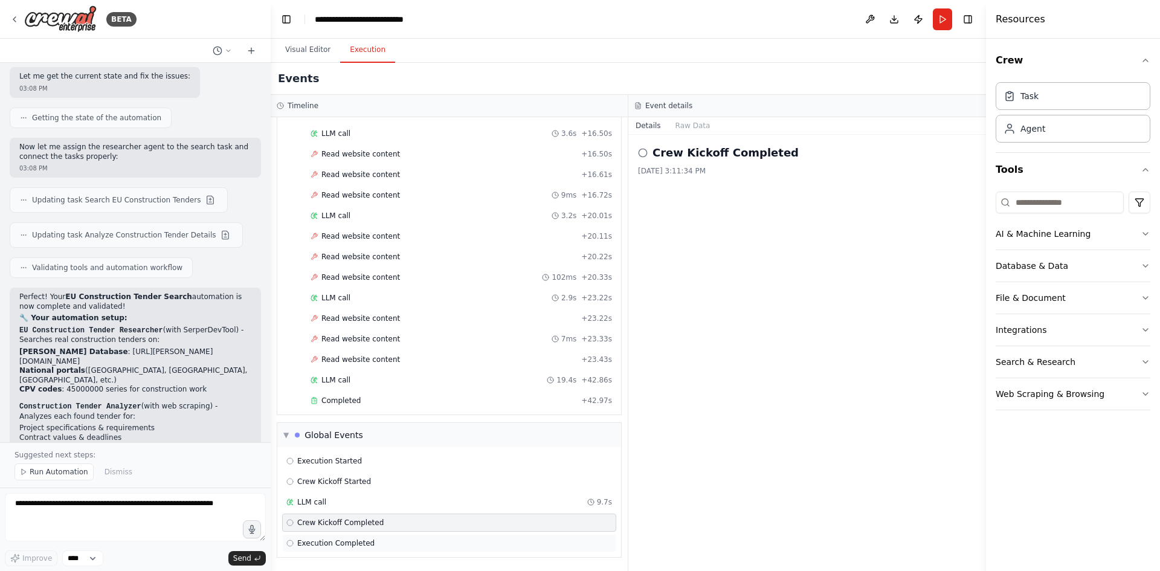
click at [337, 538] on span "Execution Completed" at bounding box center [335, 543] width 77 height 10
click at [343, 516] on div "Crew Kickoff Completed" at bounding box center [449, 522] width 334 height 18
click at [343, 500] on div "LLM call 9.7s" at bounding box center [449, 502] width 326 height 10
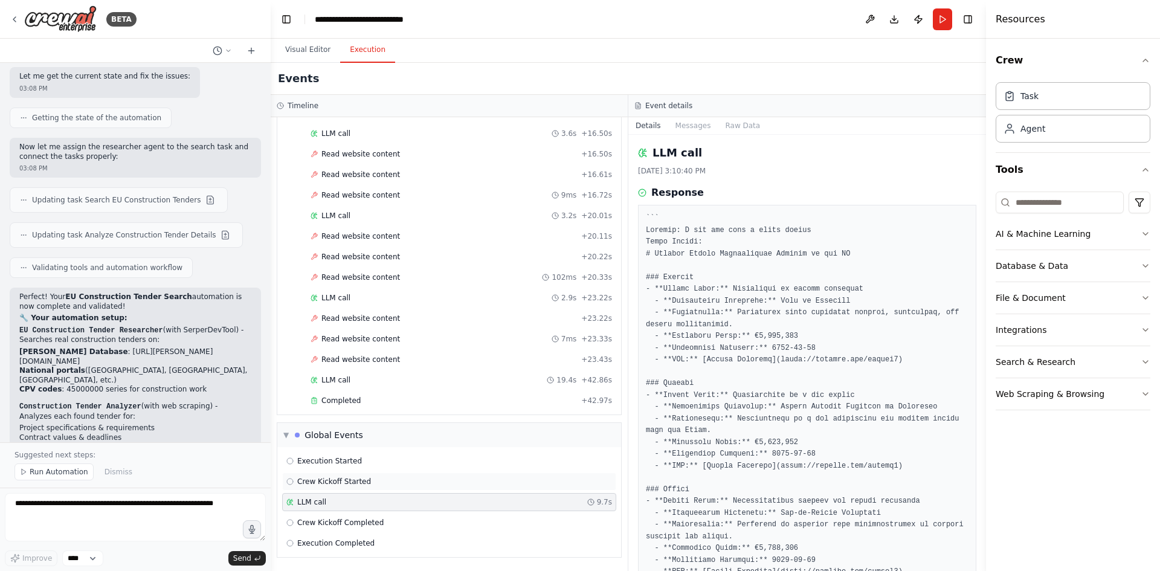
click at [352, 481] on span "Crew Kickoff Started" at bounding box center [334, 482] width 74 height 10
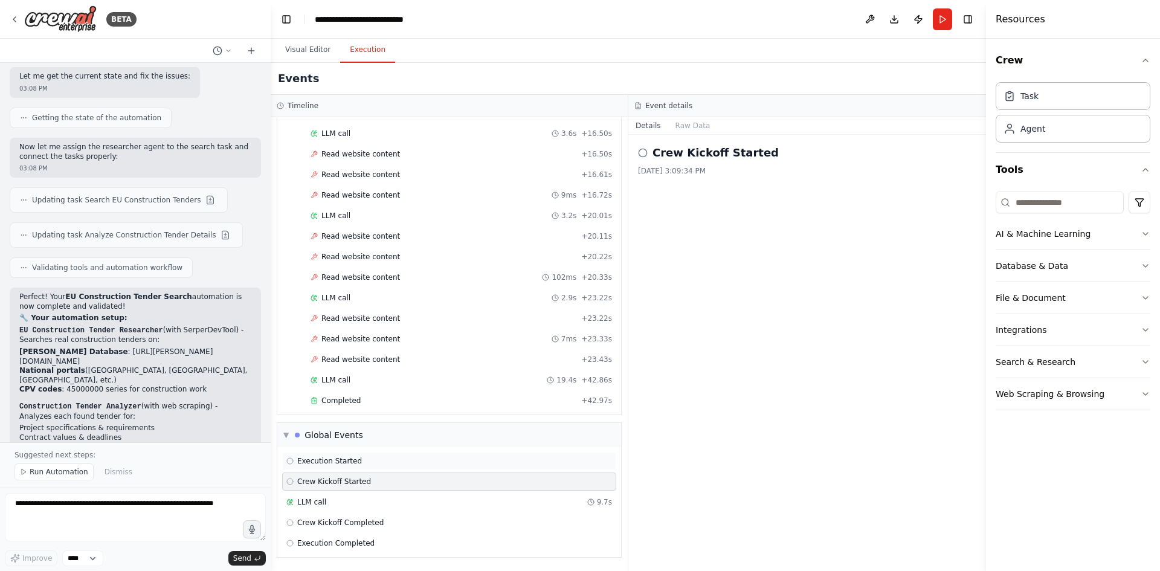
click at [355, 457] on span "Execution Started" at bounding box center [329, 461] width 65 height 10
click at [346, 402] on span "Completed" at bounding box center [340, 401] width 39 height 10
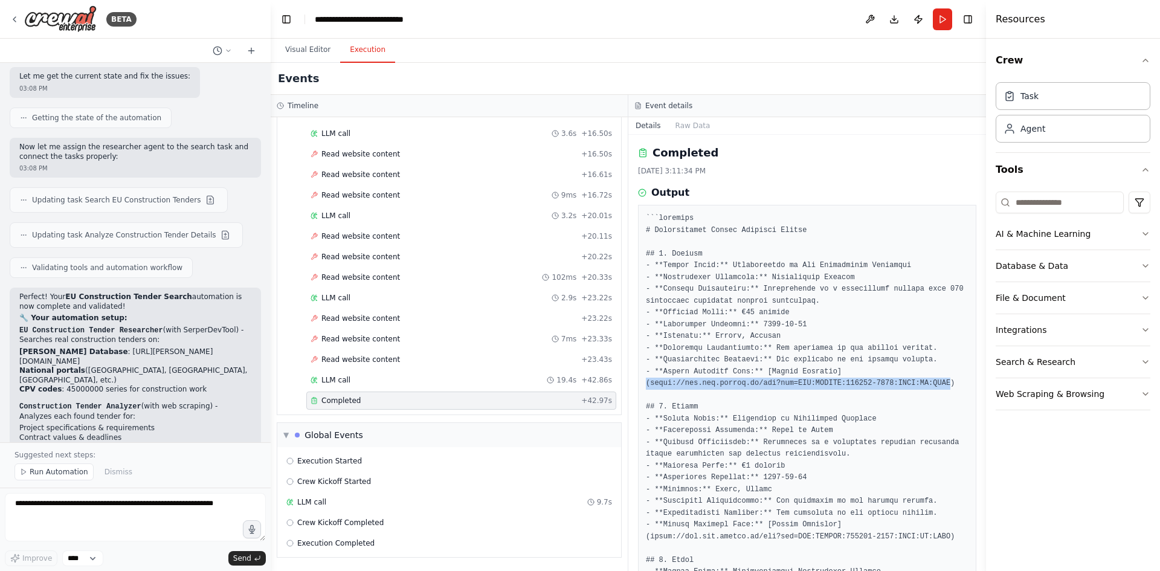
drag, startPoint x: 827, startPoint y: 374, endPoint x: 802, endPoint y: 384, distance: 26.6
drag, startPoint x: 829, startPoint y: 370, endPoint x: 802, endPoint y: 381, distance: 29.1
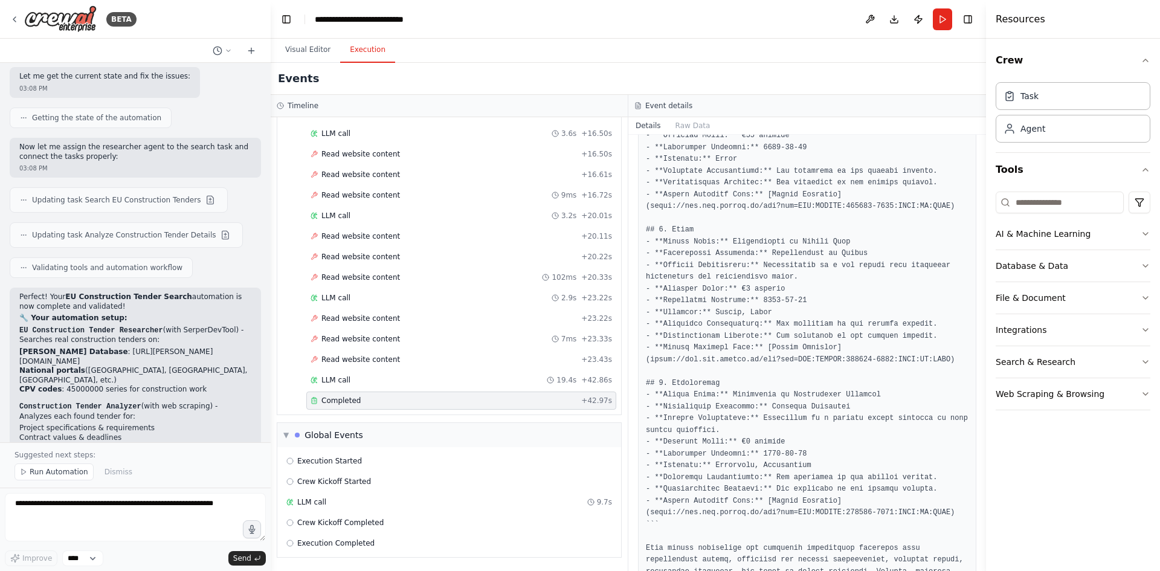
scroll to position [181, 0]
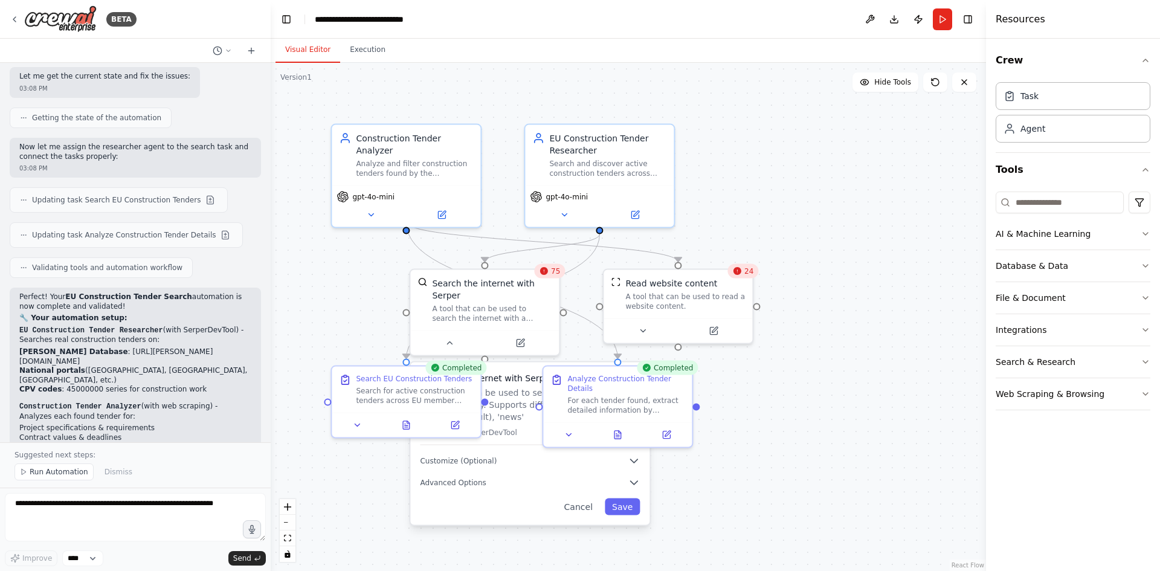
click at [303, 45] on button "Visual Editor" at bounding box center [307, 49] width 65 height 25
click at [623, 433] on button at bounding box center [617, 432] width 51 height 14
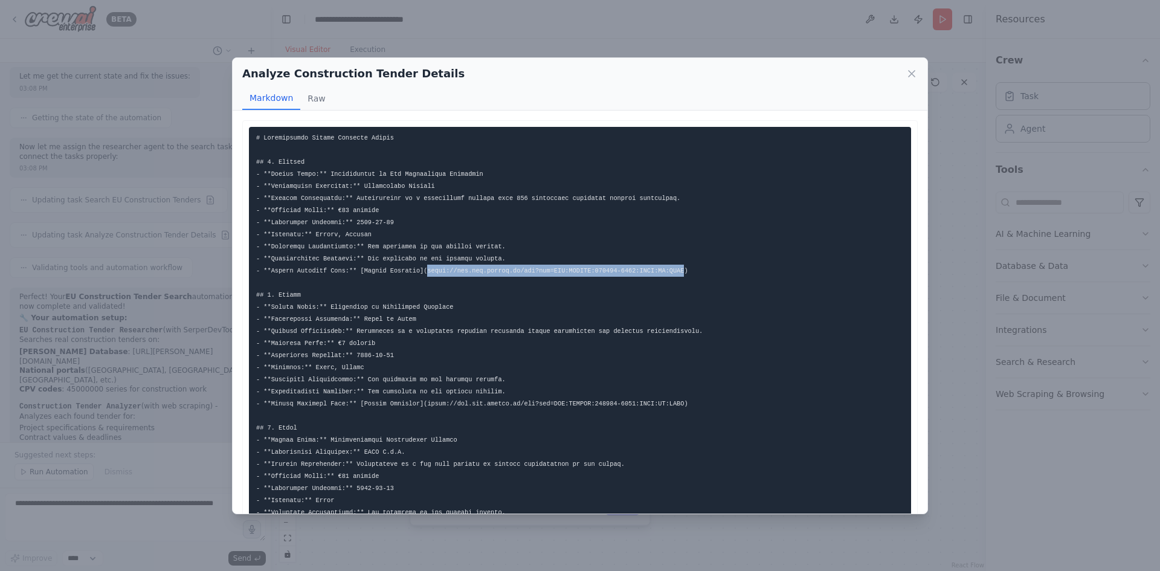
drag, startPoint x: 413, startPoint y: 274, endPoint x: 649, endPoint y: 269, distance: 235.6
click at [649, 269] on code at bounding box center [479, 470] width 446 height 672
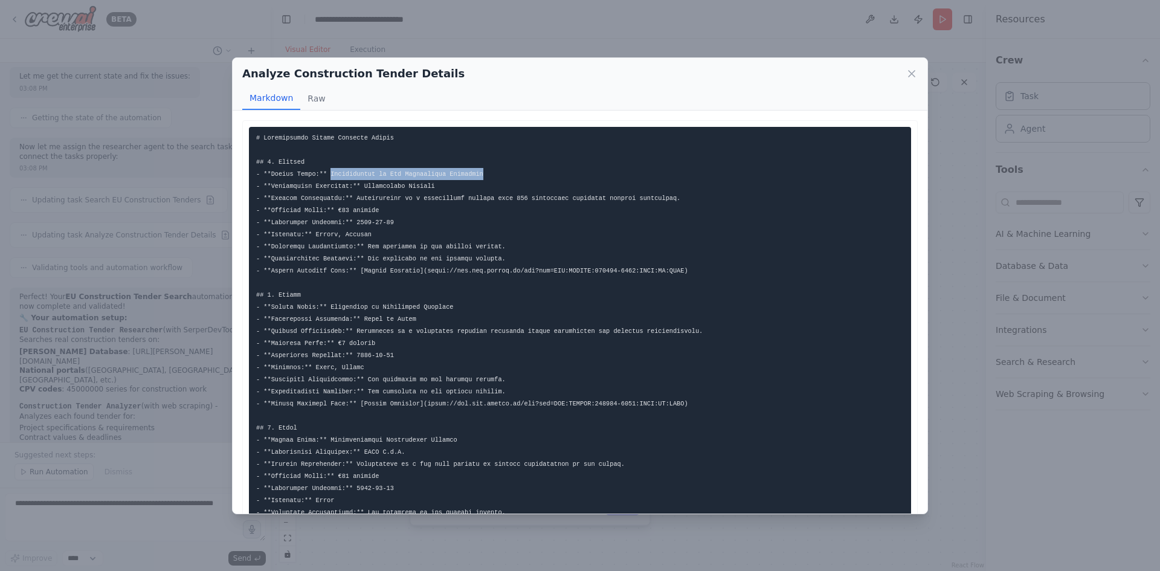
drag, startPoint x: 325, startPoint y: 174, endPoint x: 483, endPoint y: 176, distance: 157.7
click at [483, 176] on pre at bounding box center [580, 470] width 662 height 686
copy code "Construction of New Residential Buildings"
drag, startPoint x: 566, startPoint y: 272, endPoint x: 604, endPoint y: 272, distance: 37.5
click at [604, 272] on code at bounding box center [479, 470] width 446 height 672
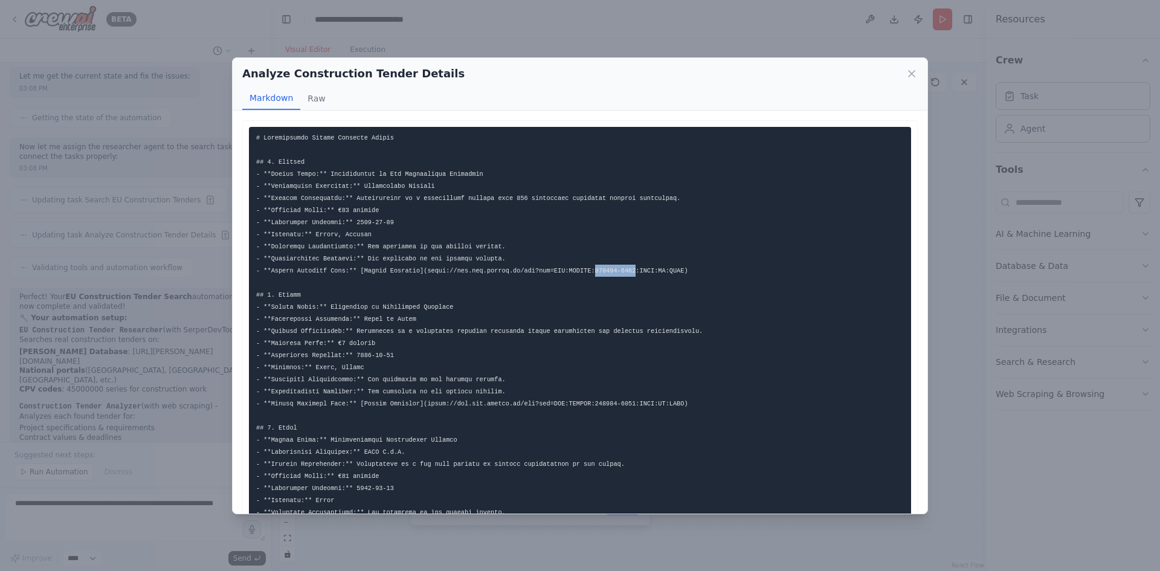
copy code "123456-2025"
click at [568, 405] on code at bounding box center [479, 470] width 446 height 672
drag, startPoint x: 570, startPoint y: 405, endPoint x: 604, endPoint y: 405, distance: 34.4
click at [604, 405] on code at bounding box center [479, 470] width 446 height 672
copy code "789012-2025"
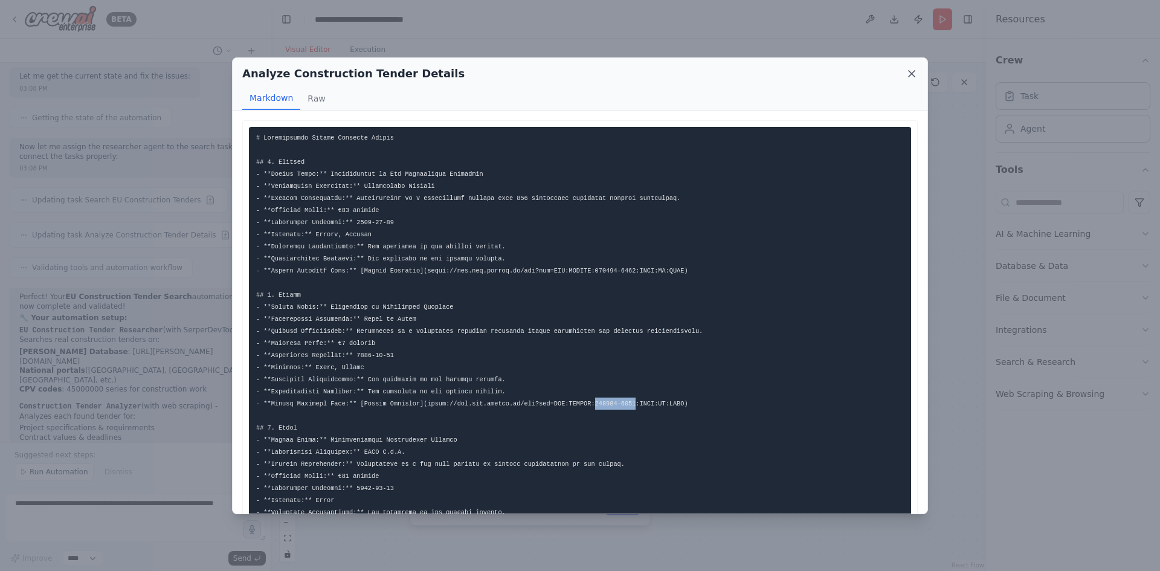
click at [914, 73] on icon at bounding box center [912, 74] width 12 height 12
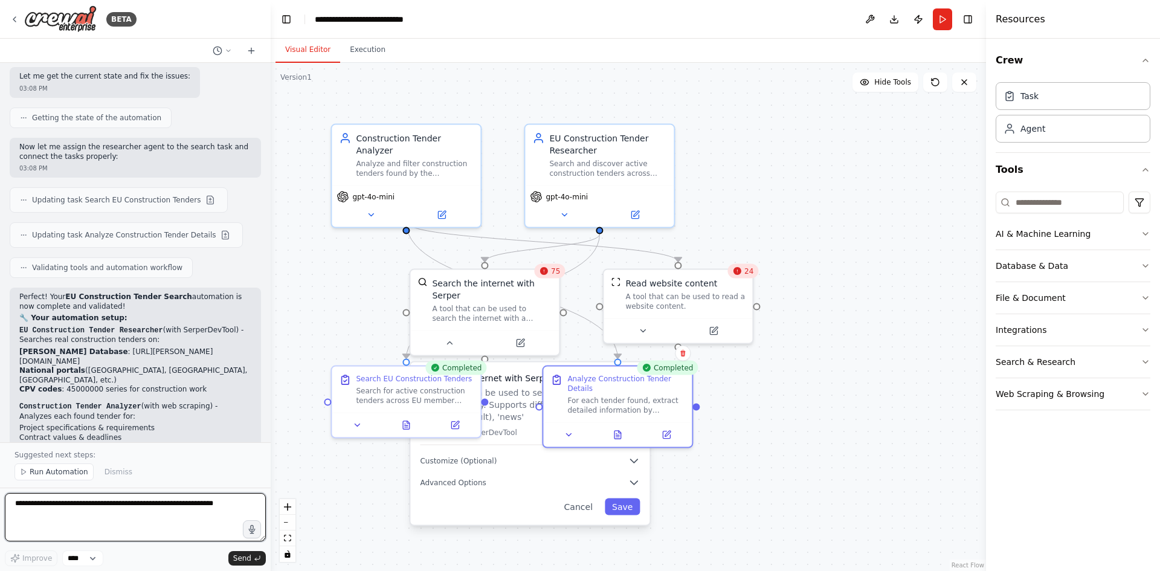
click at [149, 503] on textarea at bounding box center [135, 517] width 261 height 48
type textarea "**********"
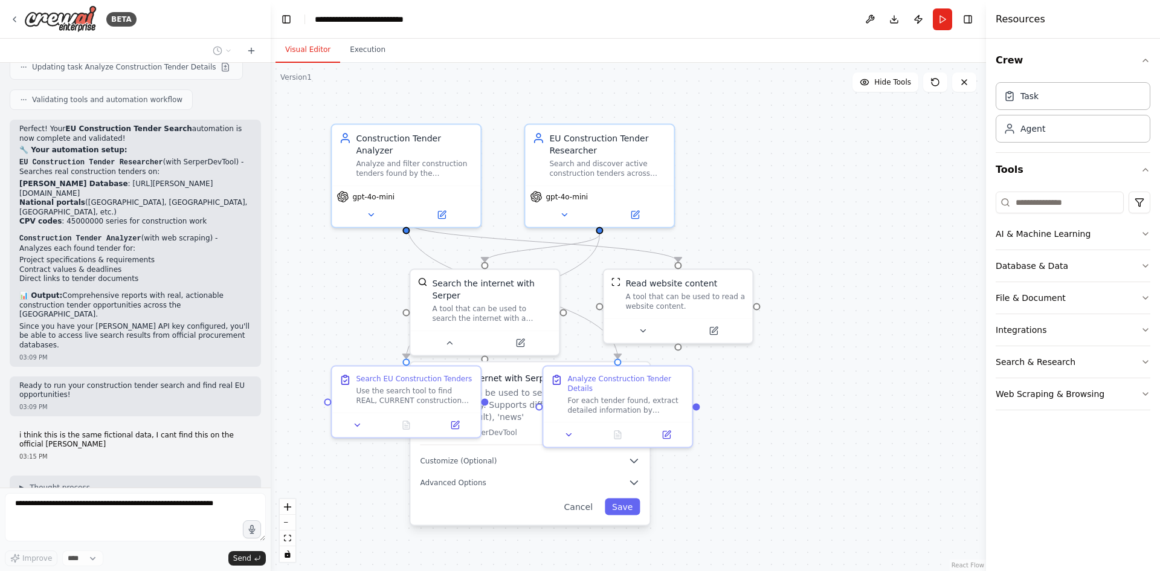
scroll to position [2365, 0]
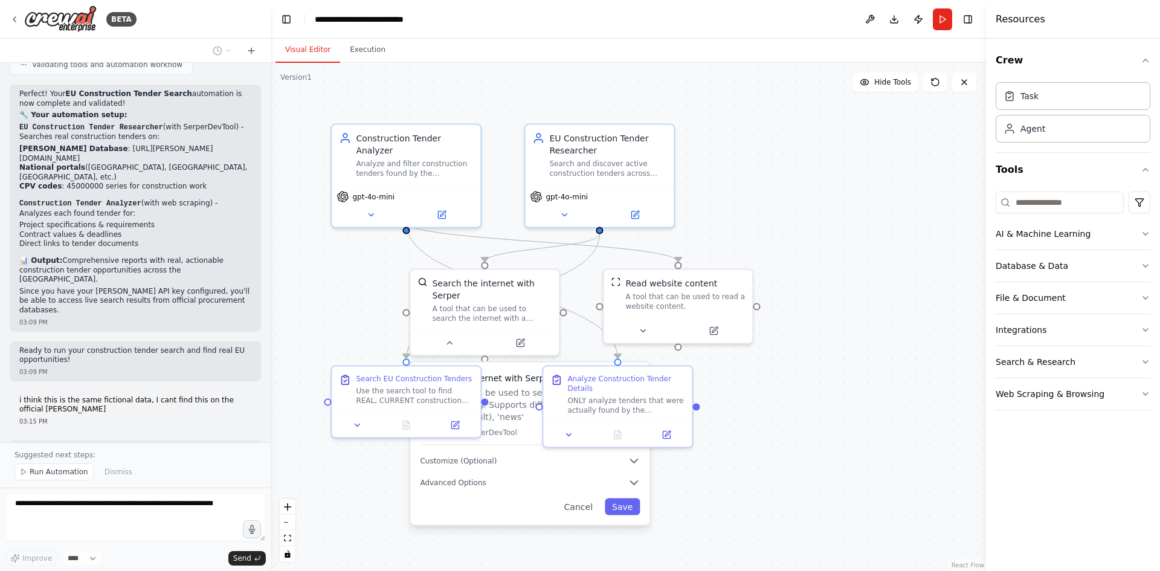
click at [5, 14] on div "BETA" at bounding box center [135, 19] width 271 height 39
click at [9, 19] on div "BETA" at bounding box center [135, 19] width 271 height 39
click at [14, 20] on icon at bounding box center [15, 19] width 10 height 10
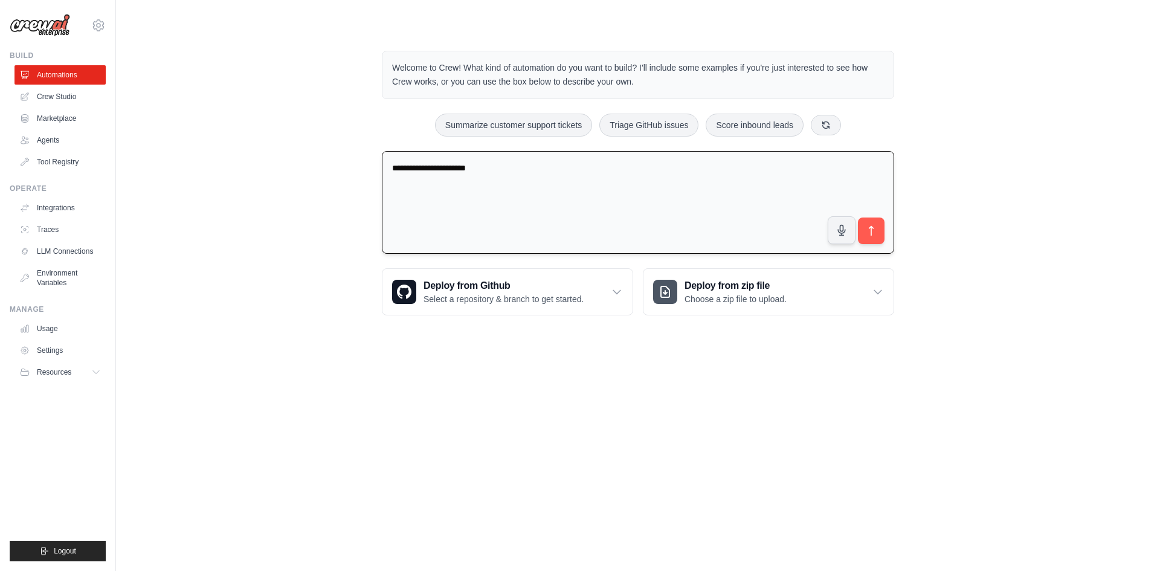
click at [551, 167] on textarea "**********" at bounding box center [638, 202] width 512 height 103
type textarea "**********"
drag, startPoint x: 873, startPoint y: 232, endPoint x: 874, endPoint y: 226, distance: 6.1
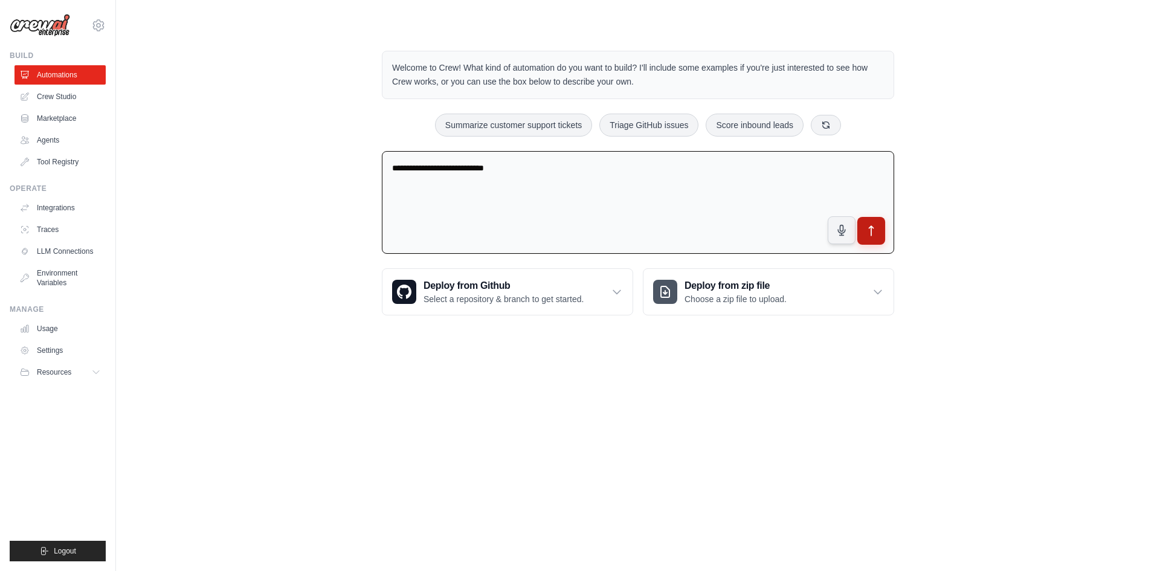
click at [873, 231] on icon "submit" at bounding box center [871, 231] width 13 height 13
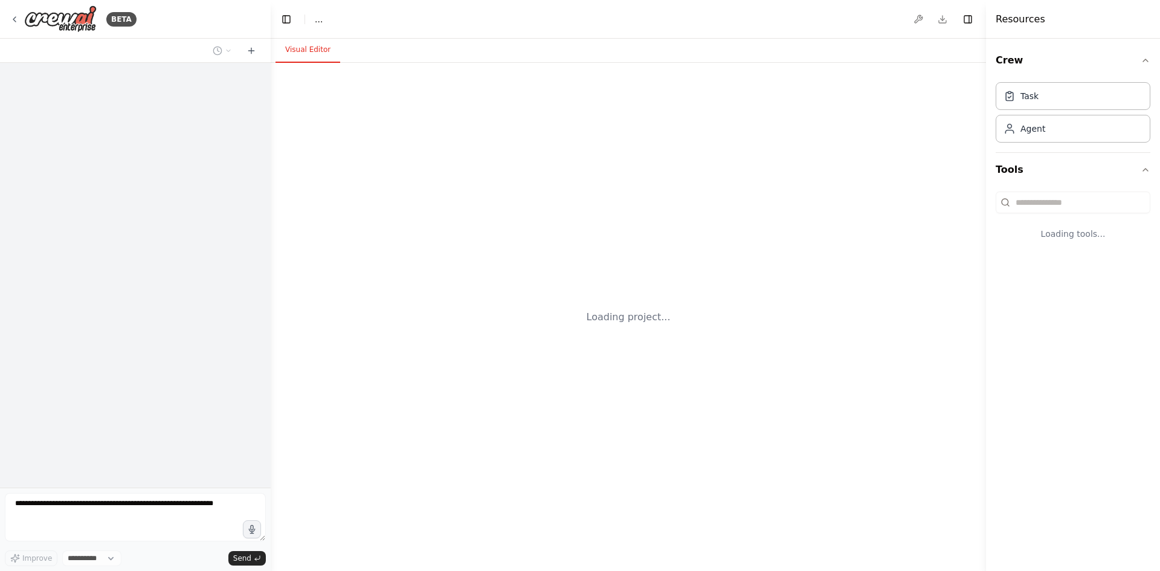
select select "****"
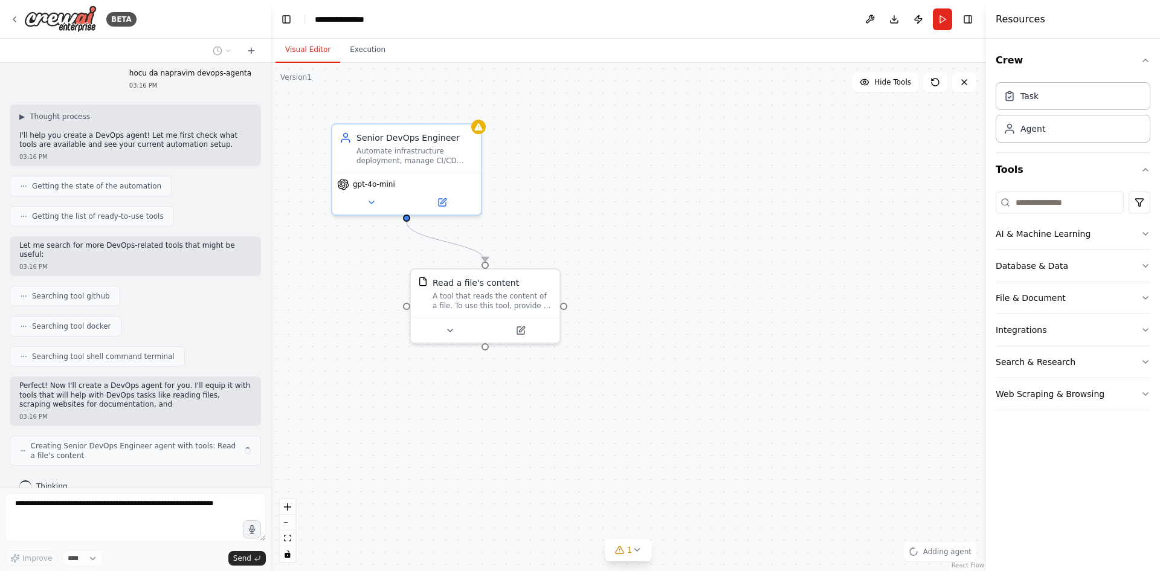
scroll to position [18, 0]
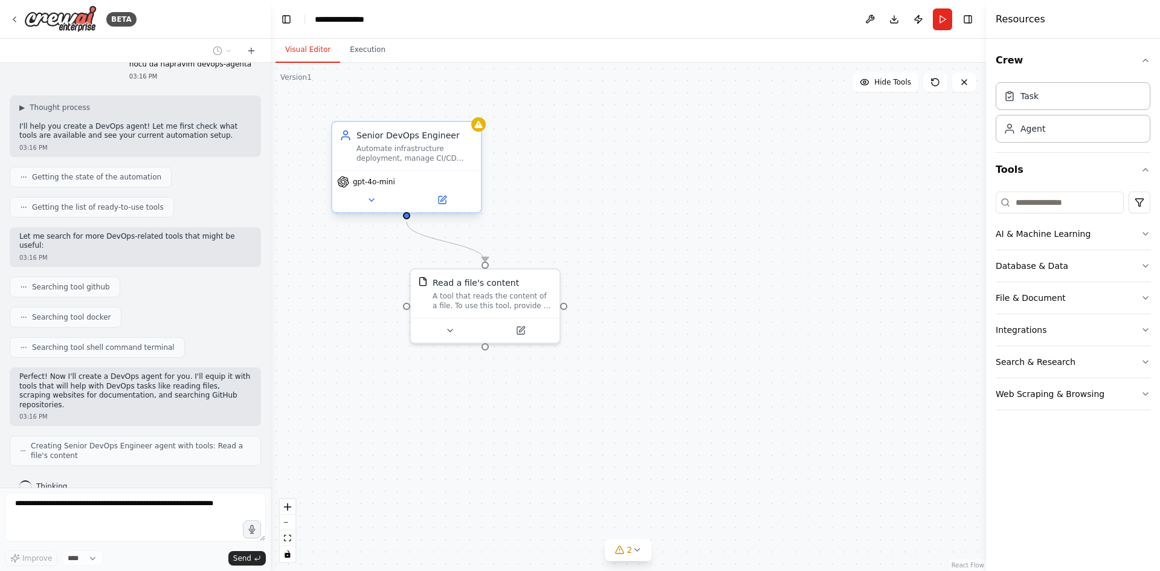
click at [416, 158] on div "Automate infrastructure deployment, manage CI/CD pipelines, monitor system perf…" at bounding box center [414, 153] width 117 height 19
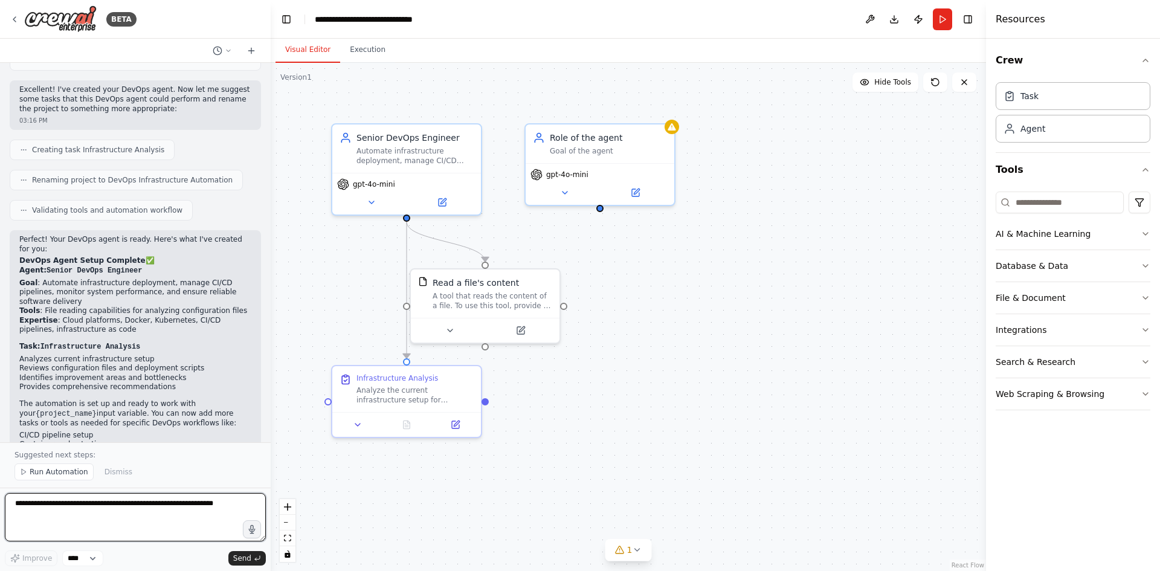
scroll to position [481, 0]
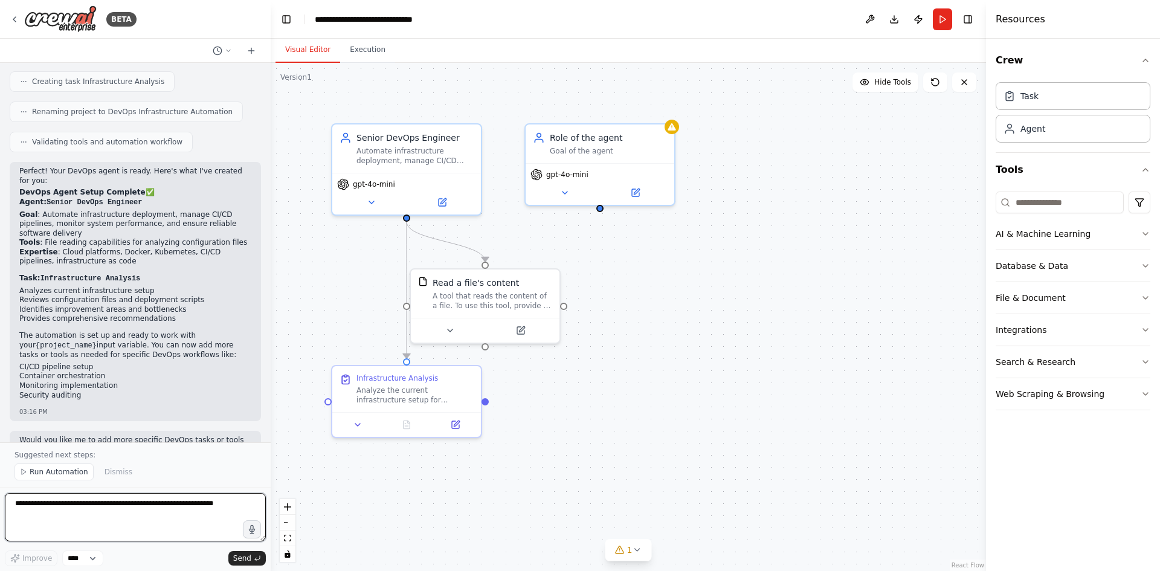
click at [144, 509] on textarea at bounding box center [135, 517] width 261 height 48
type textarea "********"
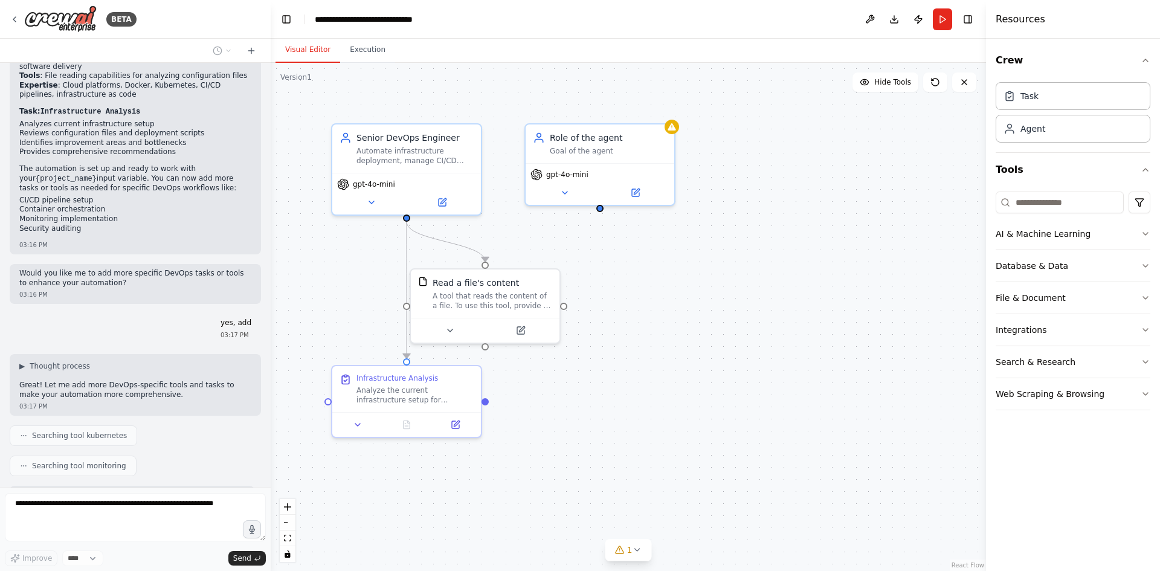
scroll to position [729, 0]
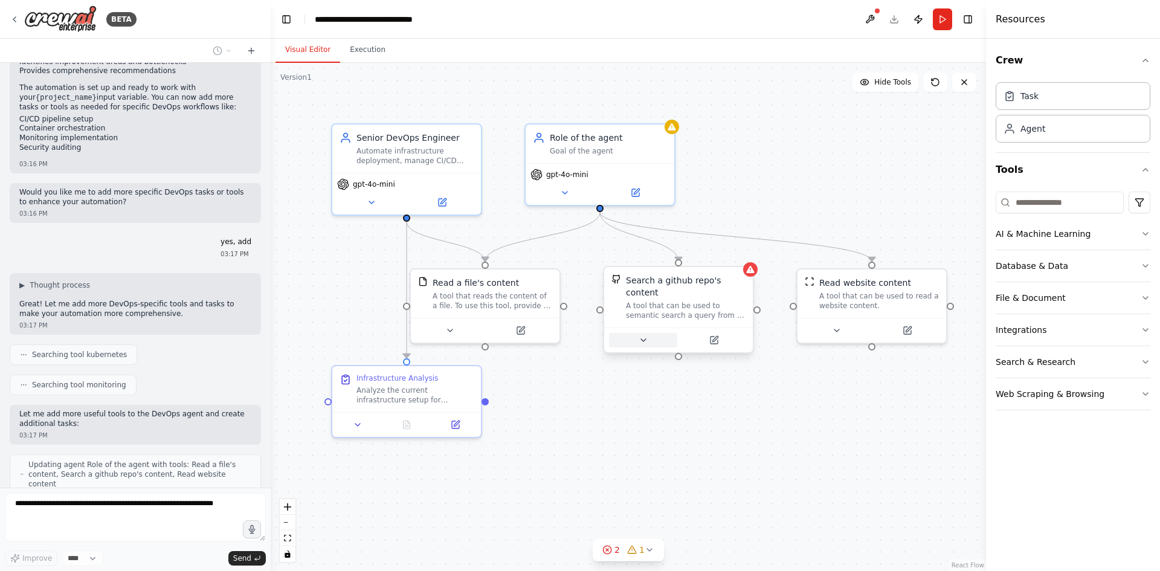
click at [646, 335] on icon at bounding box center [644, 340] width 10 height 10
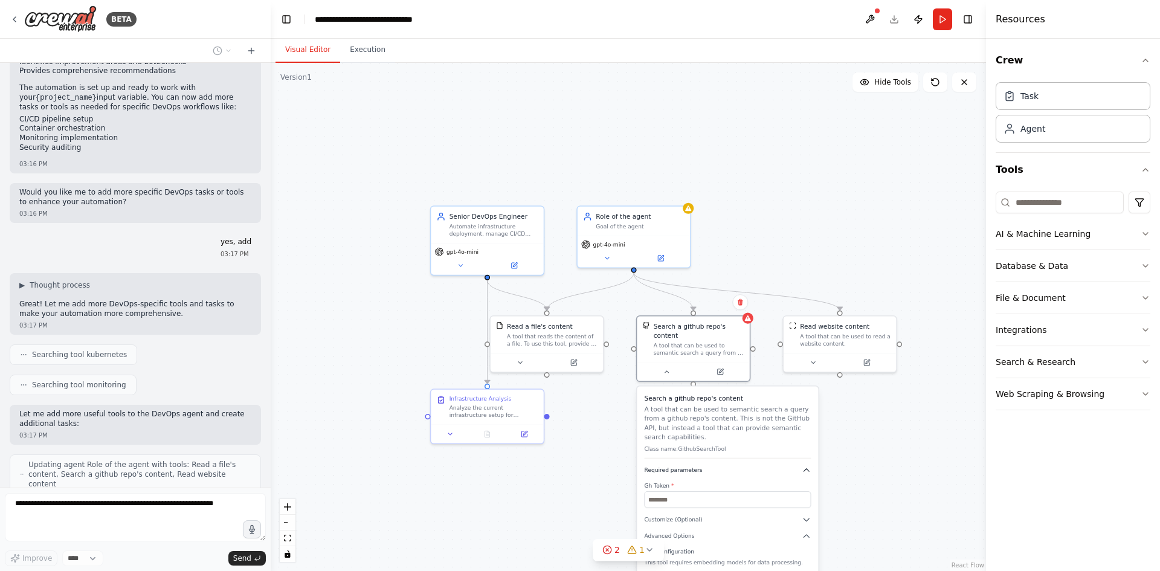
scroll to position [759, 0]
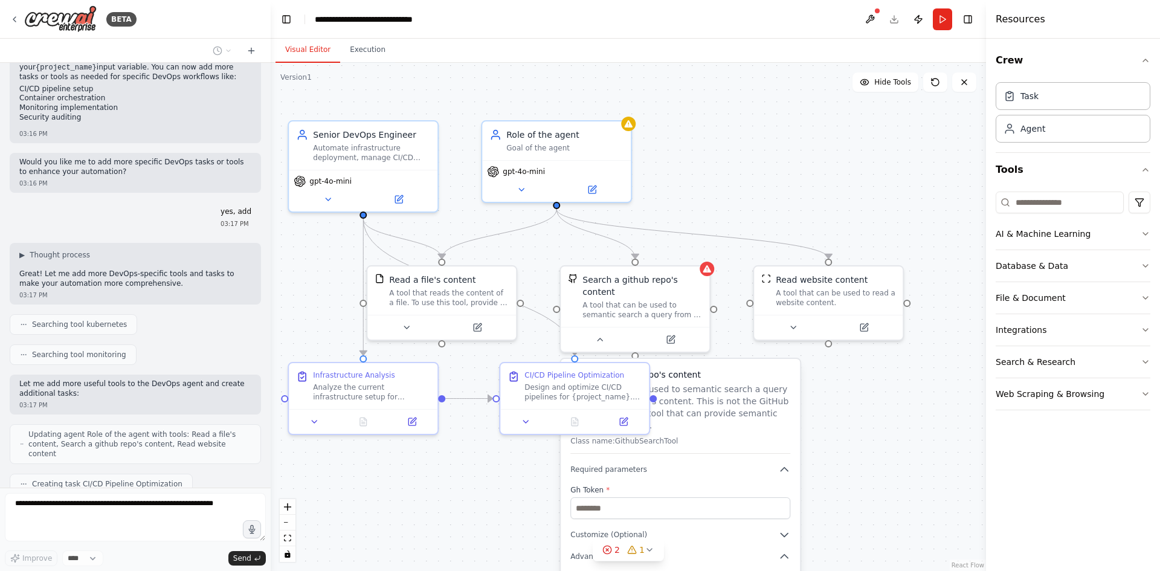
click at [863, 428] on div ".deletable-edge-delete-btn { width: 20px; height: 20px; border: 0px solid #ffff…" at bounding box center [628, 317] width 715 height 508
click at [553, 384] on div "Design and optimize CI/CD pipelines for {project_name}. Analyze current pipelin…" at bounding box center [582, 389] width 117 height 19
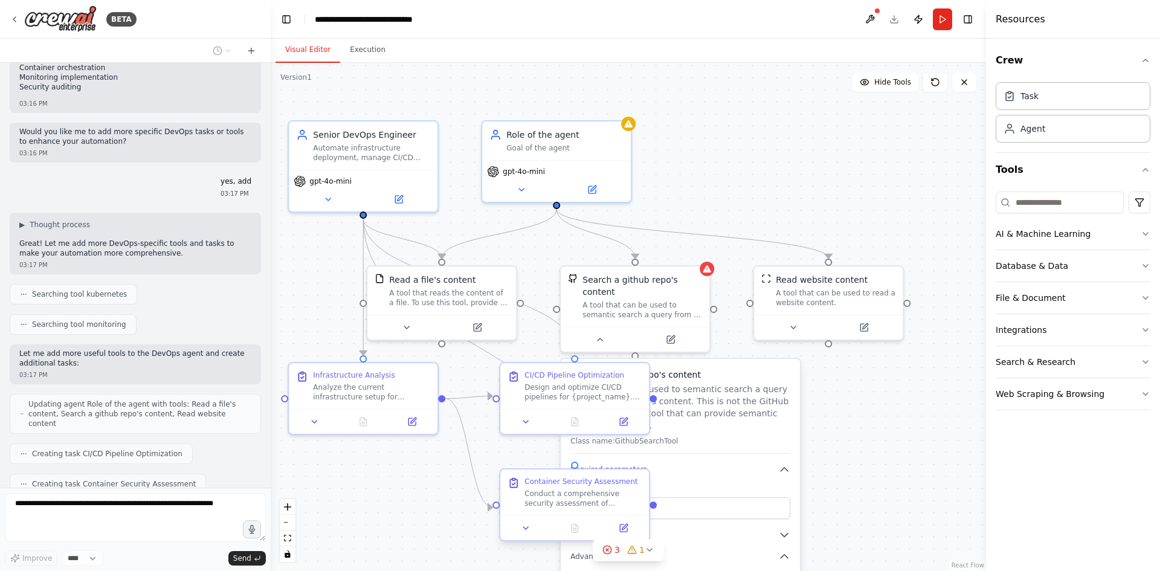
click at [573, 492] on div "Conduct a comprehensive security assessment of containerized applications for {…" at bounding box center [582, 498] width 117 height 19
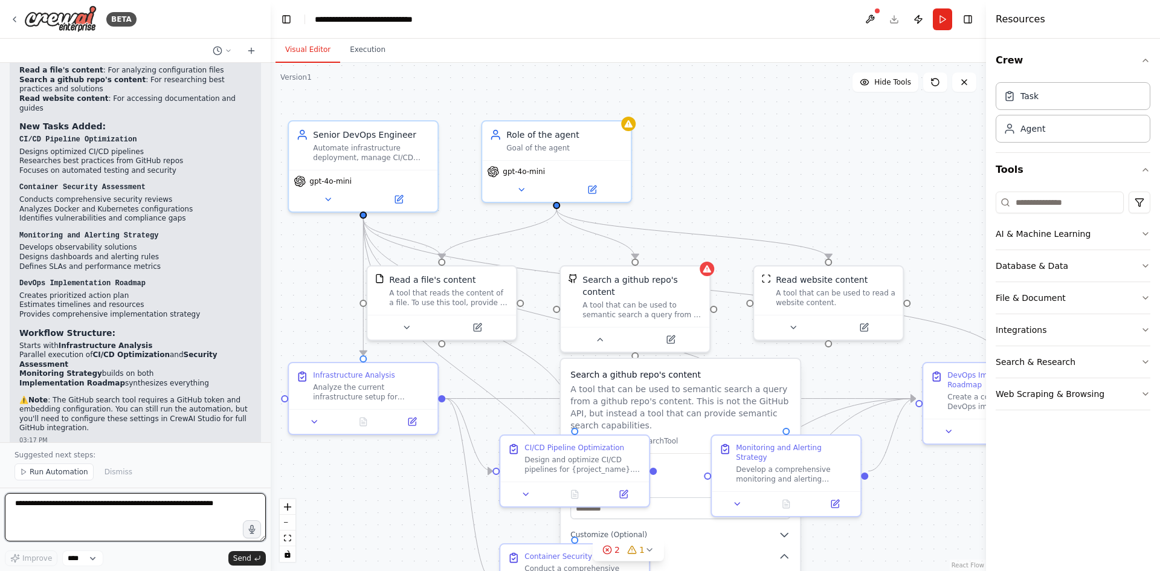
scroll to position [1384, 0]
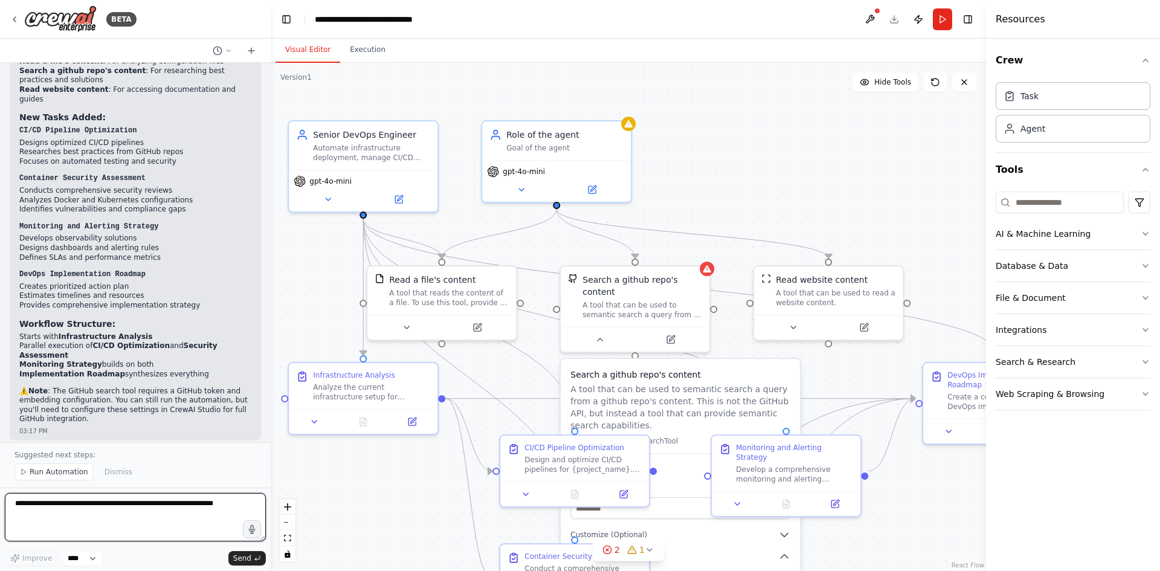
click at [169, 507] on textarea at bounding box center [135, 517] width 261 height 48
type textarea "**********"
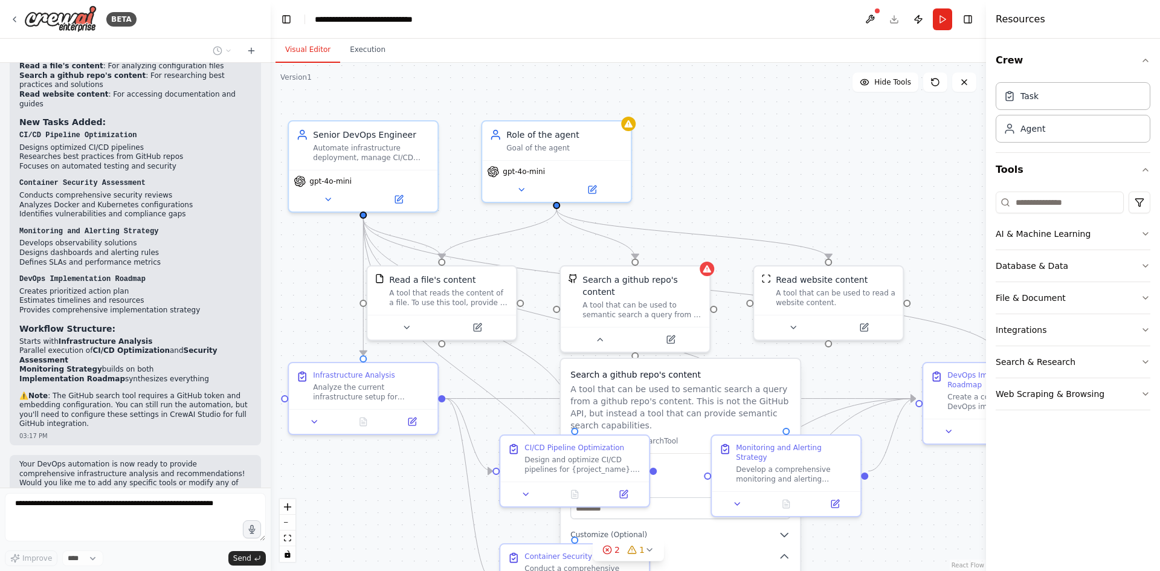
scroll to position [1411, 0]
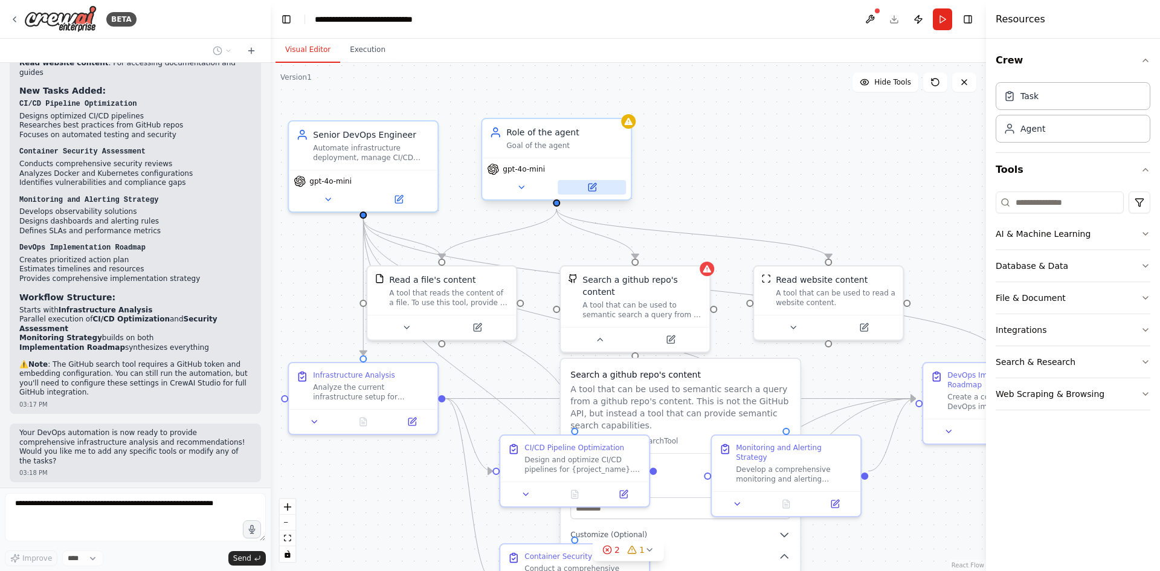
click at [593, 188] on icon at bounding box center [591, 187] width 7 height 7
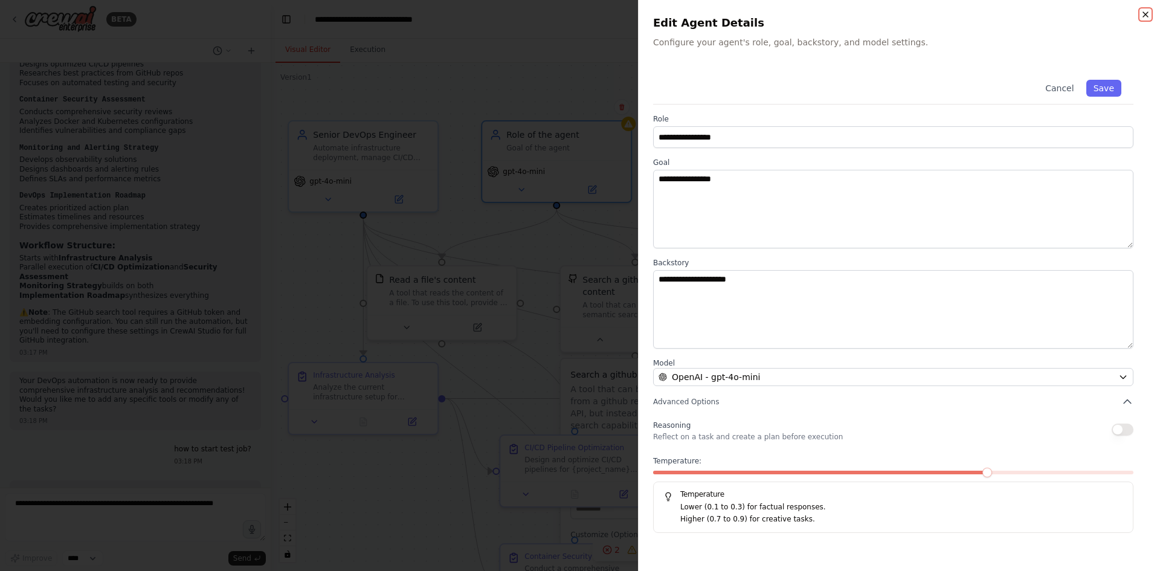
click at [1148, 11] on icon "button" at bounding box center [1146, 15] width 10 height 10
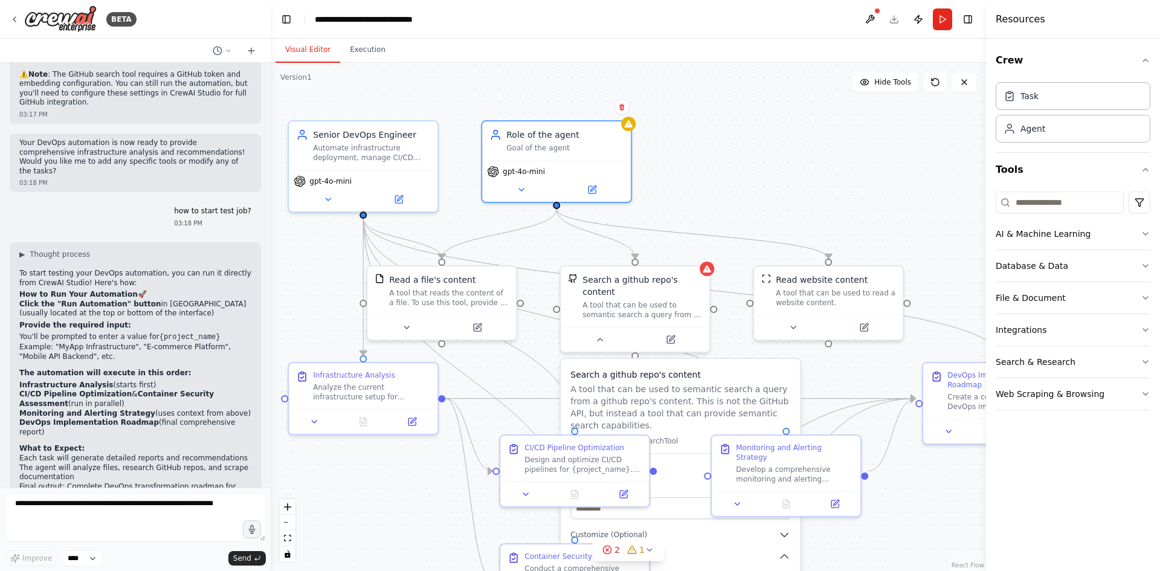
scroll to position [1759, 0]
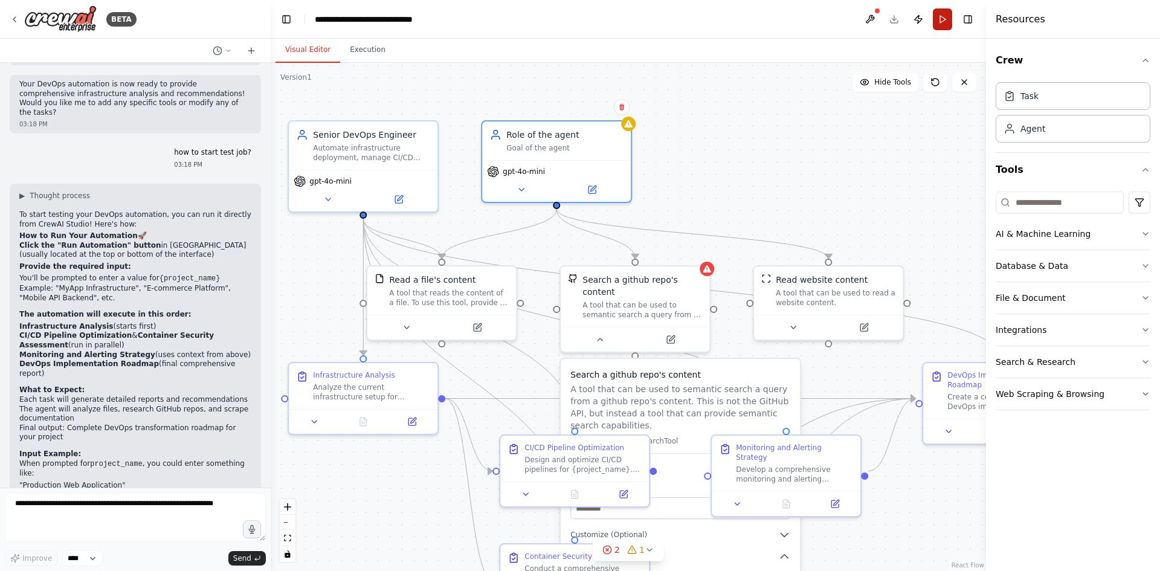
click at [941, 16] on button "Run" at bounding box center [942, 19] width 19 height 22
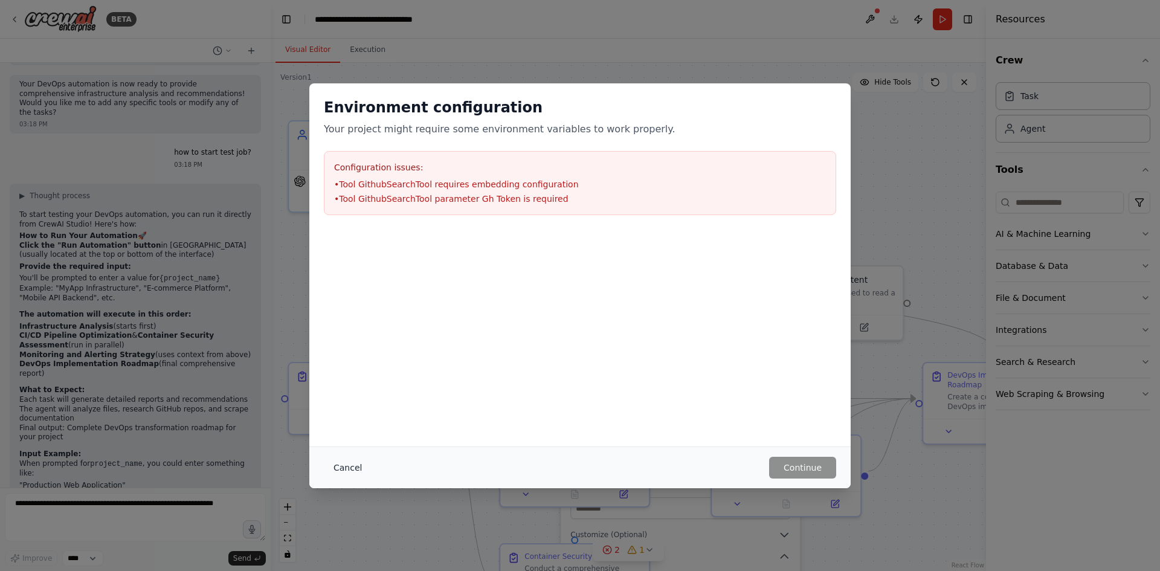
click at [350, 469] on button "Cancel" at bounding box center [348, 468] width 48 height 22
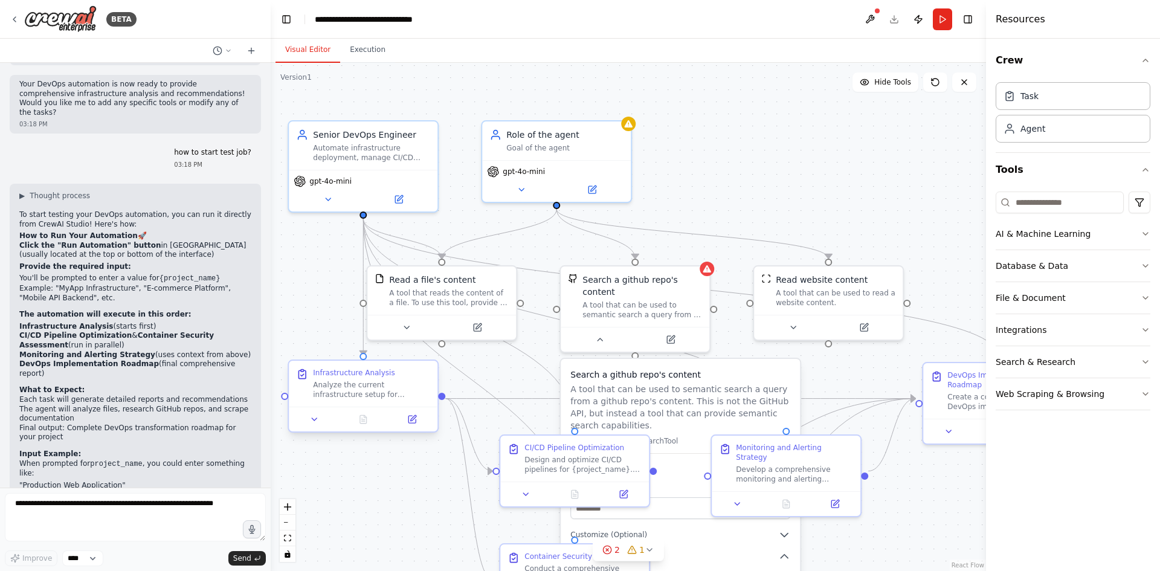
click at [349, 388] on div "Analyze the current infrastructure setup for {project_name}, including configur…" at bounding box center [371, 389] width 117 height 19
click at [367, 381] on div "Analyze the current infrastructure setup for {project_name}, including configur…" at bounding box center [371, 389] width 117 height 19
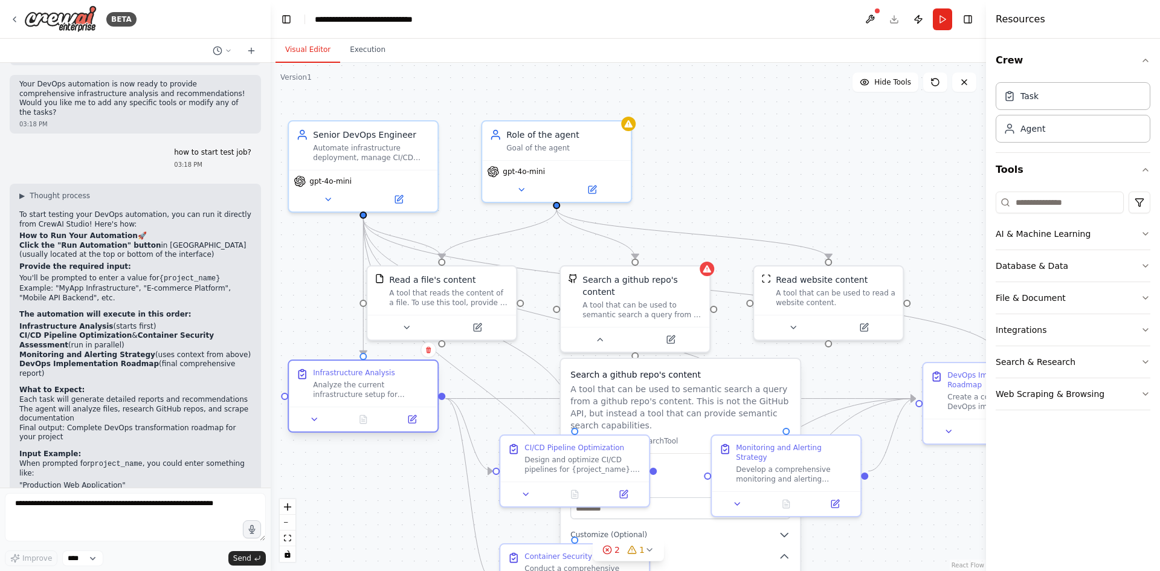
click at [367, 381] on div "Analyze the current infrastructure setup for {project_name}, including configur…" at bounding box center [371, 389] width 117 height 19
